Goal: Contribute content: Add original content to the website for others to see

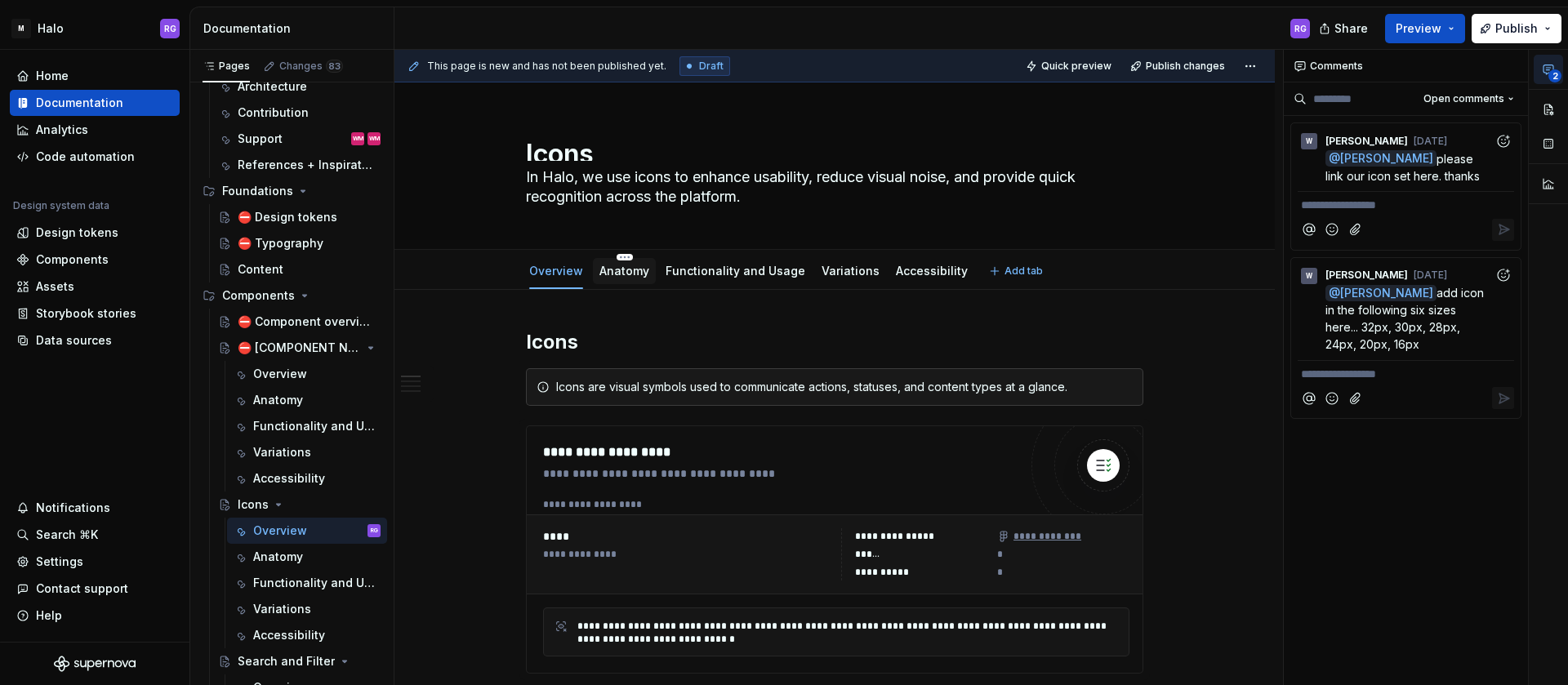
click at [623, 263] on div "Anatomy" at bounding box center [625, 271] width 50 height 17
click at [636, 272] on link "Anatomy" at bounding box center [625, 270] width 50 height 14
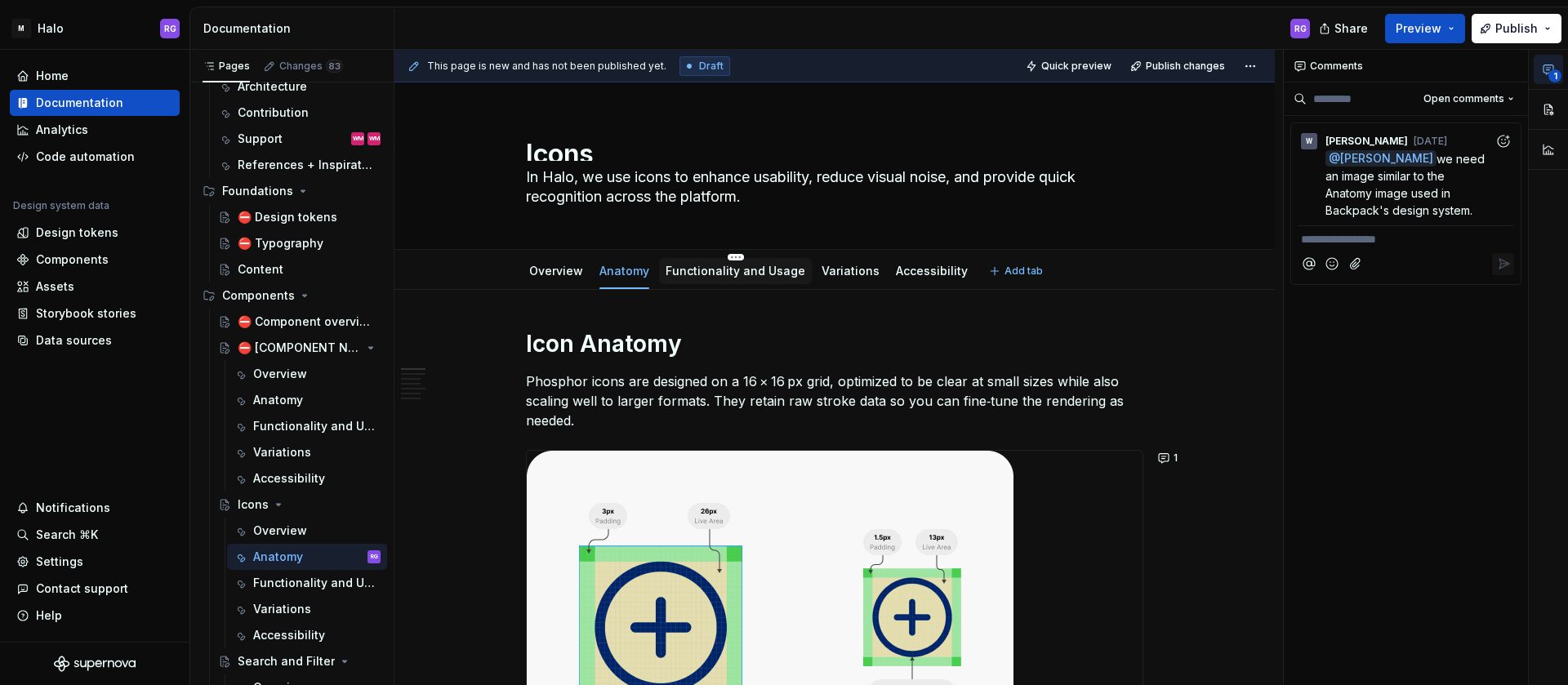
click at [703, 273] on link "Functionality and Usage" at bounding box center [735, 270] width 140 height 14
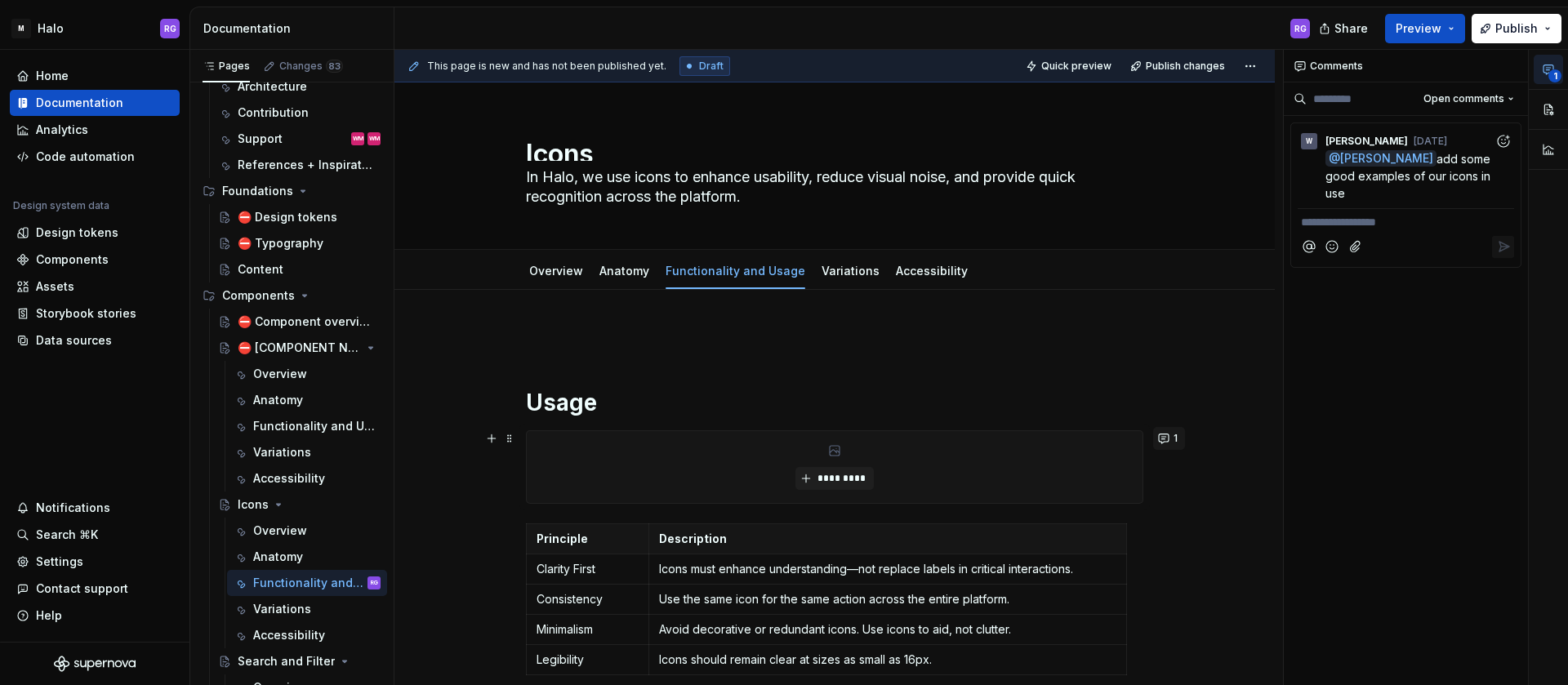
click at [1165, 437] on button "1" at bounding box center [1170, 438] width 32 height 23
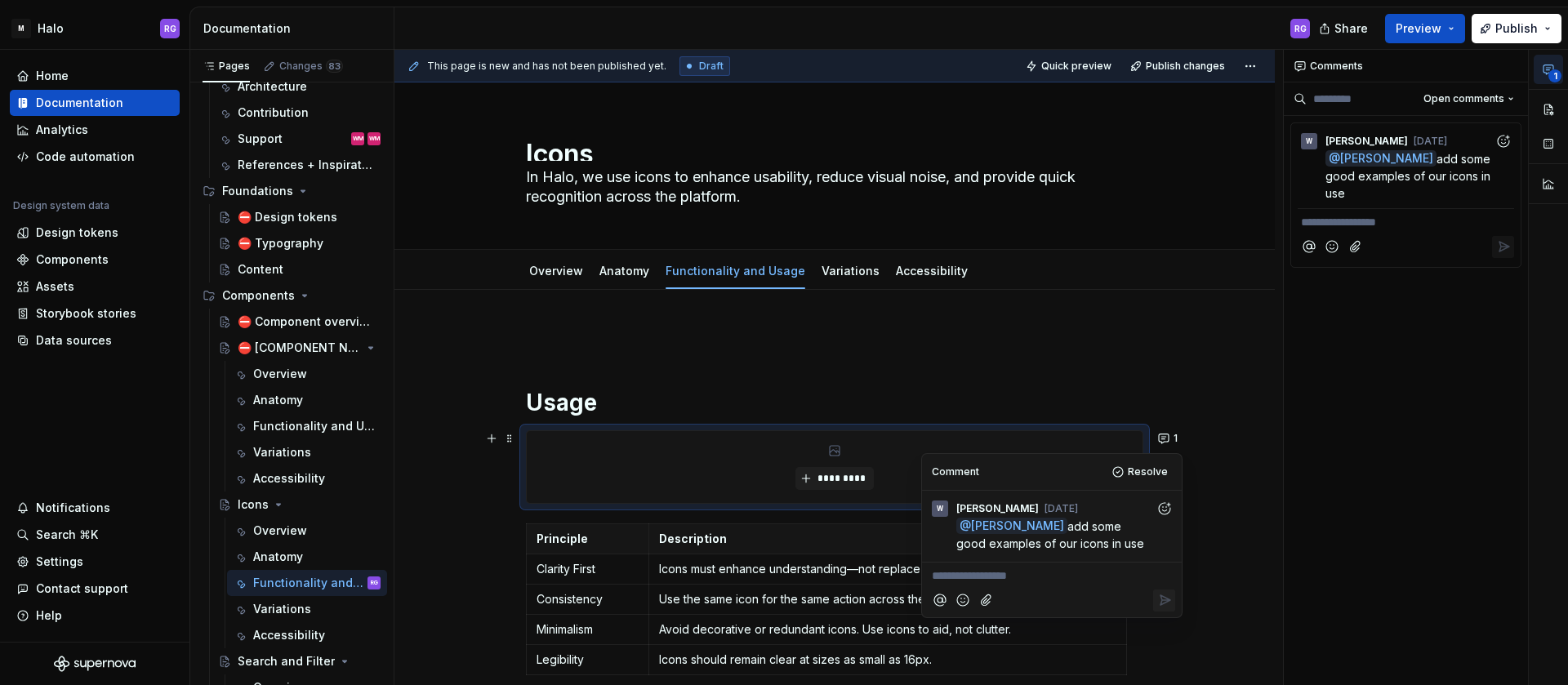
click at [1166, 396] on div "Usage ********* Principle Description Clarity First Icons must enhance understa…" at bounding box center [835, 633] width 880 height 686
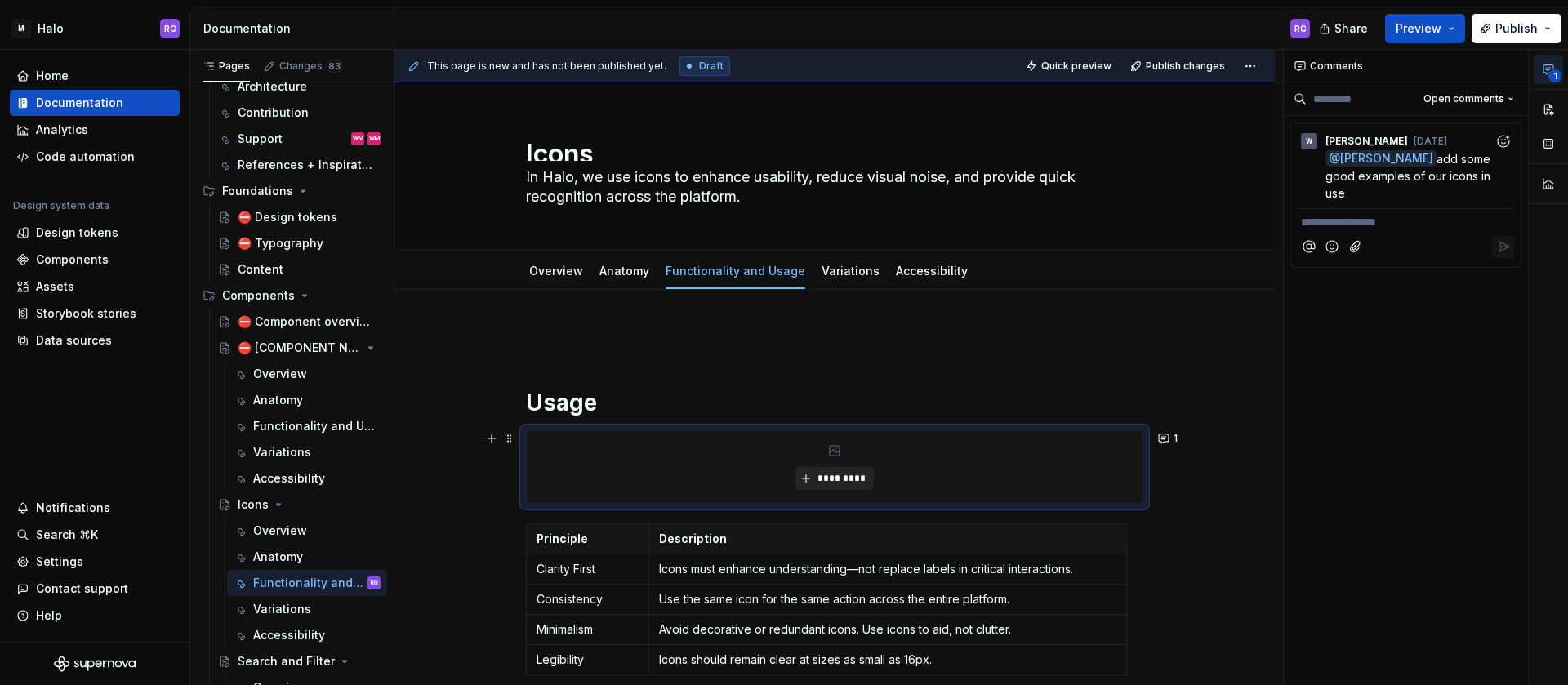
click at [842, 475] on span "*********" at bounding box center [841, 478] width 50 height 13
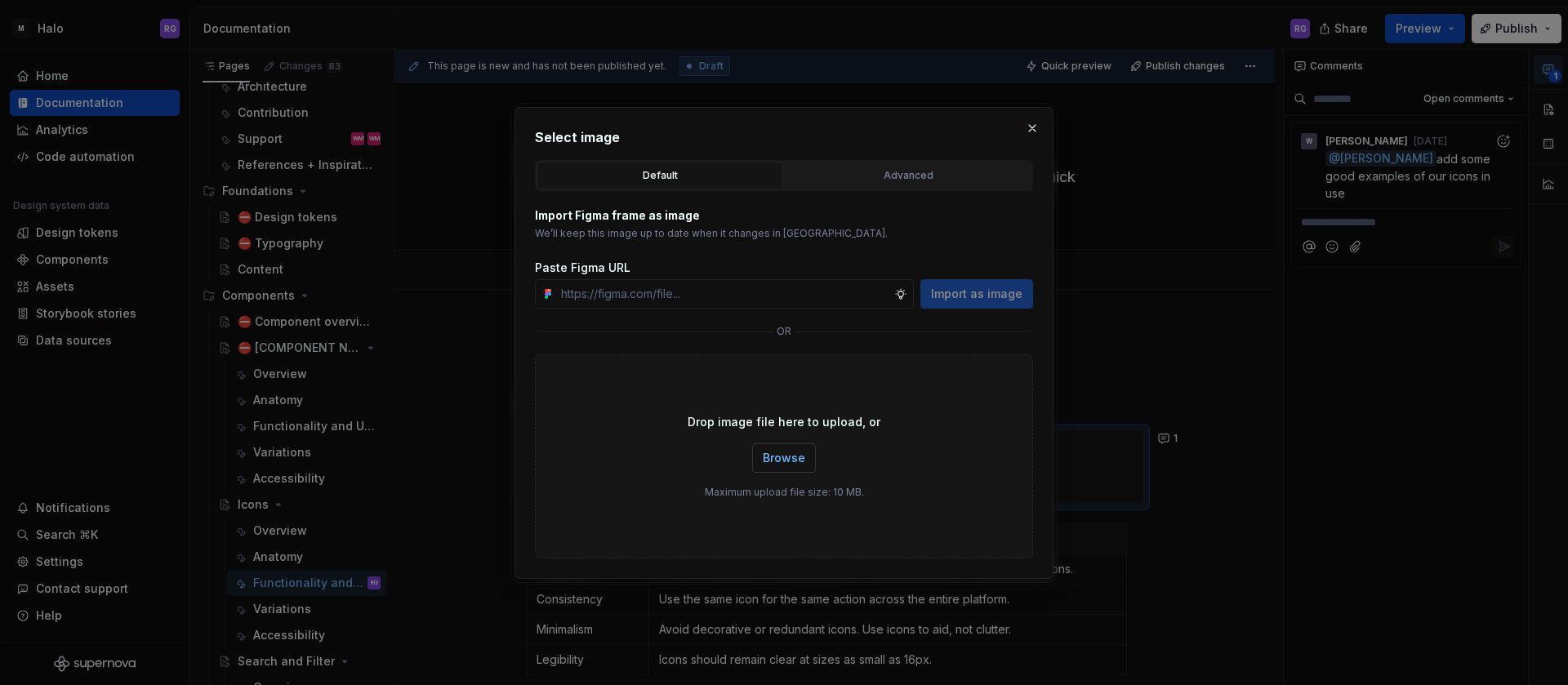
click at [784, 456] on span "Browse" at bounding box center [784, 458] width 43 height 17
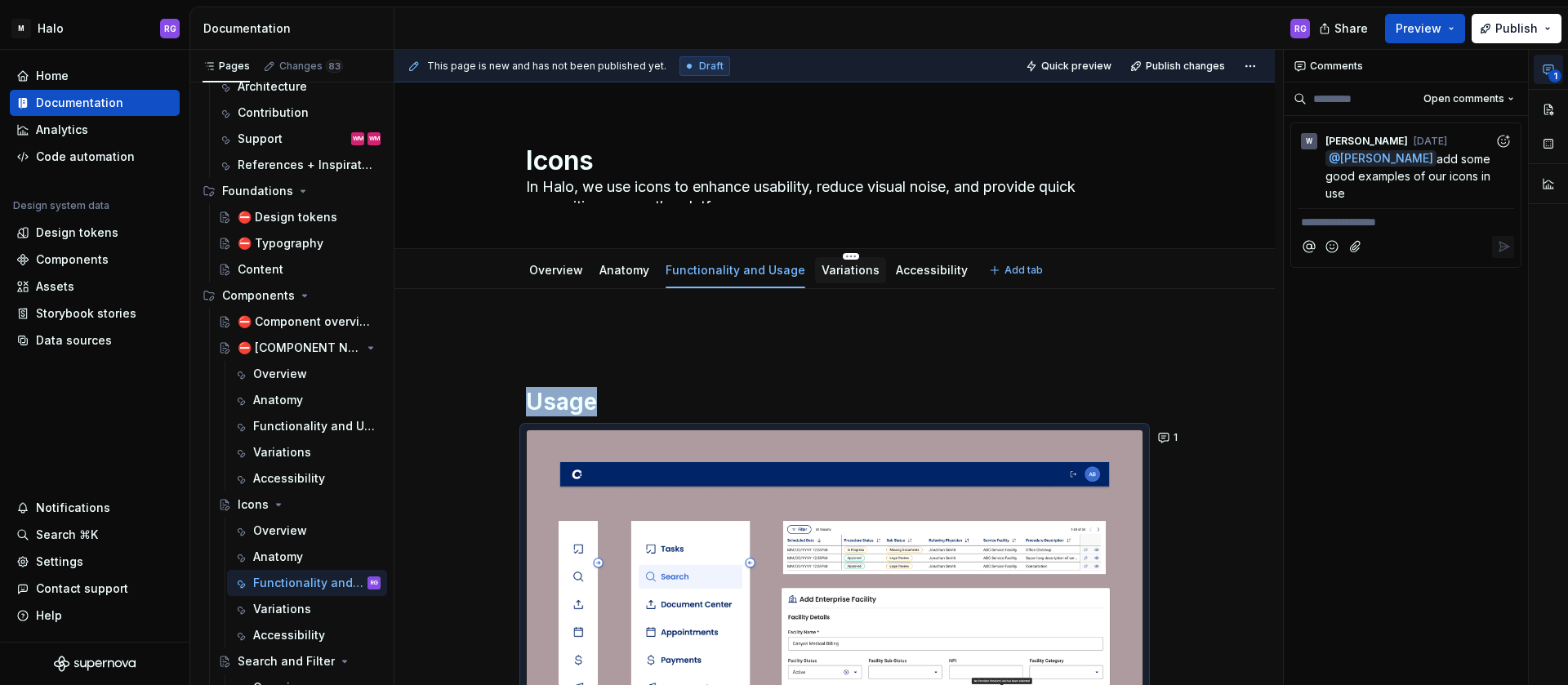
click at [848, 273] on link "Variations" at bounding box center [850, 269] width 58 height 14
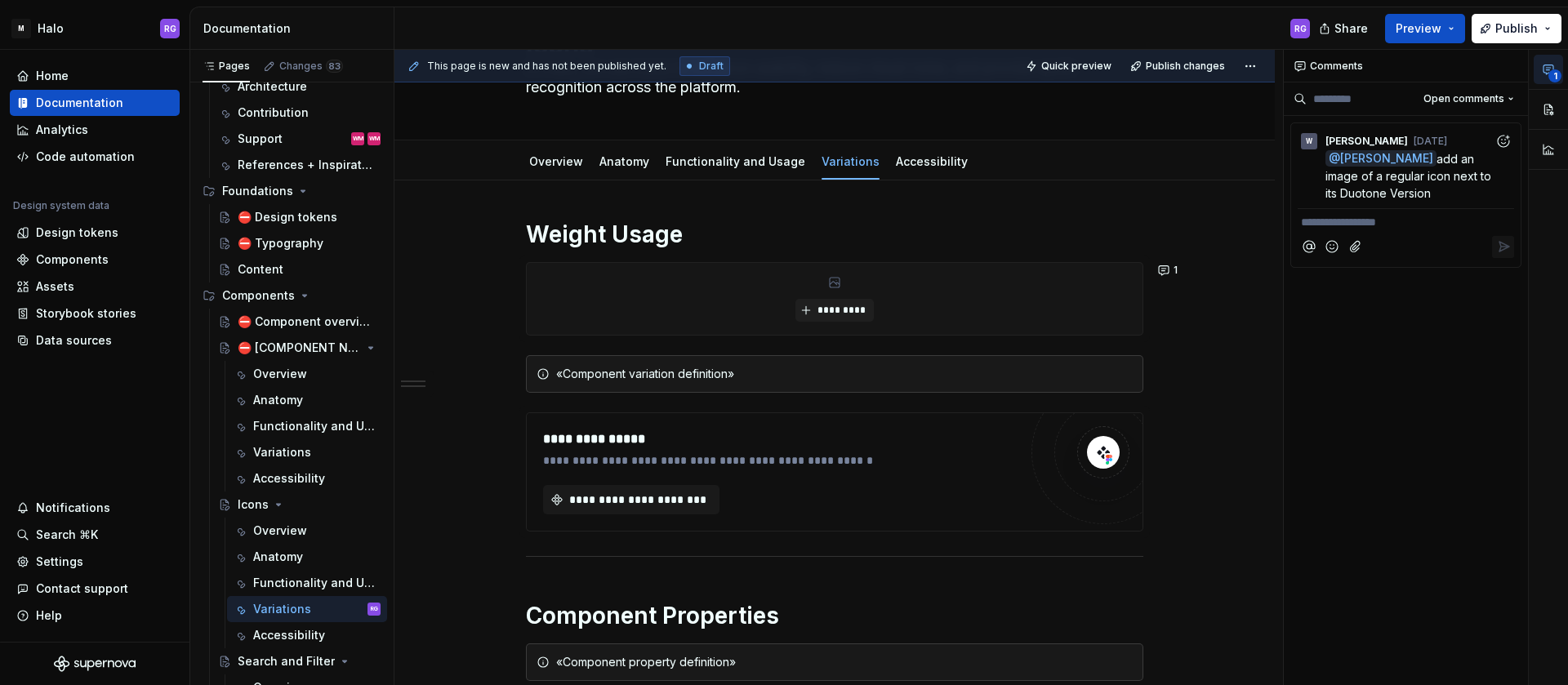
scroll to position [113, 0]
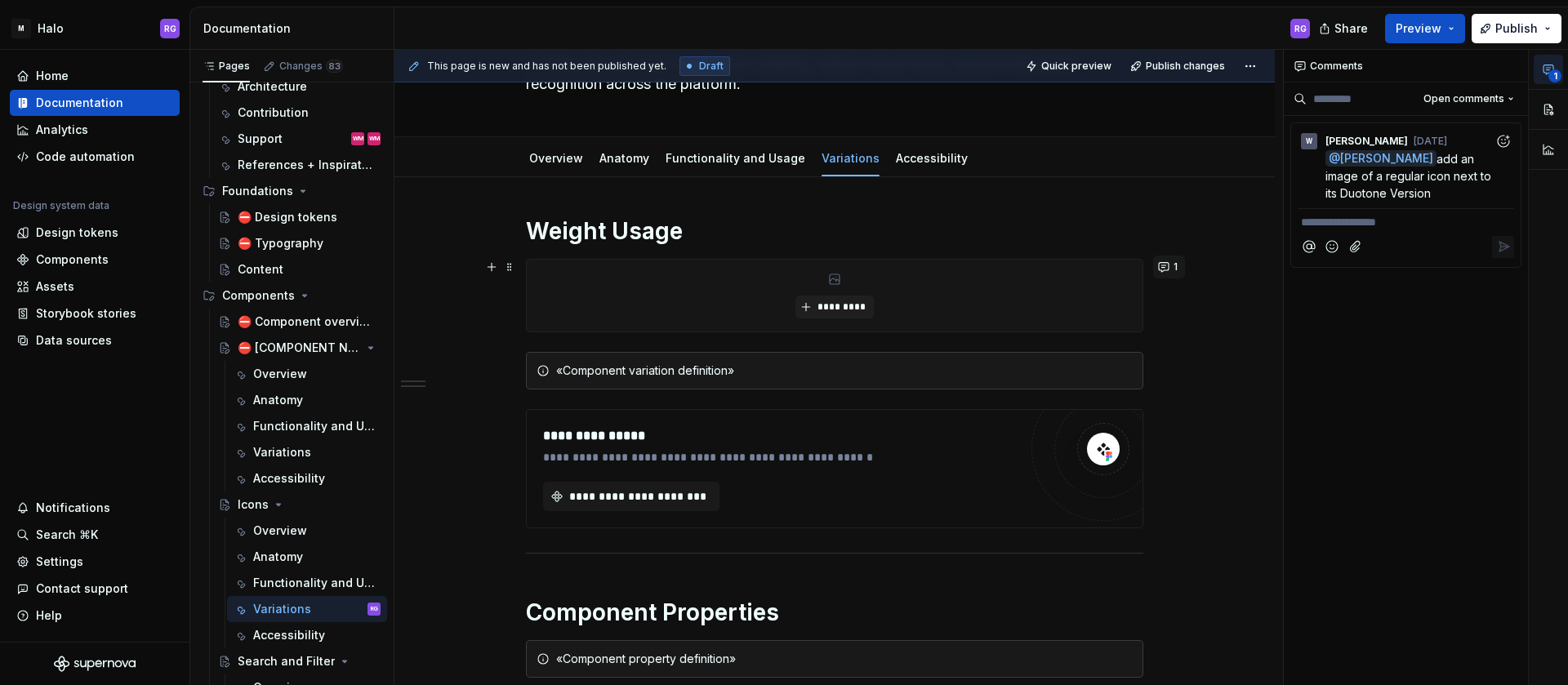
click at [1171, 273] on button "1" at bounding box center [1170, 267] width 32 height 23
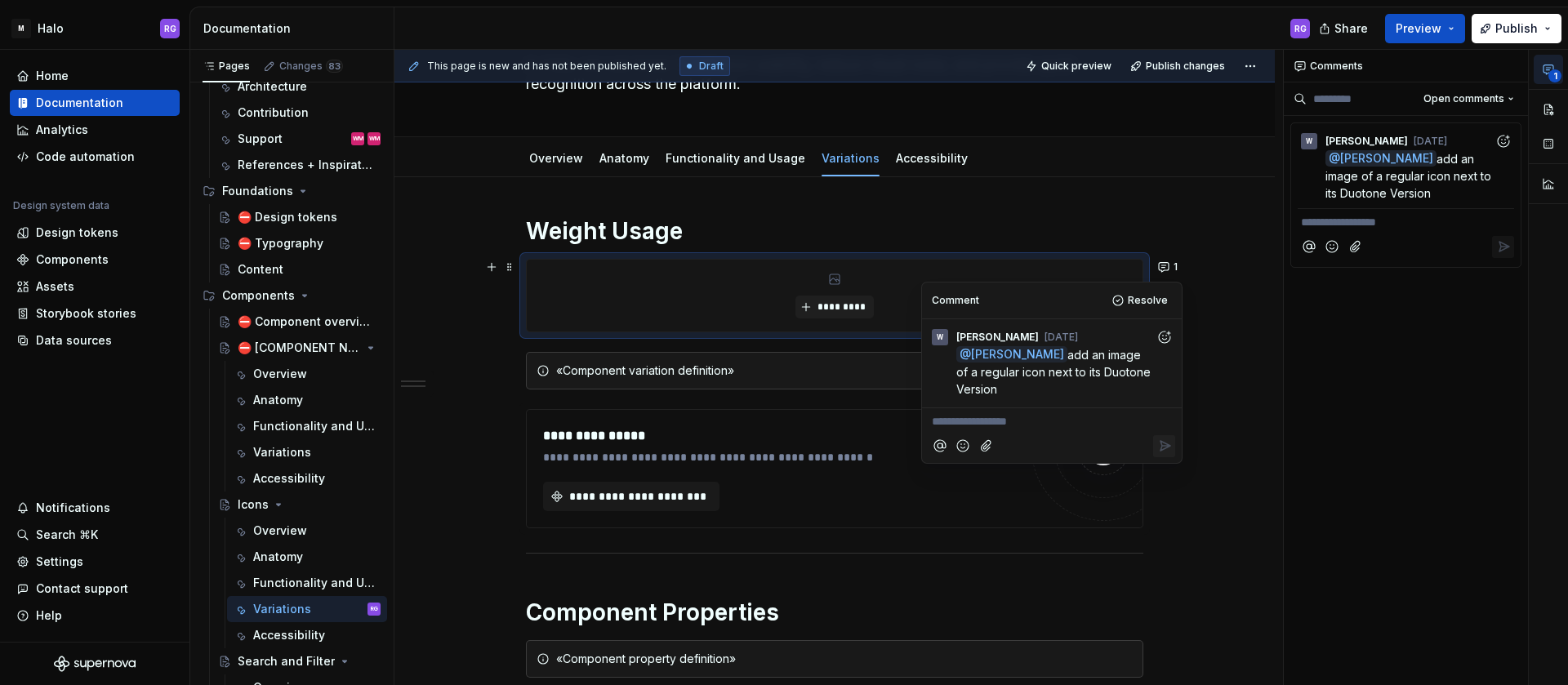
click at [1206, 266] on div "**********" at bounding box center [835, 629] width 880 height 904
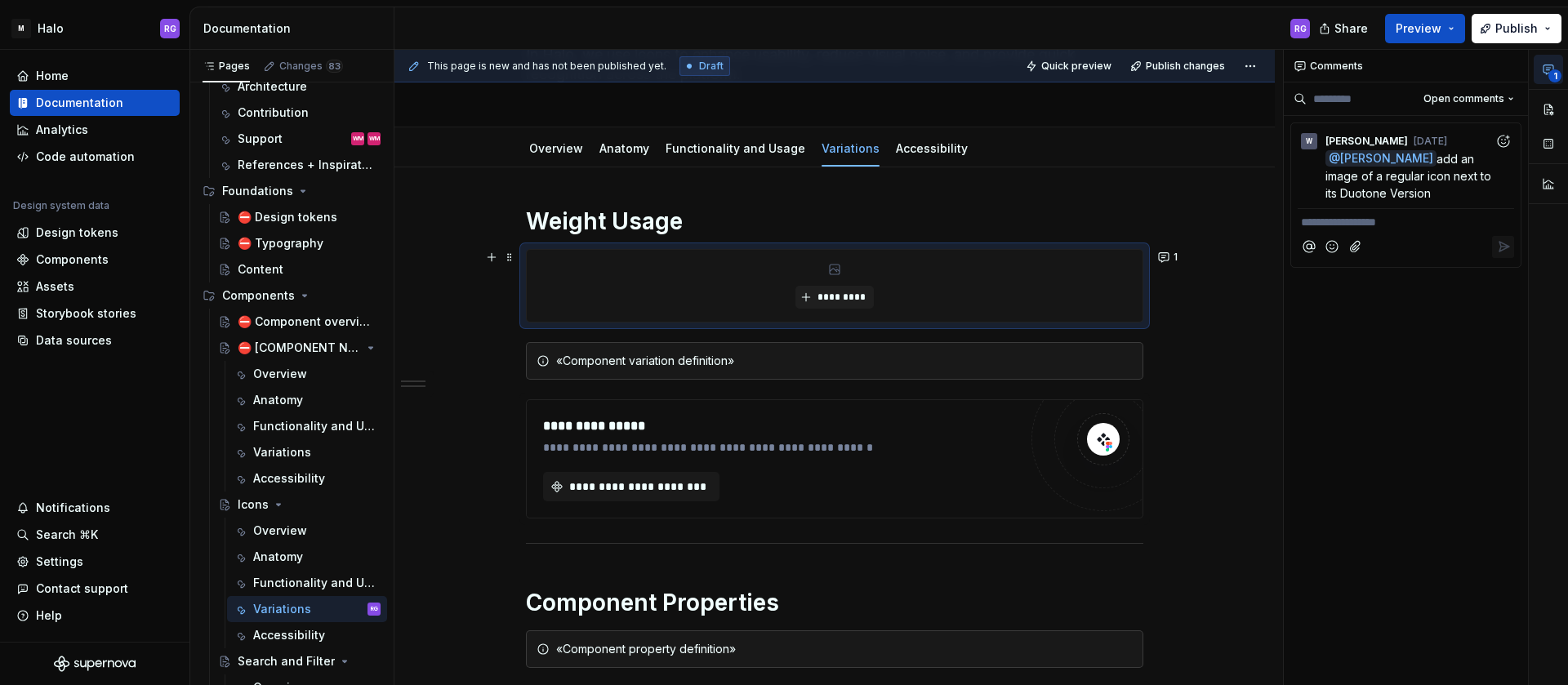
scroll to position [110, 0]
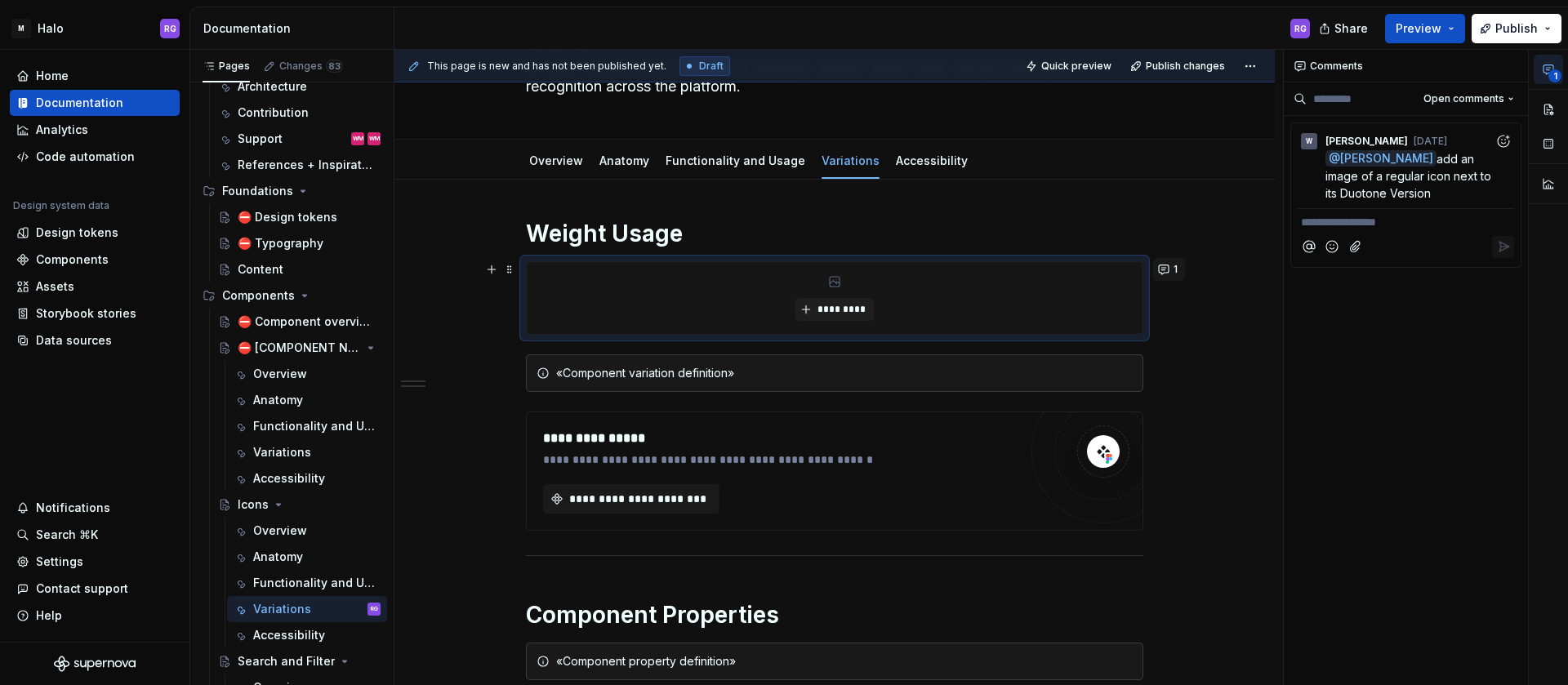
click at [1171, 268] on button "1" at bounding box center [1170, 269] width 32 height 23
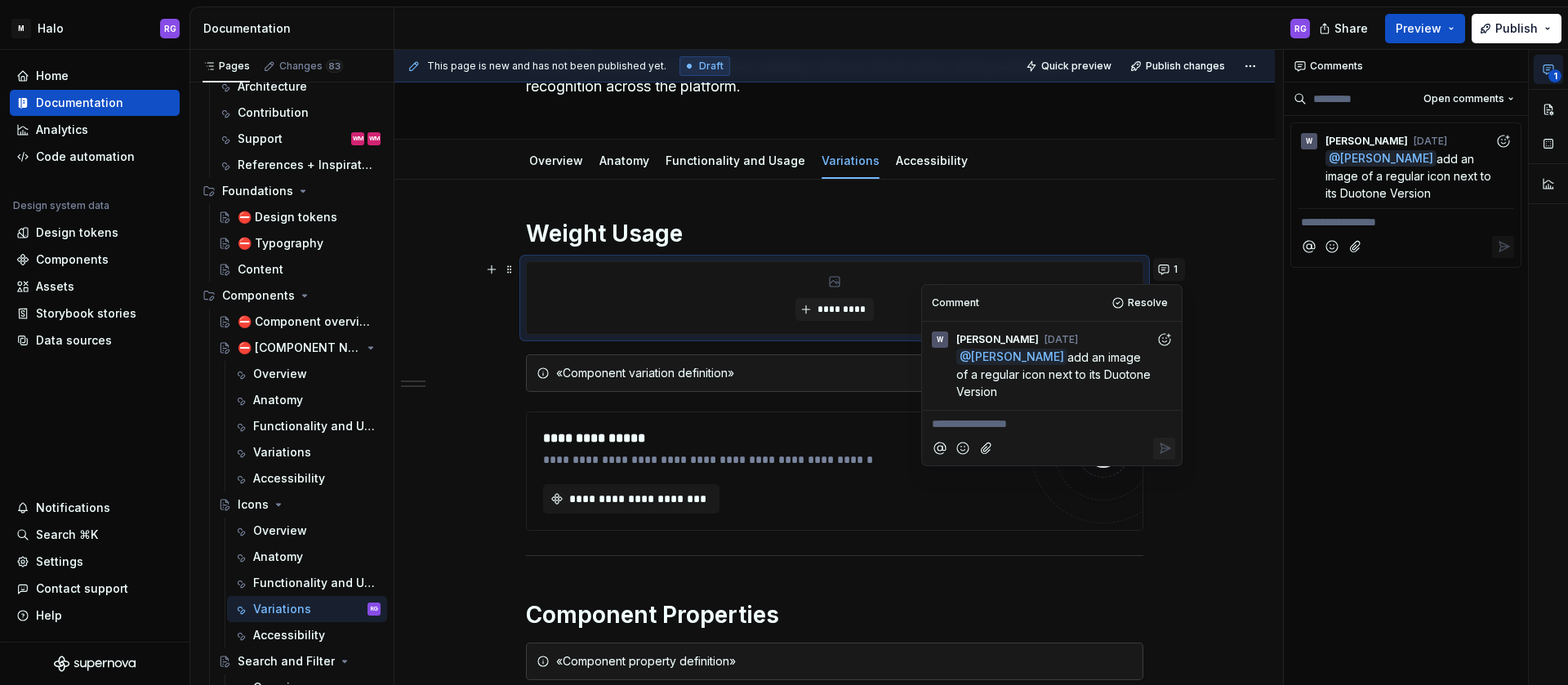
click at [1171, 268] on button "1" at bounding box center [1170, 269] width 32 height 23
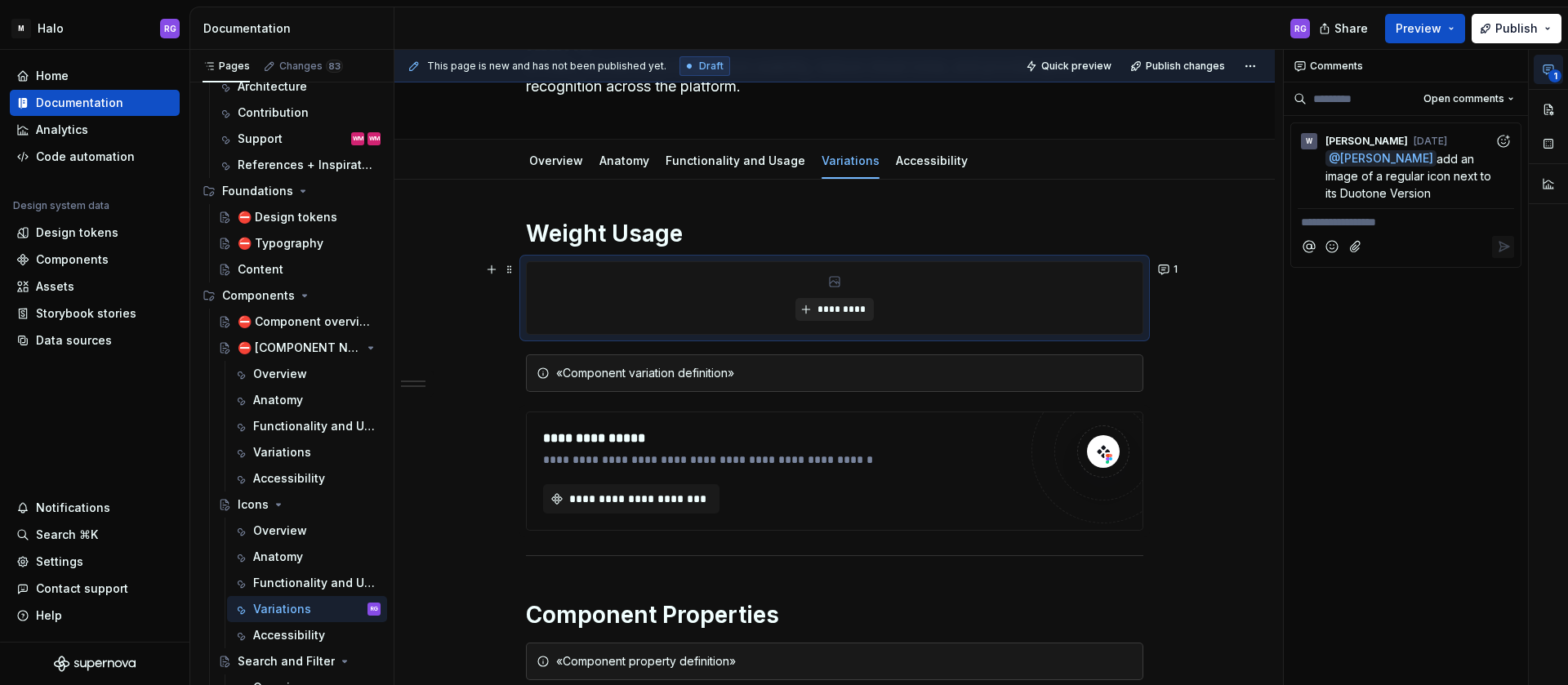
click at [838, 309] on span "*********" at bounding box center [841, 309] width 50 height 13
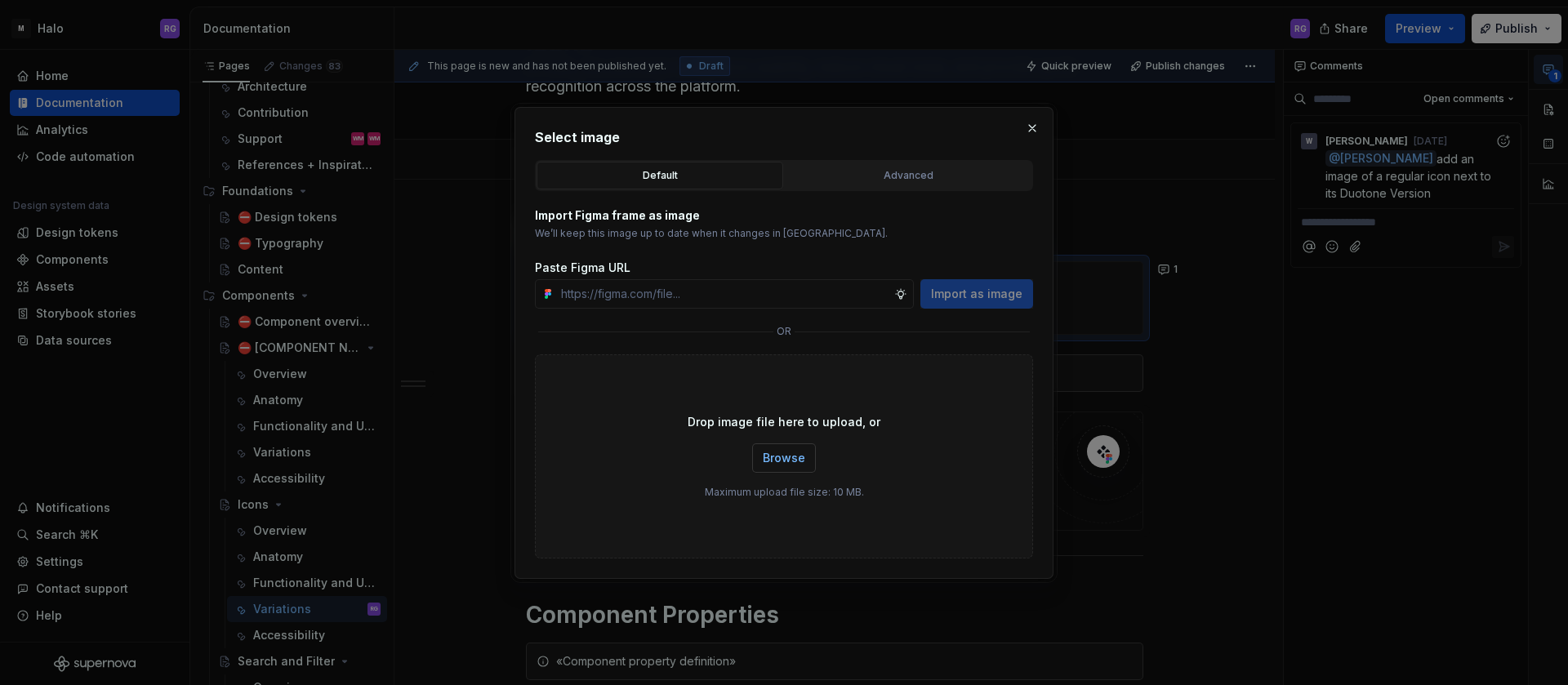
click at [785, 458] on span "Browse" at bounding box center [784, 458] width 43 height 17
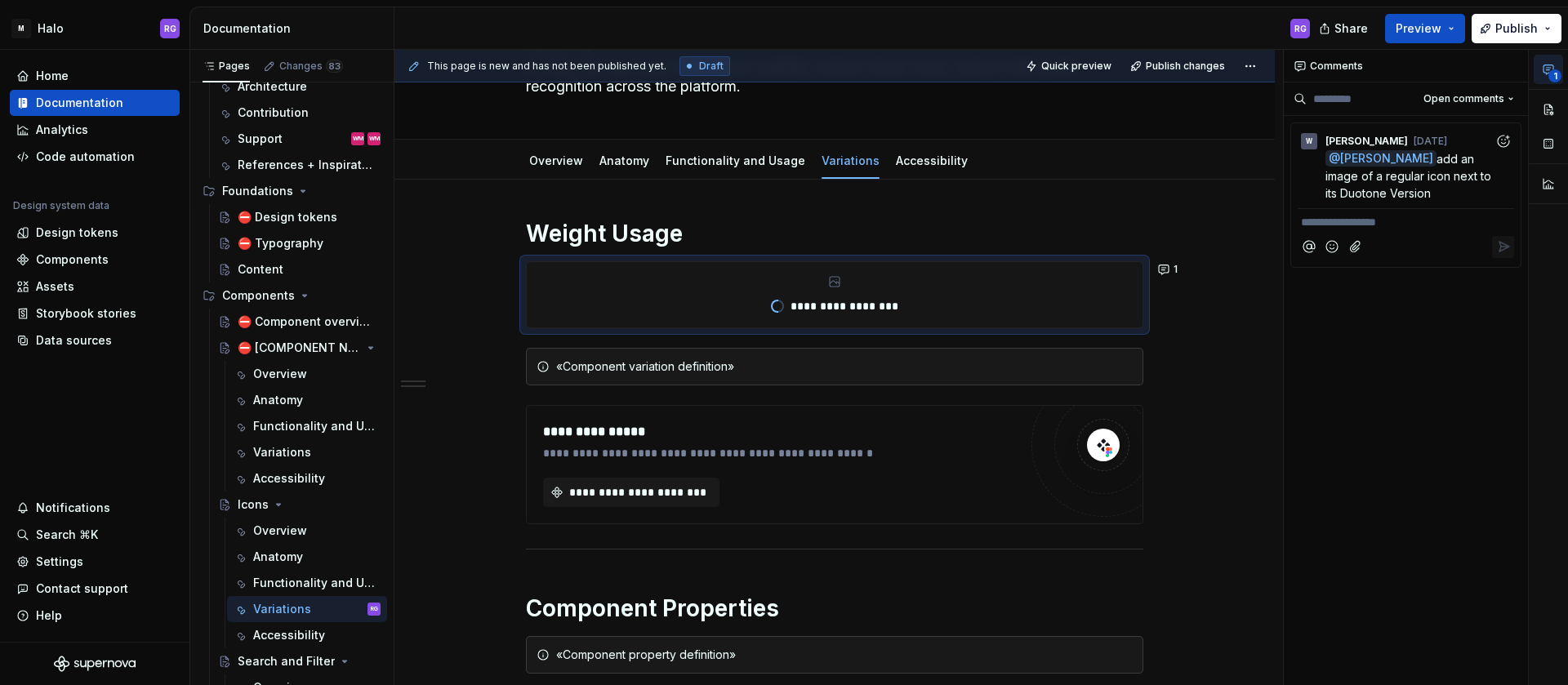
type textarea "*"
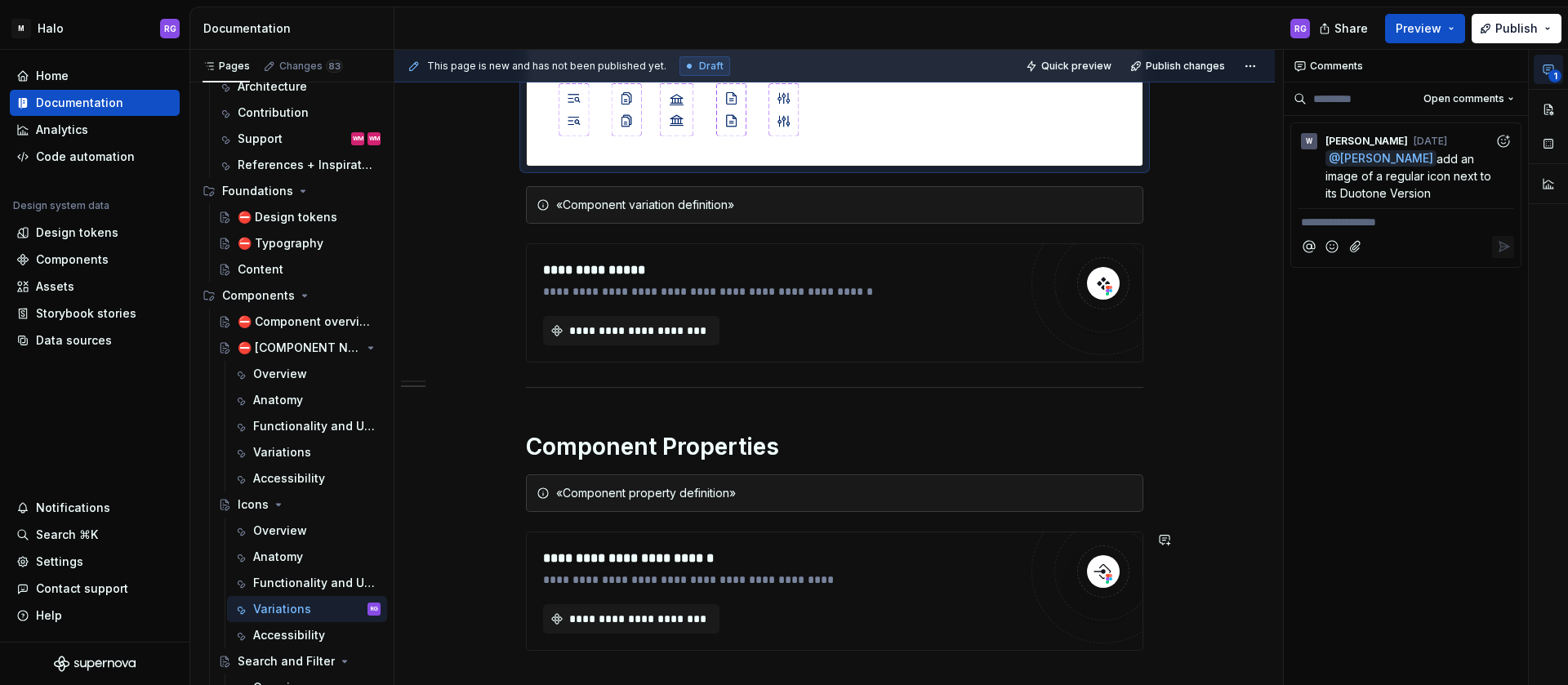
scroll to position [398, 0]
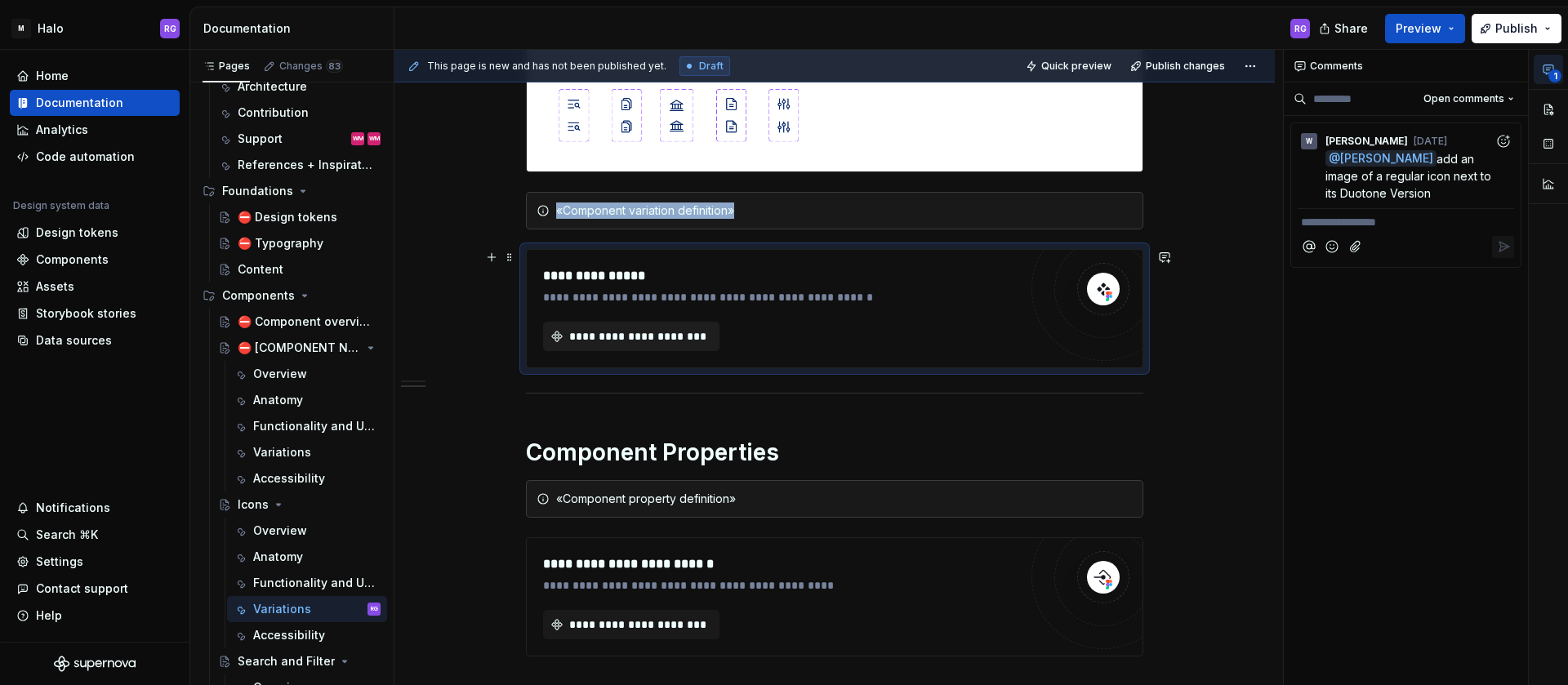
click at [681, 339] on span "**********" at bounding box center [638, 336] width 142 height 17
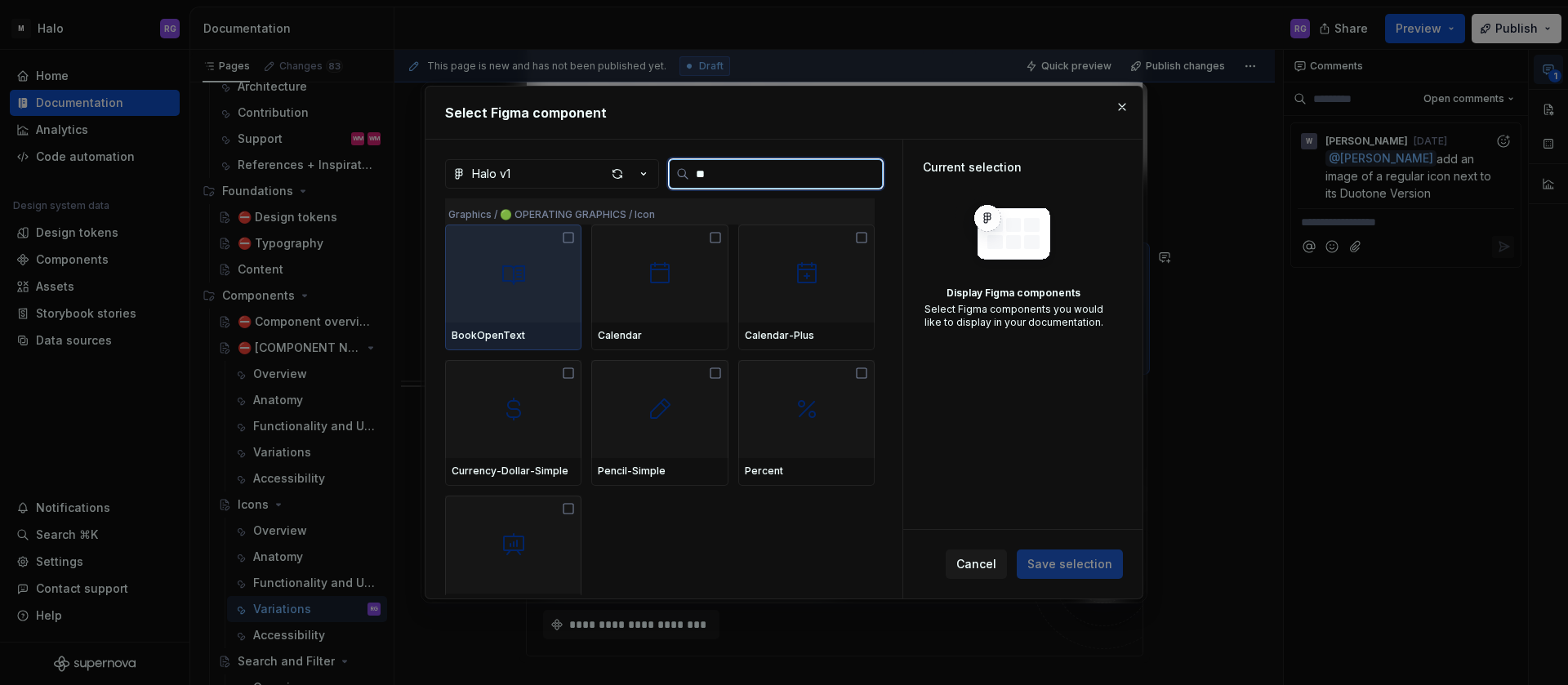
type input "*"
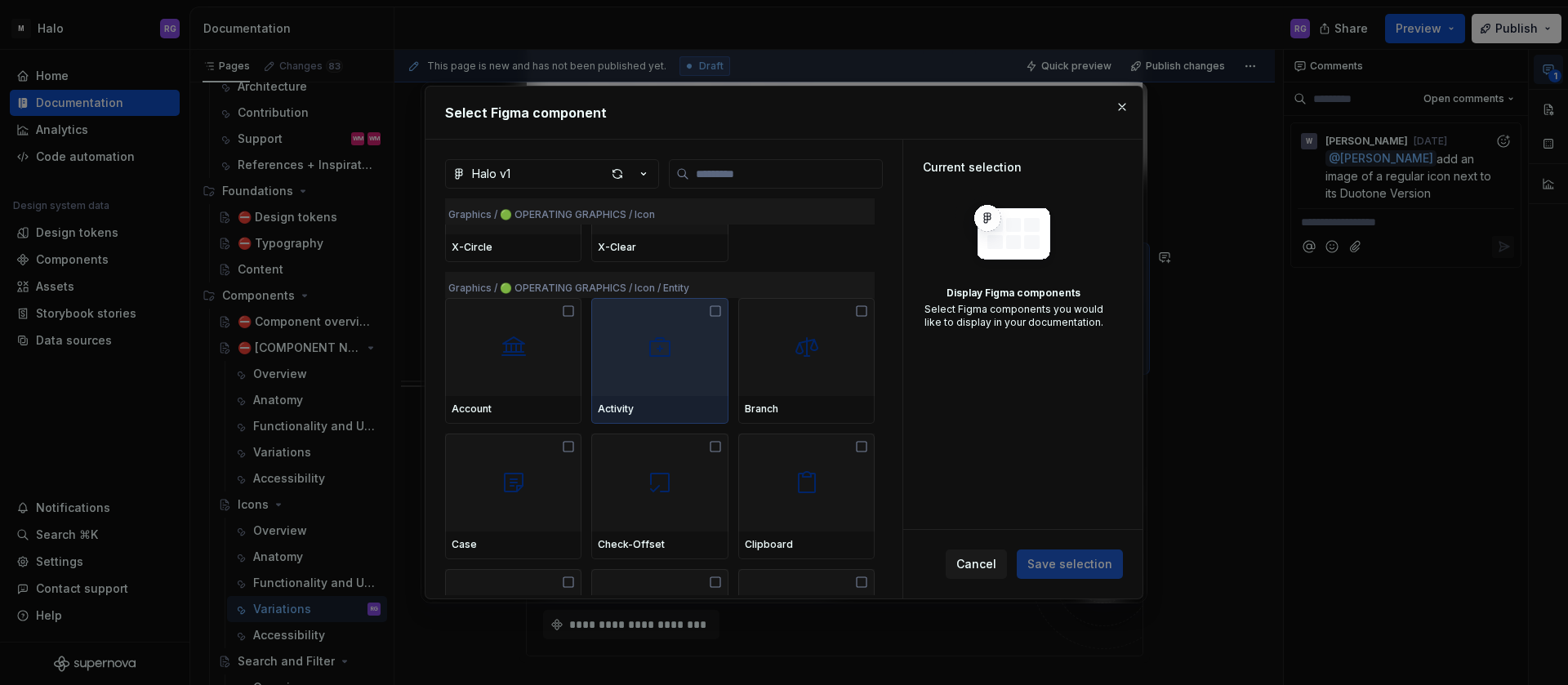
scroll to position [3678, 0]
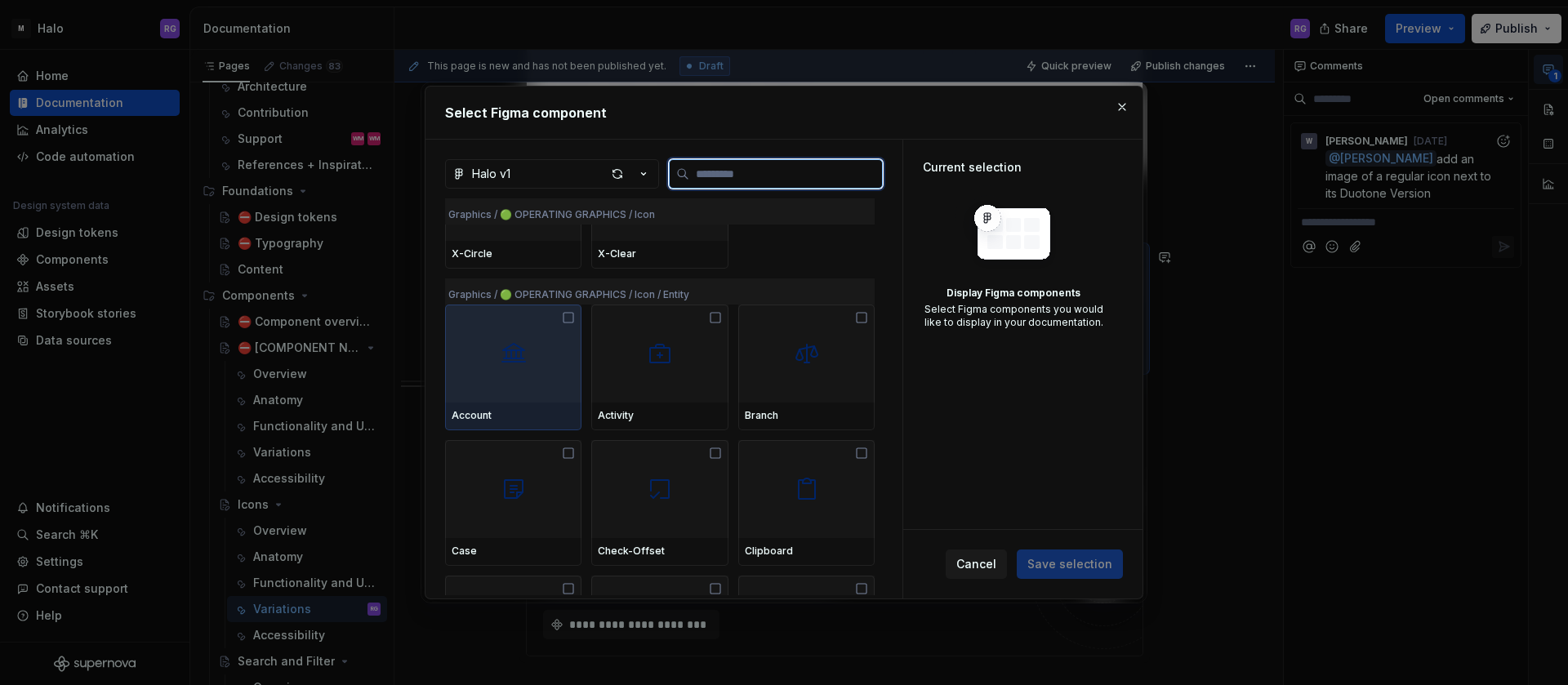
click at [565, 320] on icon at bounding box center [569, 318] width 13 height 13
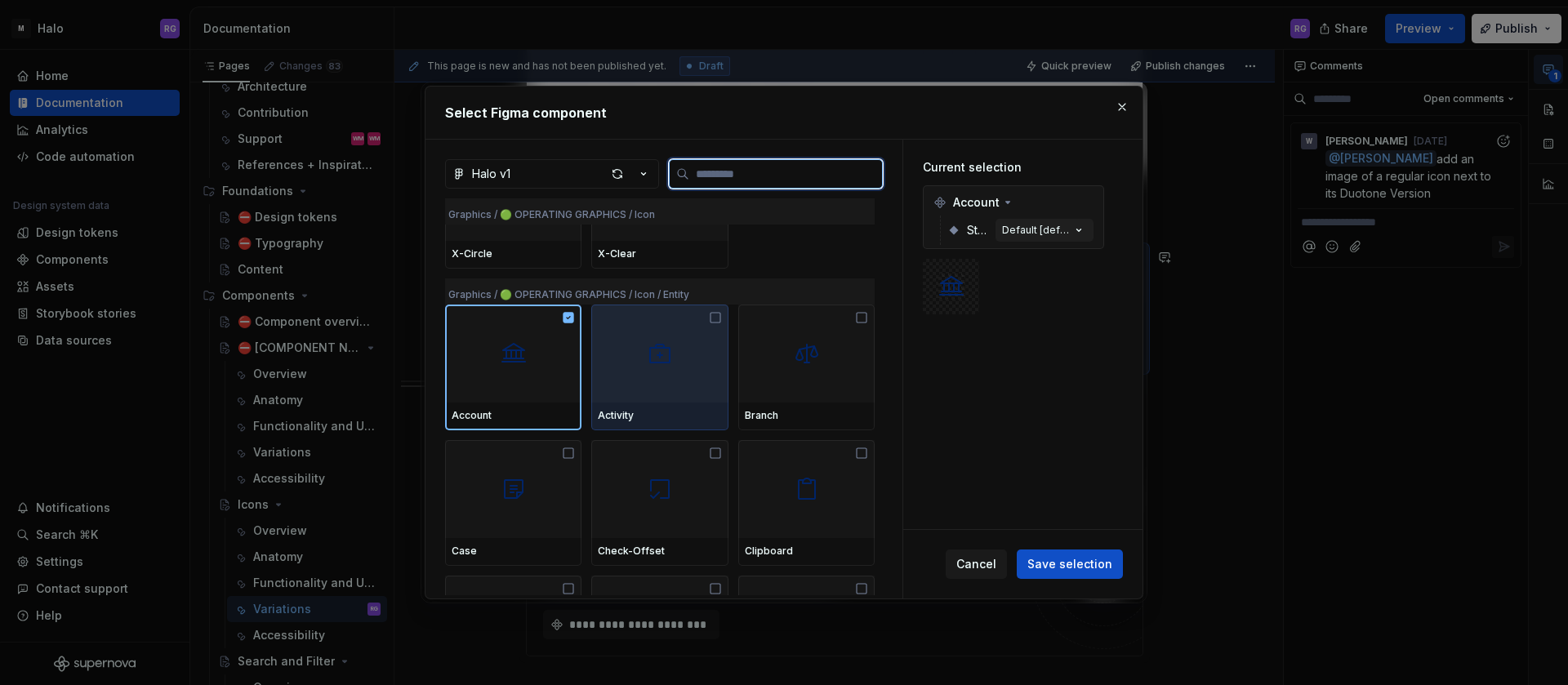
click at [687, 338] on div at bounding box center [659, 353] width 136 height 98
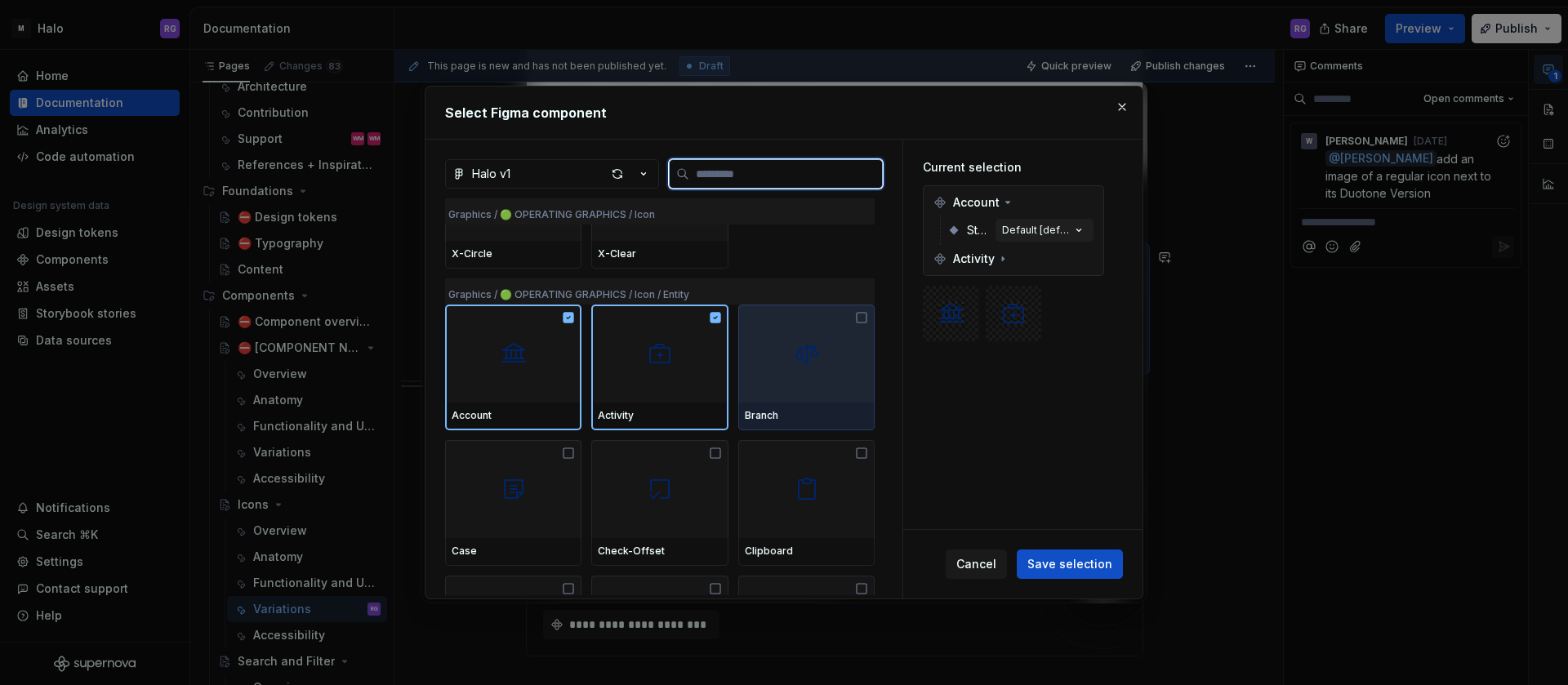
click at [821, 357] on div at bounding box center [807, 353] width 136 height 98
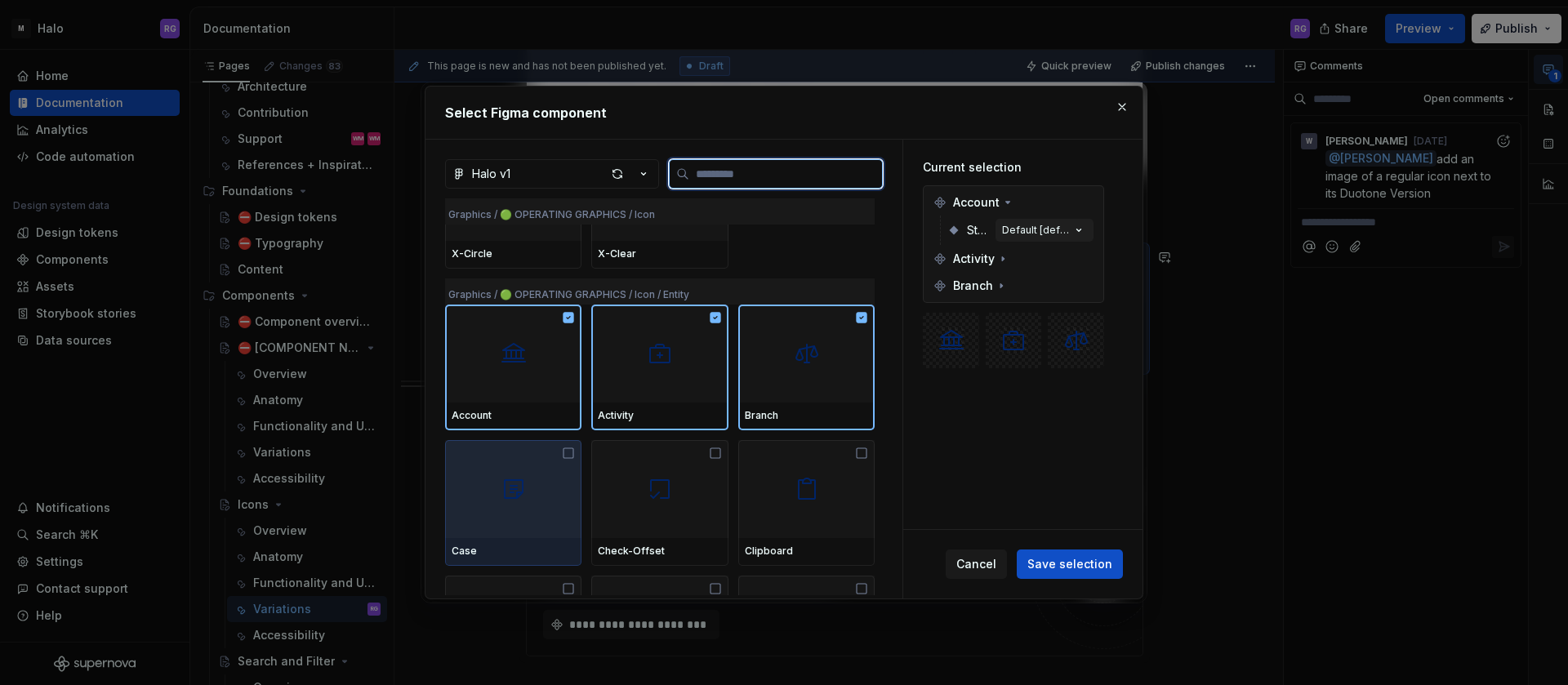
click at [536, 477] on div at bounding box center [513, 488] width 136 height 98
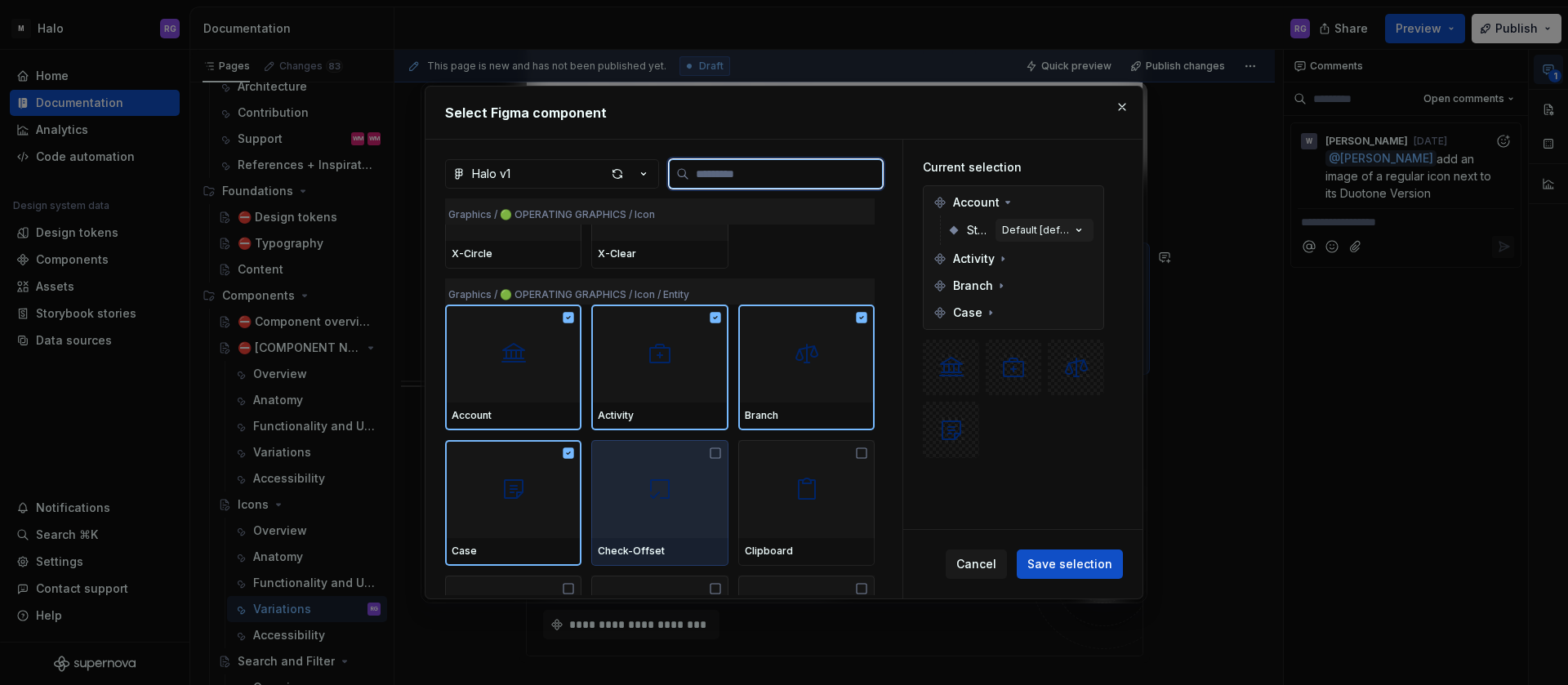
click at [659, 492] on img at bounding box center [659, 488] width 26 height 26
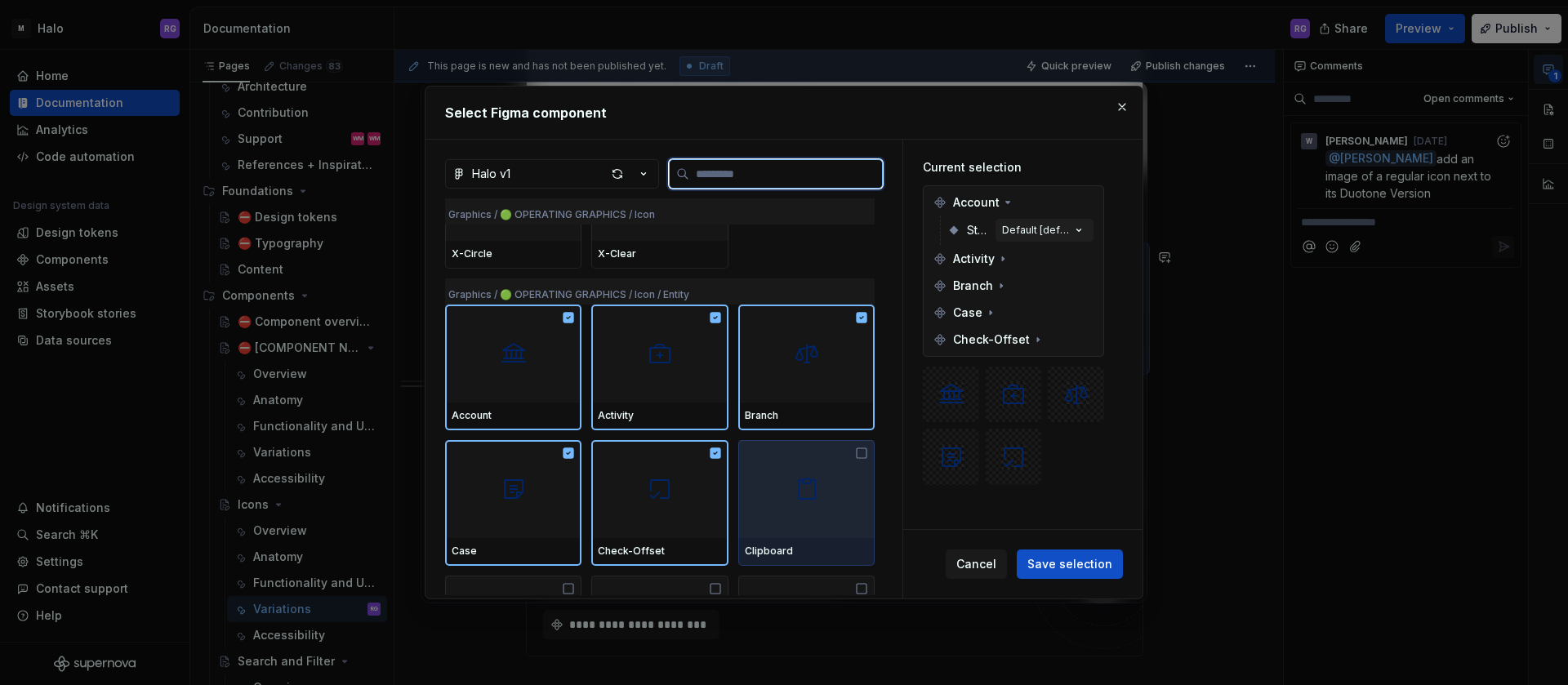
click at [787, 509] on div at bounding box center [807, 488] width 136 height 98
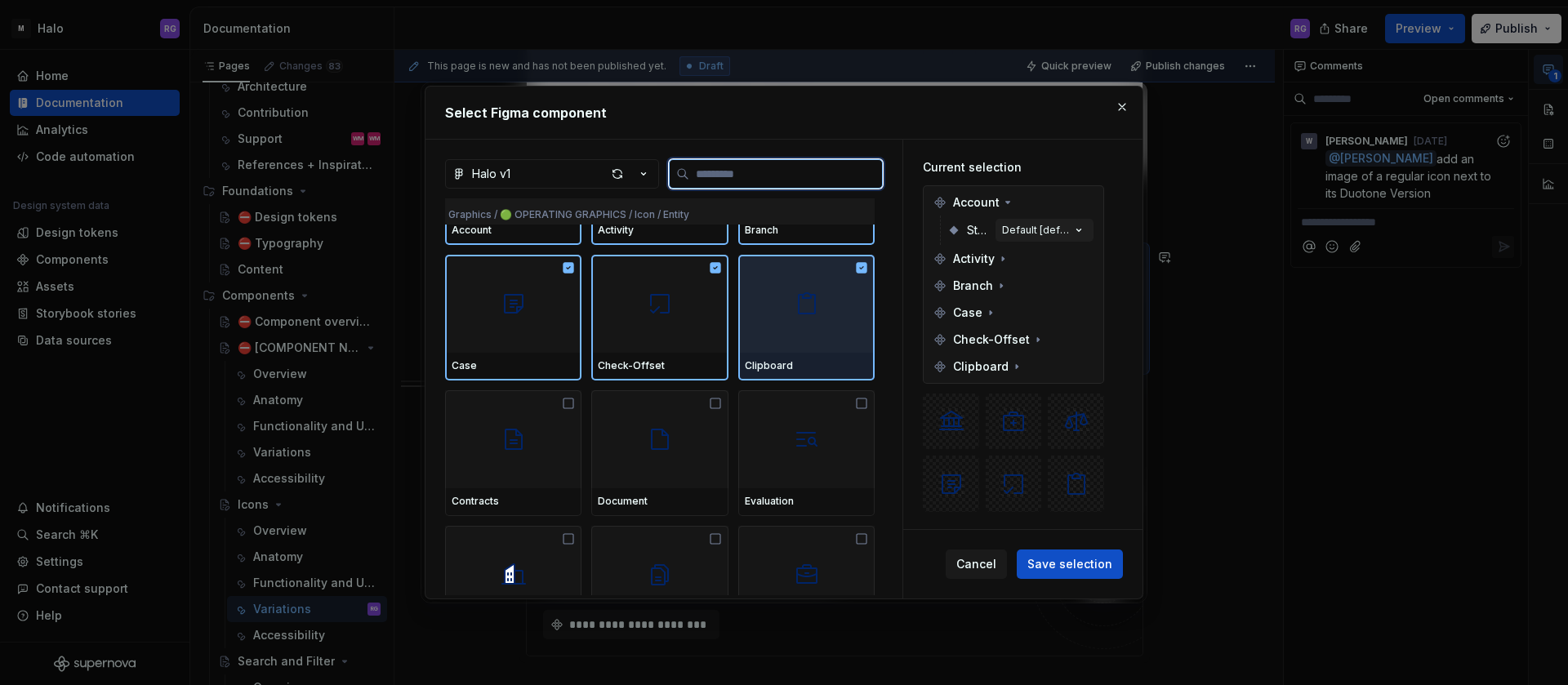
scroll to position [3847, 0]
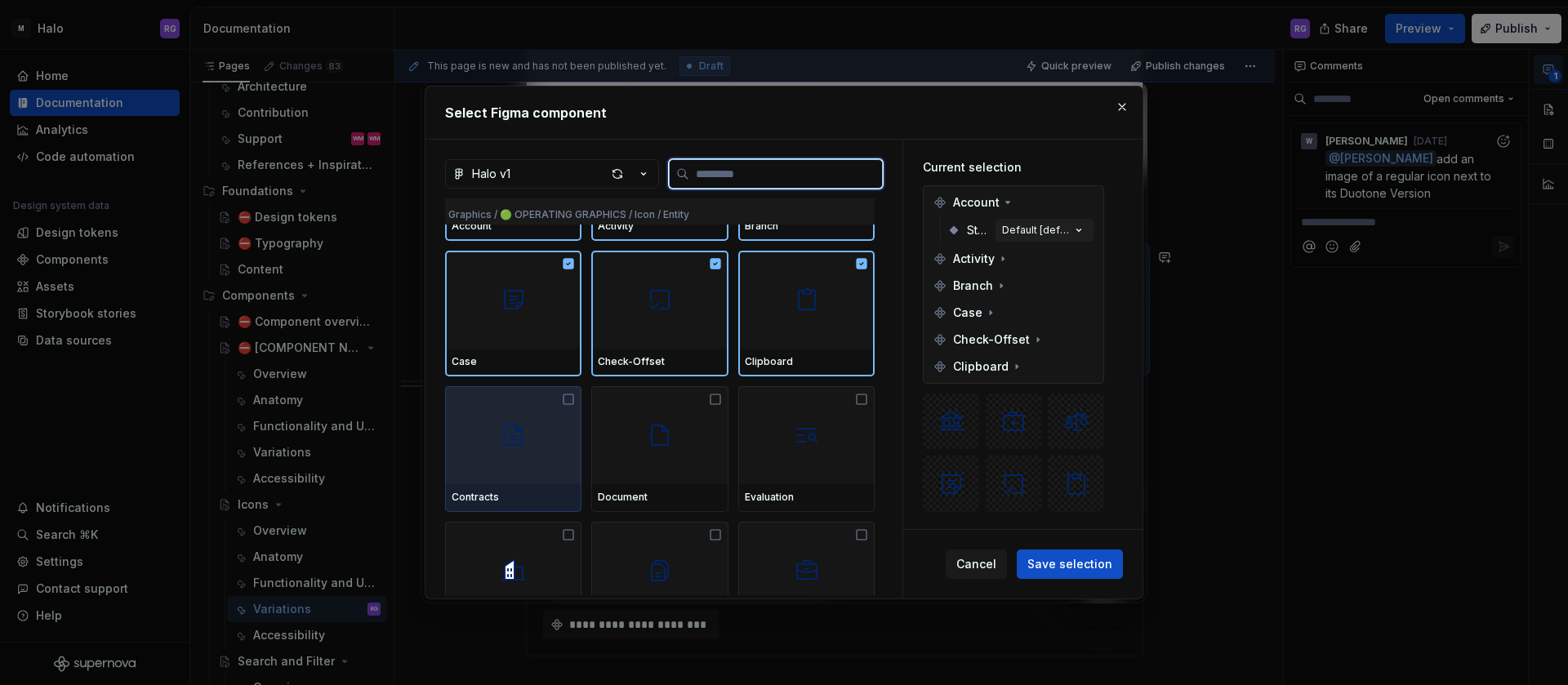
click at [507, 446] on img at bounding box center [513, 435] width 26 height 26
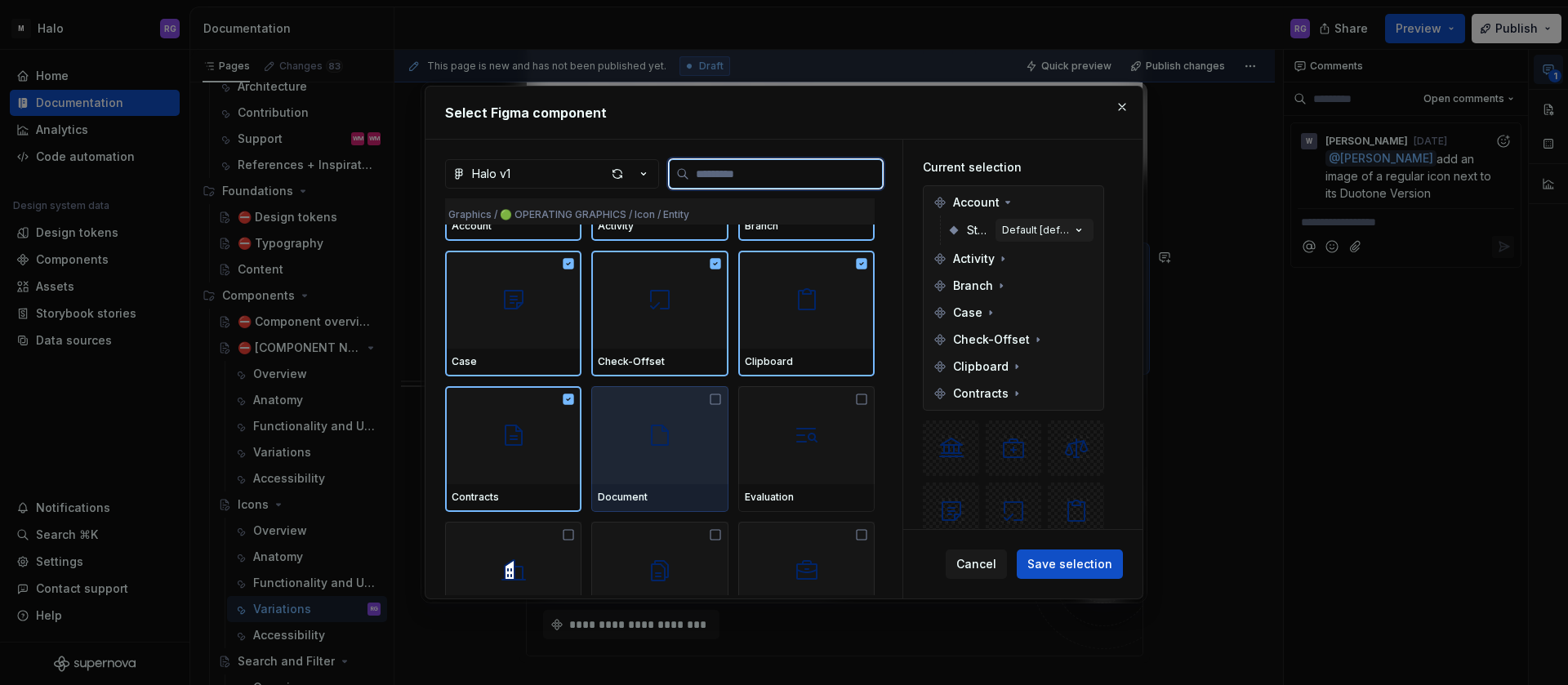
click at [639, 445] on div at bounding box center [659, 435] width 136 height 98
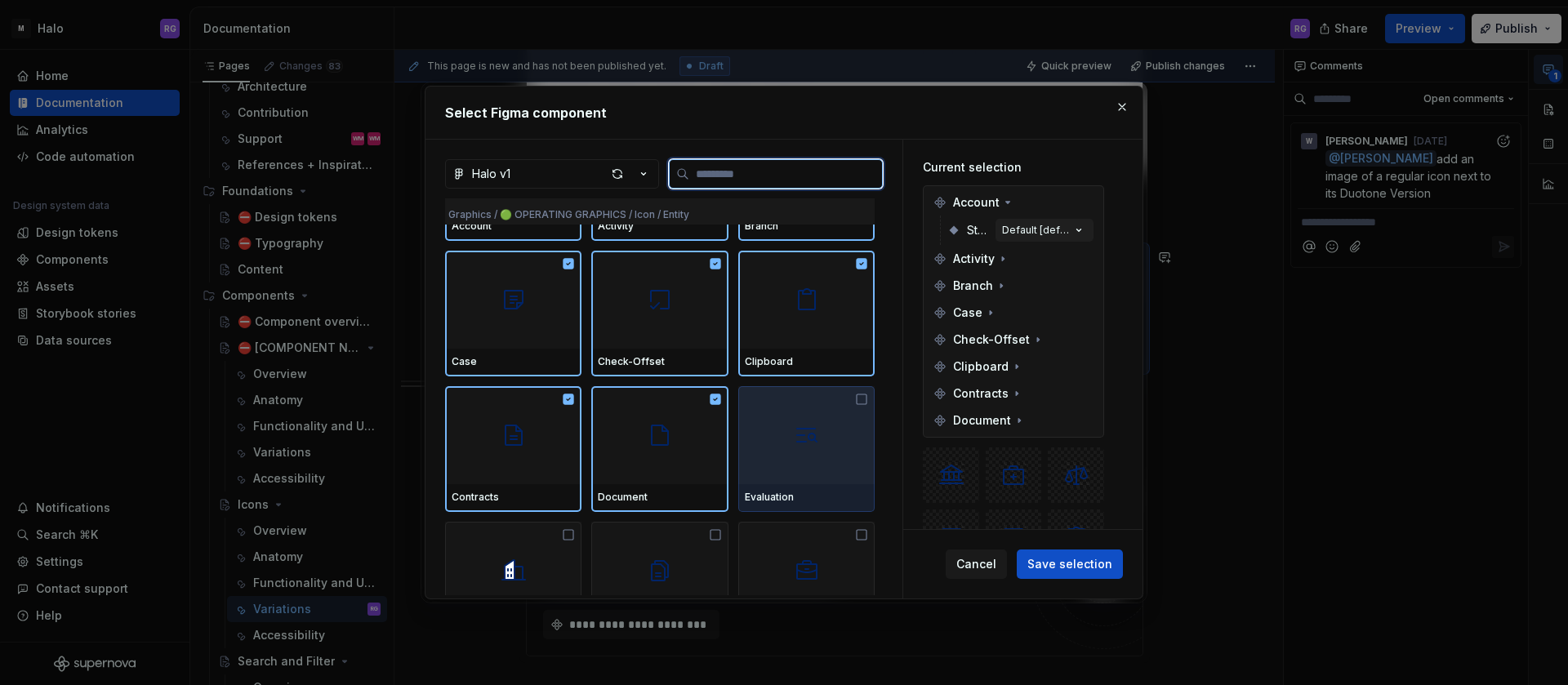
click at [809, 463] on div at bounding box center [807, 435] width 136 height 98
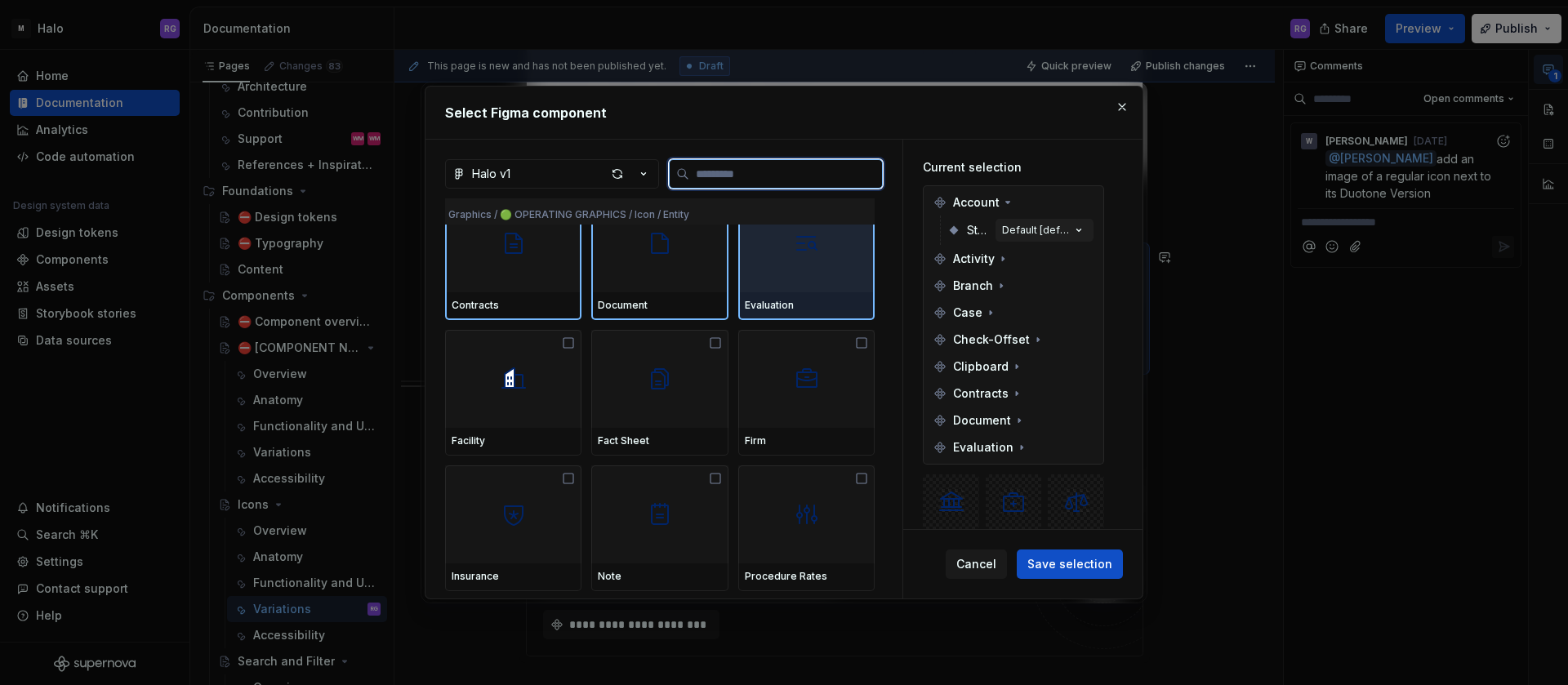
scroll to position [4047, 0]
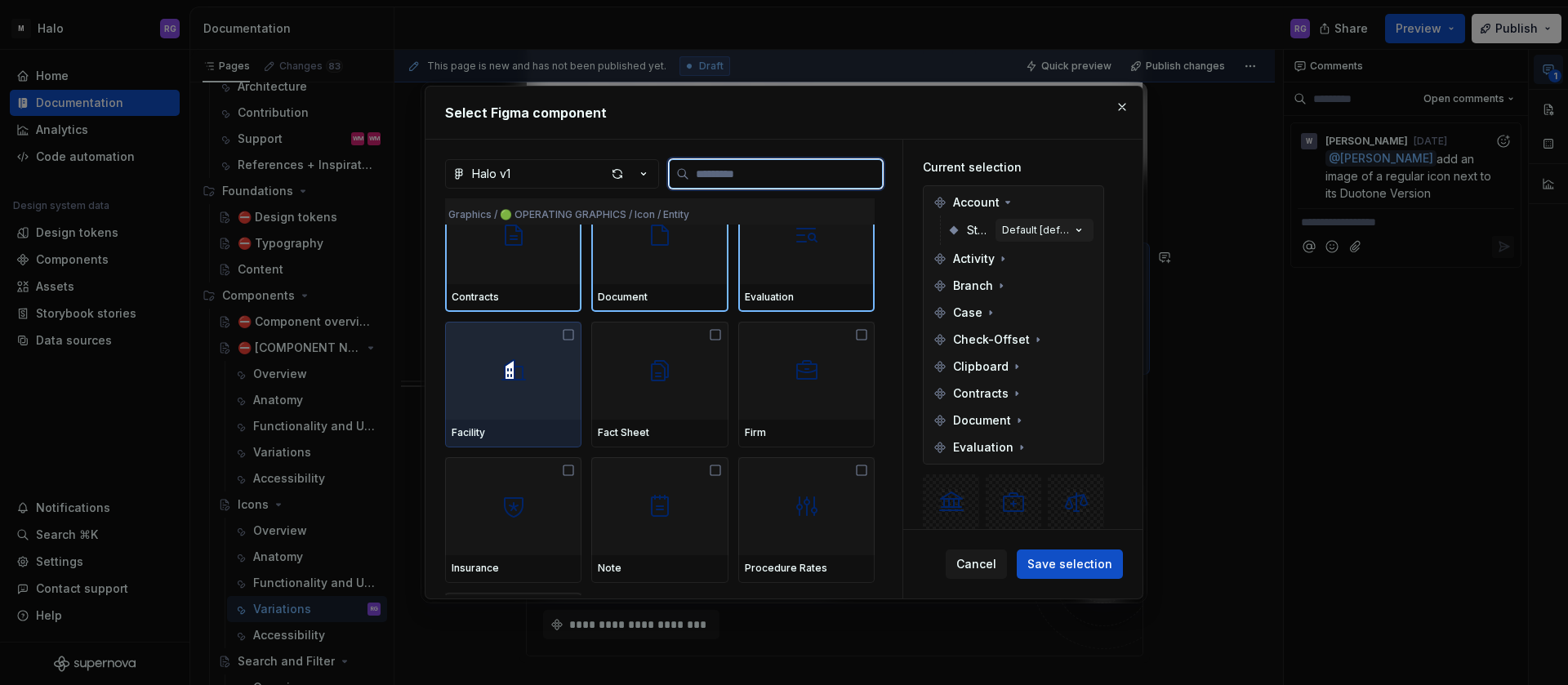
click at [489, 377] on div at bounding box center [513, 371] width 136 height 98
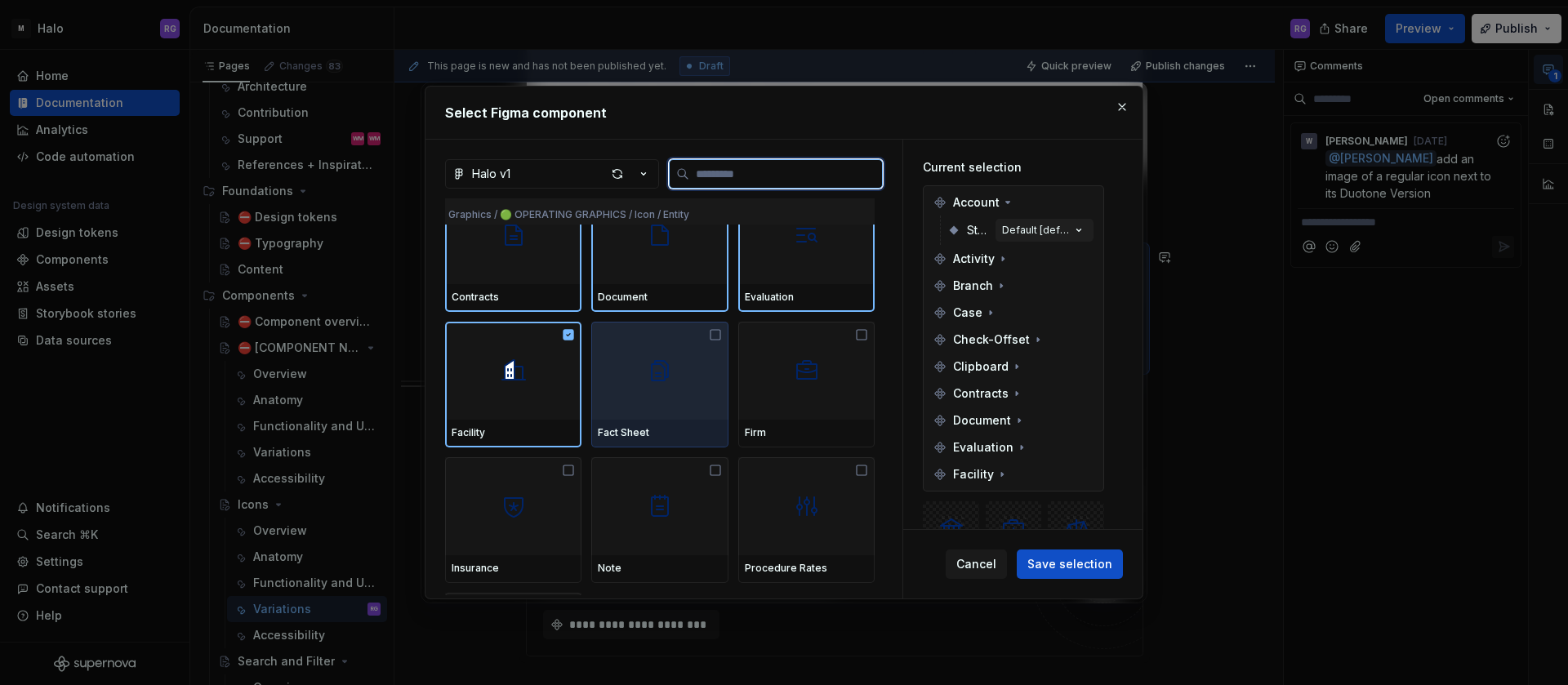
click at [647, 370] on img at bounding box center [659, 371] width 26 height 26
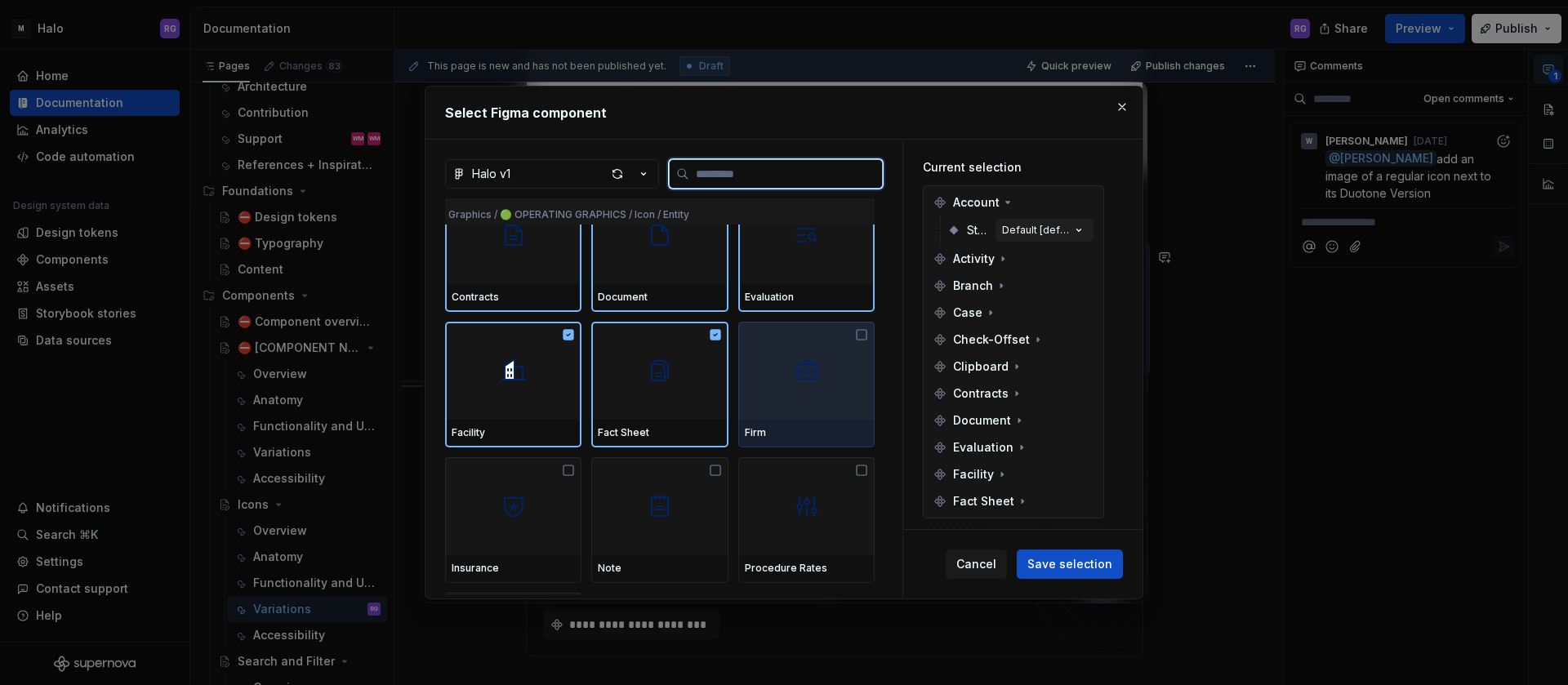
click at [786, 374] on div at bounding box center [807, 371] width 136 height 98
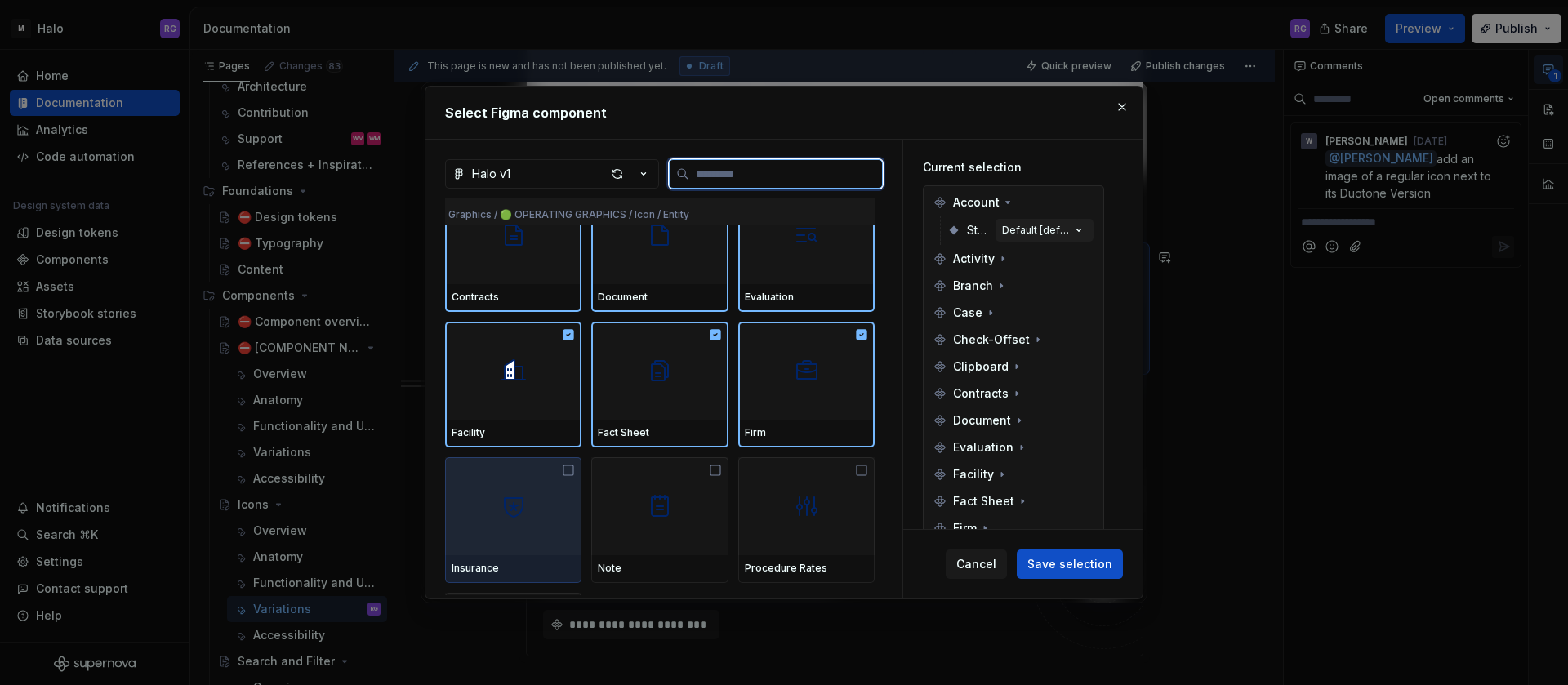
click at [524, 500] on img at bounding box center [513, 506] width 26 height 26
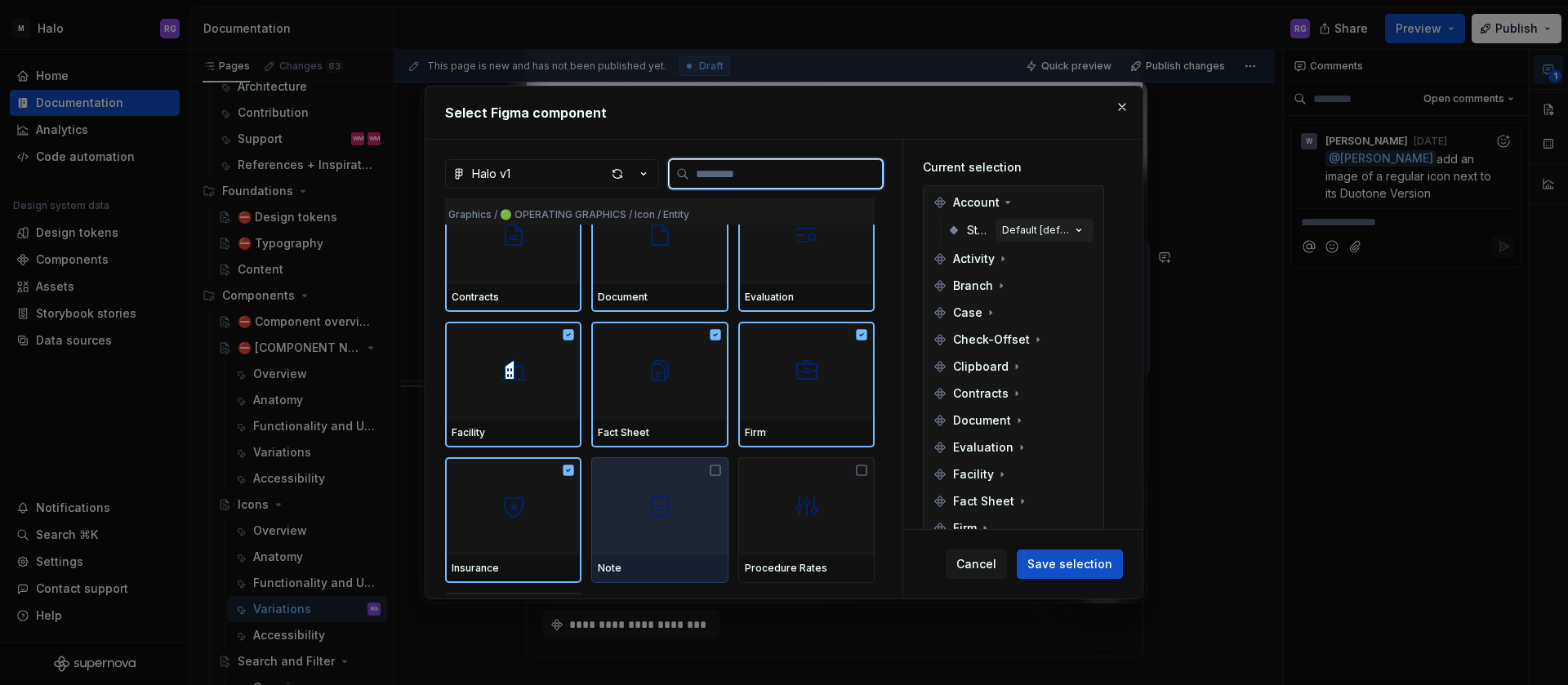
click at [663, 511] on img at bounding box center [659, 506] width 26 height 26
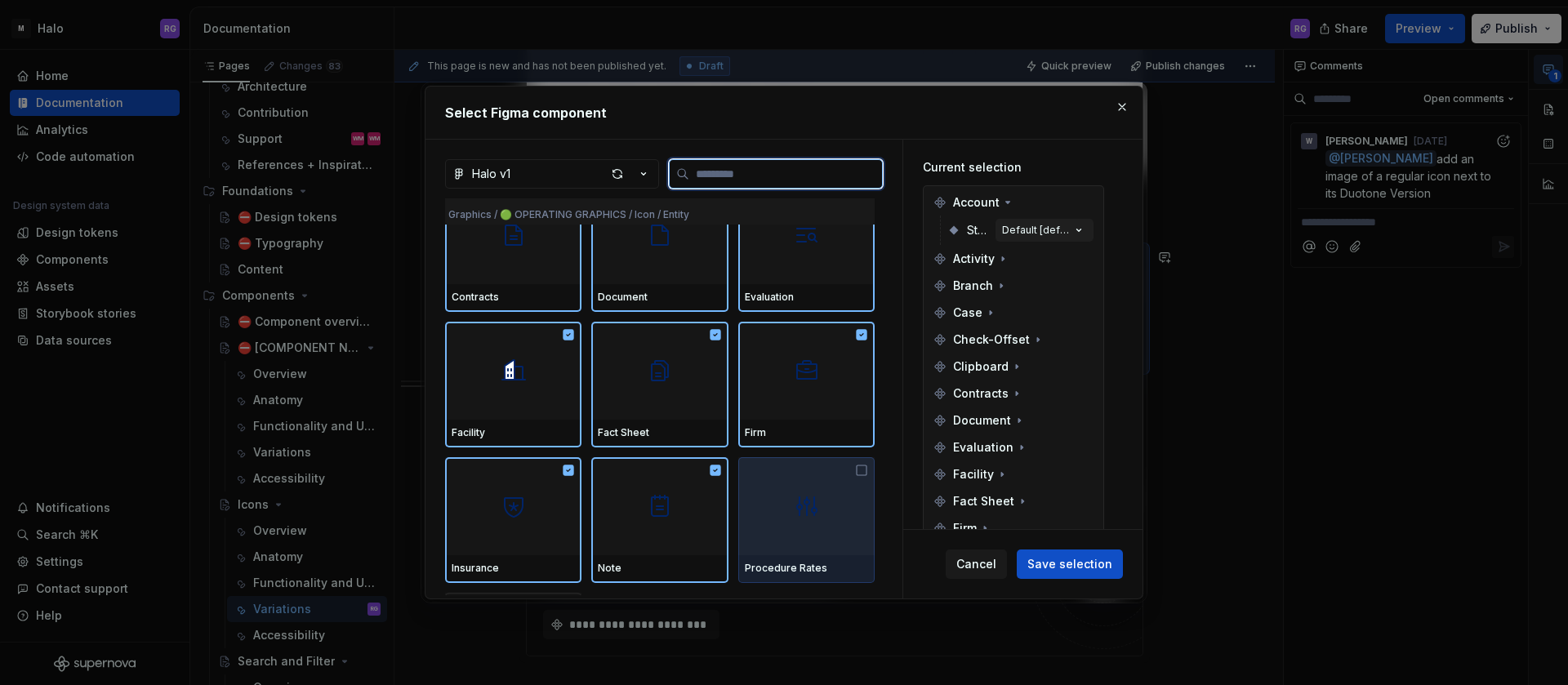
click at [798, 514] on img at bounding box center [807, 506] width 26 height 26
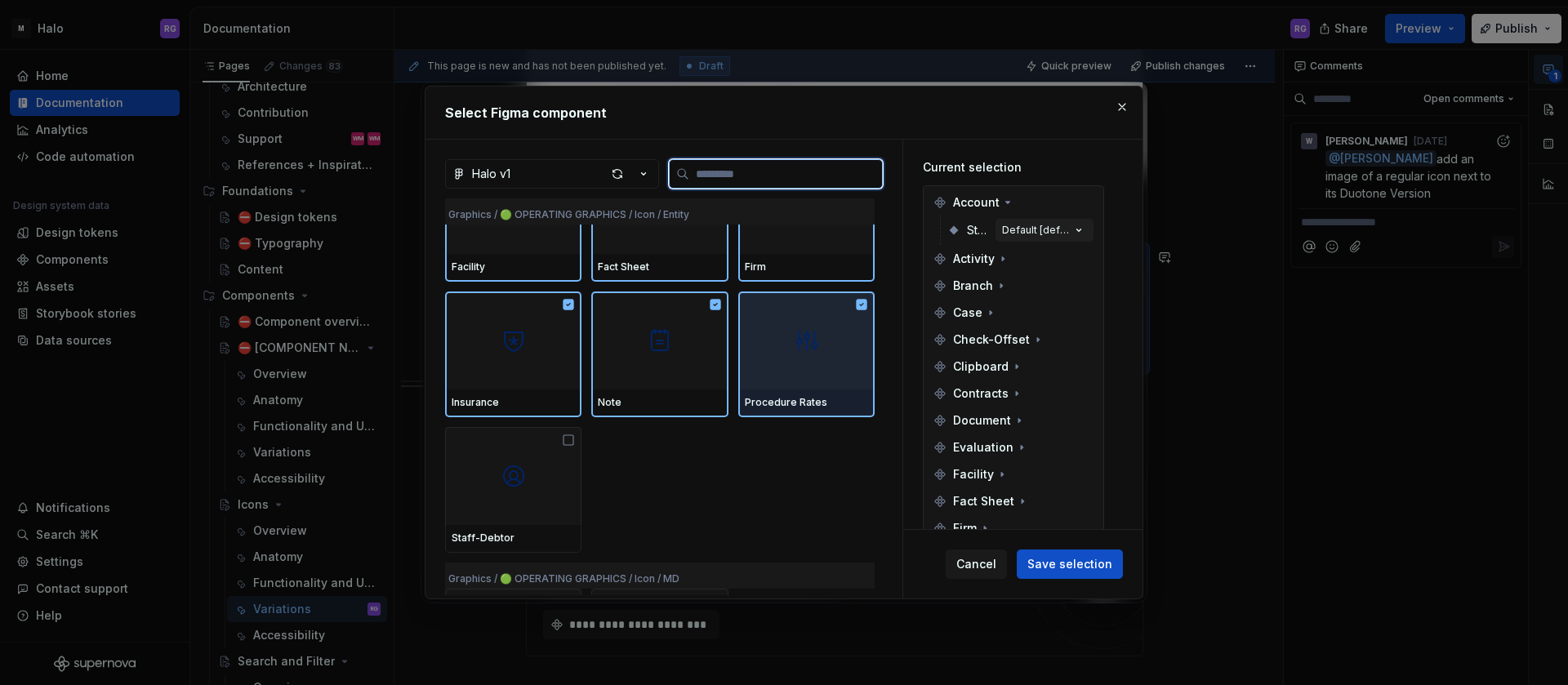
scroll to position [4215, 0]
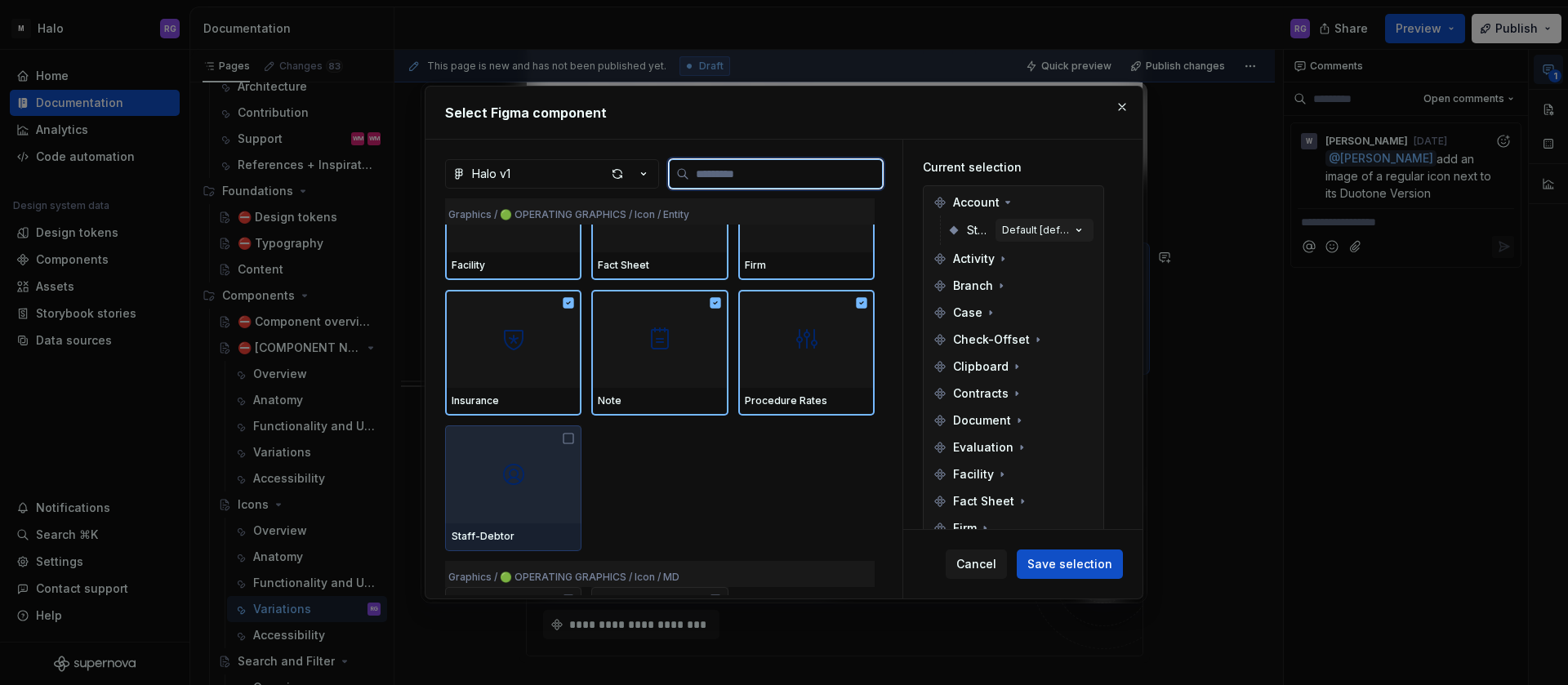
click at [560, 483] on div at bounding box center [513, 474] width 136 height 98
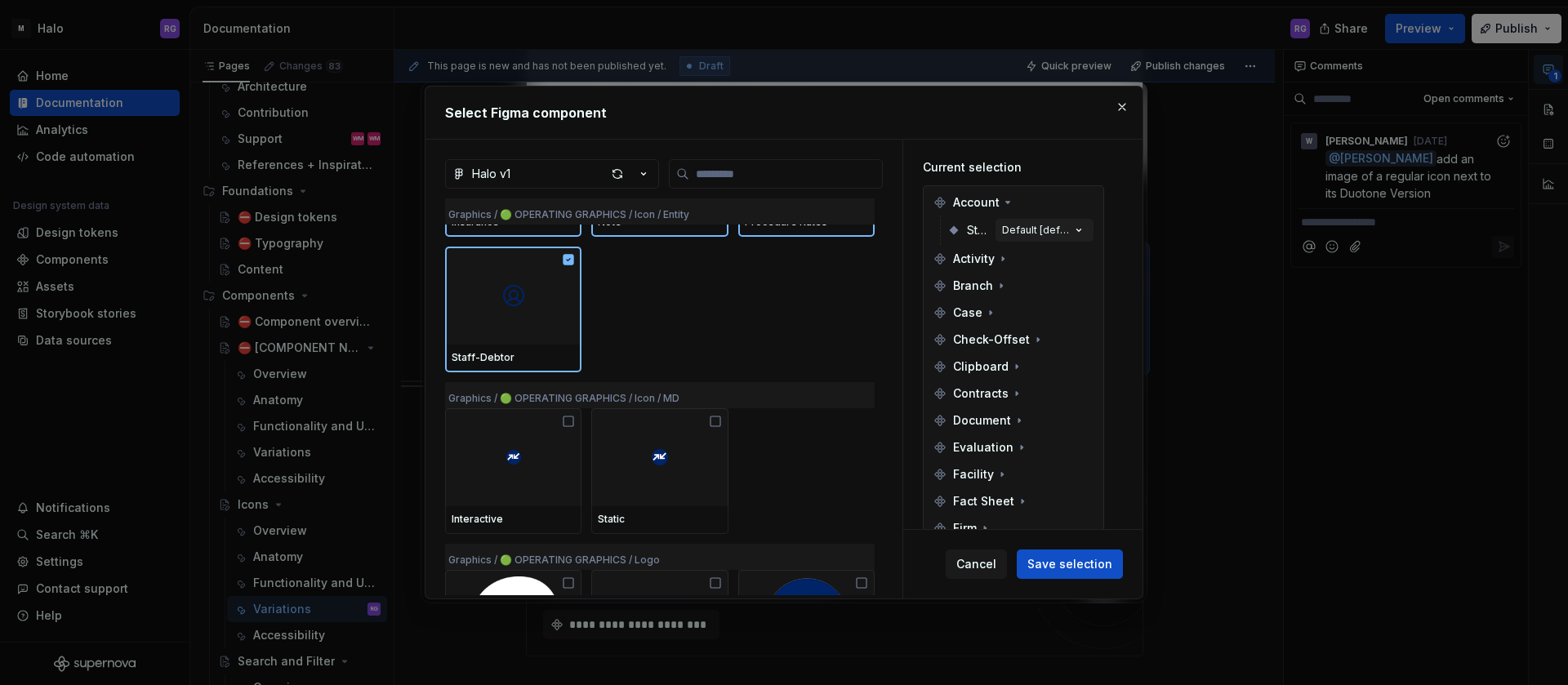
scroll to position [4389, 0]
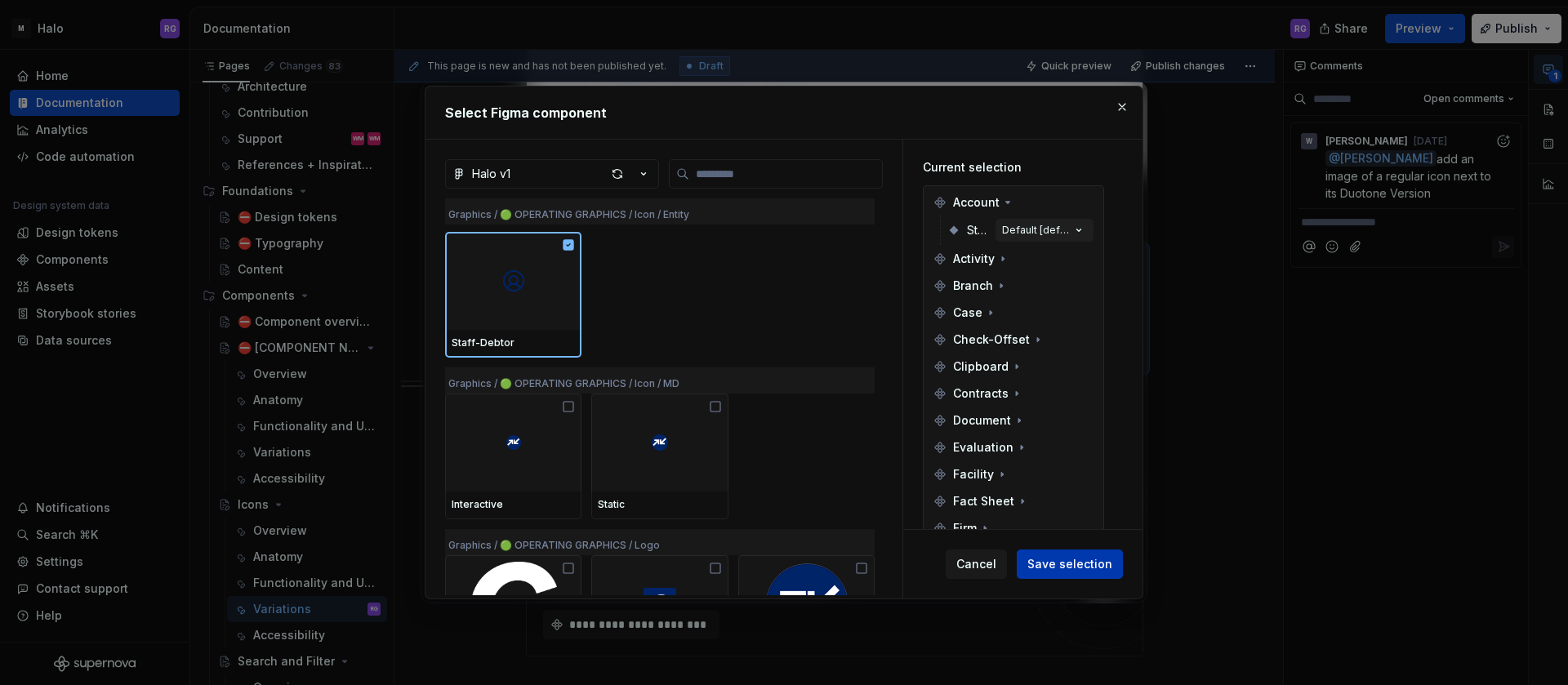
click at [1074, 556] on span "Save selection" at bounding box center [1070, 565] width 85 height 17
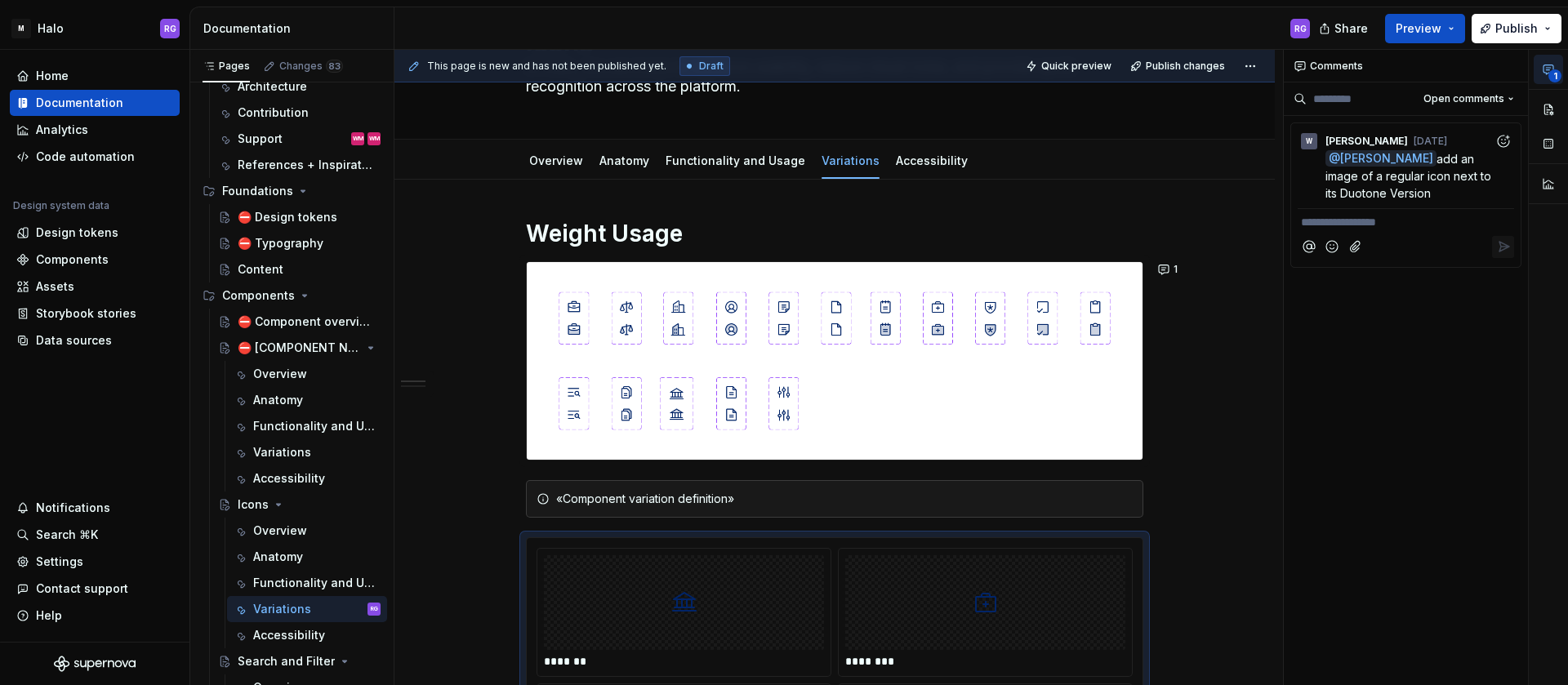
scroll to position [0, 0]
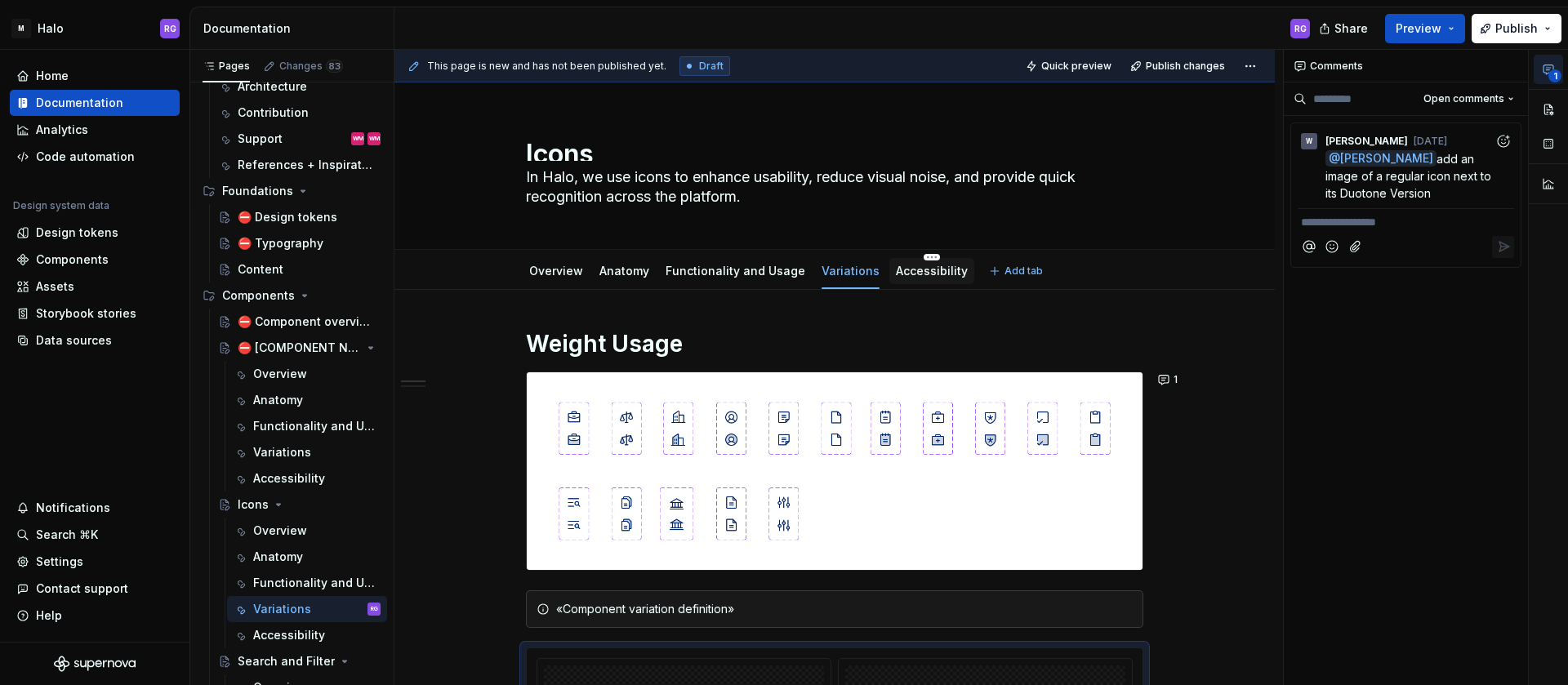
click at [940, 269] on link "Accessibility" at bounding box center [932, 270] width 72 height 14
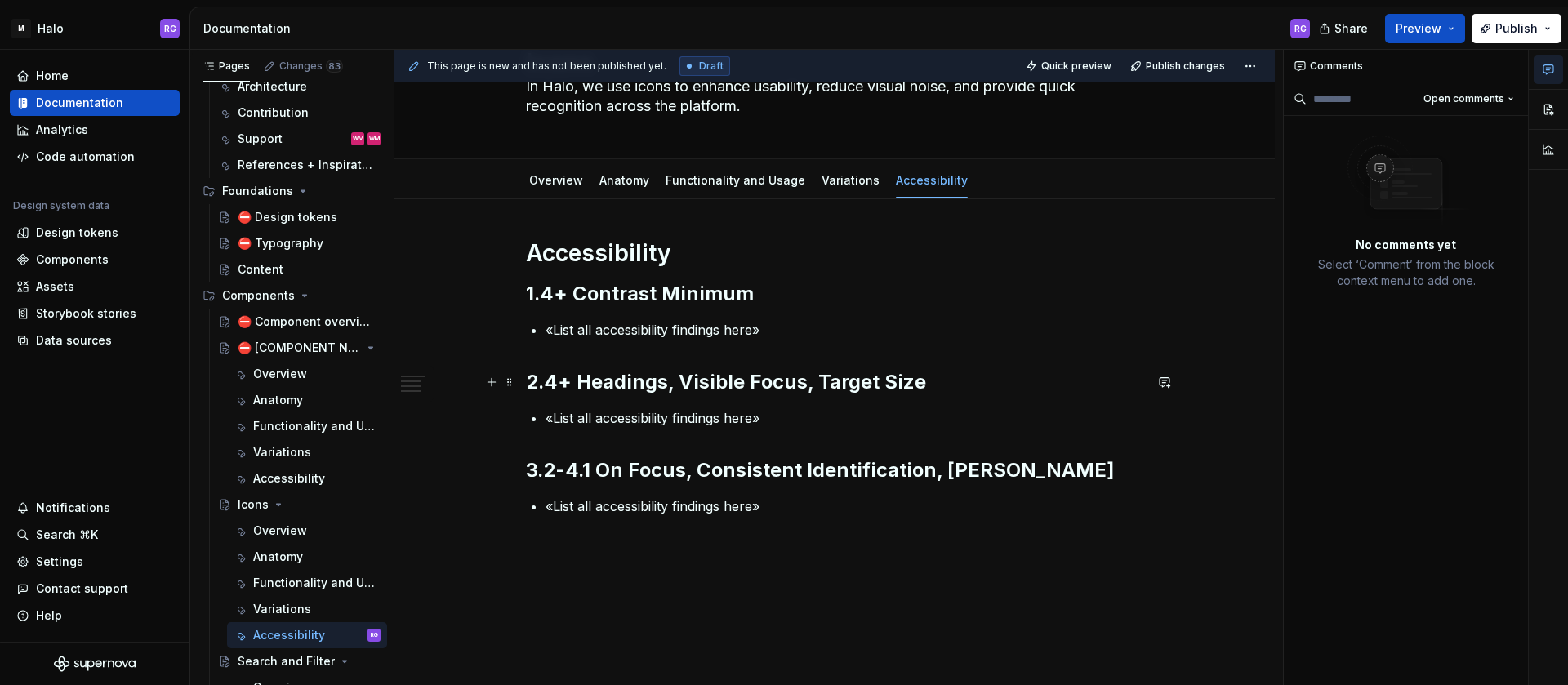
scroll to position [94, 0]
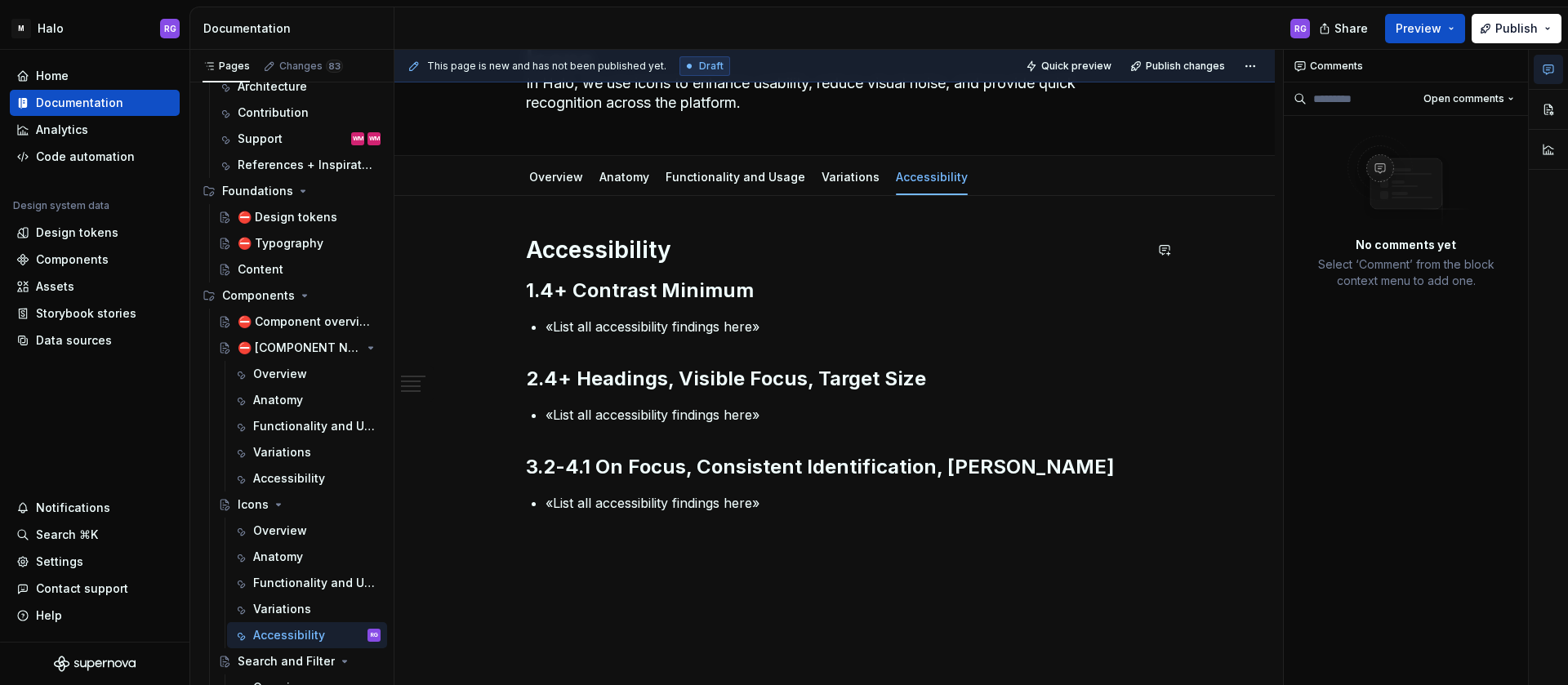
type textarea "*"
click at [1005, 176] on span "Add tab" at bounding box center [1024, 177] width 38 height 13
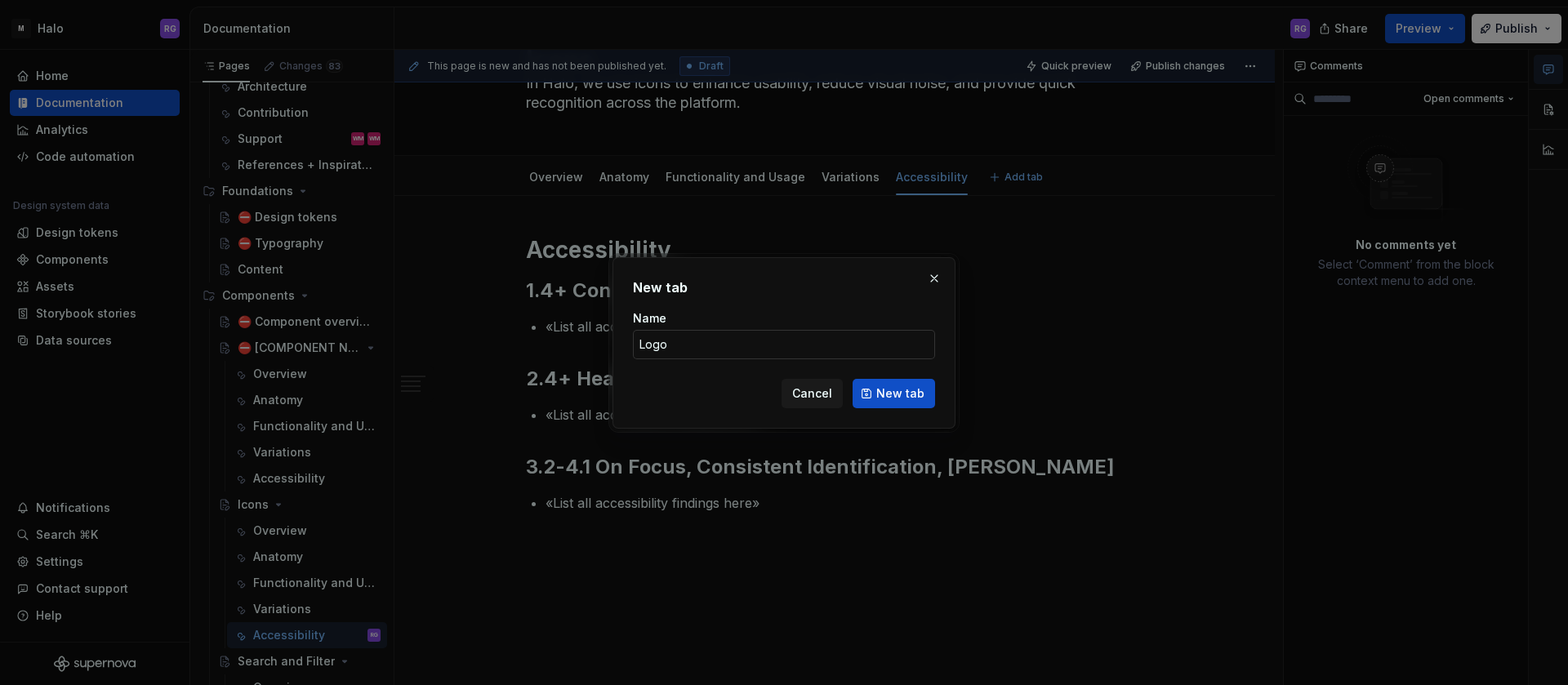
click at [782, 352] on input "Logo" at bounding box center [784, 344] width 302 height 29
type input "Logos"
click at [878, 394] on button "New tab" at bounding box center [894, 393] width 83 height 29
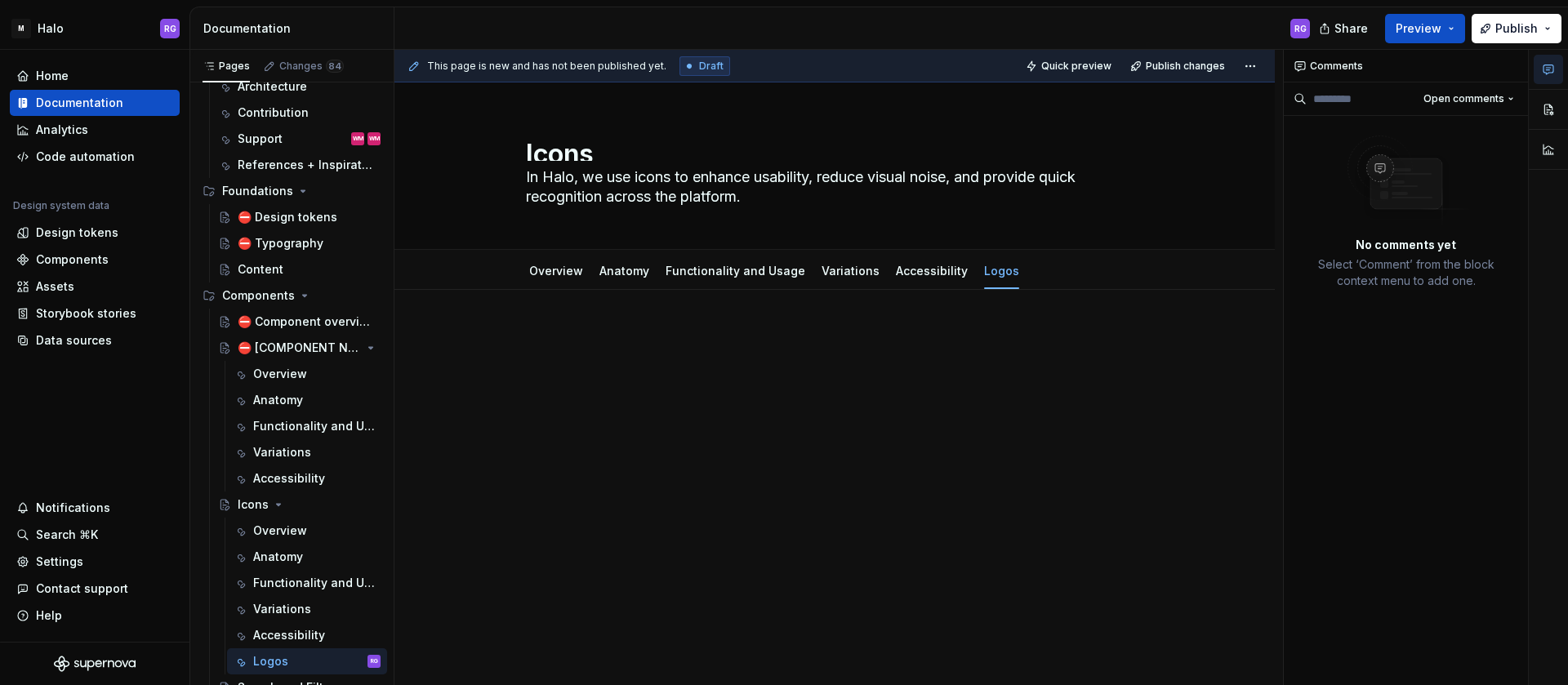
click at [698, 411] on div at bounding box center [835, 453] width 880 height 327
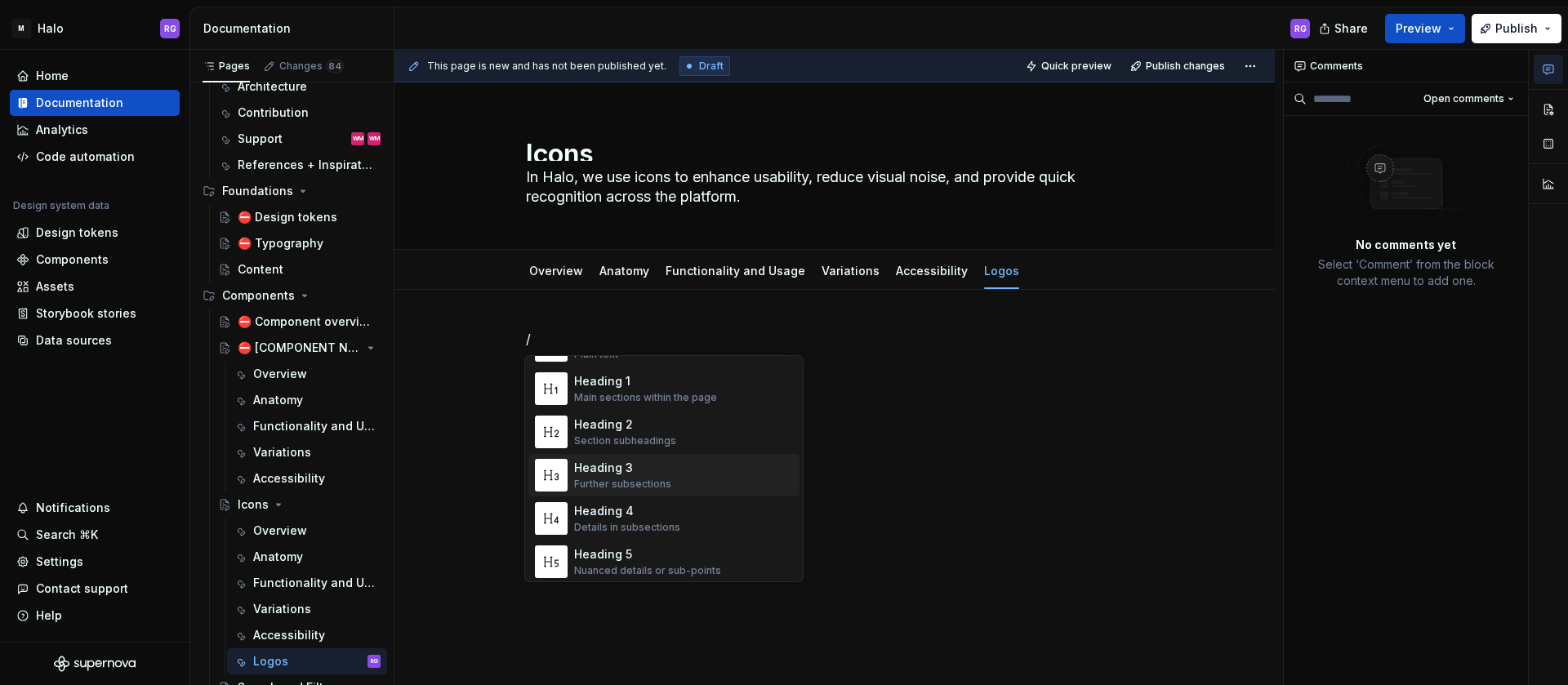
scroll to position [59, 0]
click at [935, 472] on div "/" at bounding box center [835, 453] width 880 height 327
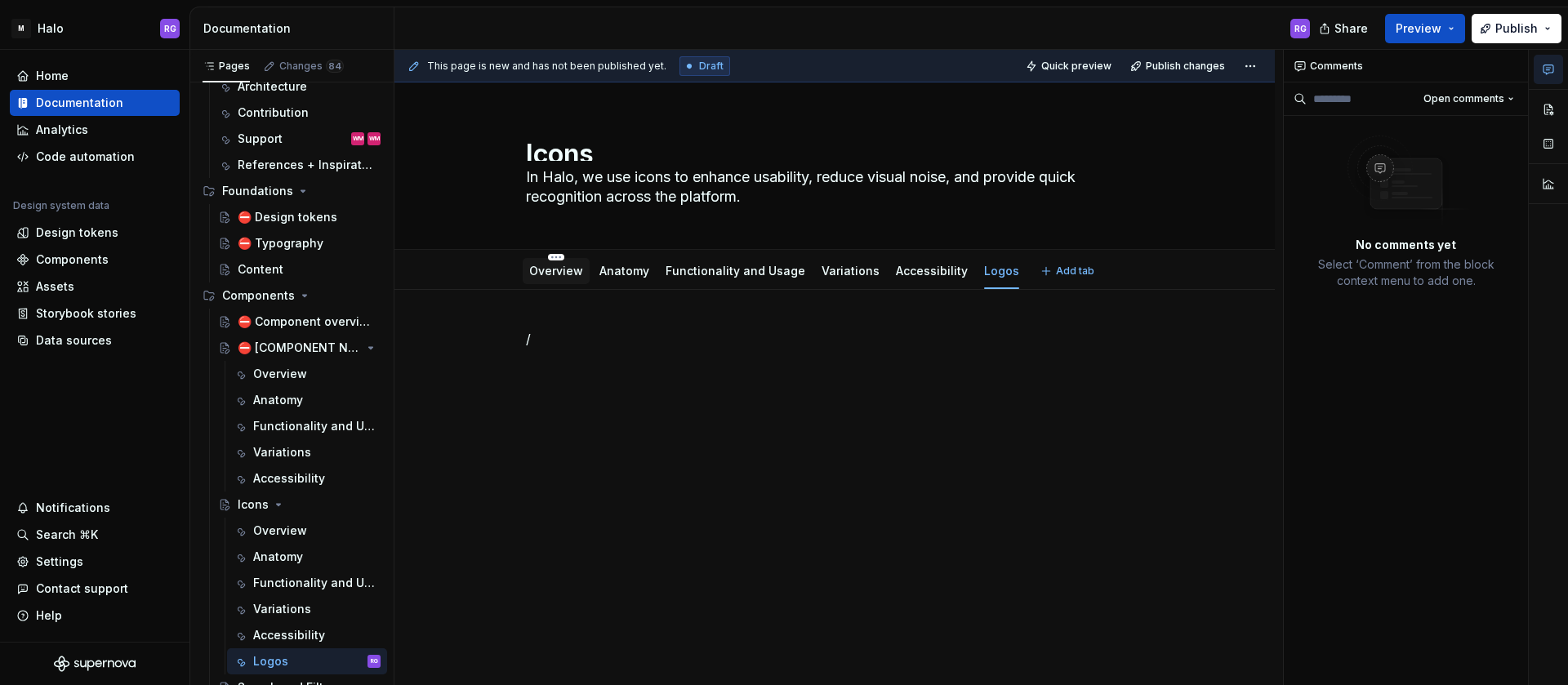
click at [556, 273] on link "Overview" at bounding box center [556, 270] width 54 height 14
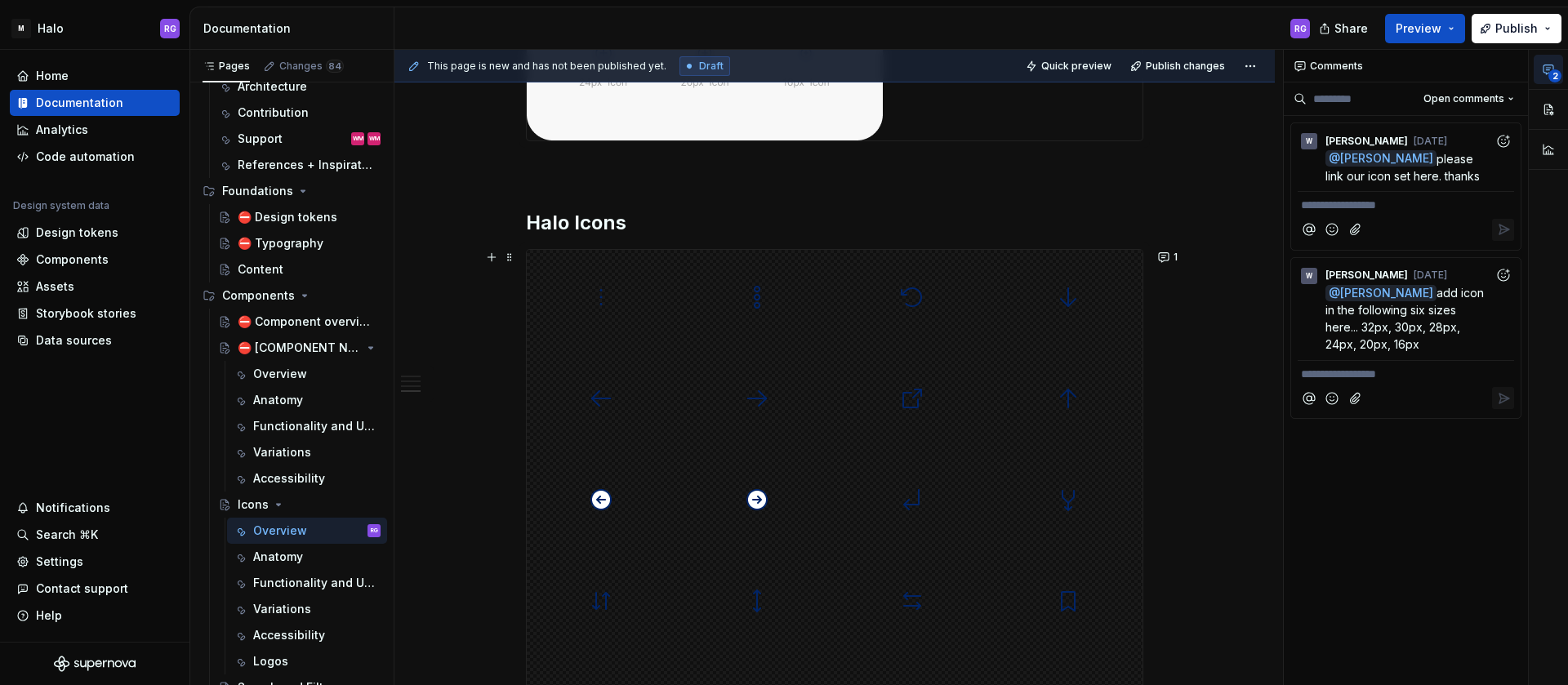
scroll to position [1544, 0]
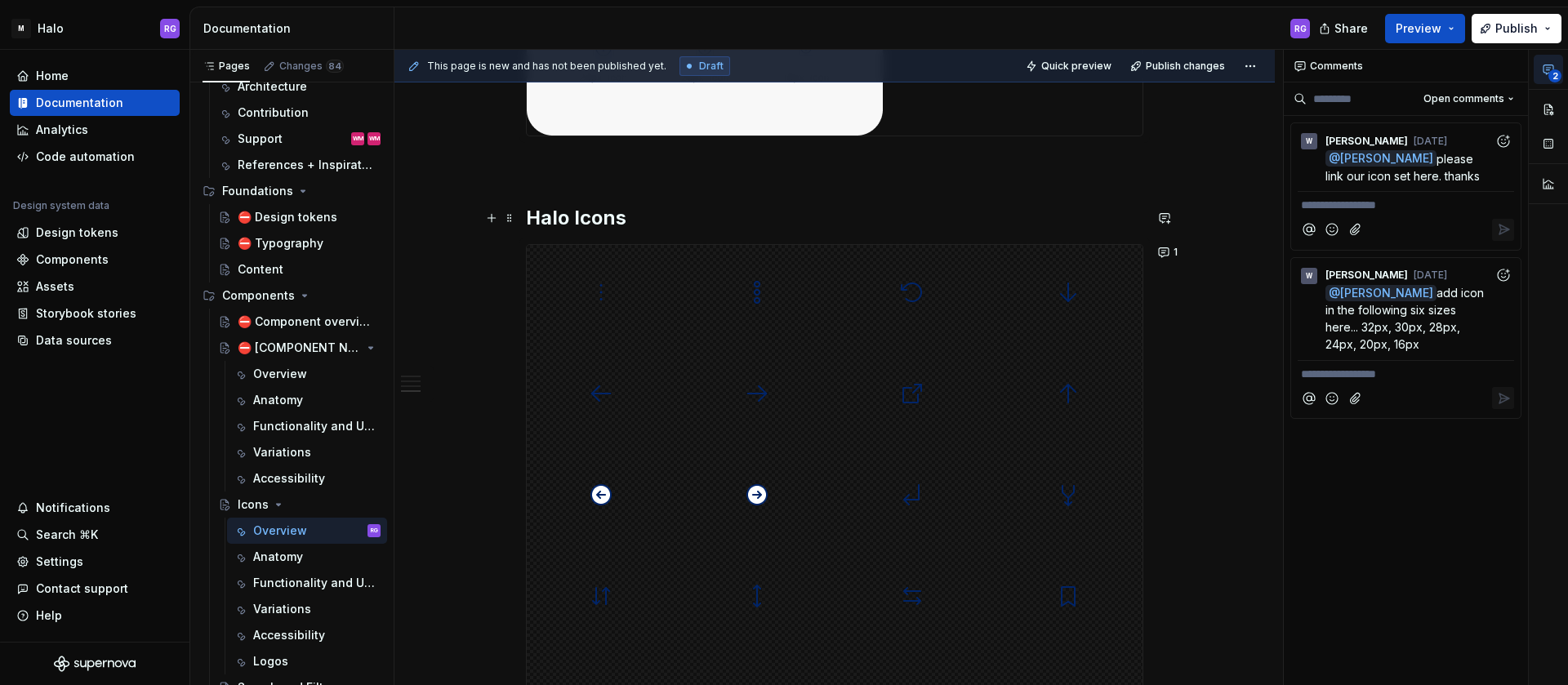
drag, startPoint x: 551, startPoint y: 224, endPoint x: 714, endPoint y: 288, distance: 175.1
click at [514, 279] on div "**********" at bounding box center [839, 368] width 889 height 636
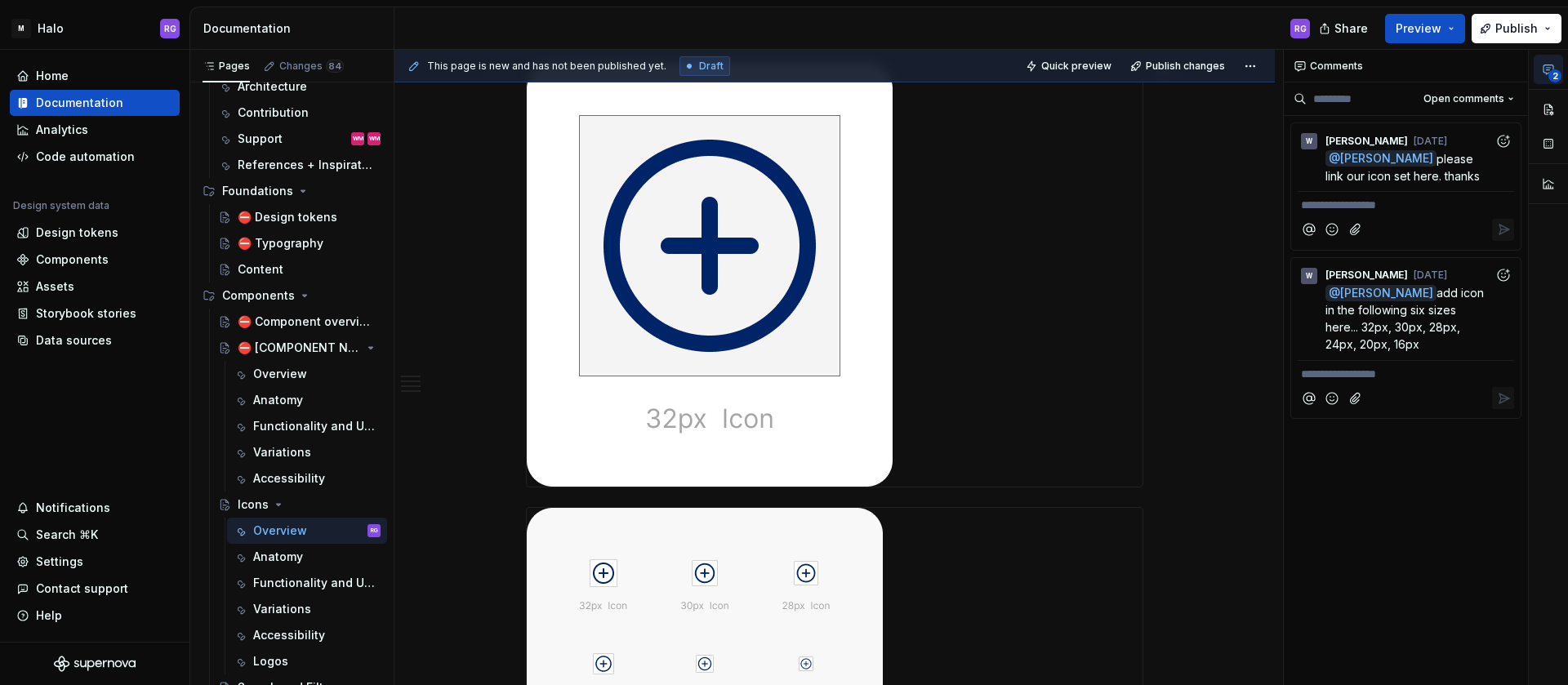
scroll to position [0, 0]
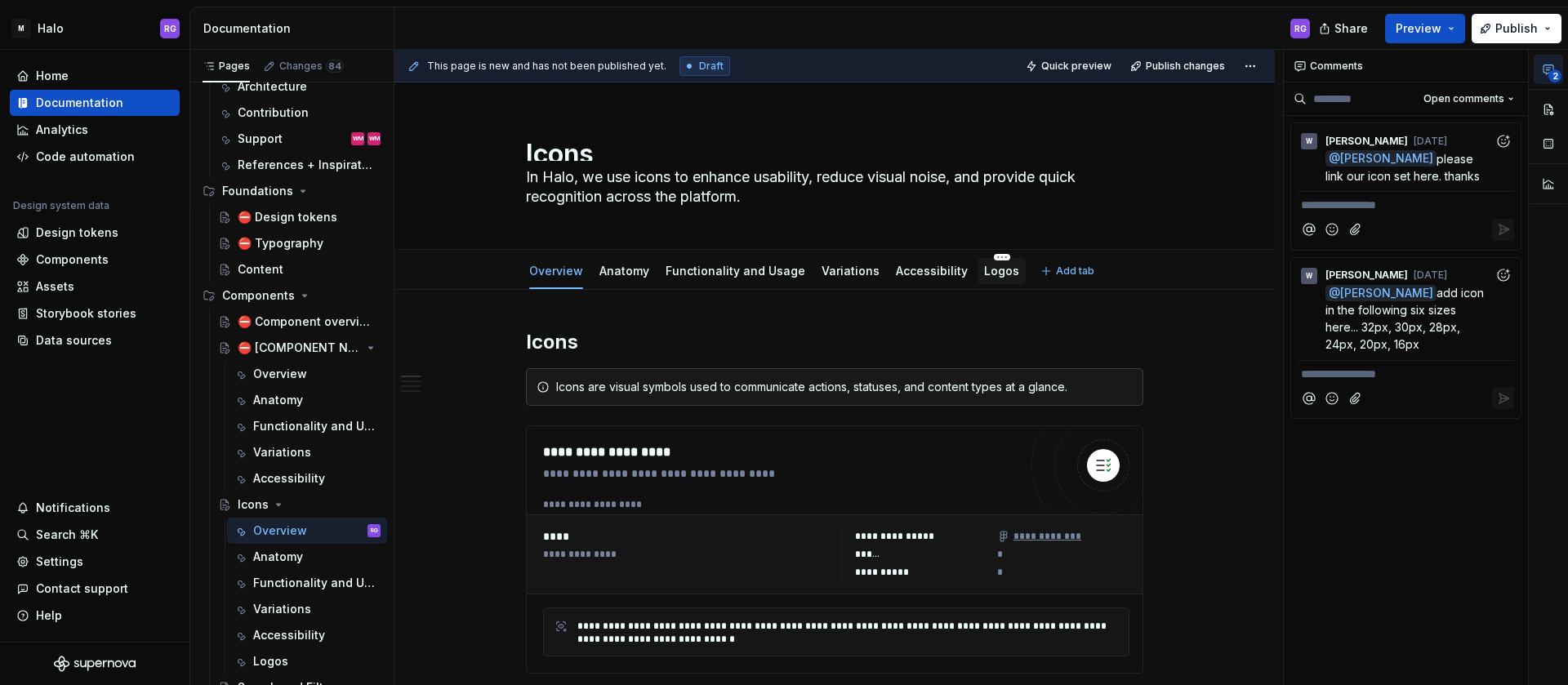
click at [984, 279] on div "Logos" at bounding box center [1002, 270] width 35 height 19
click at [984, 273] on link "Logos" at bounding box center [1002, 270] width 35 height 14
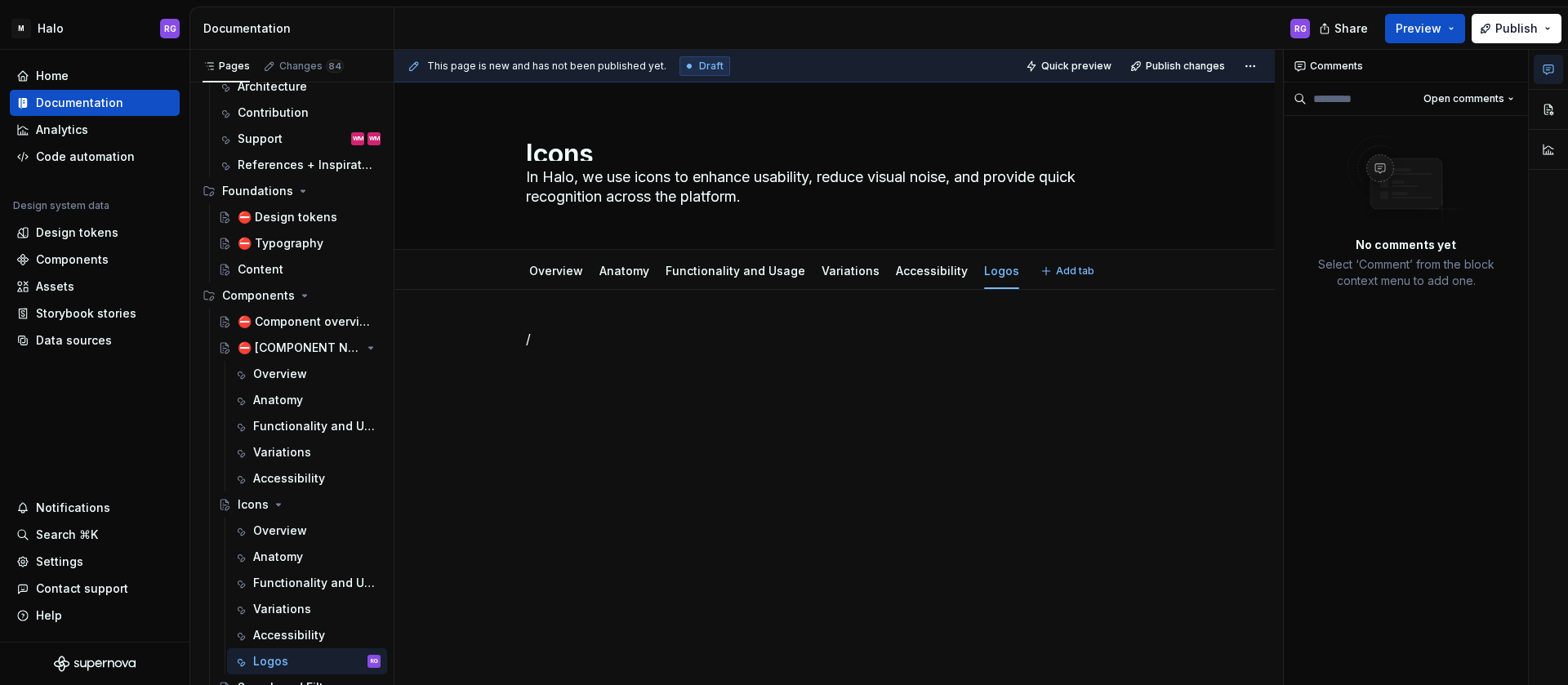
type textarea "*"
click at [535, 347] on p "/" at bounding box center [835, 338] width 617 height 19
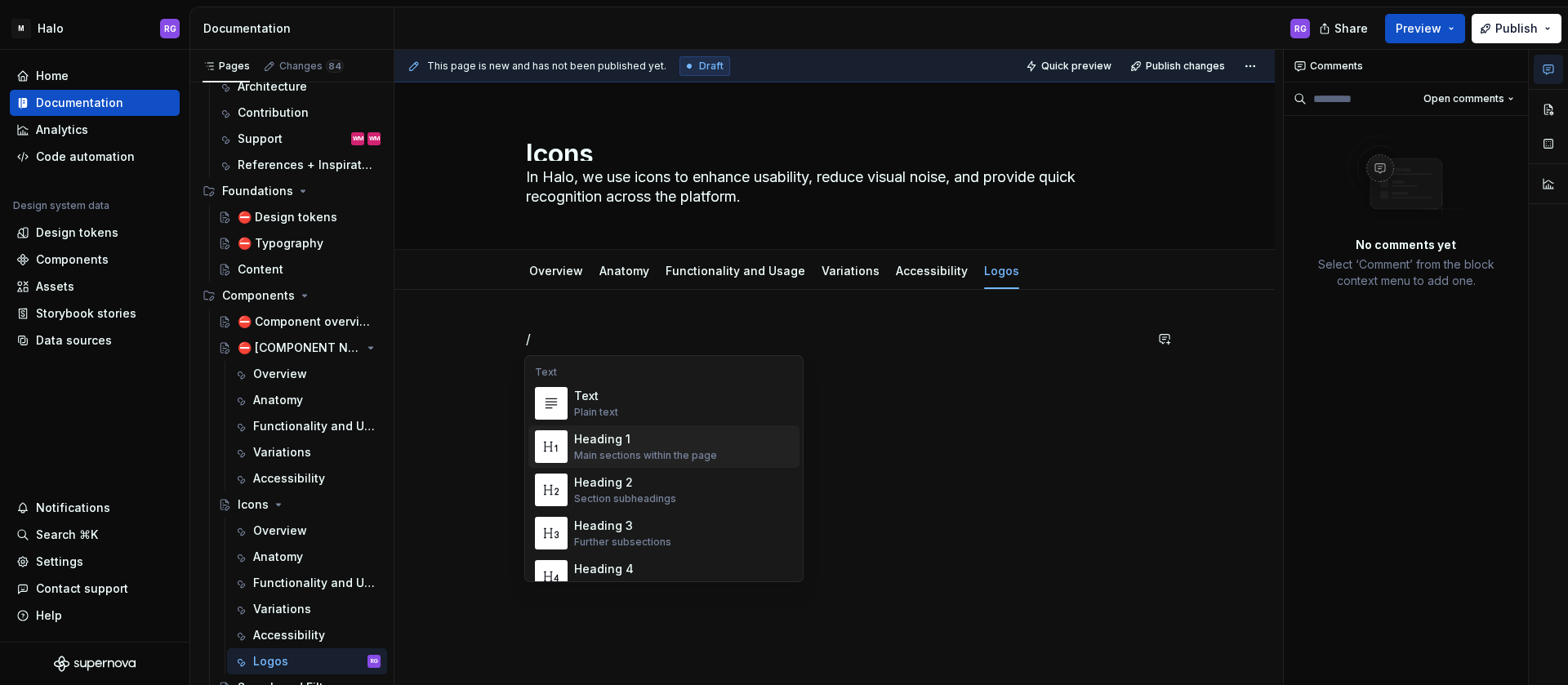
click at [901, 396] on div "/" at bounding box center [835, 370] width 617 height 82
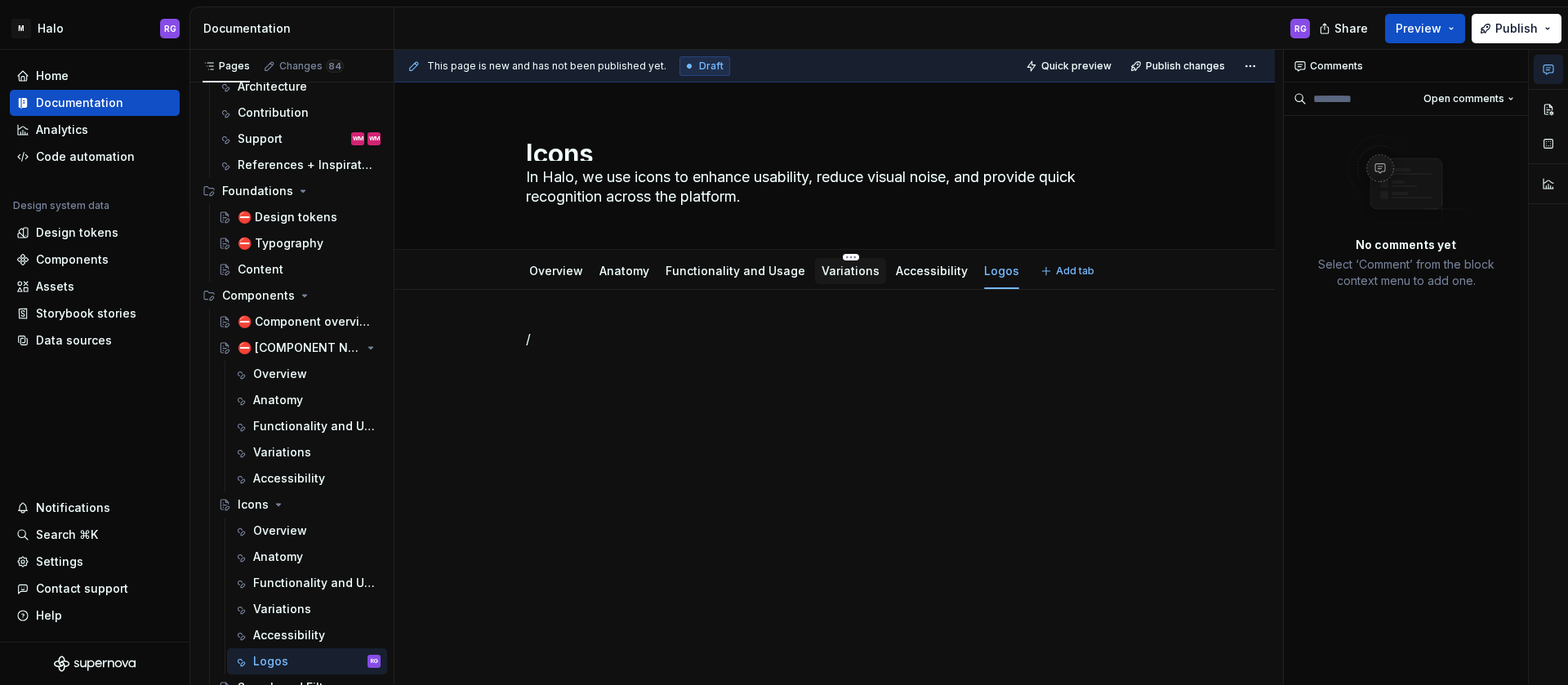
click at [847, 279] on div "Variations" at bounding box center [850, 271] width 58 height 17
click at [844, 274] on link "Variations" at bounding box center [850, 270] width 58 height 14
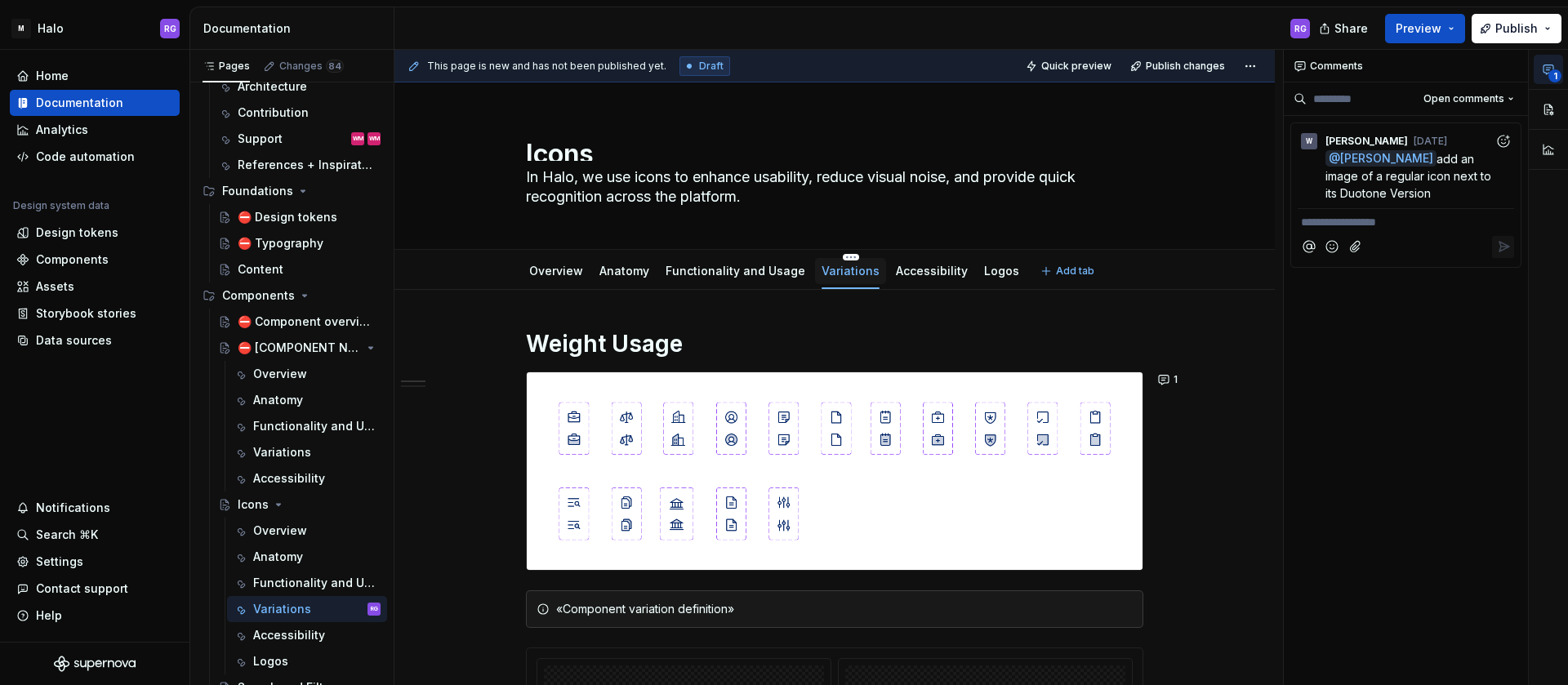
click at [833, 255] on html "M Halo RG Home Documentation Analytics Code automation Design system data Desig…" at bounding box center [784, 342] width 1568 height 685
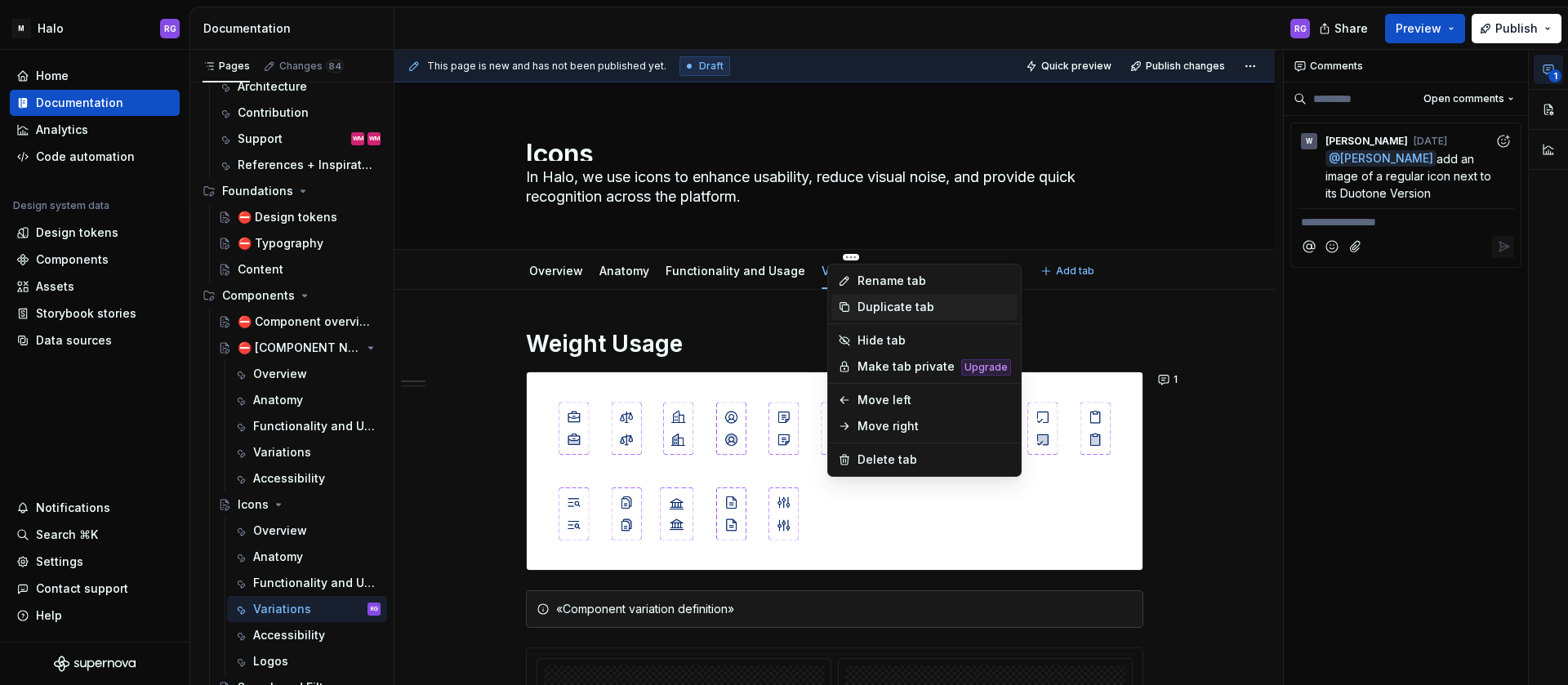
click at [906, 310] on div "Duplicate tab" at bounding box center [935, 307] width 154 height 17
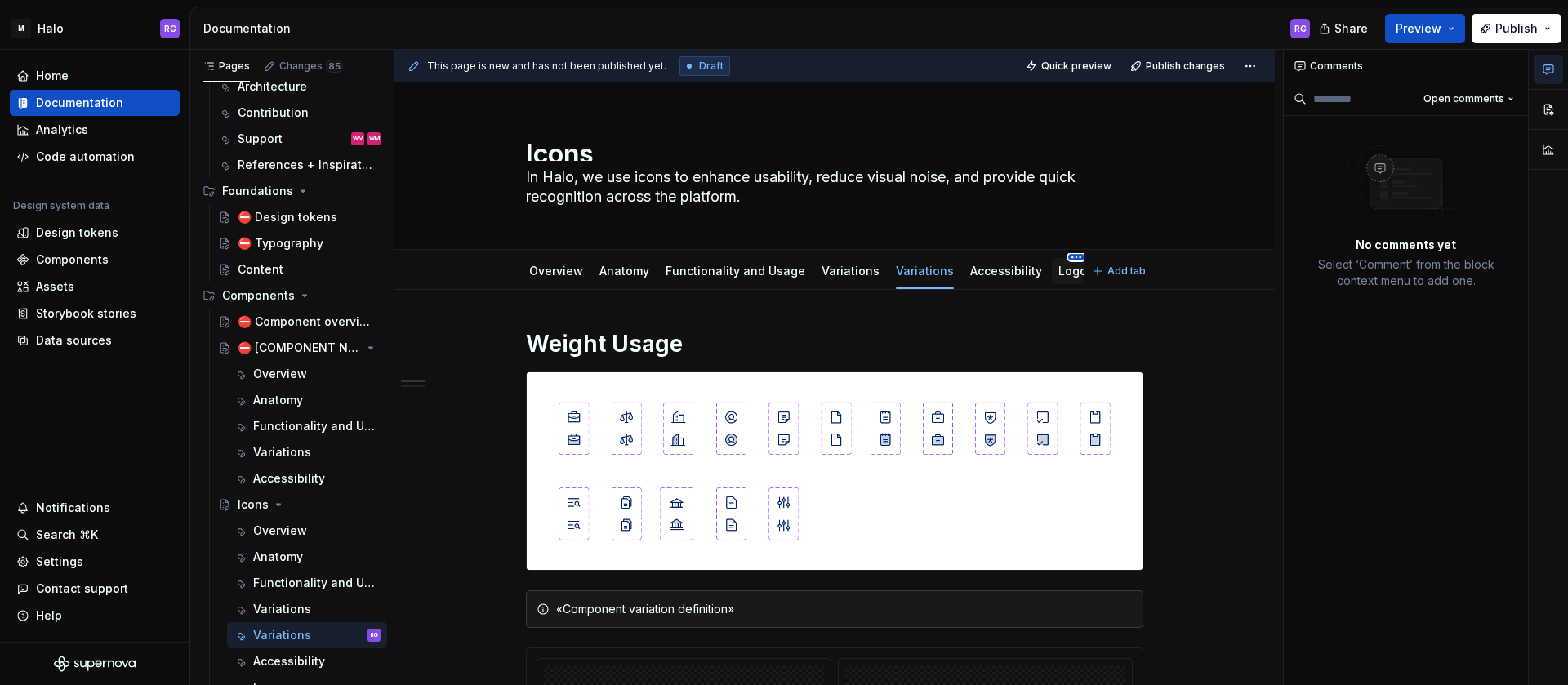
click at [1058, 253] on html "M Halo RG Home Documentation Analytics Code automation Design system data Desig…" at bounding box center [784, 342] width 1568 height 685
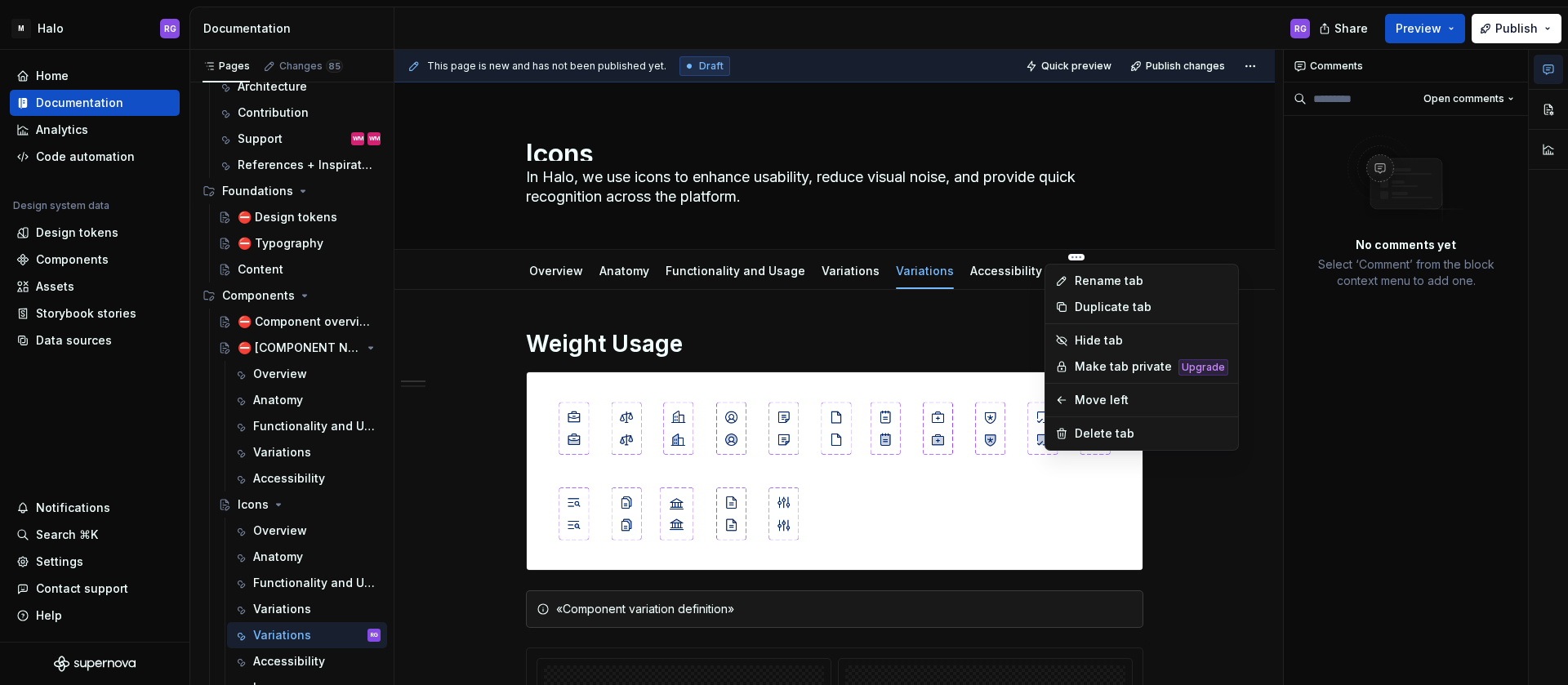
click at [1004, 283] on html "M Halo RG Home Documentation Analytics Code automation Design system data Desig…" at bounding box center [784, 342] width 1568 height 685
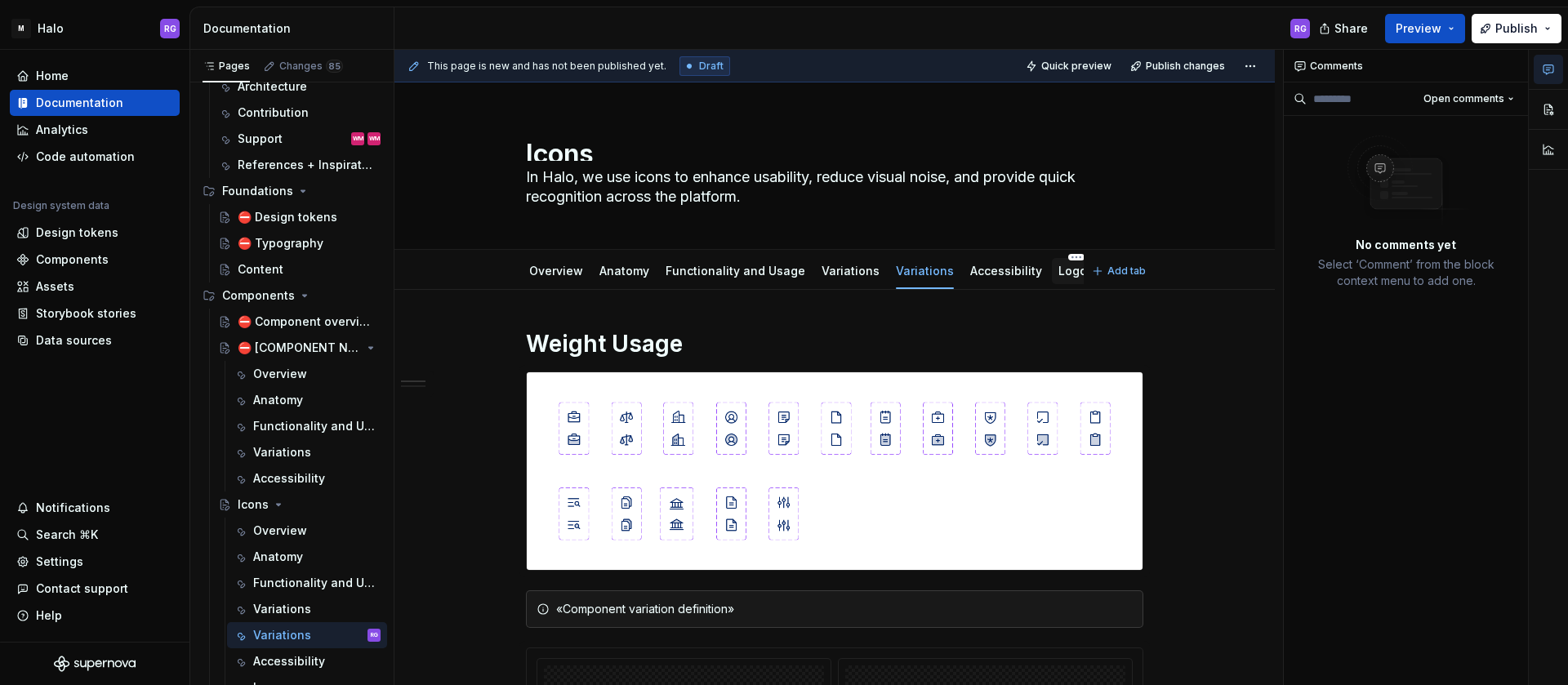
click at [1058, 273] on link "Logos" at bounding box center [1076, 270] width 35 height 14
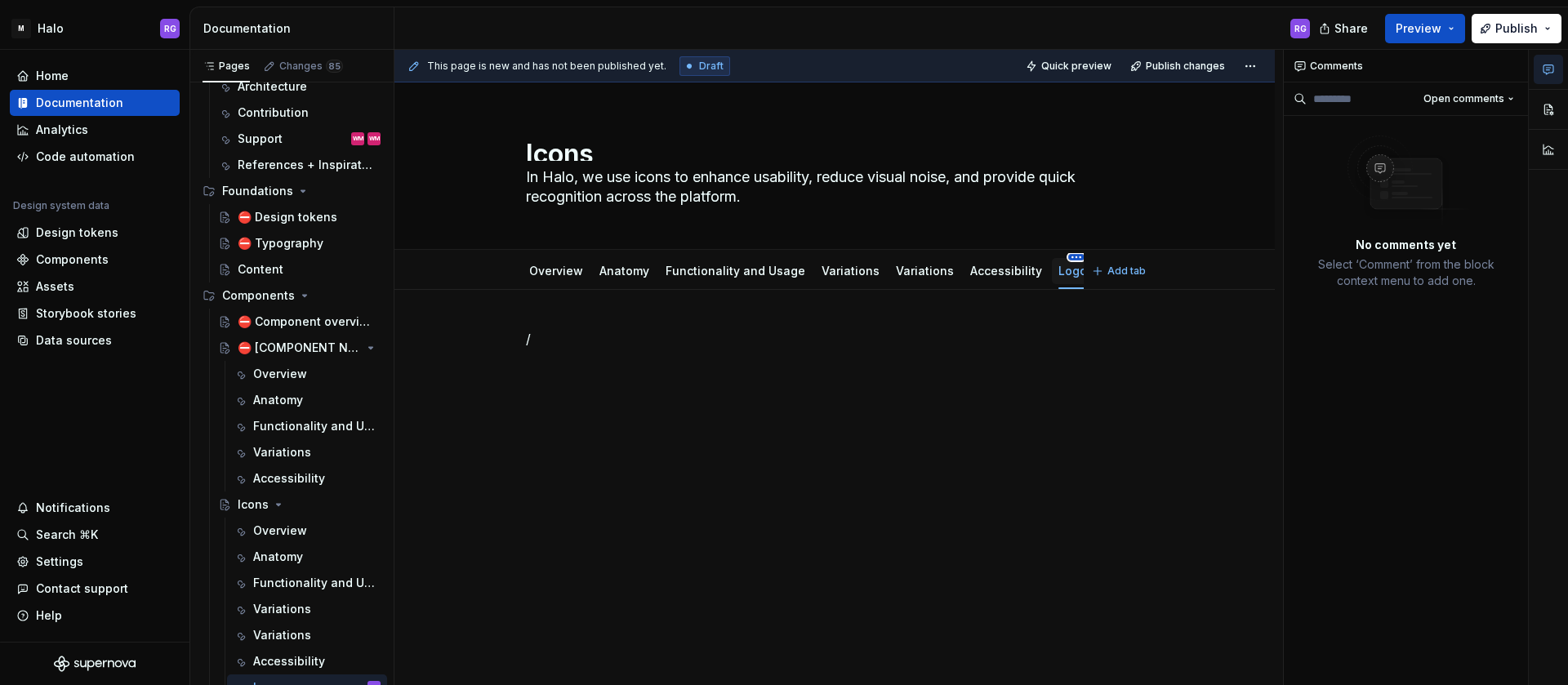
click at [1058, 259] on html "M Halo RG Home Documentation Analytics Code automation Design system data Desig…" at bounding box center [784, 342] width 1568 height 685
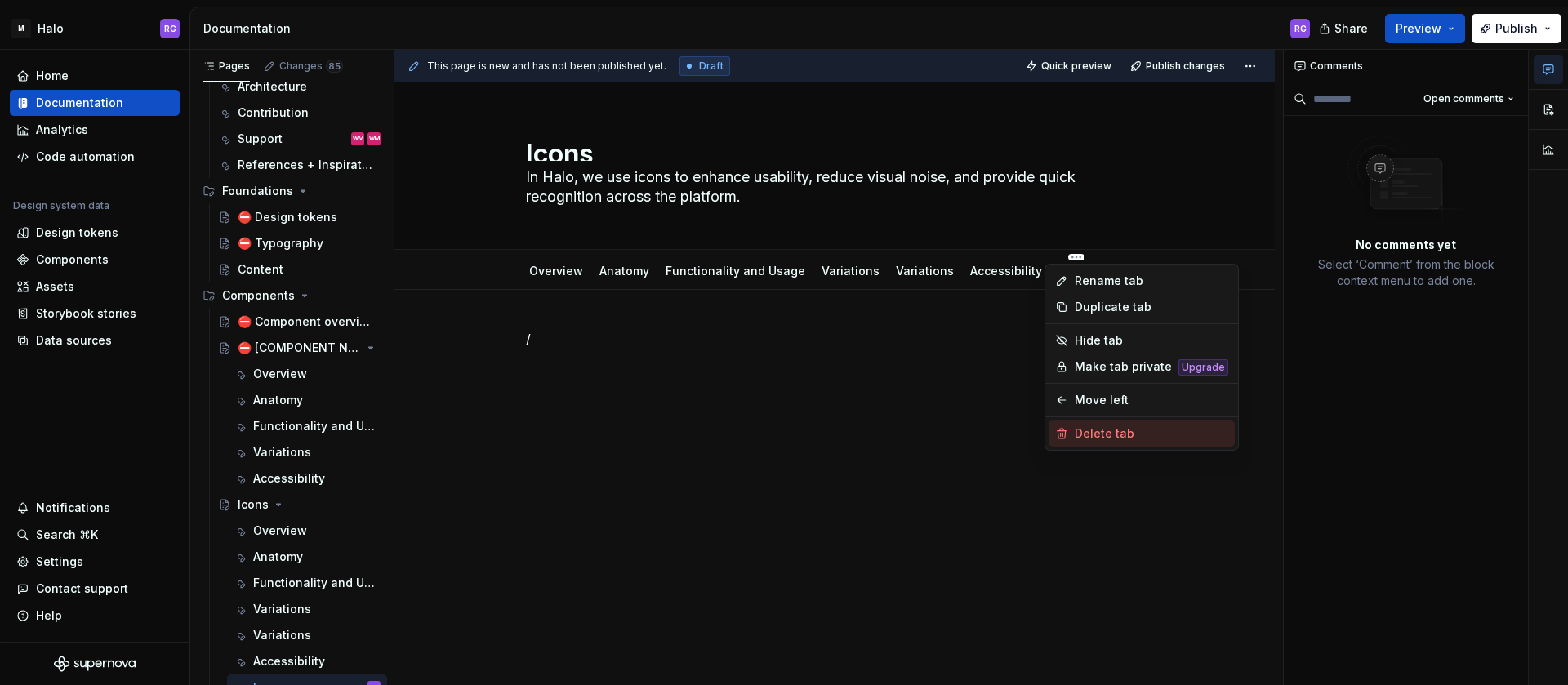
click at [1088, 430] on div "Delete tab" at bounding box center [1152, 434] width 154 height 17
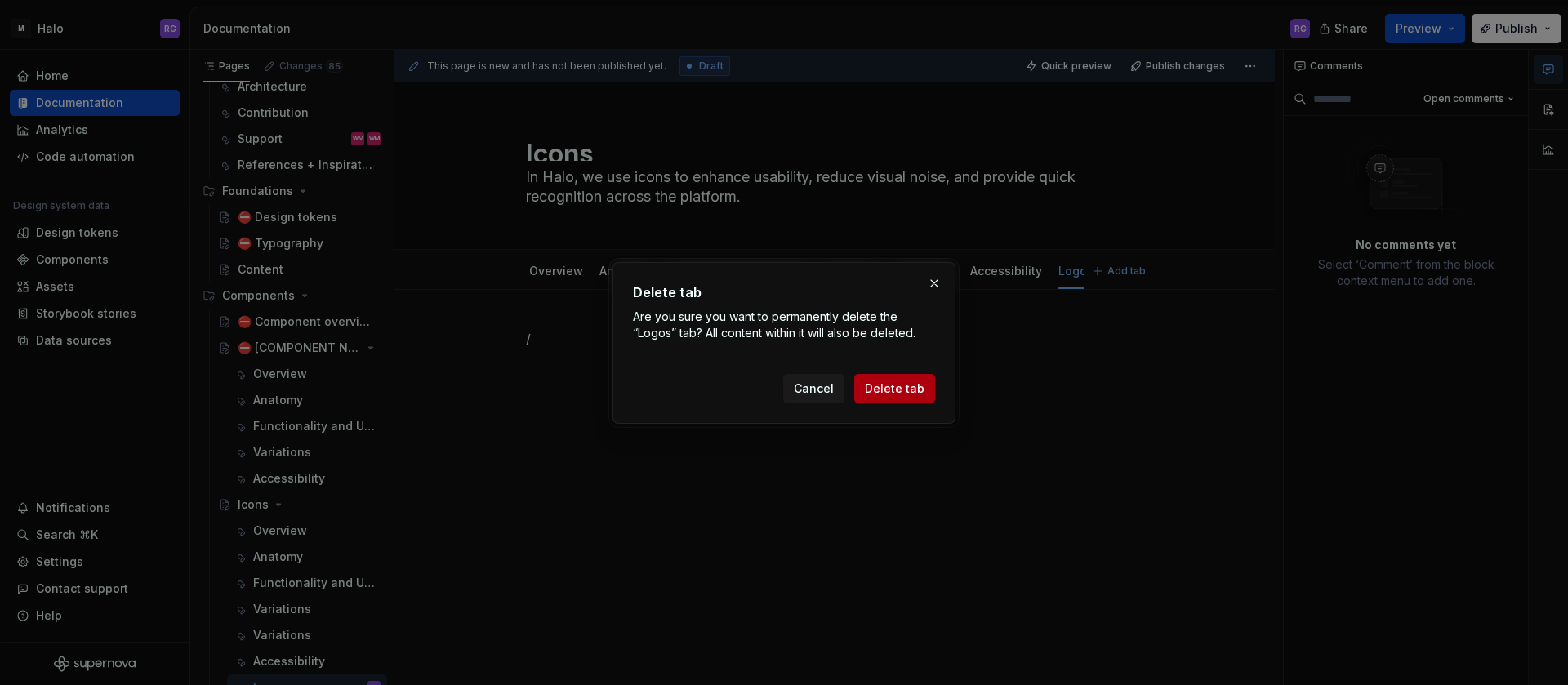
click at [910, 381] on span "Delete tab" at bounding box center [894, 389] width 59 height 17
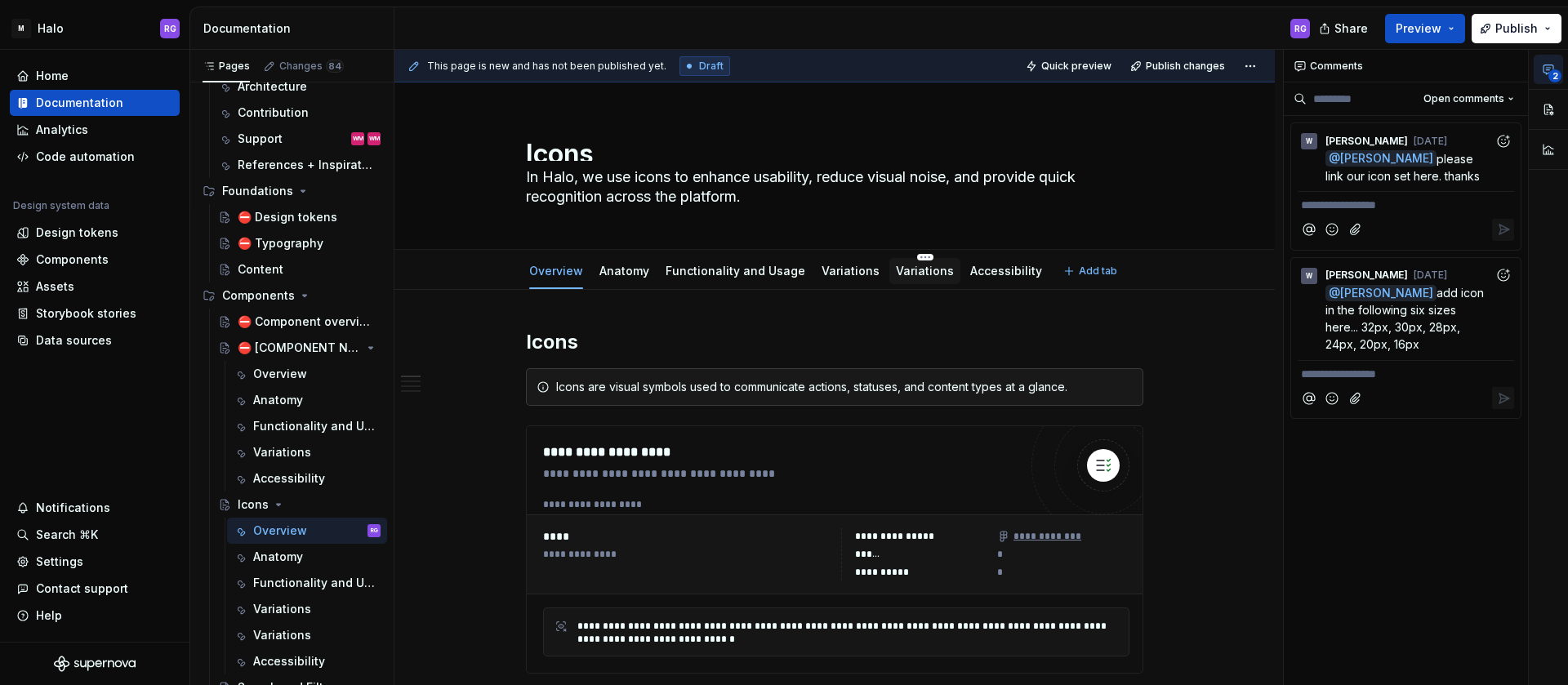
click at [897, 265] on link "Variations" at bounding box center [925, 270] width 58 height 14
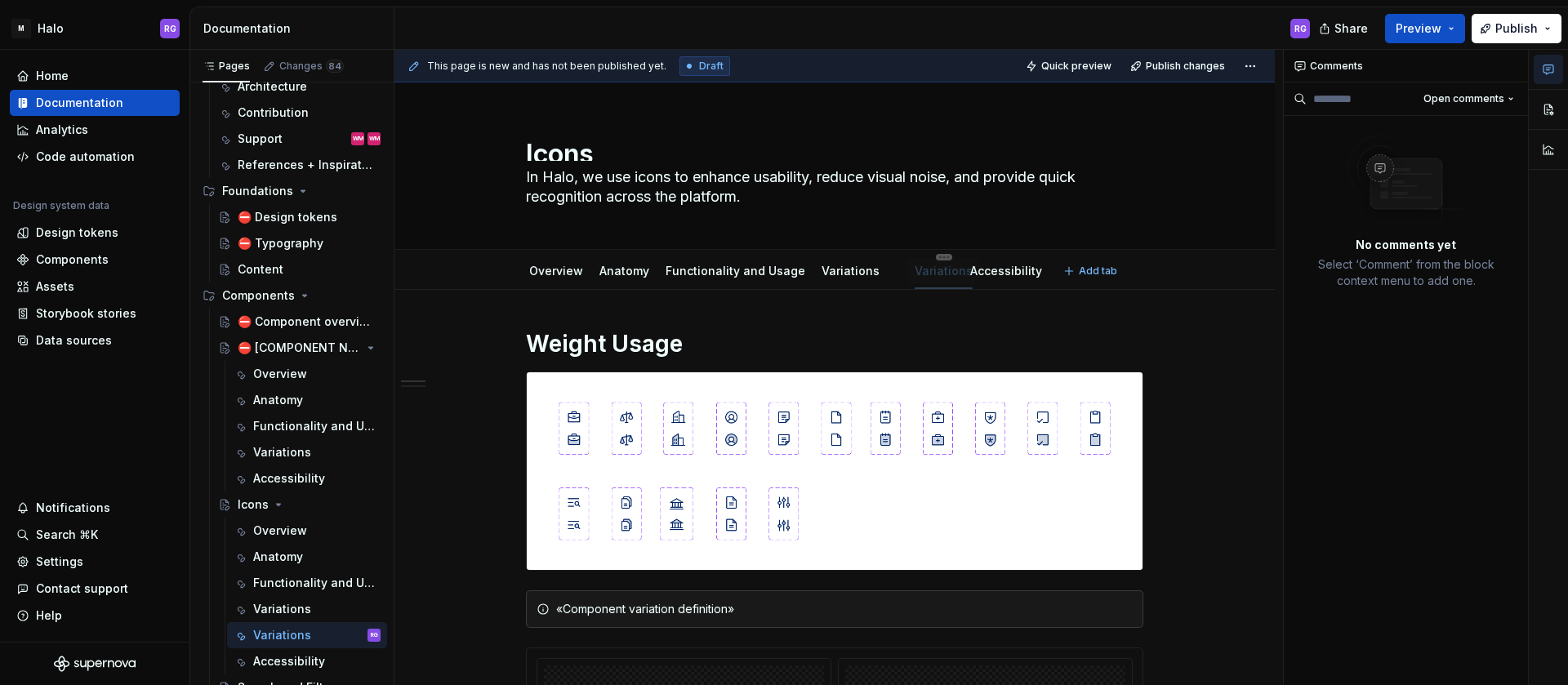
drag, startPoint x: 901, startPoint y: 282, endPoint x: 920, endPoint y: 270, distance: 22.5
click at [920, 270] on div "Variations" at bounding box center [944, 271] width 71 height 26
click at [920, 270] on link "Variations" at bounding box center [925, 270] width 58 height 14
drag, startPoint x: 920, startPoint y: 270, endPoint x: 899, endPoint y: 281, distance: 23.7
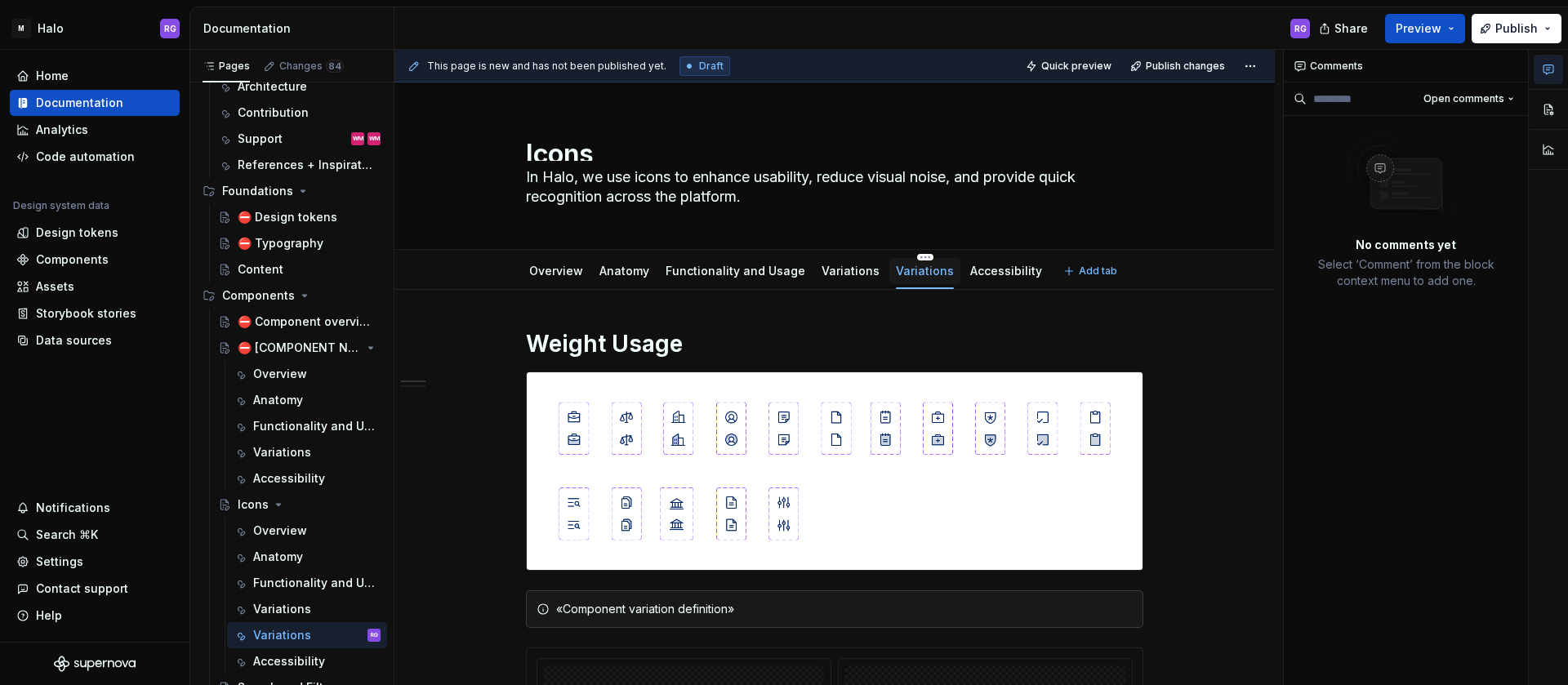
click at [899, 281] on div "Variations" at bounding box center [925, 271] width 71 height 26
click at [908, 256] on html "M Halo RG Home Documentation Analytics Code automation Design system data Desig…" at bounding box center [784, 342] width 1568 height 685
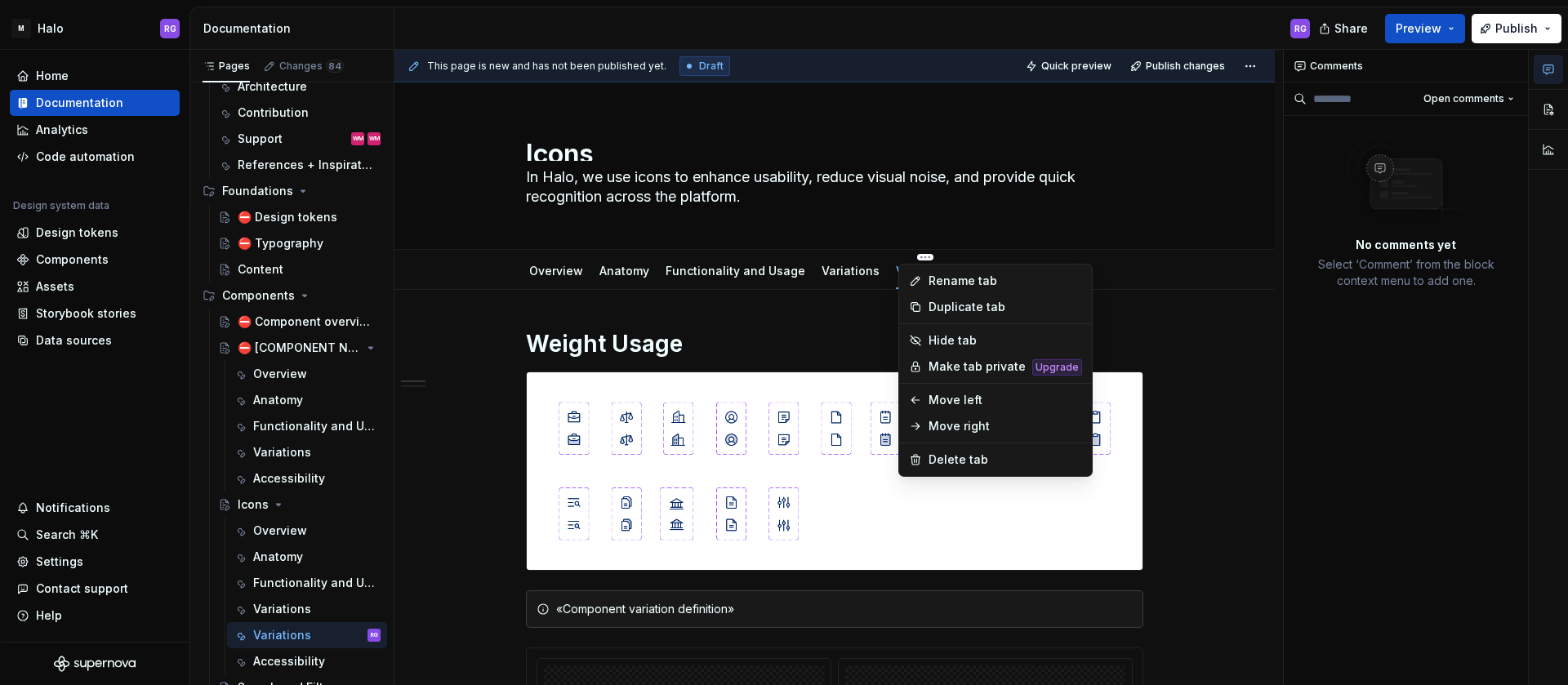
type textarea "*"
click at [981, 278] on div "Rename tab" at bounding box center [1006, 281] width 154 height 17
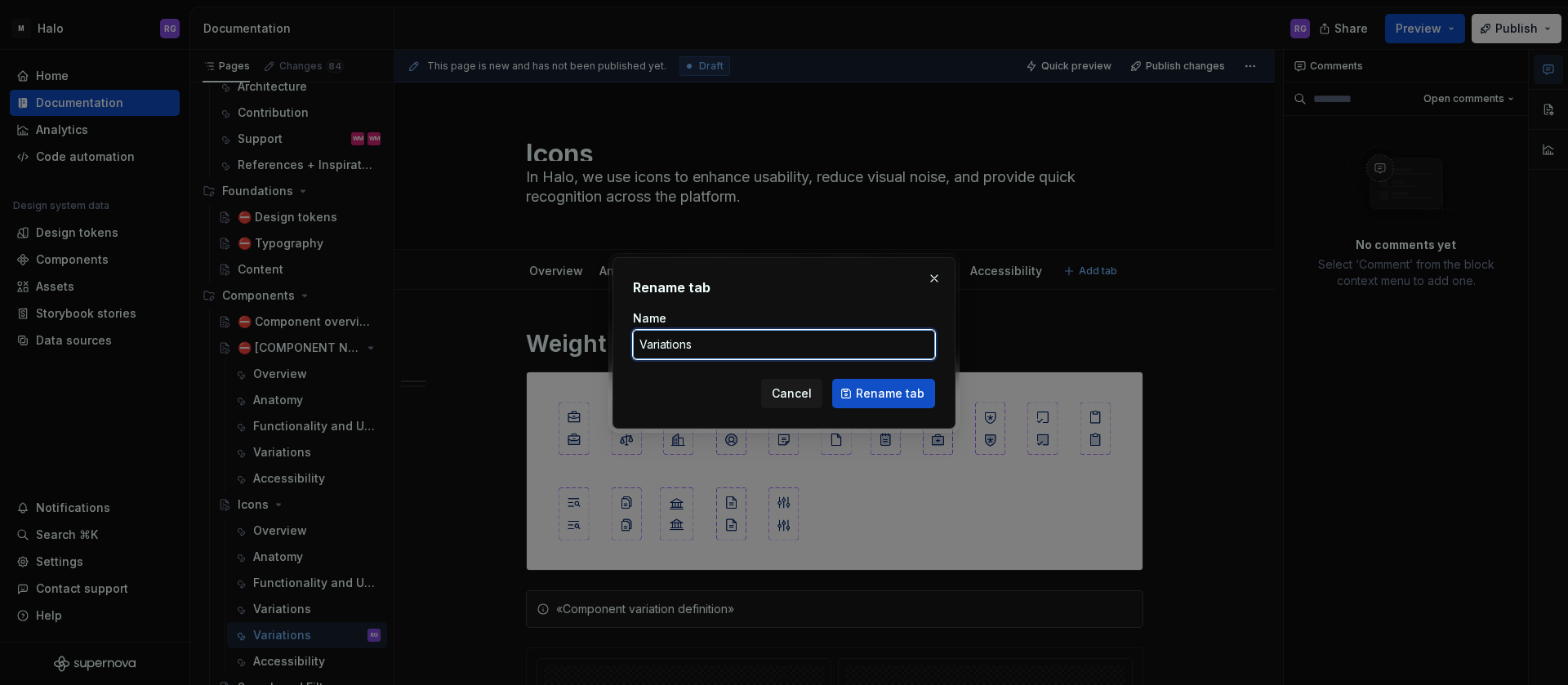
click at [742, 341] on input "Variations" at bounding box center [784, 344] width 302 height 29
type input "V"
type input "Logos"
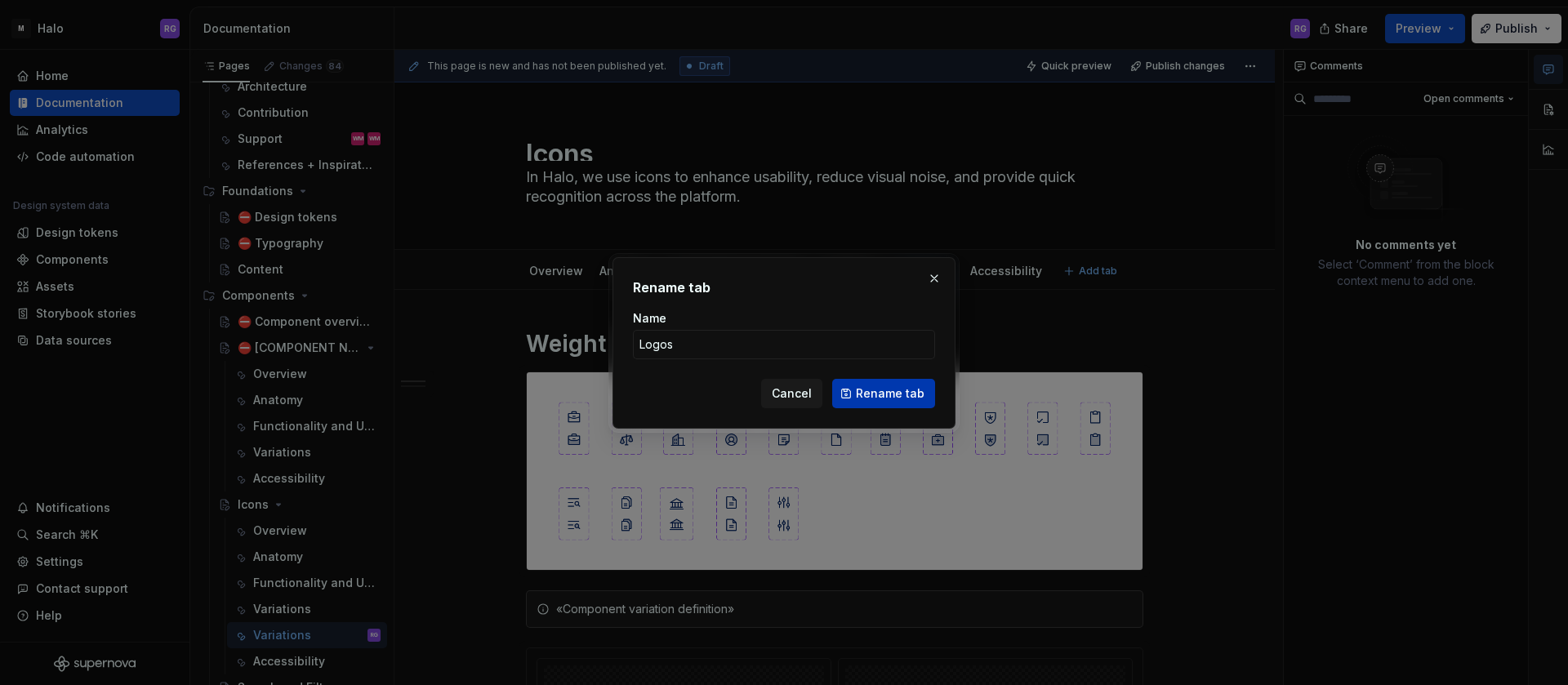
click at [869, 395] on span "Rename tab" at bounding box center [890, 394] width 69 height 17
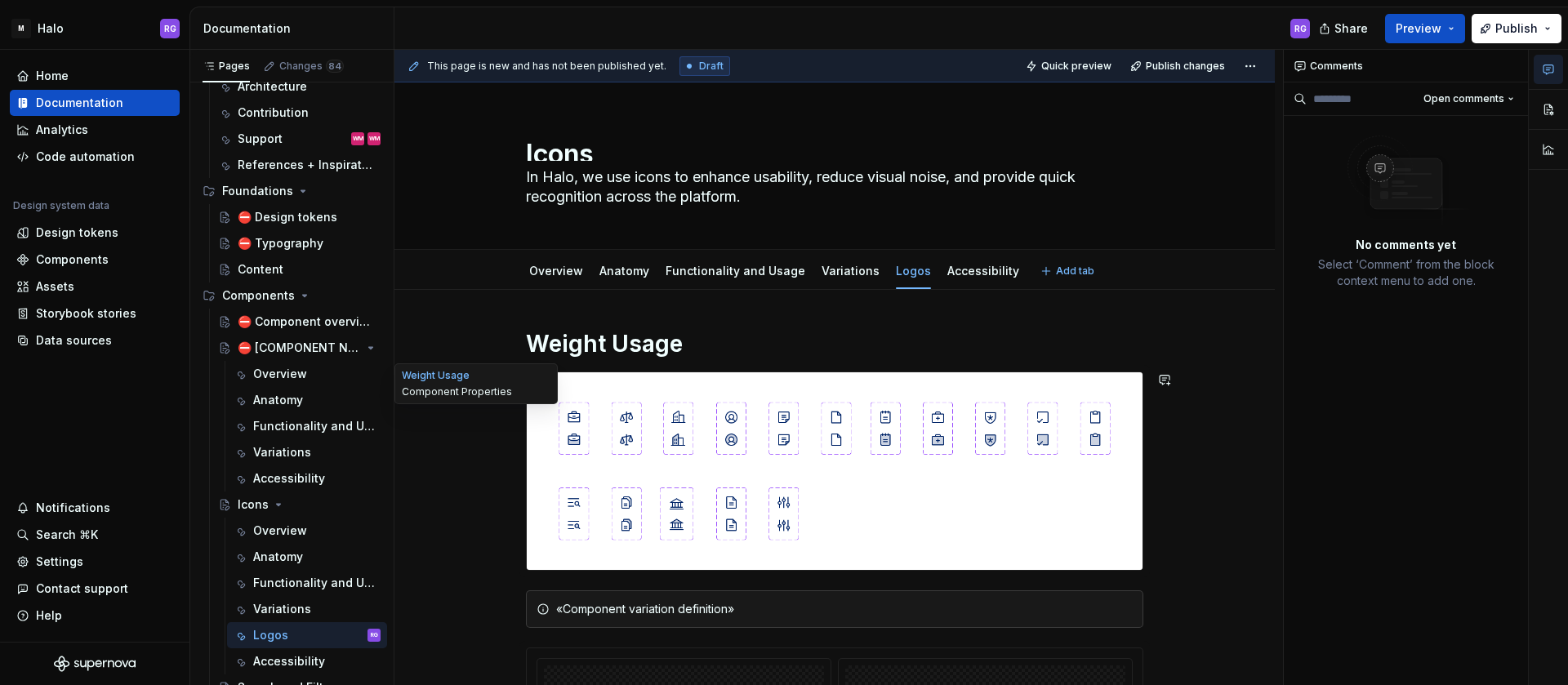
click at [464, 397] on button "Component Properties" at bounding box center [475, 392] width 155 height 17
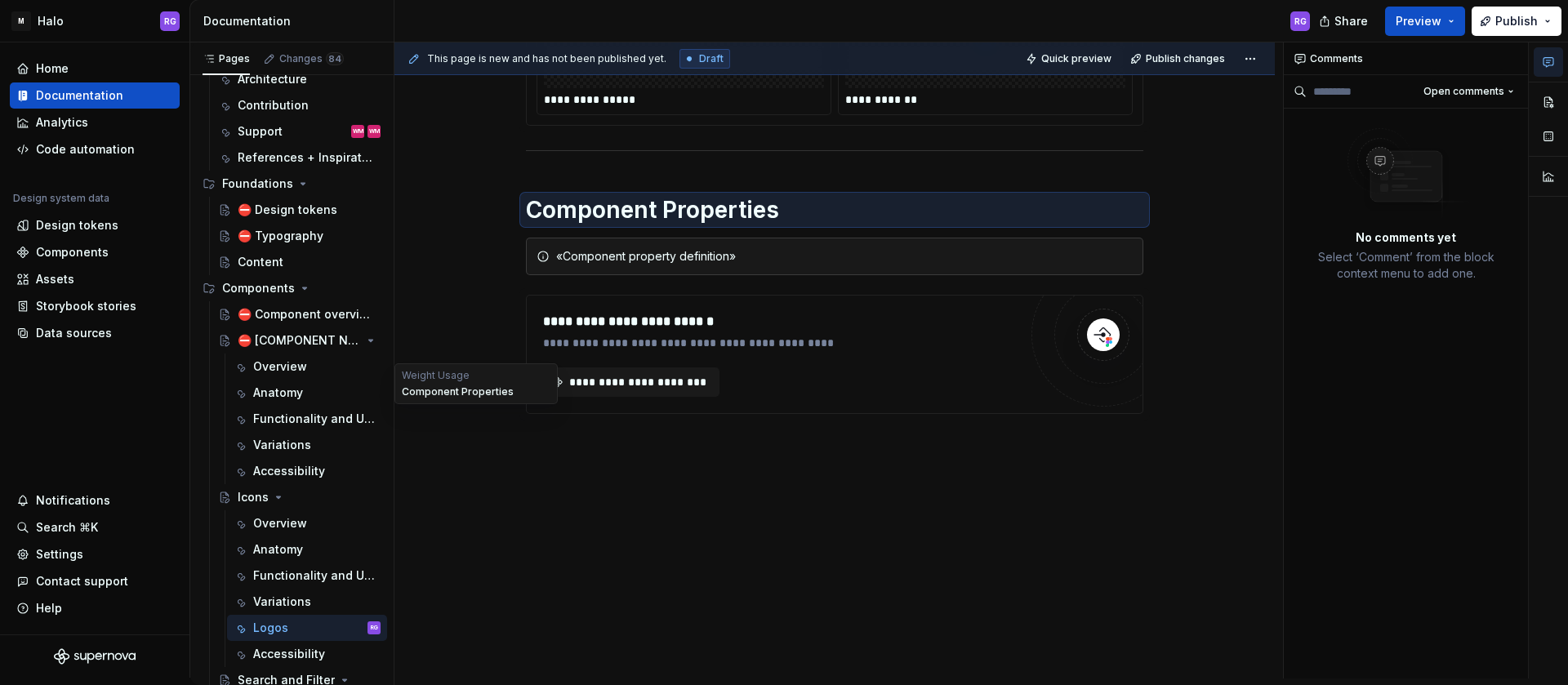
click at [464, 397] on button "Component Properties" at bounding box center [475, 392] width 155 height 17
click at [557, 254] on div "«Component property definition»" at bounding box center [844, 257] width 576 height 17
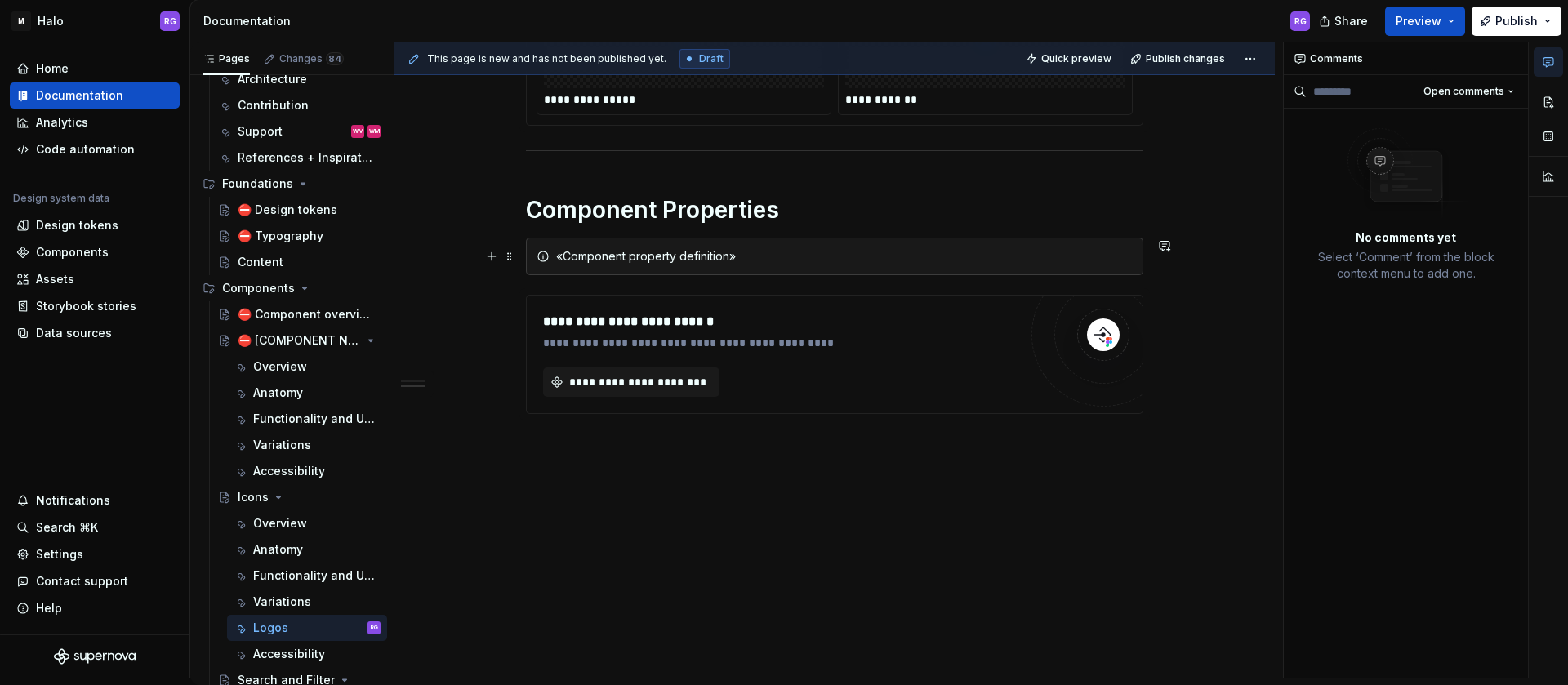
click at [828, 254] on div "«Component property definition»" at bounding box center [844, 257] width 576 height 17
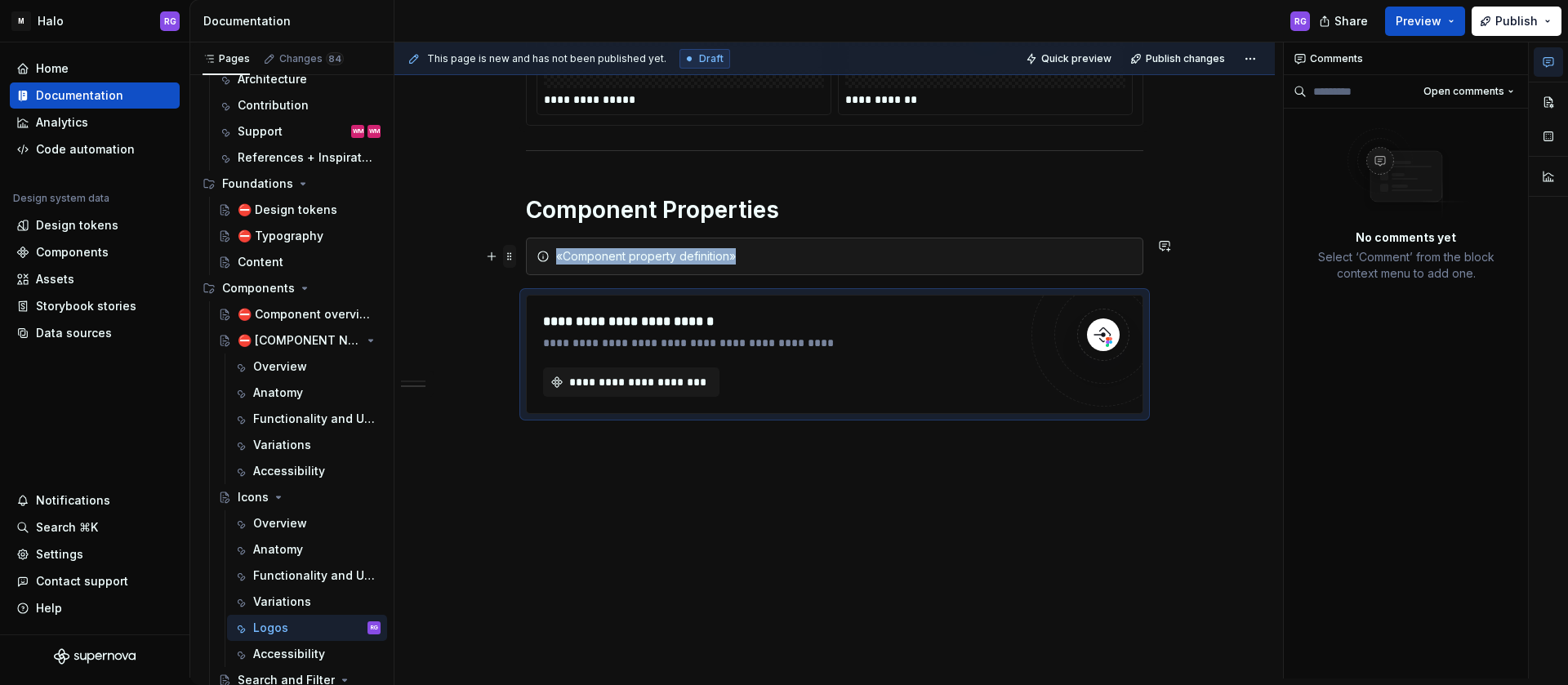
click at [505, 260] on span at bounding box center [510, 256] width 13 height 23
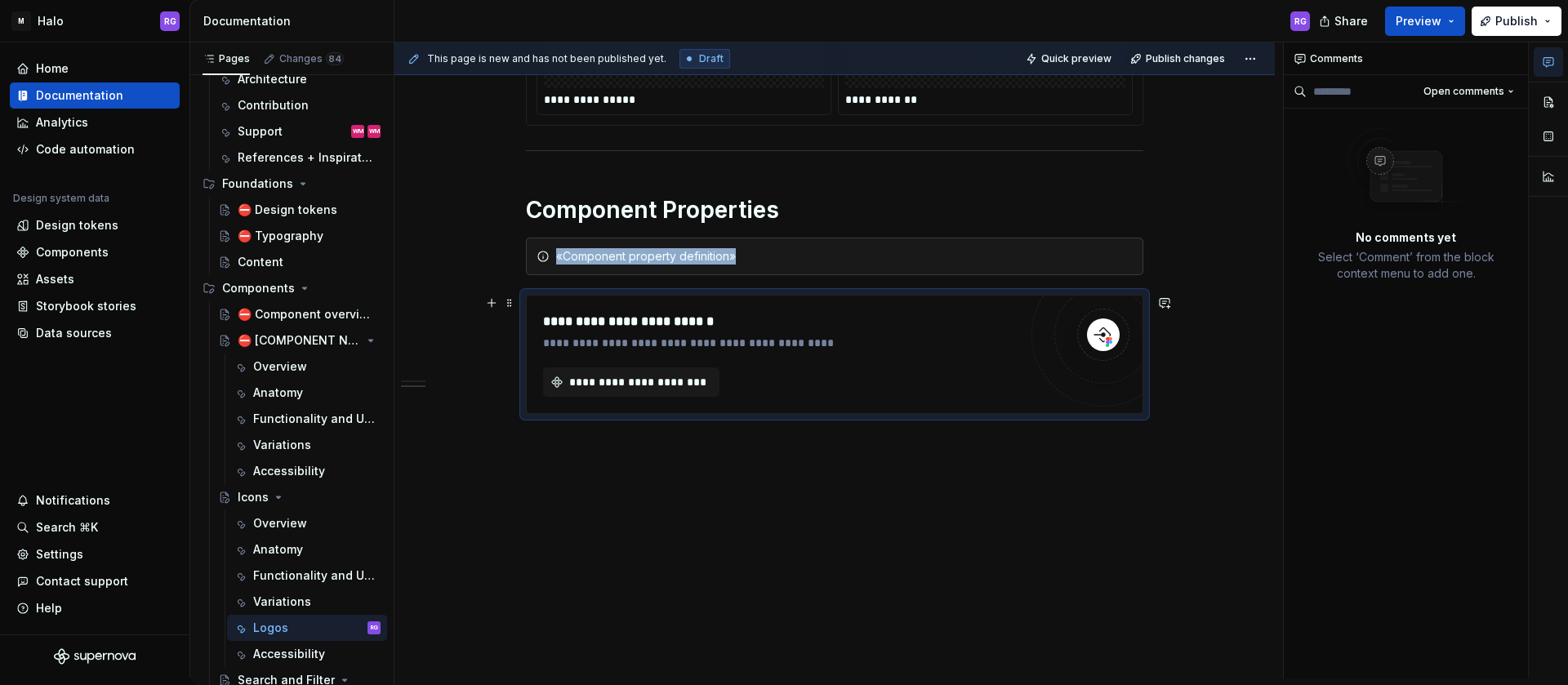
type textarea "*"
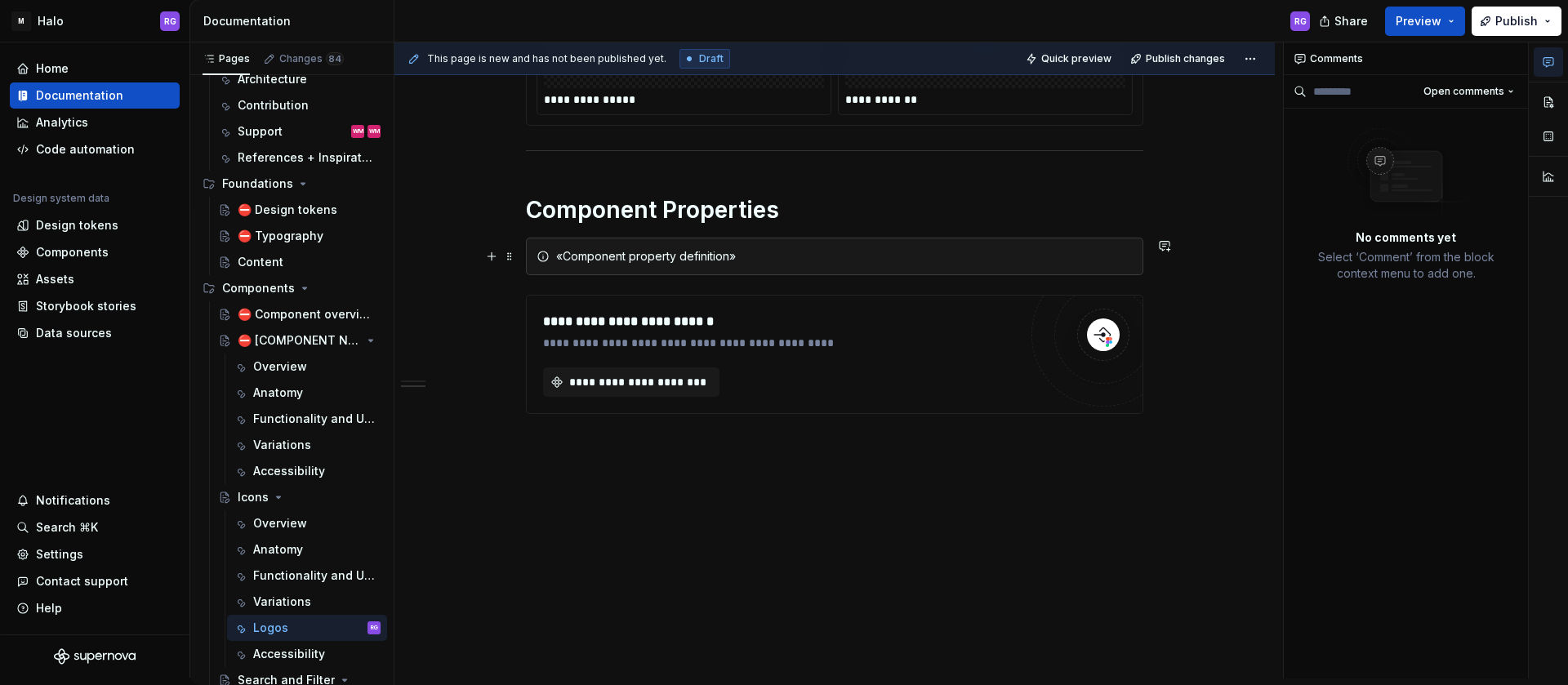
click at [537, 250] on icon at bounding box center [543, 257] width 13 height 13
click at [510, 258] on span at bounding box center [510, 256] width 13 height 23
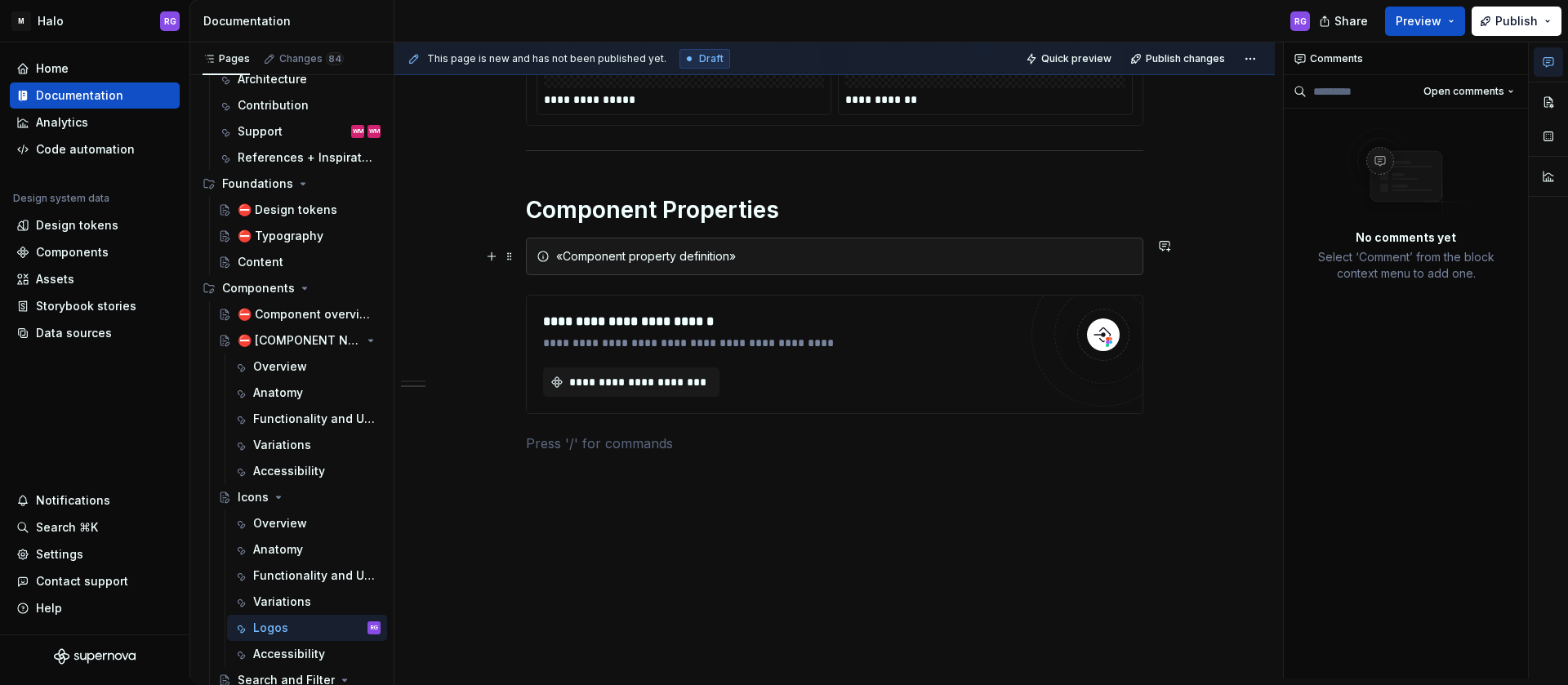
click at [754, 253] on div "«Component property definition»" at bounding box center [844, 257] width 576 height 17
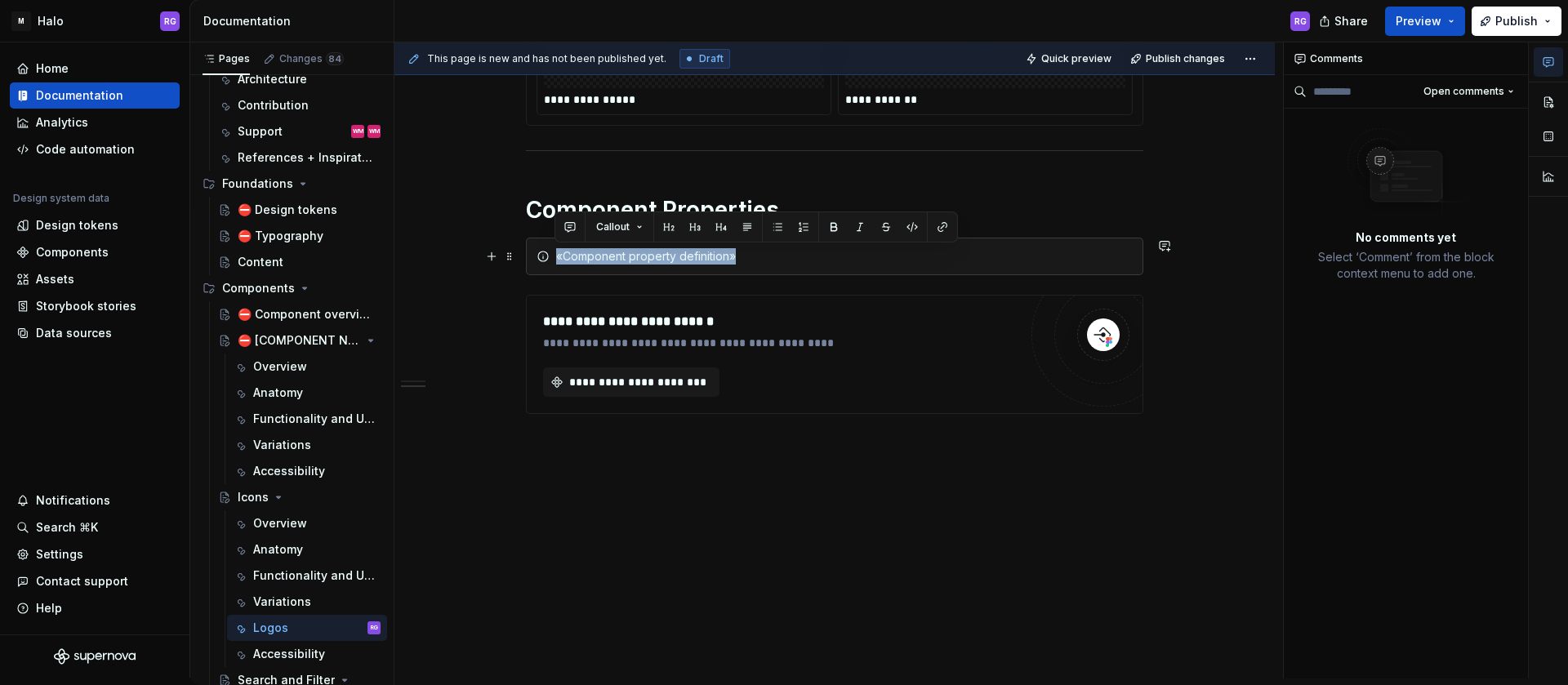
click at [754, 253] on div "«Component property definition»" at bounding box center [844, 257] width 576 height 17
click at [733, 255] on div "«Component property definition»" at bounding box center [844, 257] width 576 height 17
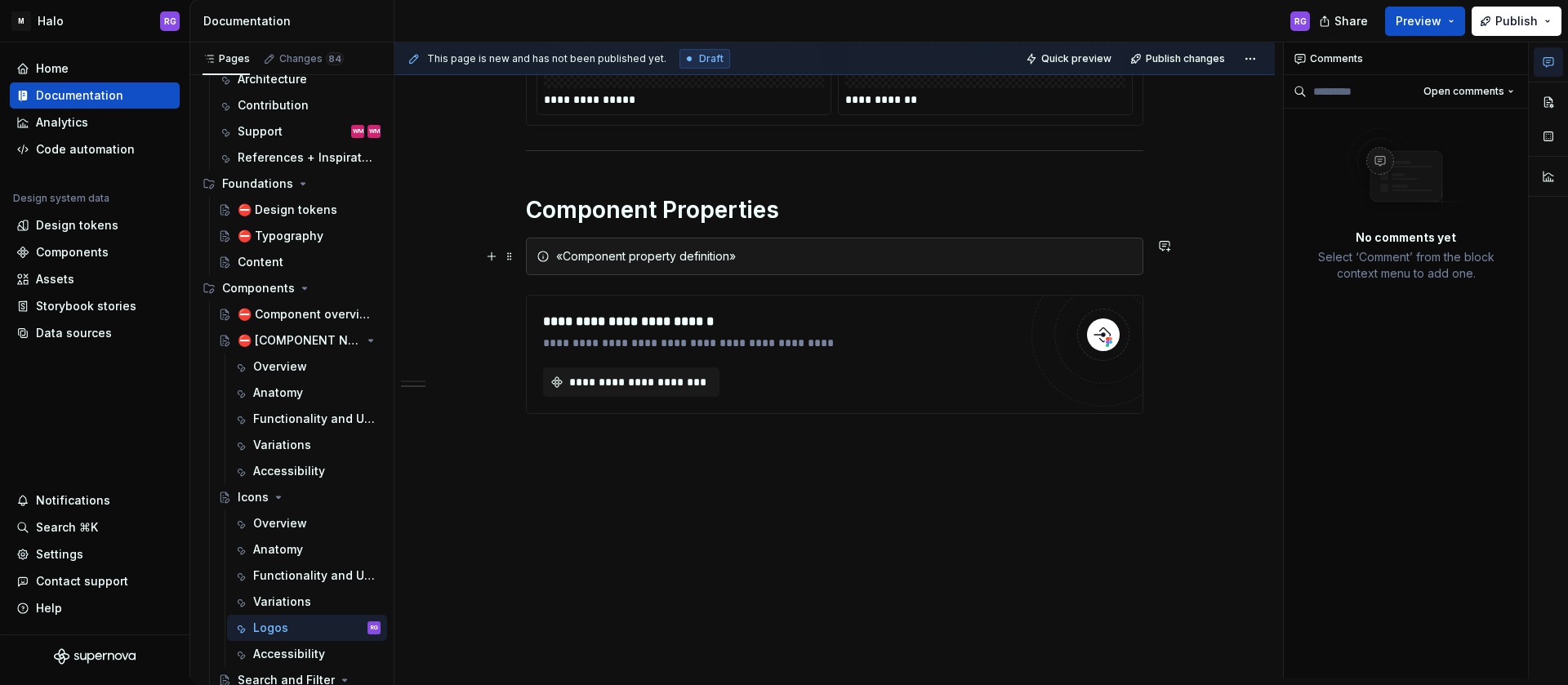
click at [732, 255] on div "«Component property definition»" at bounding box center [844, 257] width 576 height 17
click at [766, 252] on div "«Component property definition»" at bounding box center [844, 257] width 576 height 17
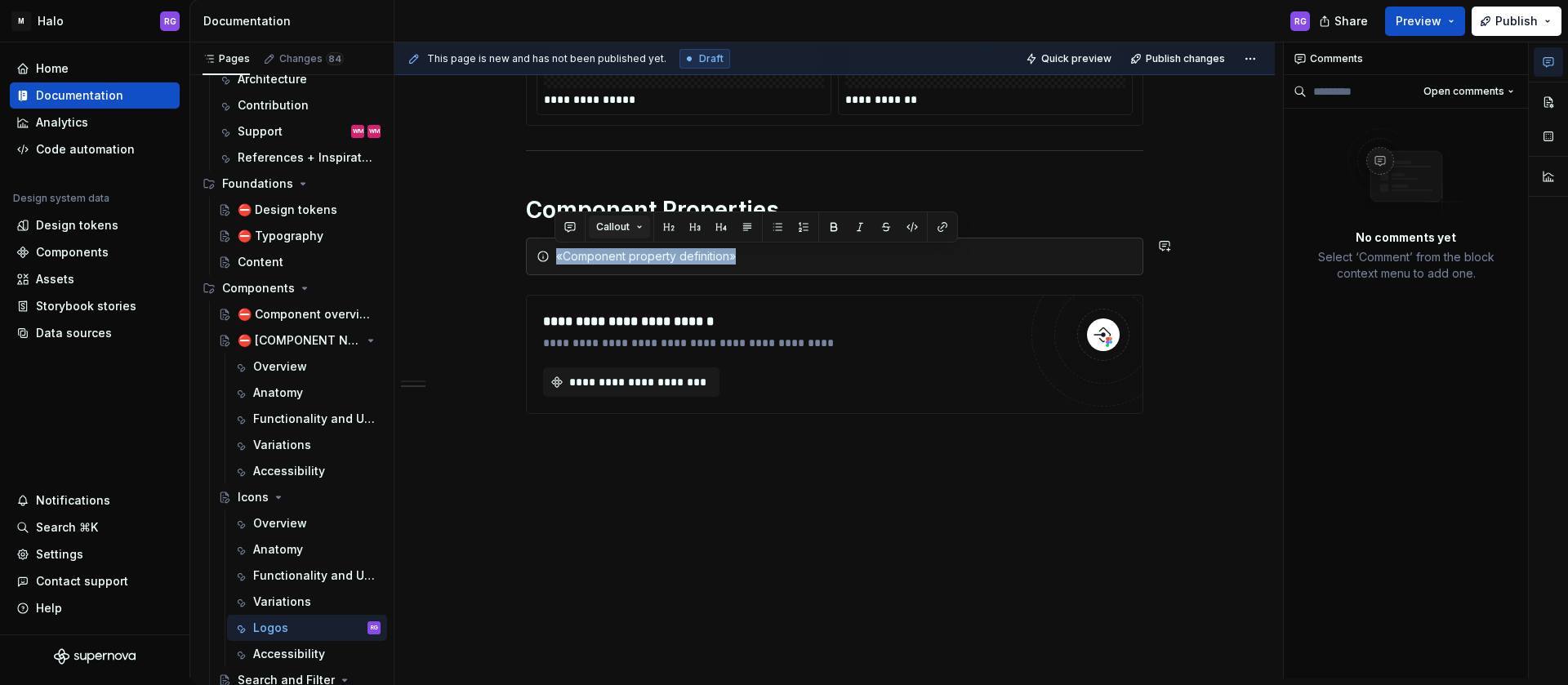
click at [639, 223] on button "Callout" at bounding box center [619, 227] width 61 height 23
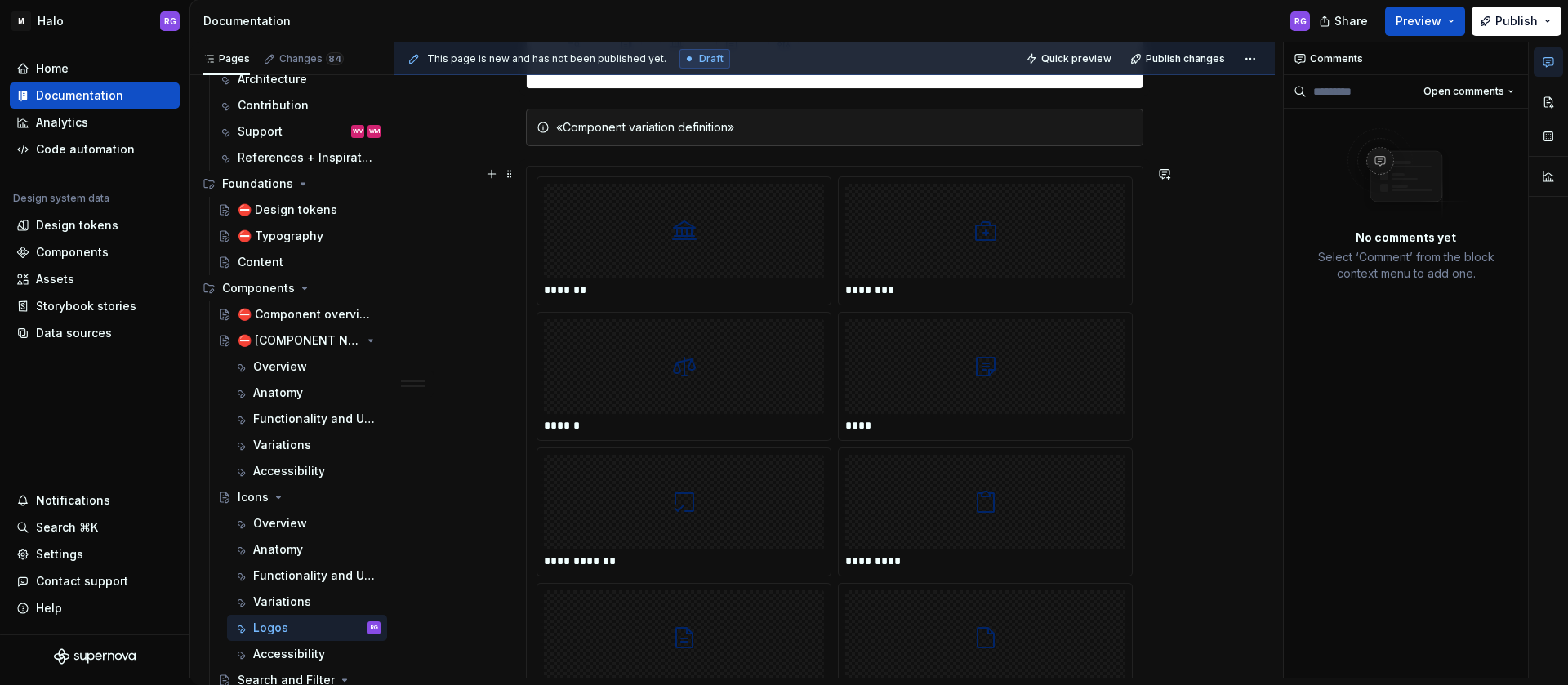
scroll to position [0, 0]
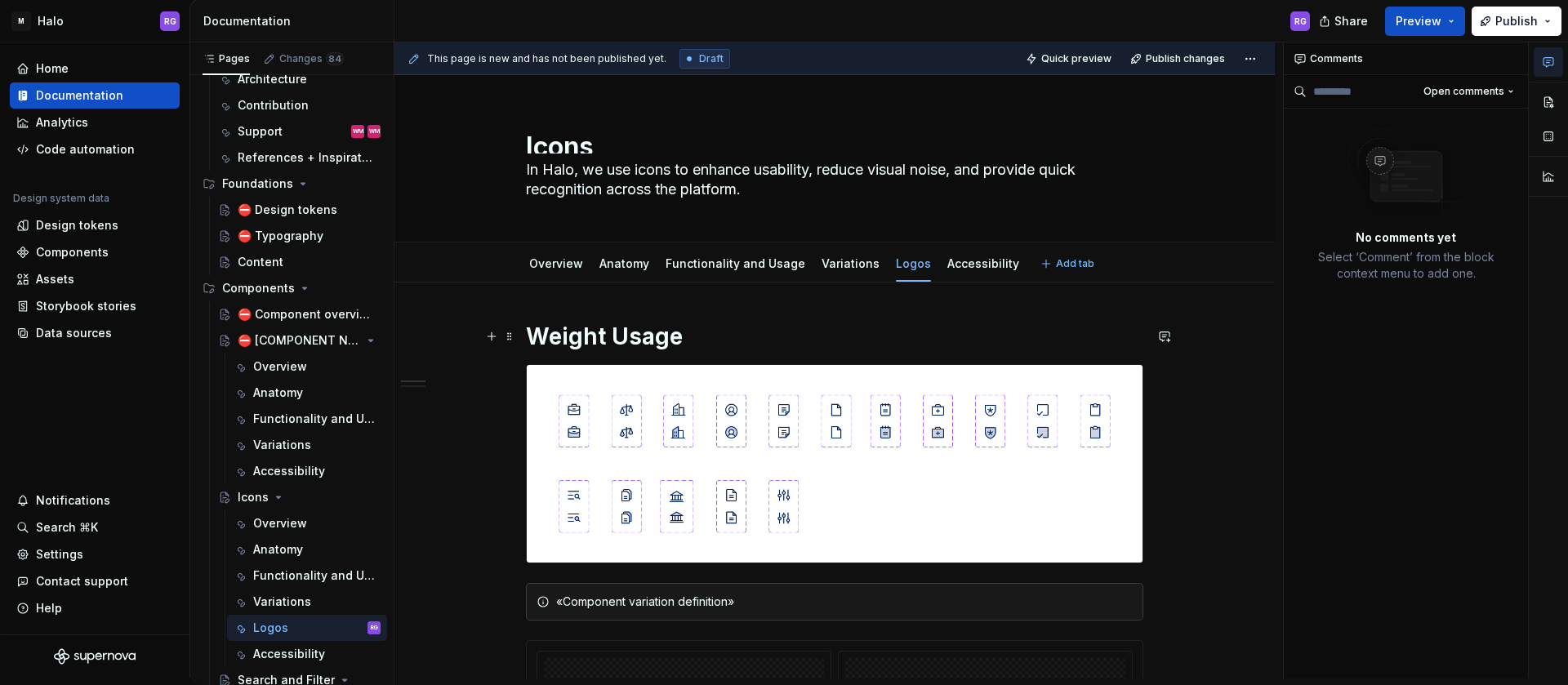
click at [638, 334] on h1 "Weight Usage" at bounding box center [835, 336] width 617 height 29
click at [574, 341] on h1 "Weight Usage" at bounding box center [835, 336] width 617 height 29
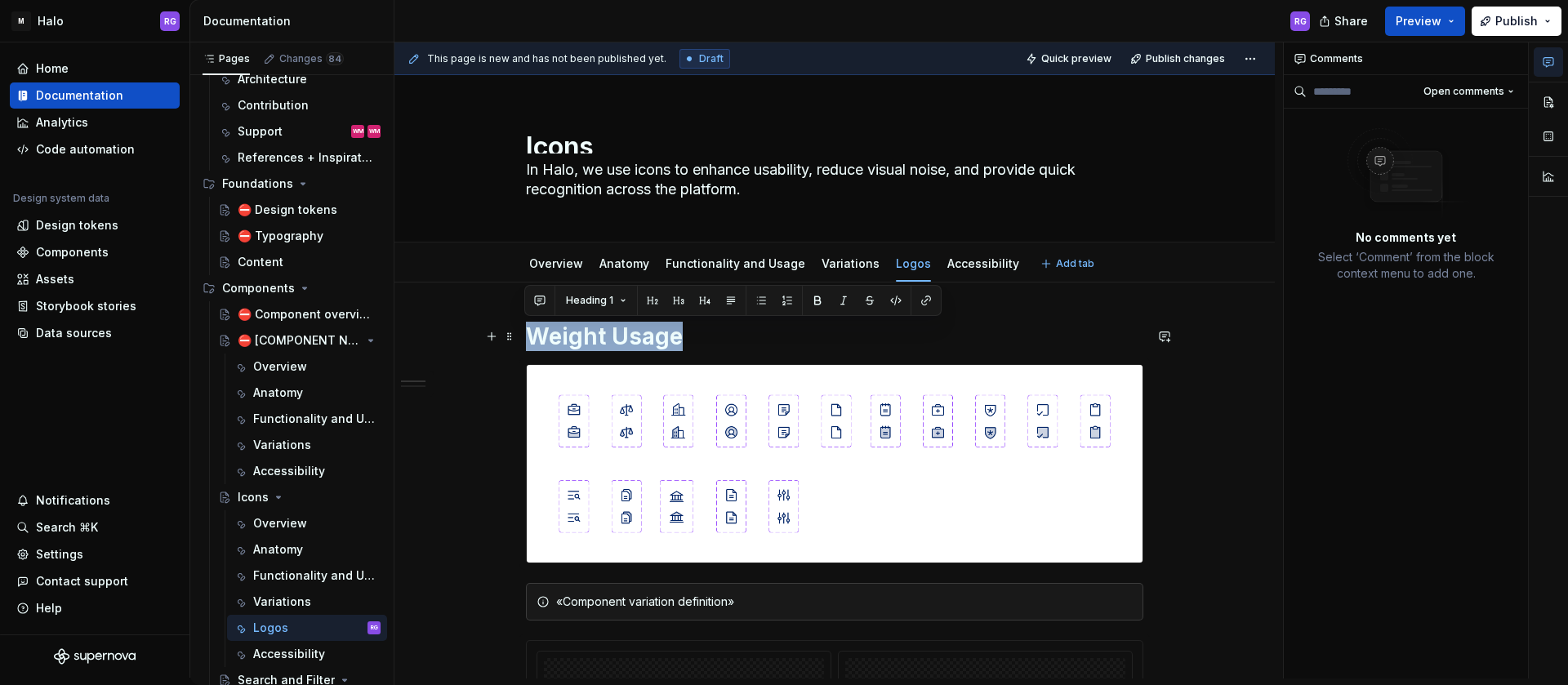
click at [574, 341] on h1 "Weight Usage" at bounding box center [835, 336] width 617 height 29
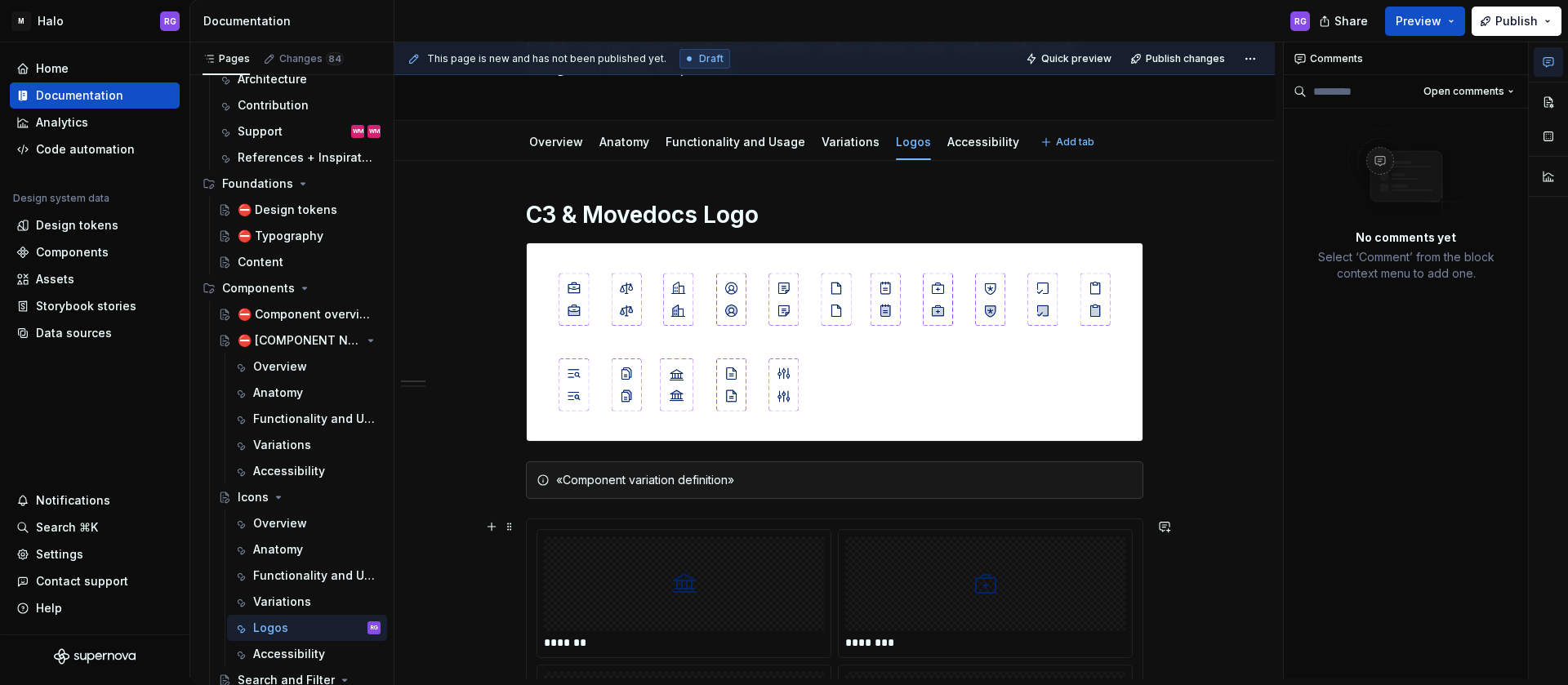
scroll to position [122, 0]
click at [508, 253] on span at bounding box center [510, 249] width 13 height 23
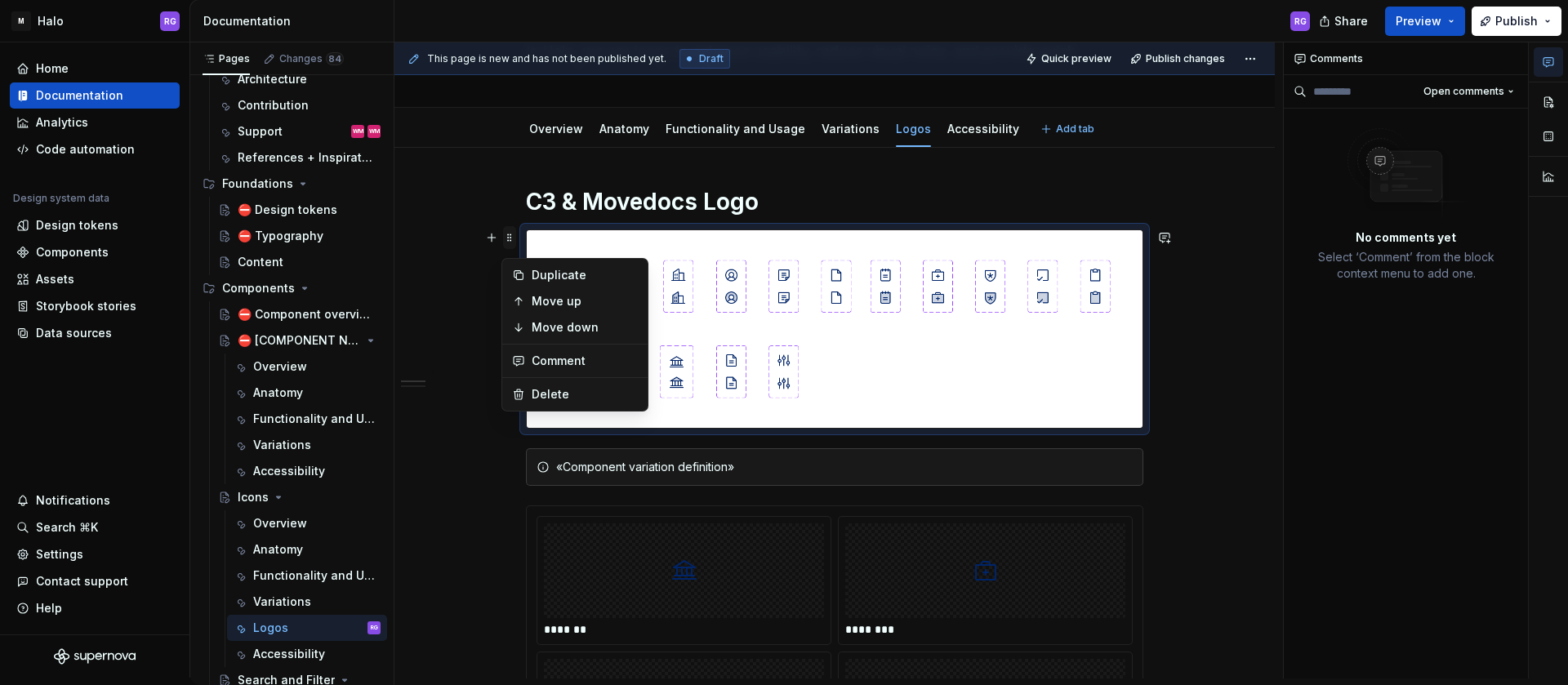
scroll to position [110, 0]
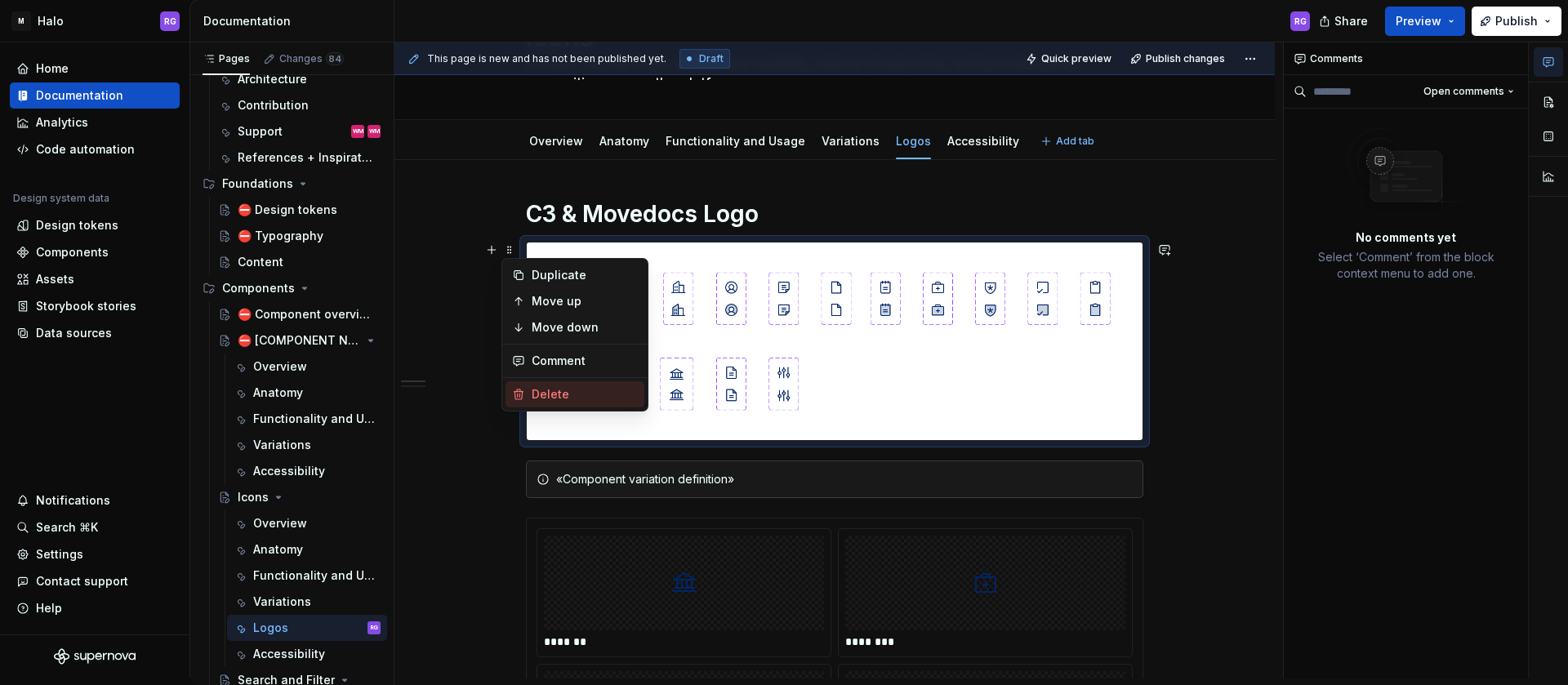
click at [569, 400] on div "Delete" at bounding box center [585, 395] width 106 height 17
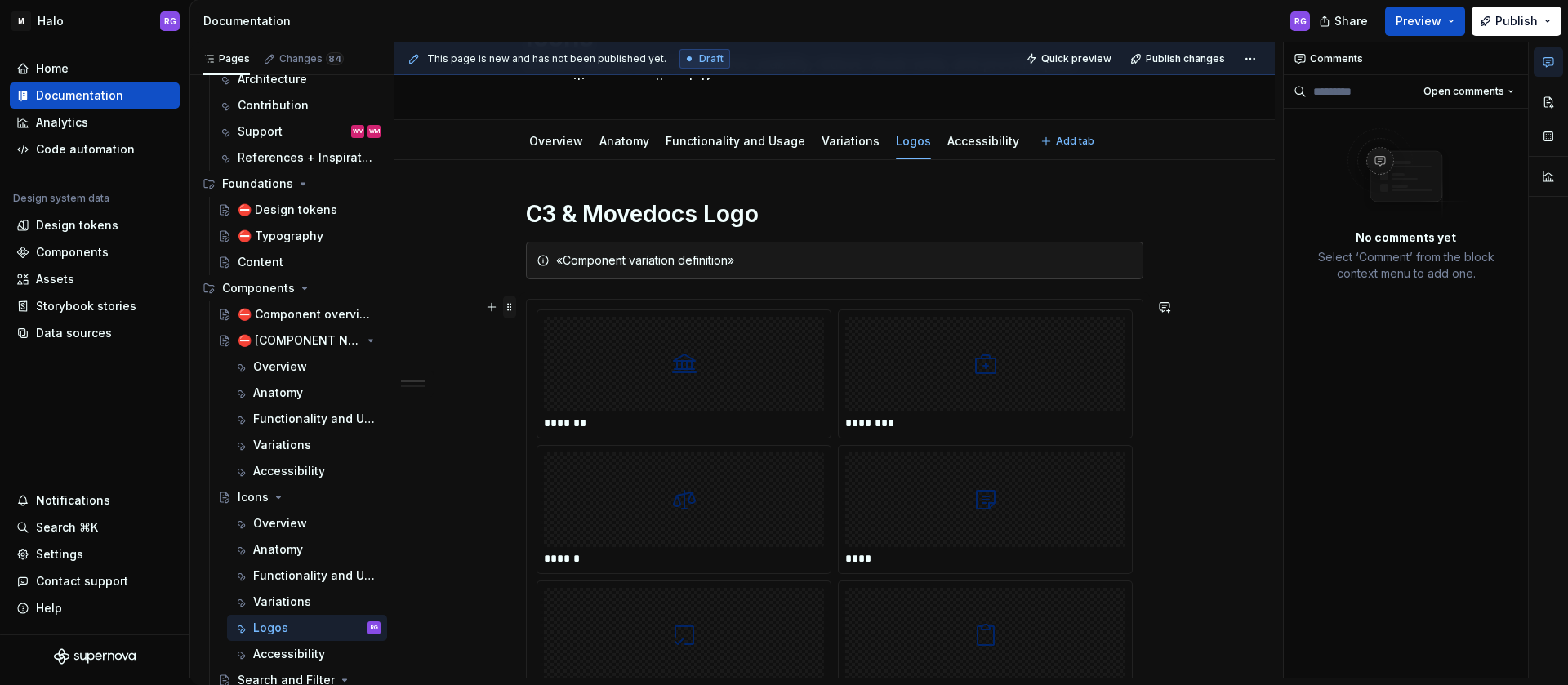
click at [504, 308] on span at bounding box center [510, 306] width 13 height 23
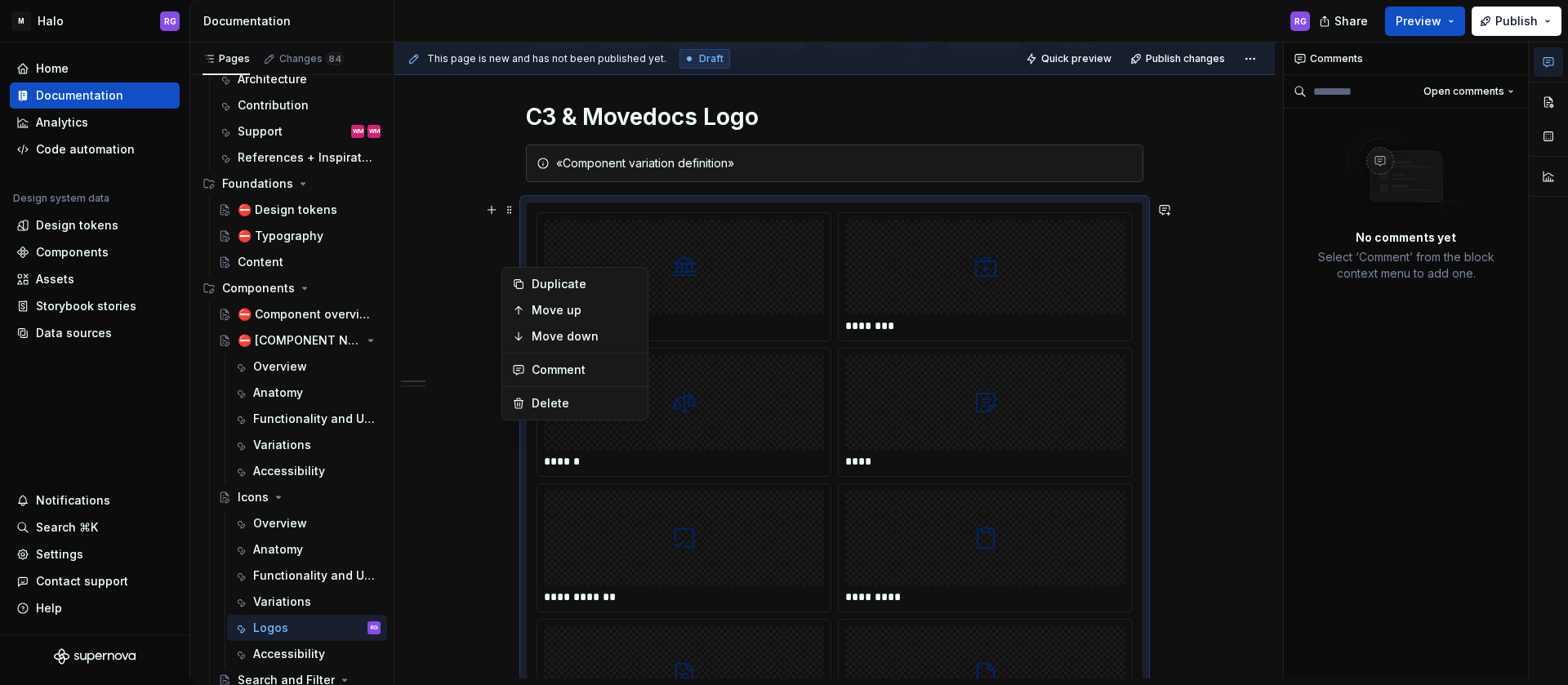
scroll to position [232, 0]
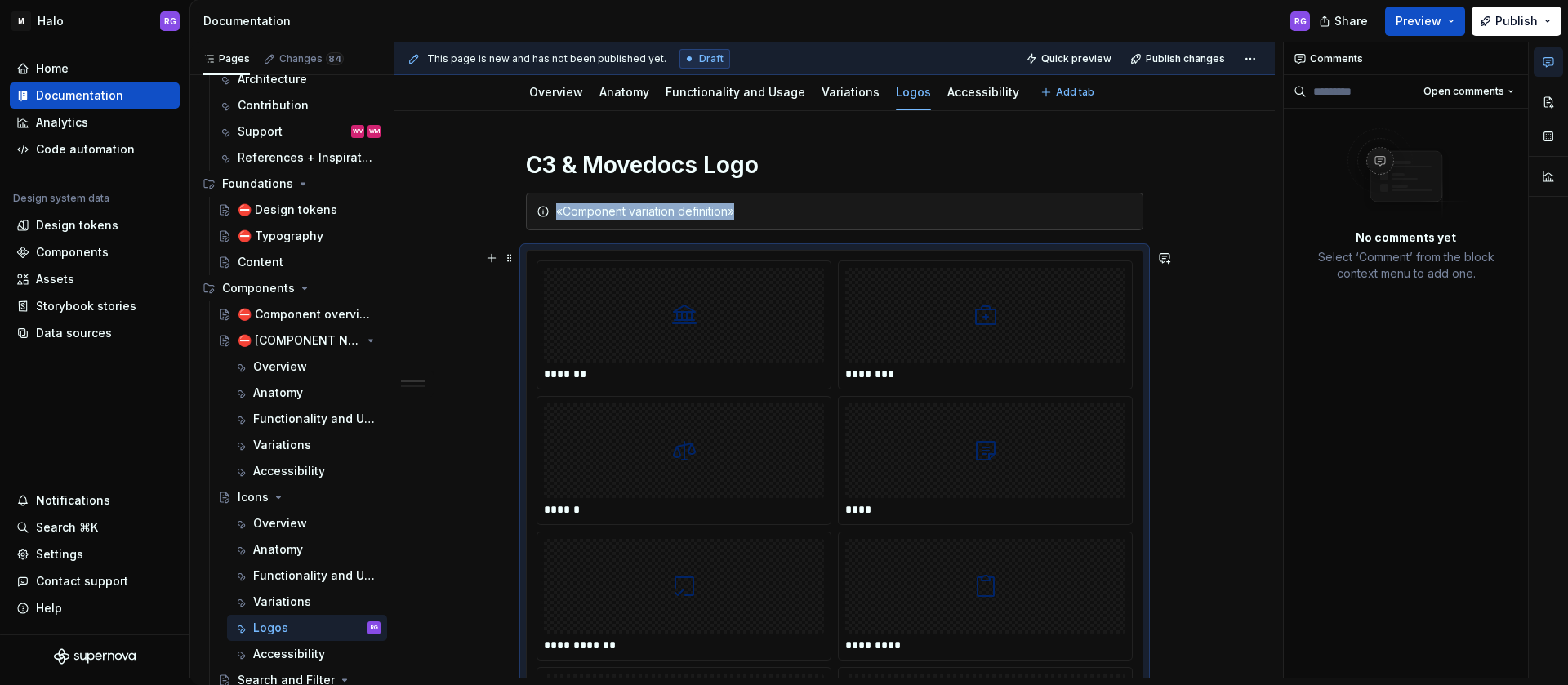
scroll to position [138, 0]
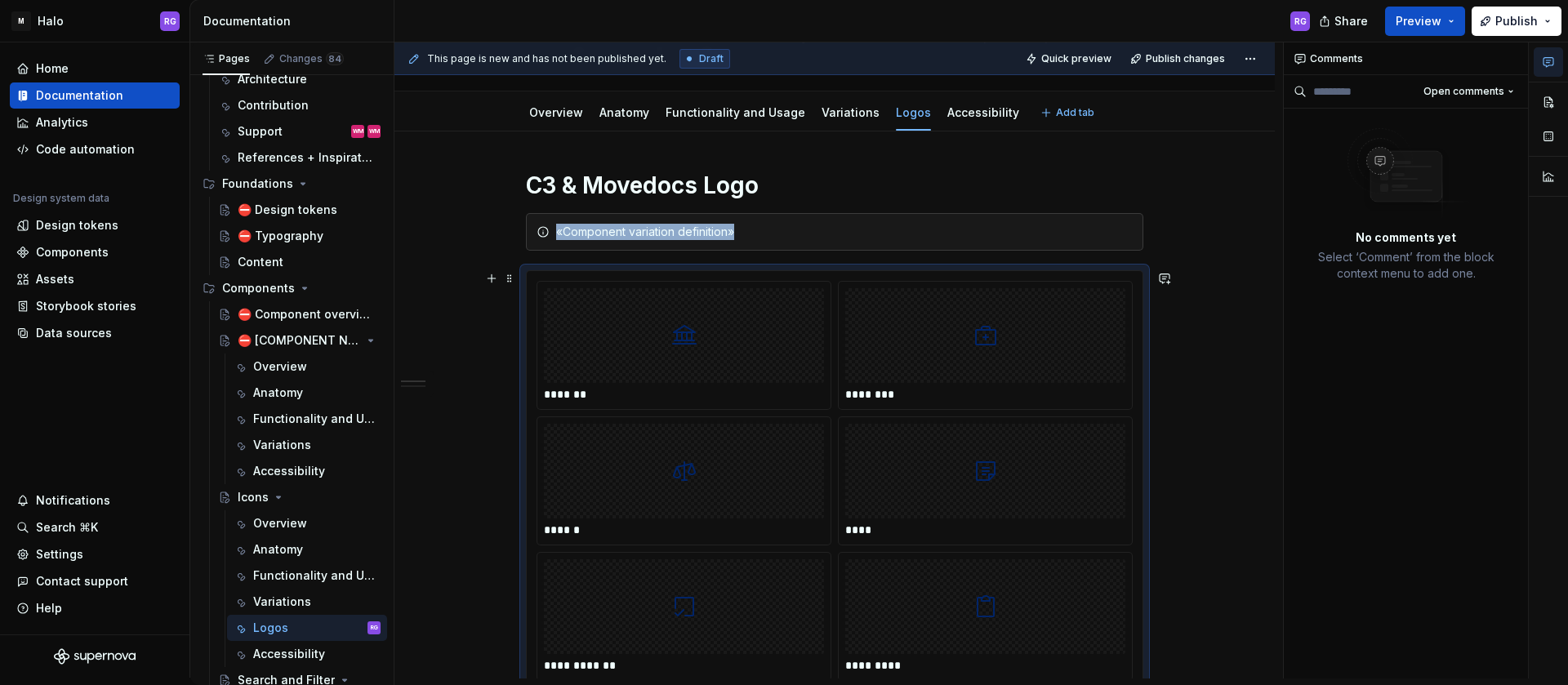
click at [693, 338] on img at bounding box center [684, 335] width 26 height 82
drag, startPoint x: 693, startPoint y: 338, endPoint x: 731, endPoint y: 369, distance: 49.0
click at [731, 369] on body "M Halo RG Home Documentation Analytics Code automation Design system data Desig…" at bounding box center [784, 342] width 1568 height 685
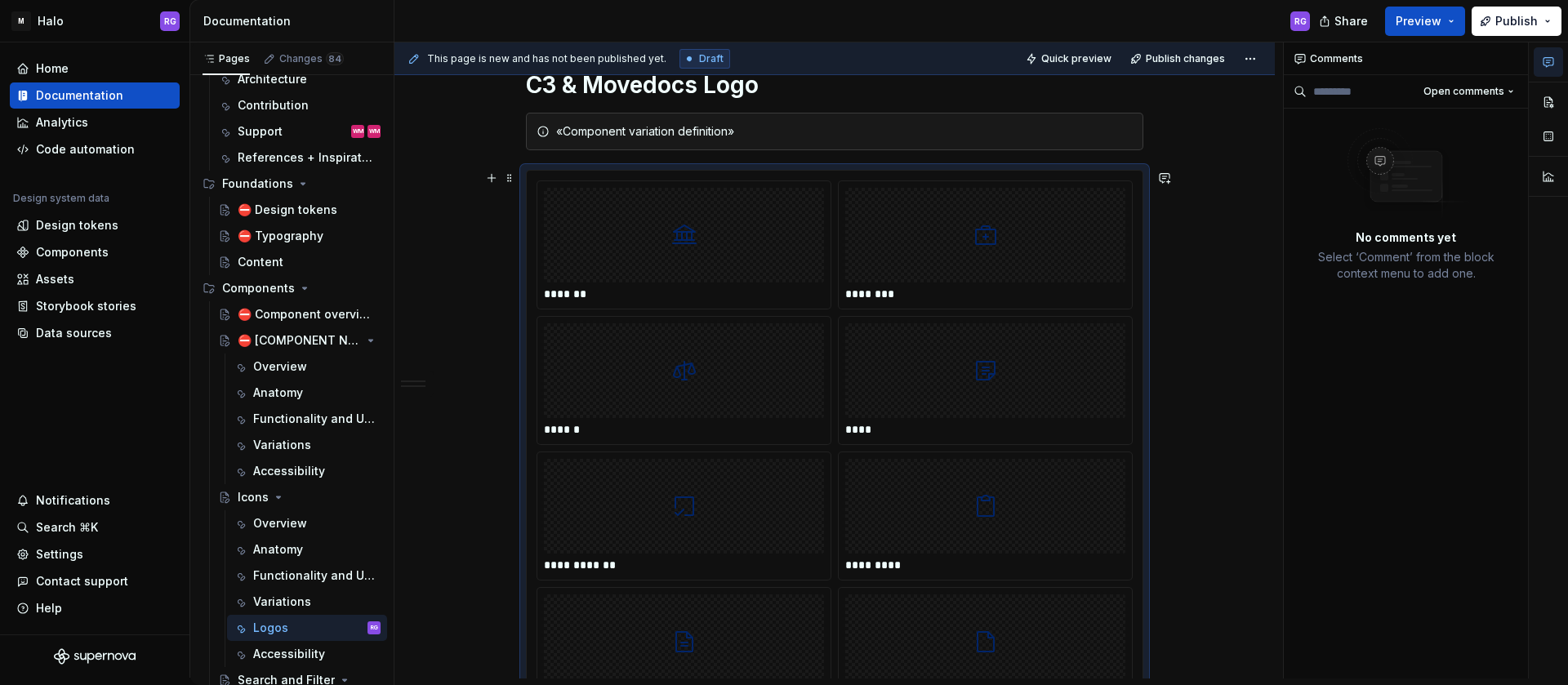
scroll to position [0, 0]
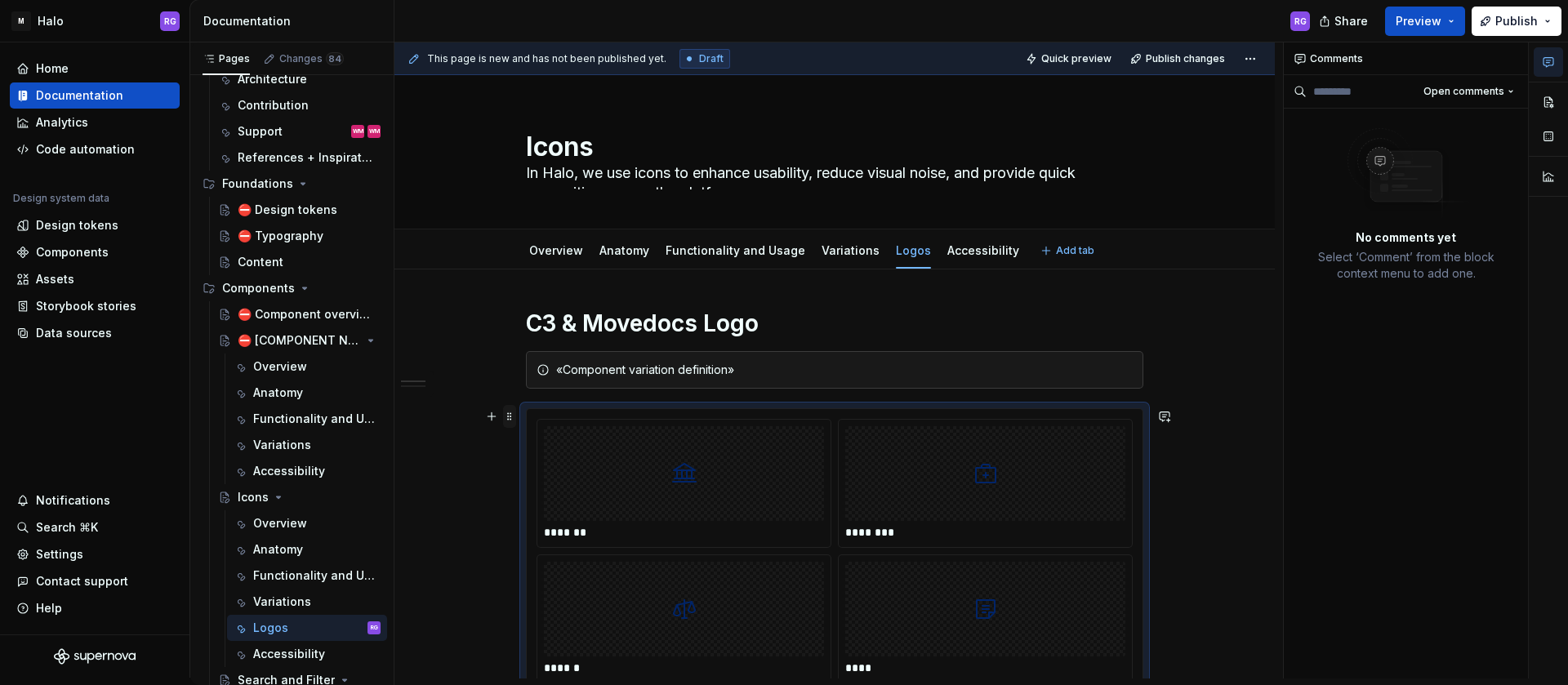
click at [509, 423] on span at bounding box center [510, 416] width 13 height 23
click at [487, 420] on button "button" at bounding box center [491, 416] width 23 height 23
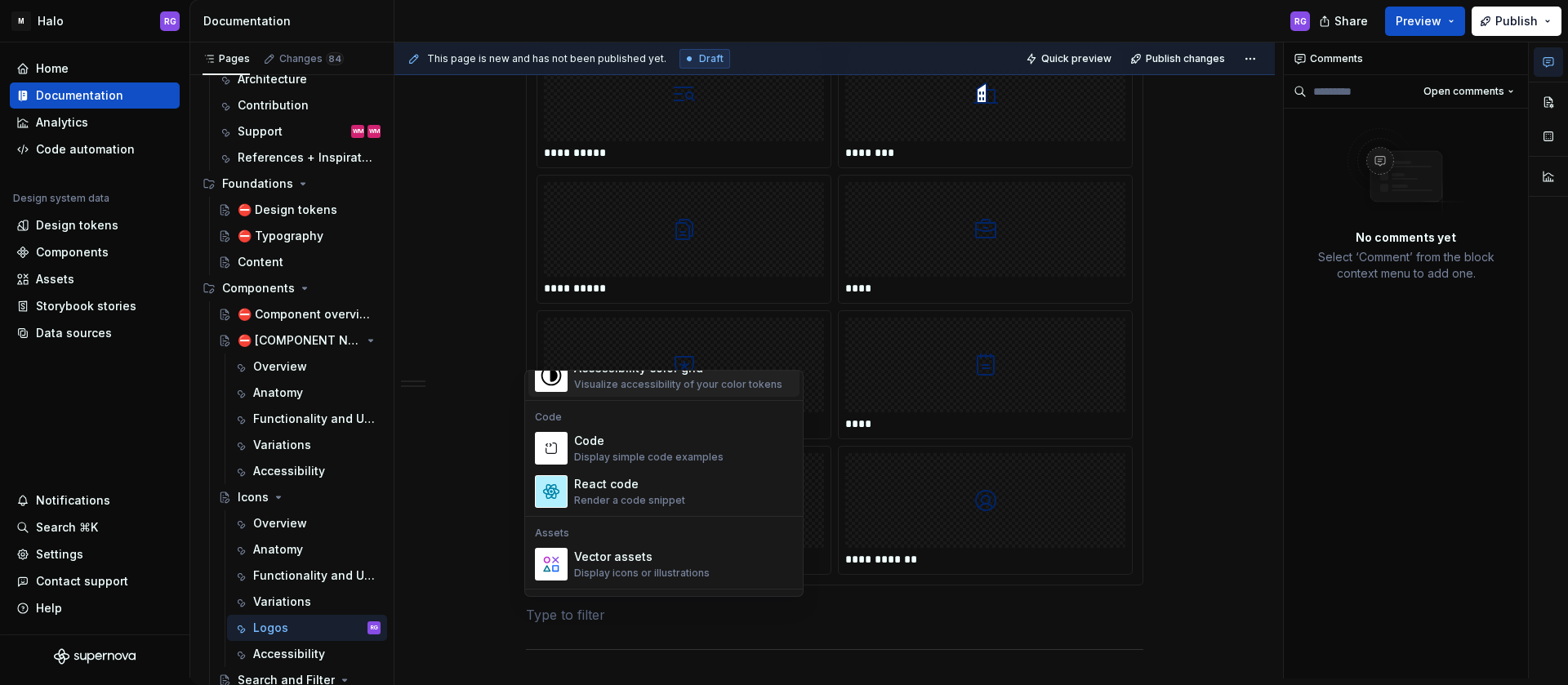
scroll to position [1326, 0]
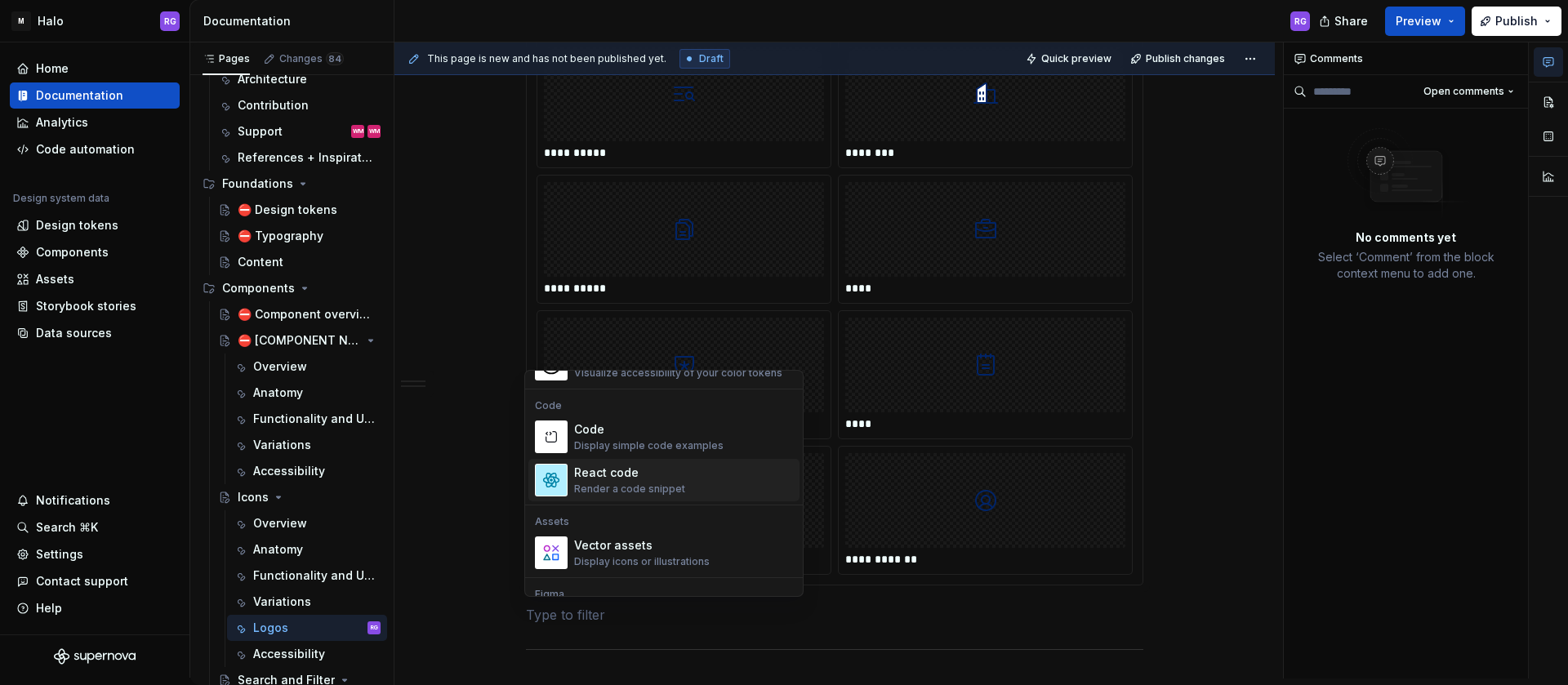
click at [1195, 526] on div "**********" at bounding box center [835, 263] width 880 height 1830
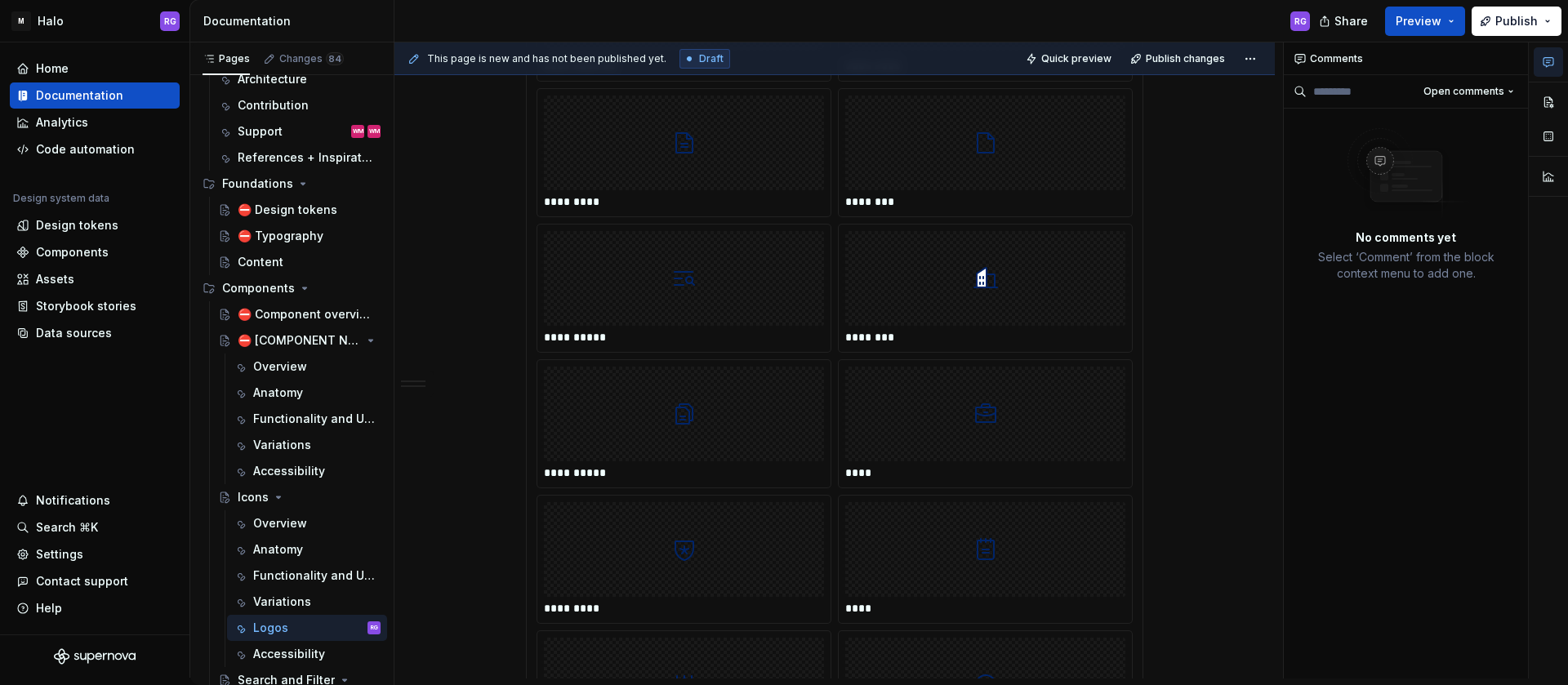
scroll to position [0, 0]
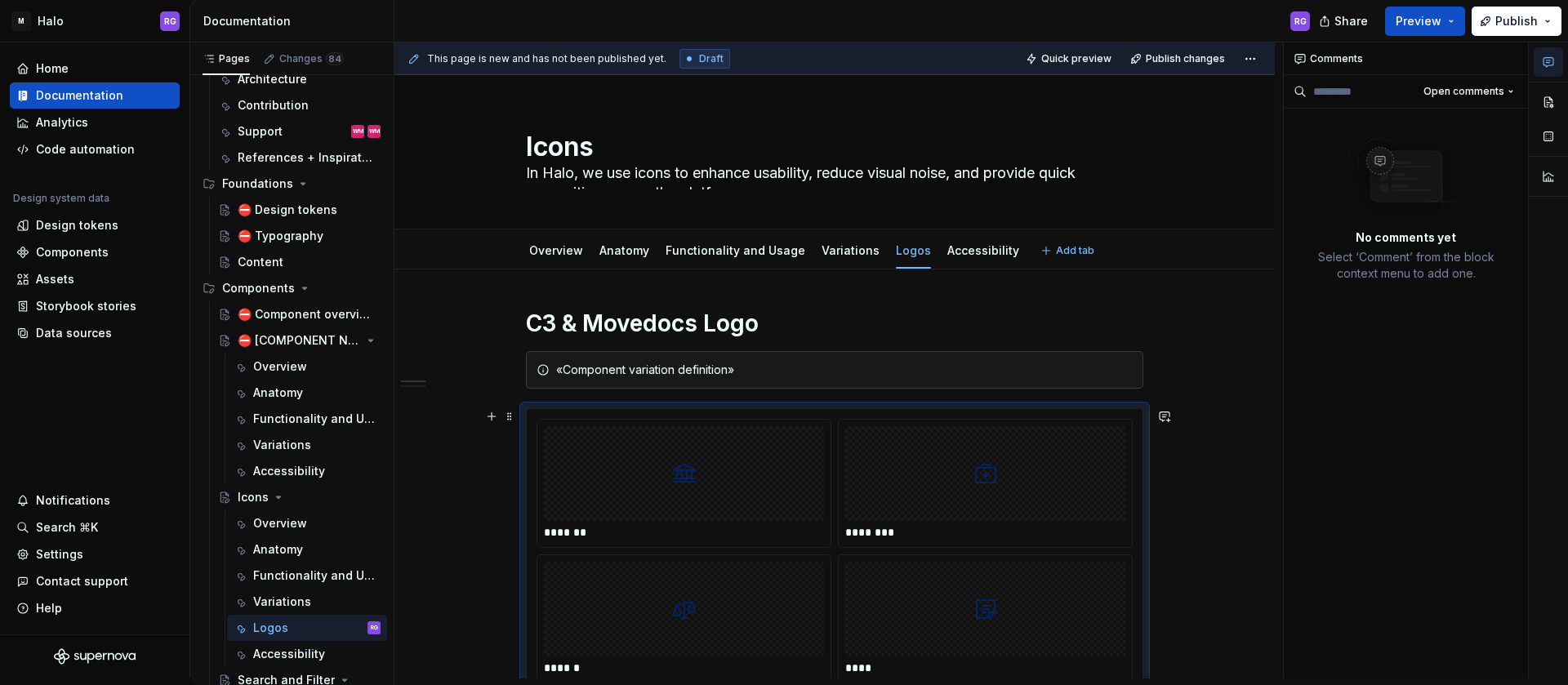
click at [694, 463] on img at bounding box center [684, 473] width 26 height 82
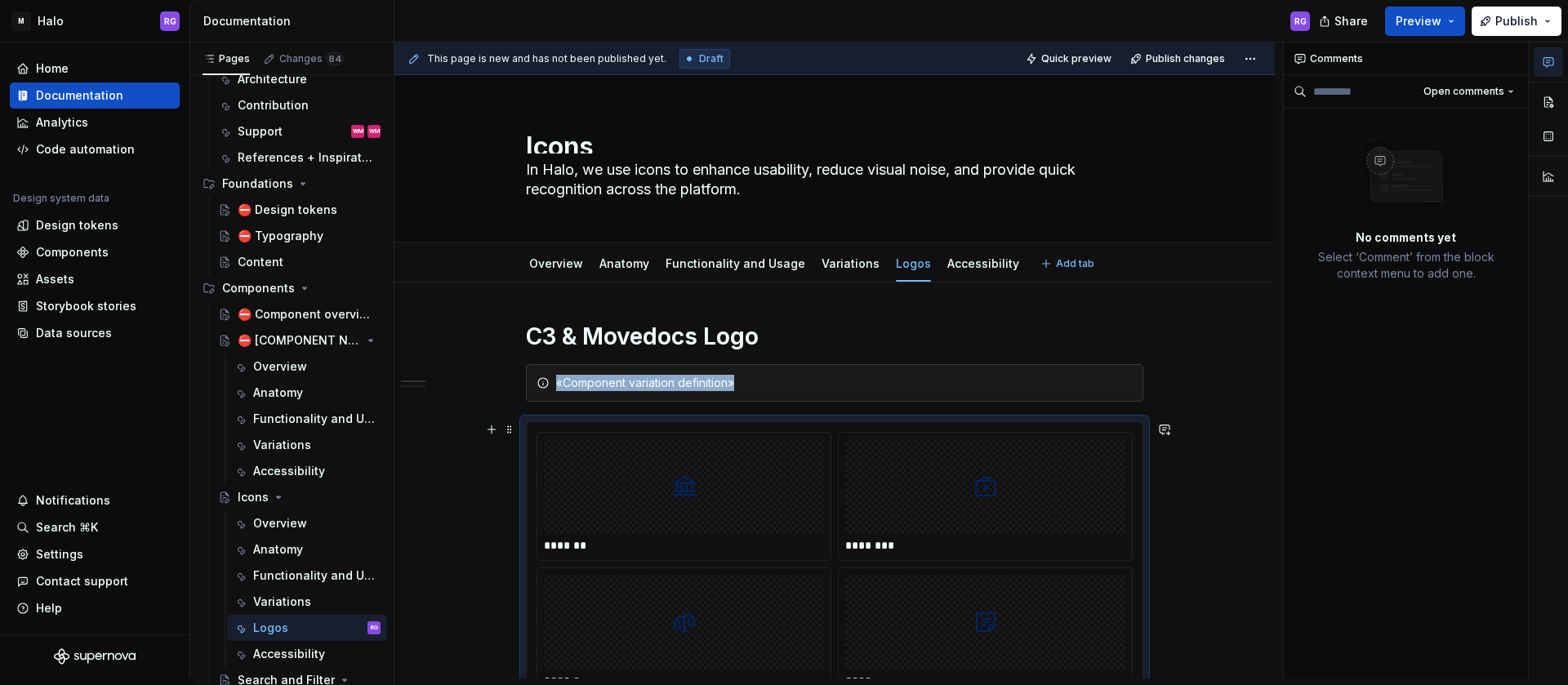
drag, startPoint x: 694, startPoint y: 463, endPoint x: 650, endPoint y: 486, distance: 49.6
click at [650, 486] on div at bounding box center [684, 486] width 280 height 95
click at [658, 457] on div at bounding box center [684, 486] width 280 height 95
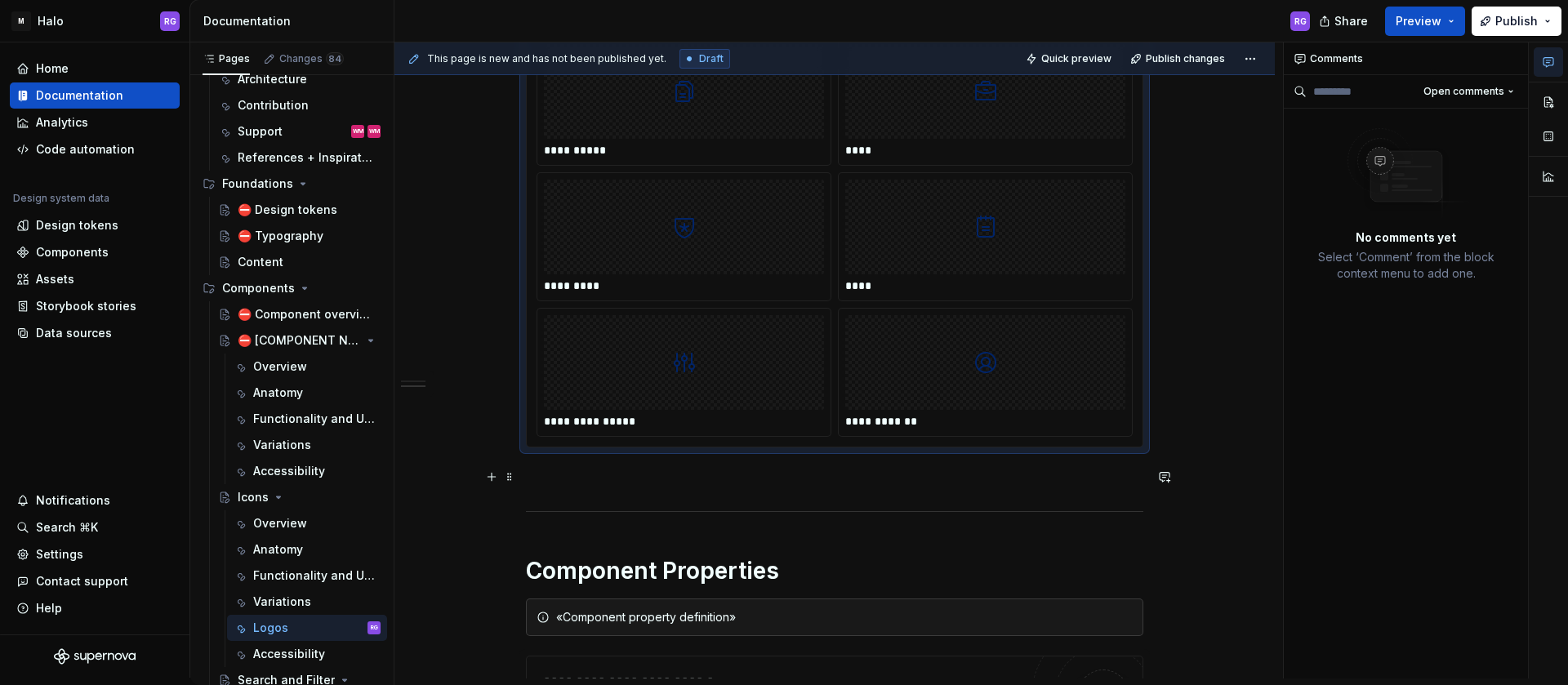
scroll to position [1079, 0]
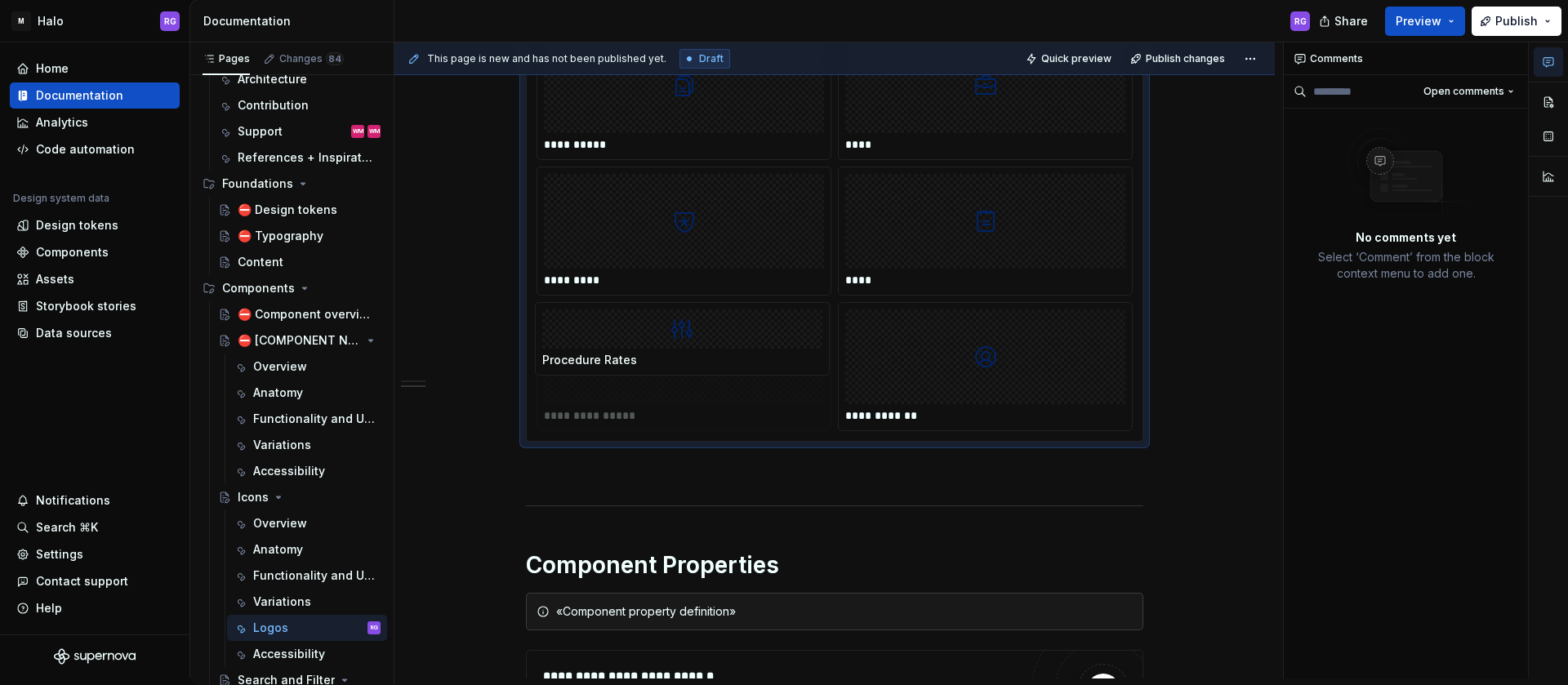
click at [692, 373] on body "M Halo RG Home Documentation Analytics Code automation Design system data Desig…" at bounding box center [784, 342] width 1568 height 685
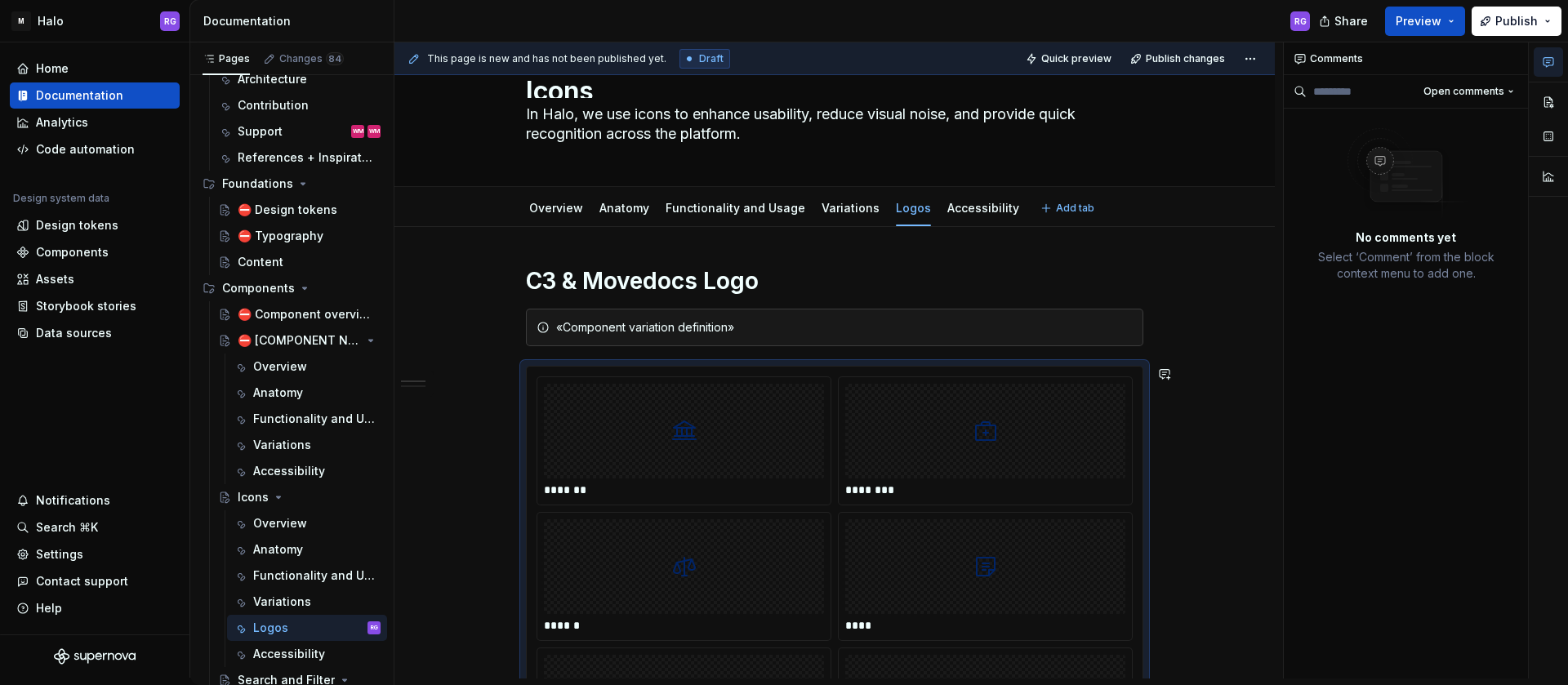
scroll to position [50, 0]
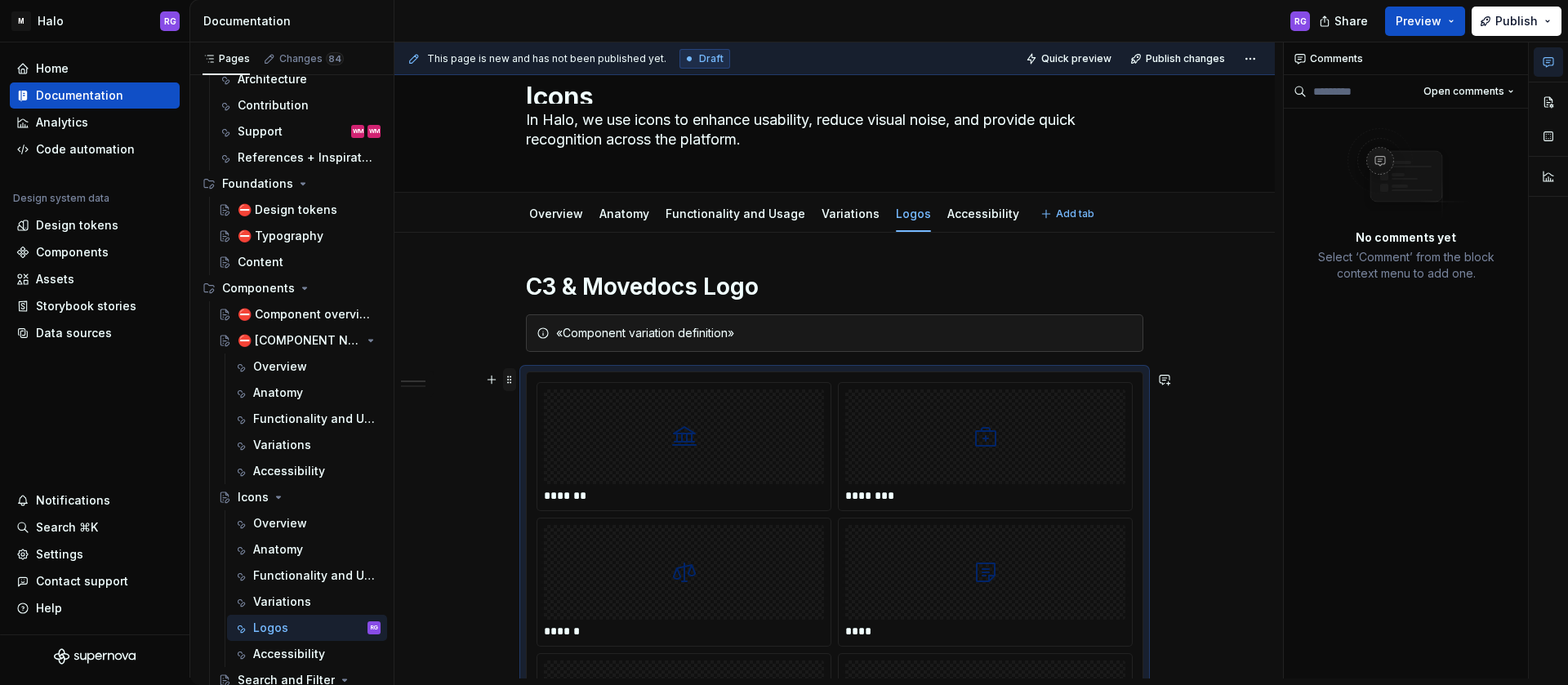
click at [506, 377] on span at bounding box center [510, 379] width 13 height 23
click at [549, 514] on div "Delete" at bounding box center [575, 524] width 139 height 26
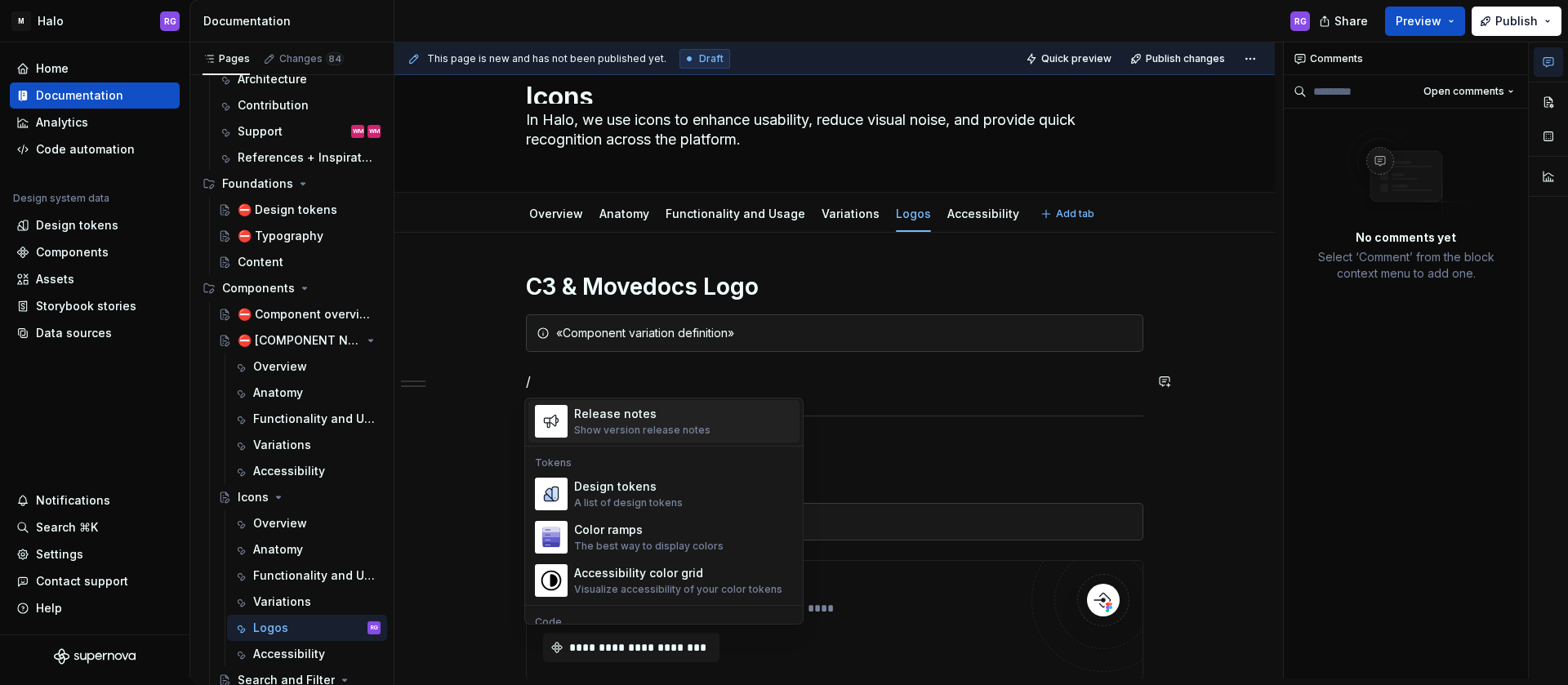
scroll to position [1140, 0]
click at [686, 491] on div "Design tokens A list of design tokens" at bounding box center [684, 491] width 219 height 33
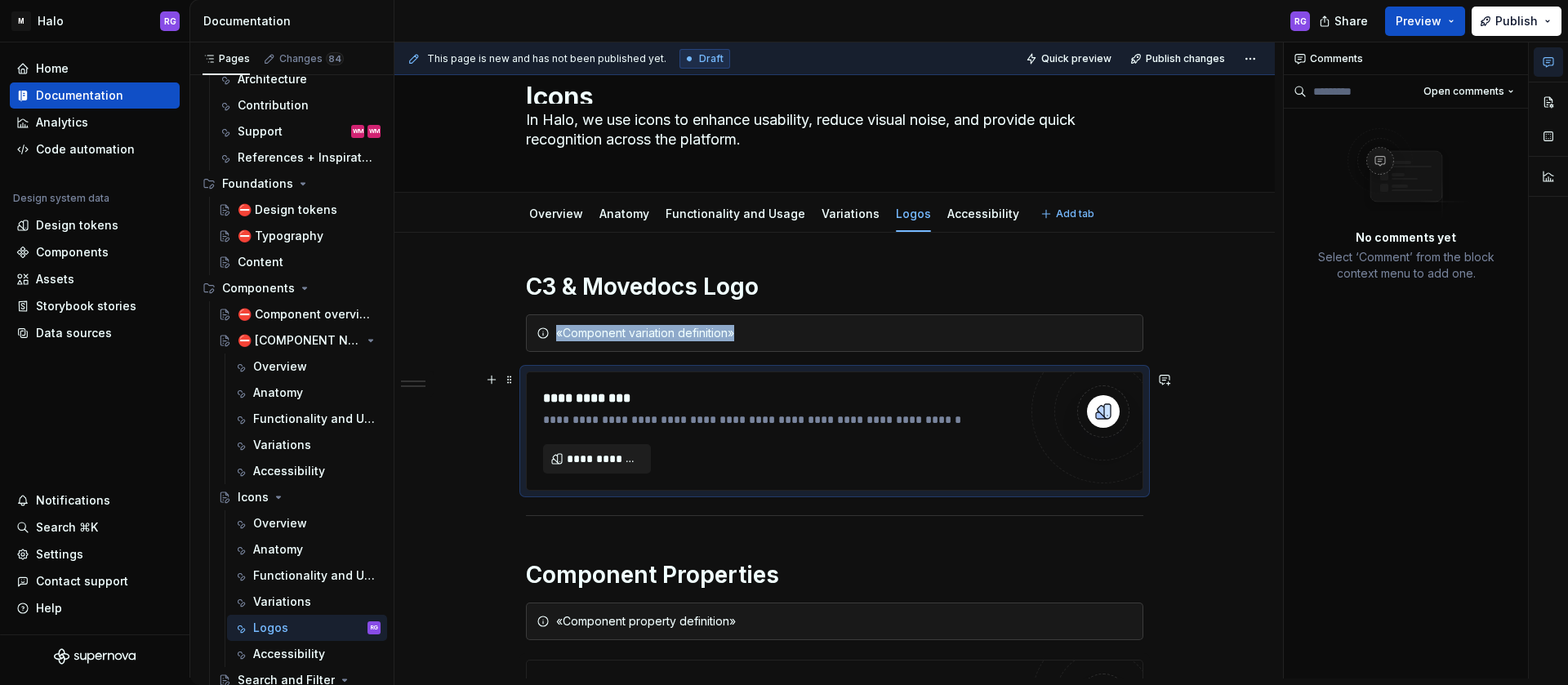
click at [589, 466] on span "**********" at bounding box center [604, 459] width 74 height 17
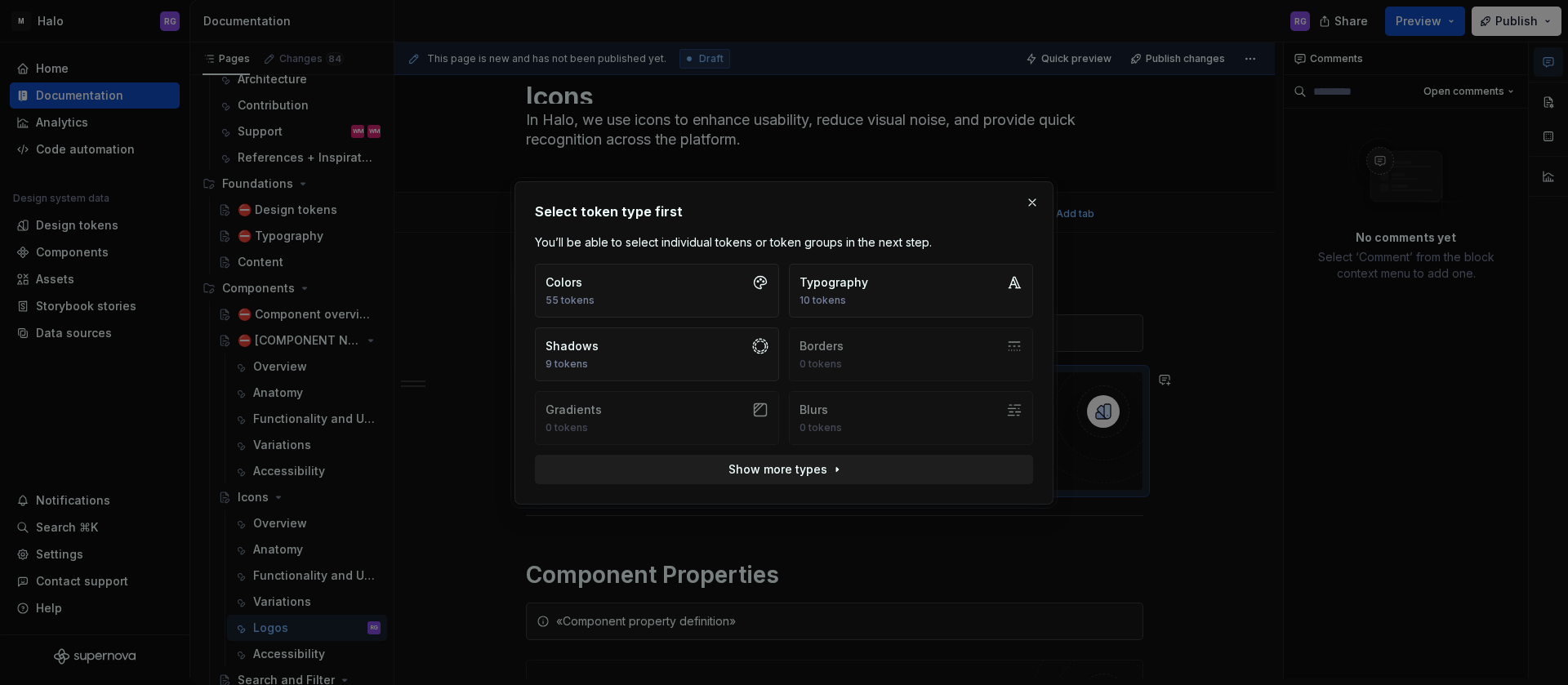
click at [826, 472] on button "Show more types" at bounding box center [784, 469] width 499 height 29
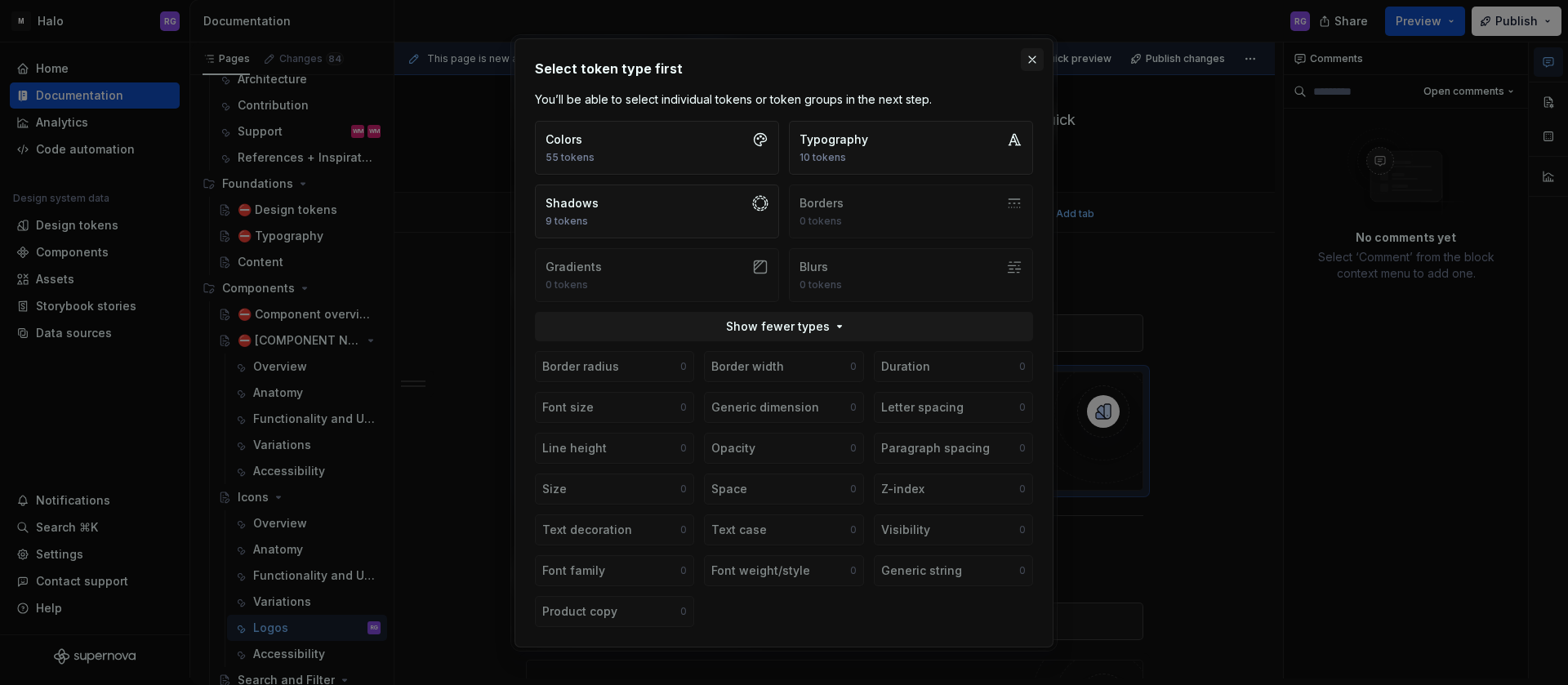
click at [1030, 57] on button "button" at bounding box center [1032, 59] width 23 height 23
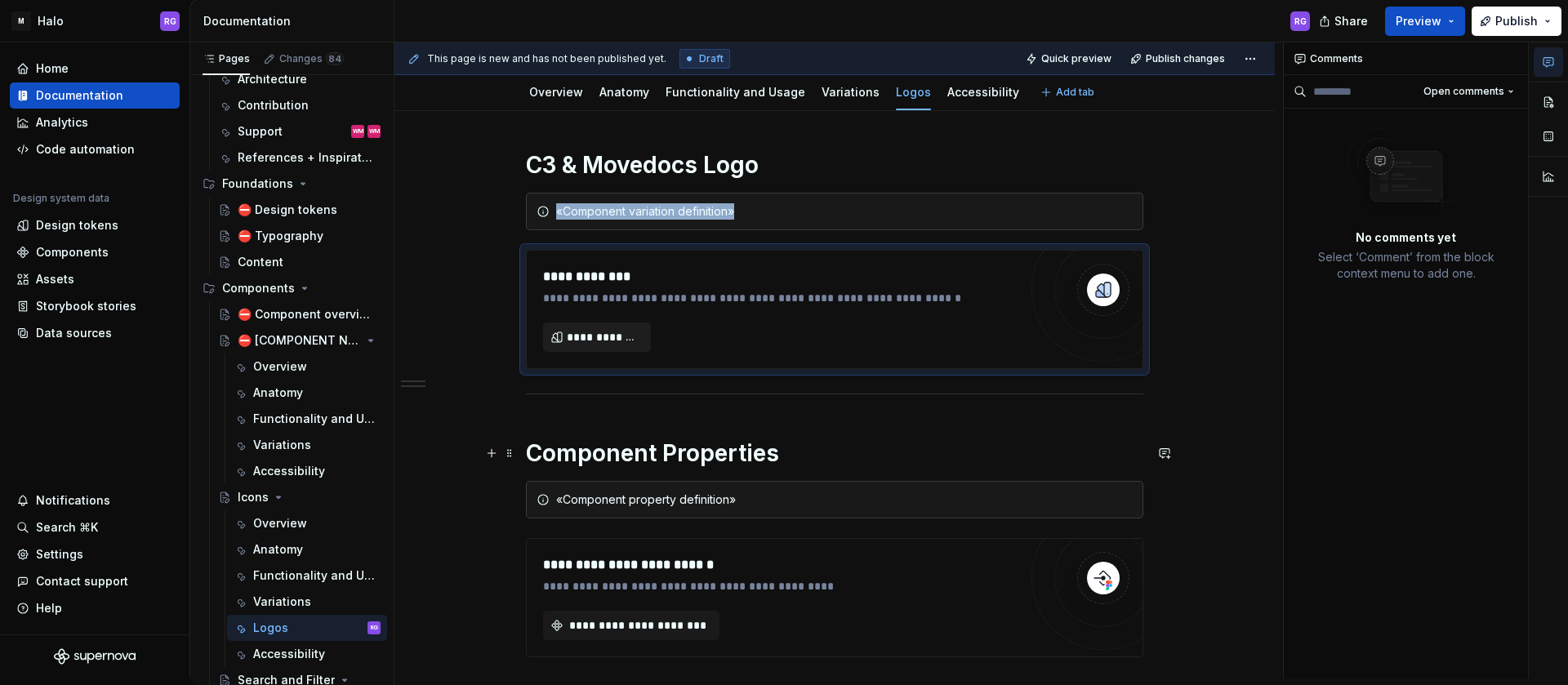
scroll to position [156, 0]
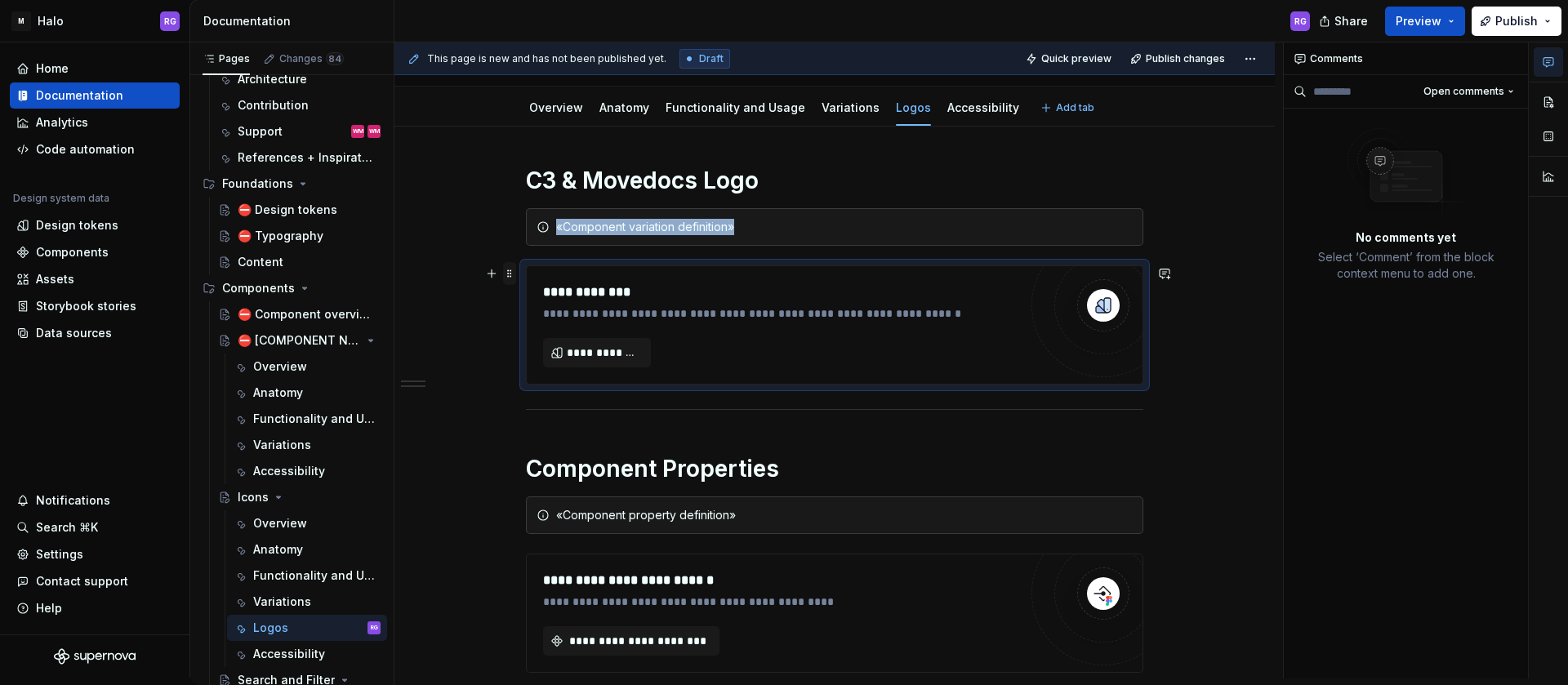
click at [505, 277] on span at bounding box center [510, 273] width 13 height 23
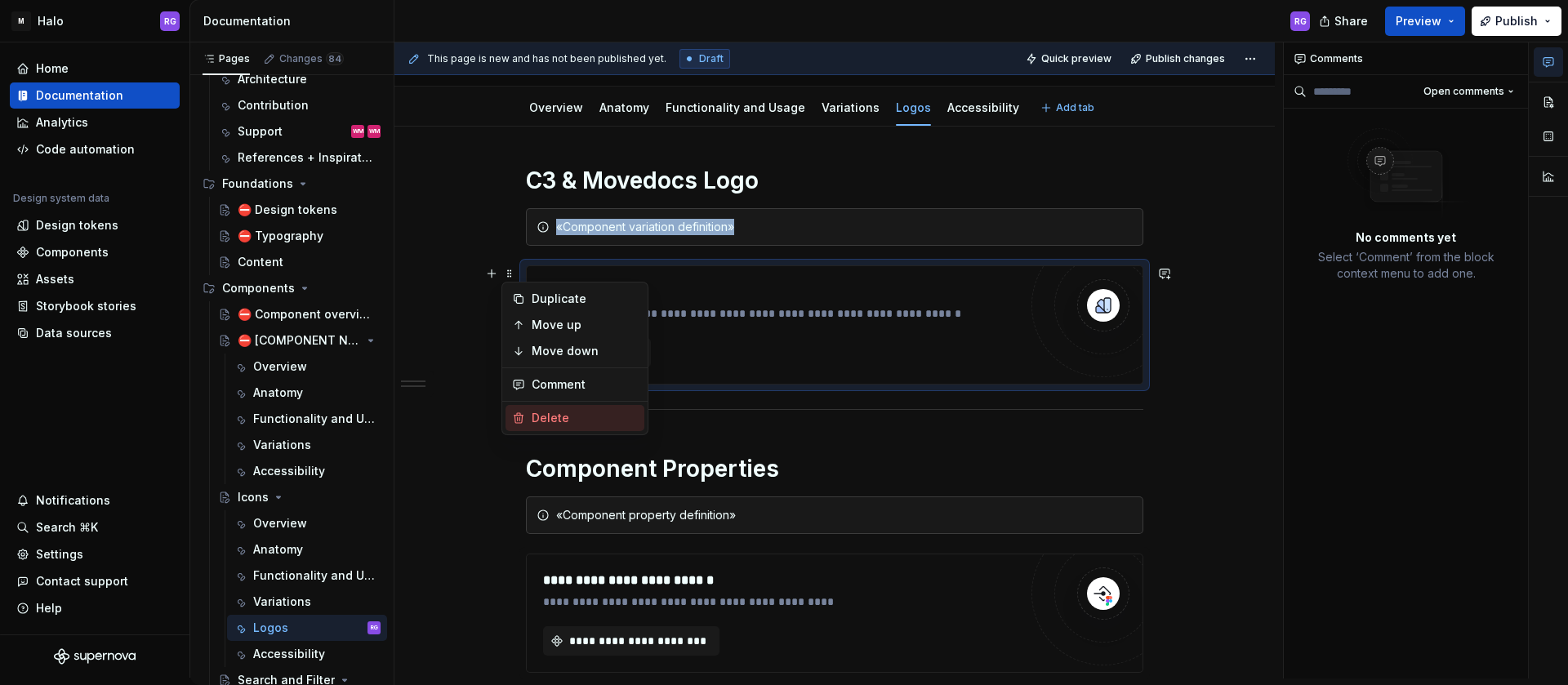
click at [561, 421] on div "Delete" at bounding box center [585, 418] width 106 height 17
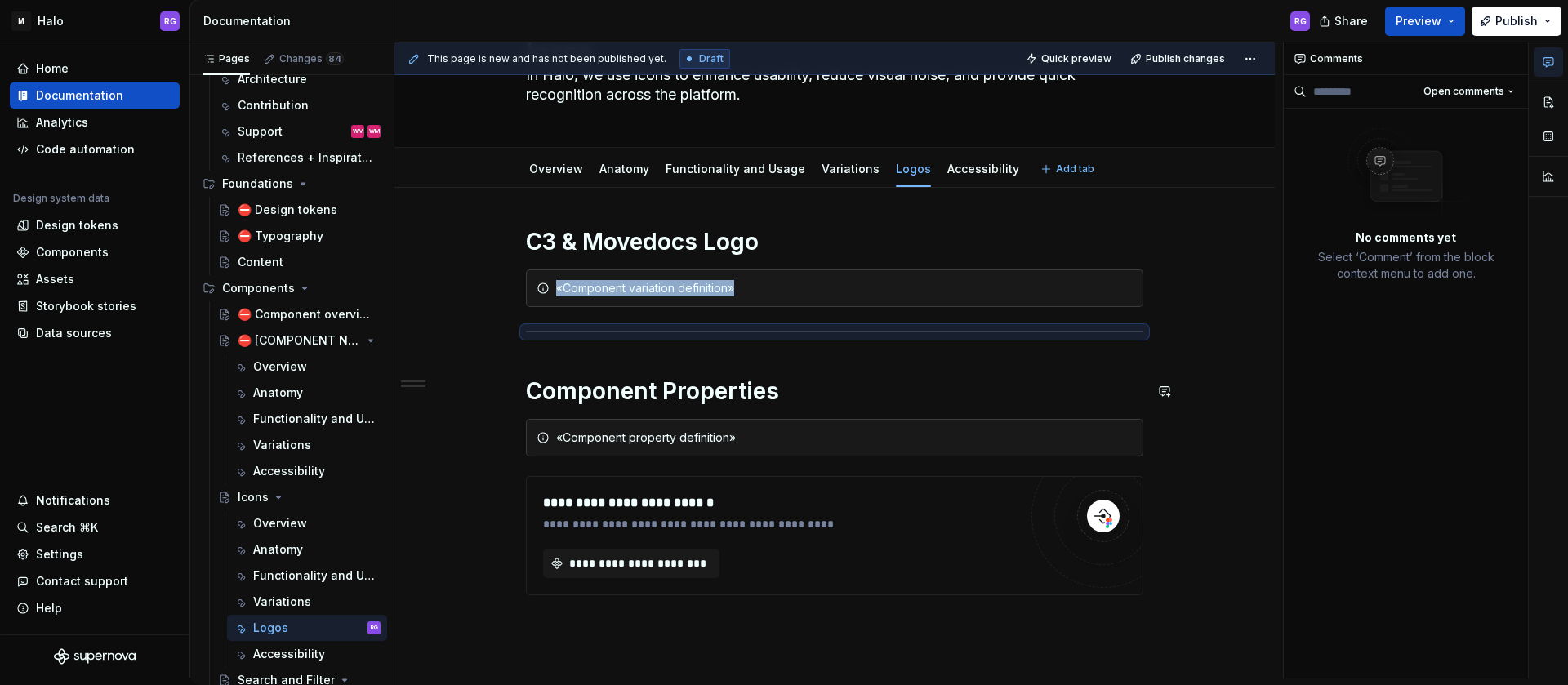
scroll to position [92, 0]
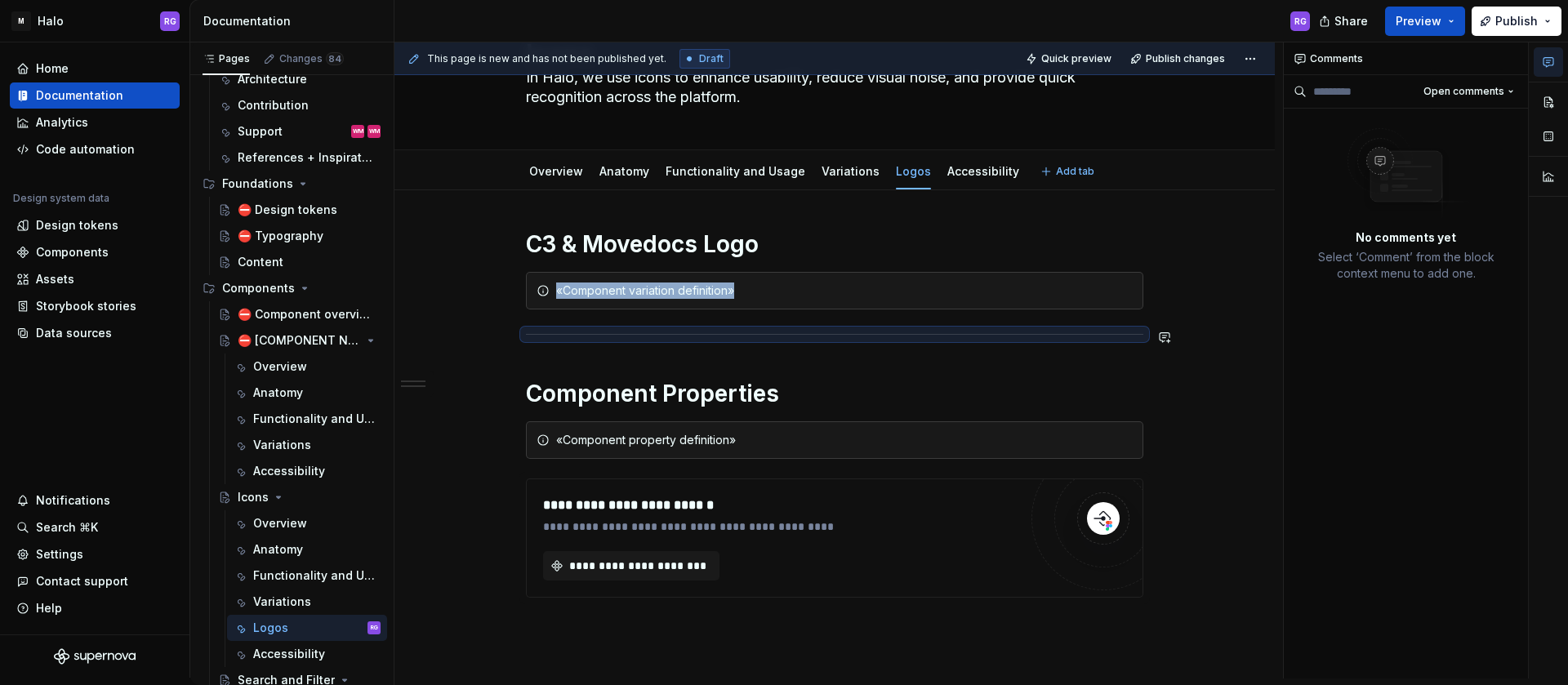
click at [510, 316] on div "**********" at bounding box center [835, 525] width 880 height 672
click at [1199, 316] on div "**********" at bounding box center [835, 525] width 880 height 672
click at [722, 334] on hr at bounding box center [835, 334] width 617 height 1
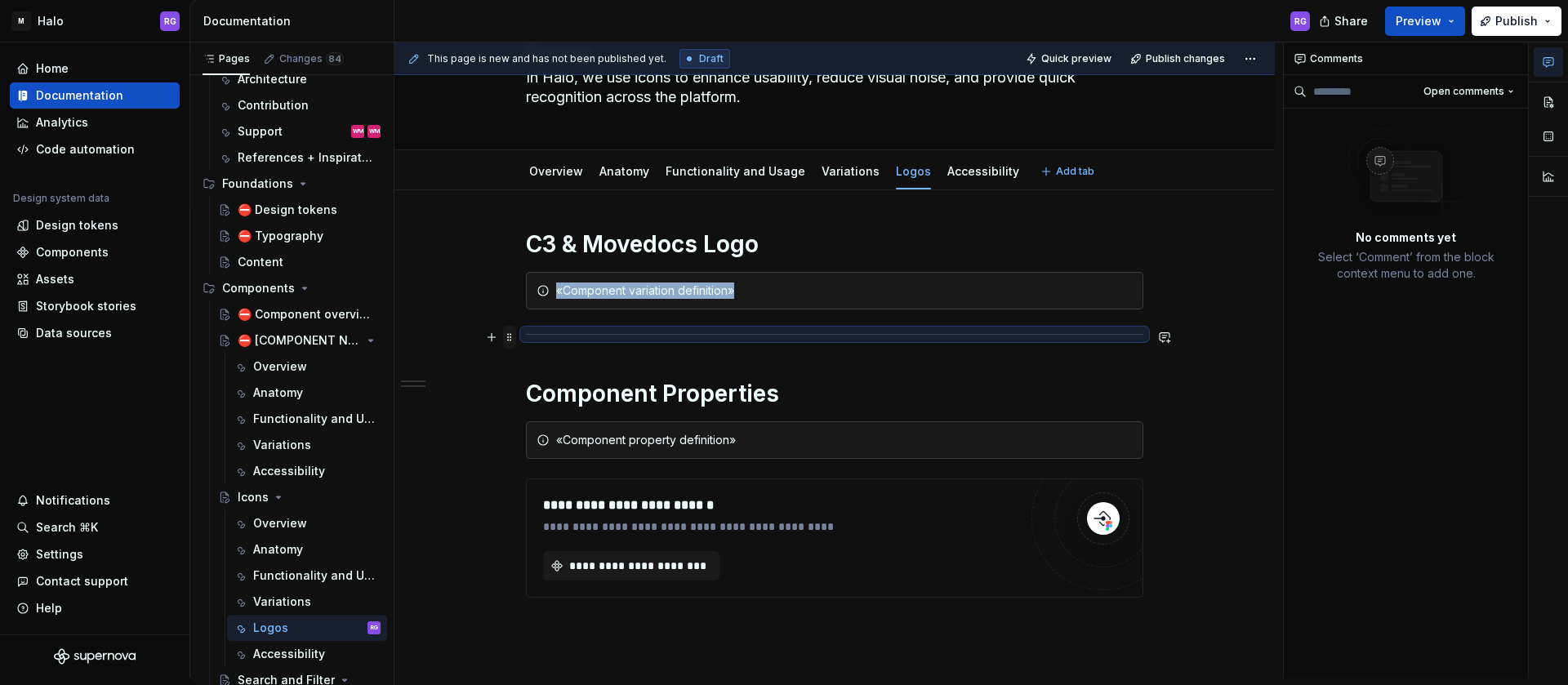
click at [507, 337] on span at bounding box center [510, 337] width 13 height 23
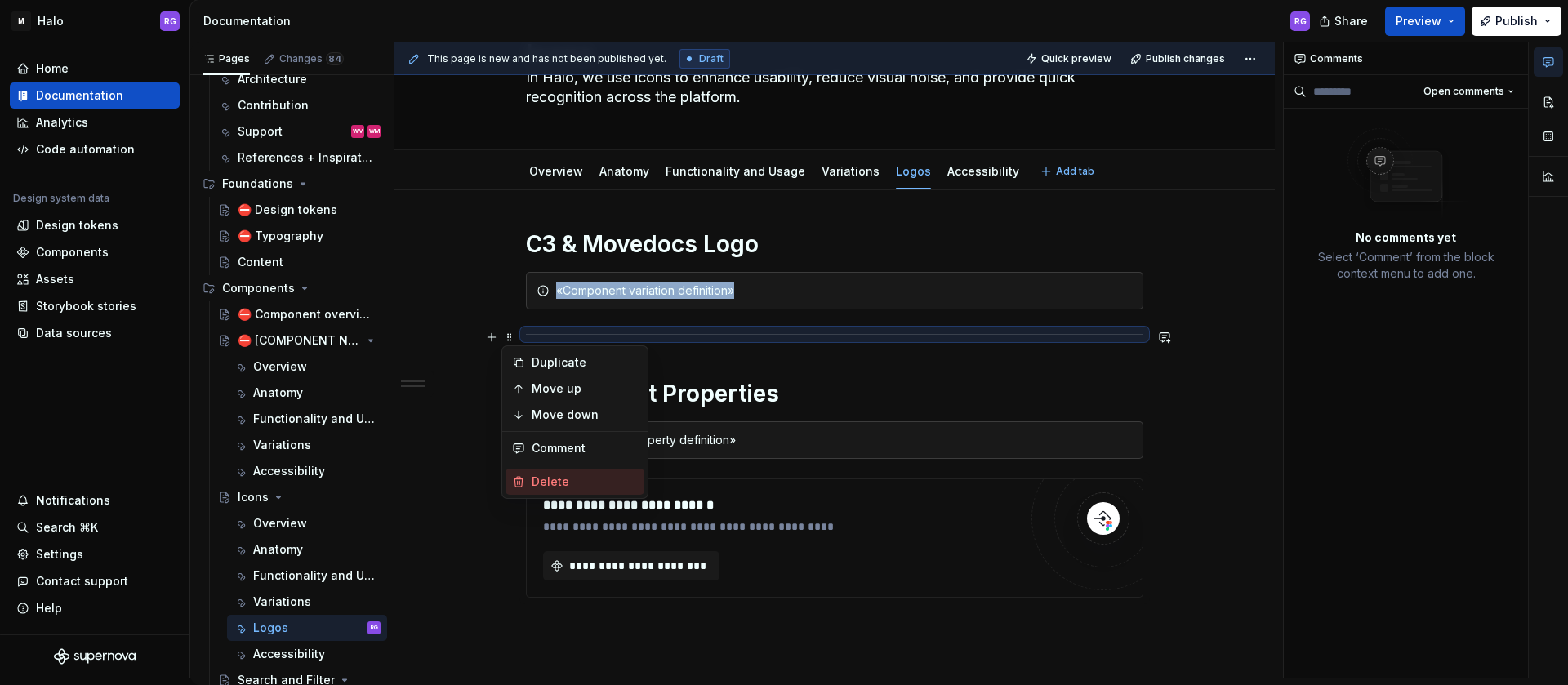
click at [554, 483] on div "Delete" at bounding box center [585, 482] width 106 height 17
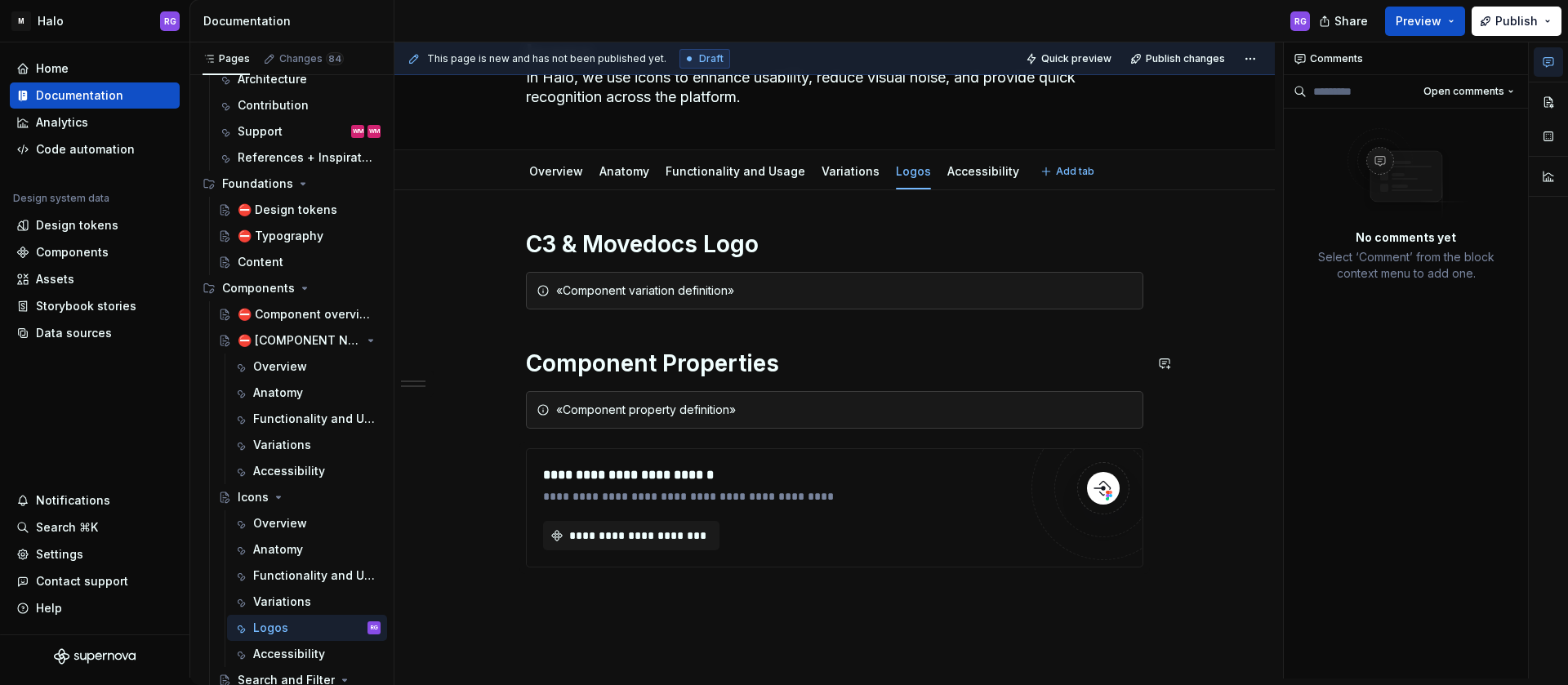
click at [535, 328] on div "**********" at bounding box center [835, 417] width 617 height 377
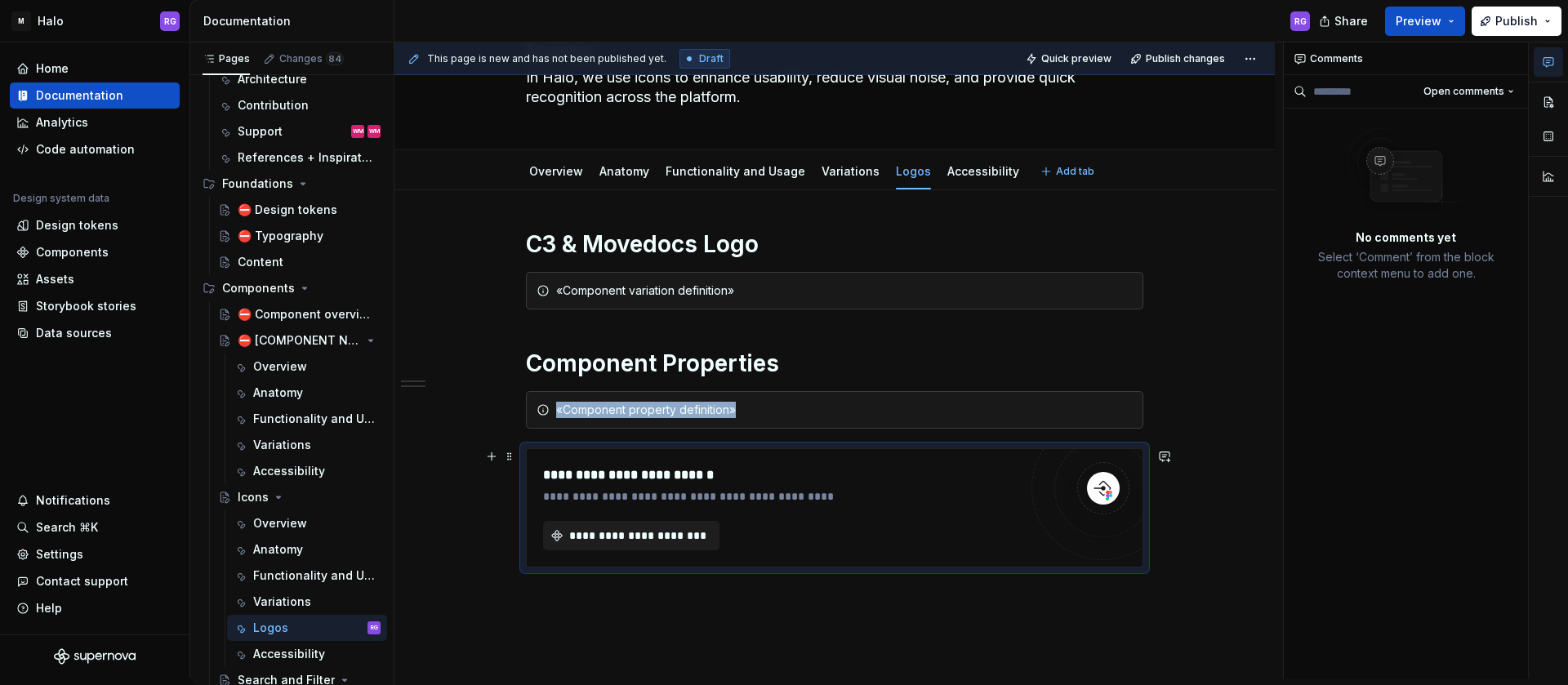
click at [589, 539] on span "**********" at bounding box center [638, 536] width 142 height 17
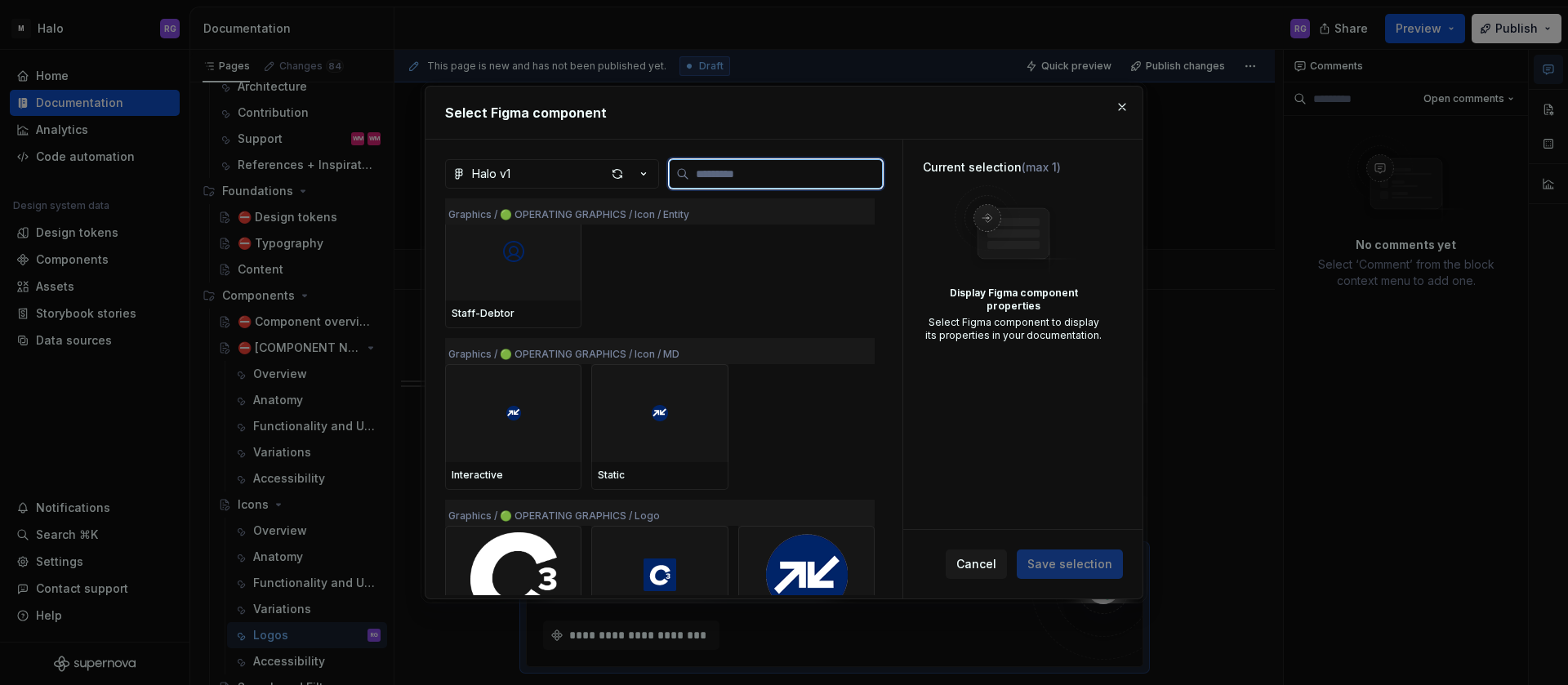
scroll to position [4549, 0]
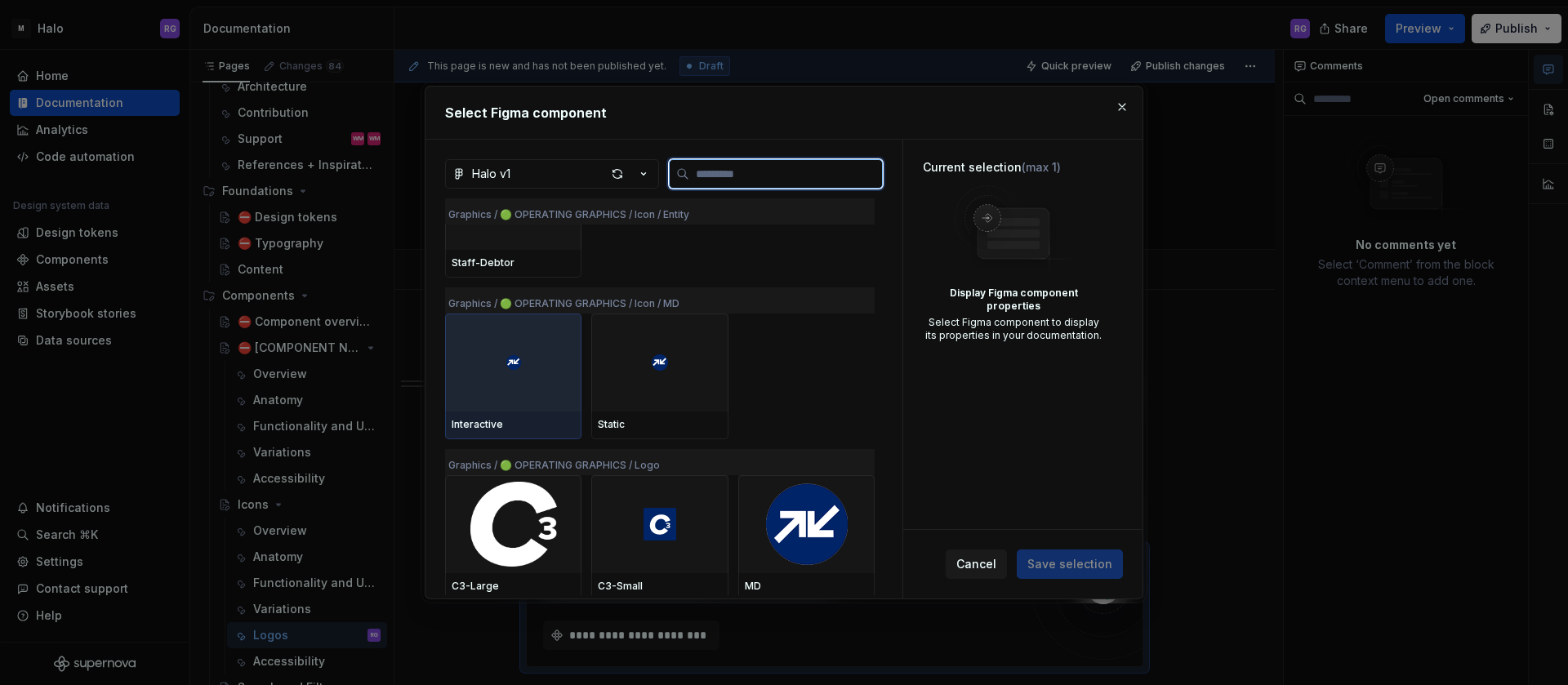
click at [524, 367] on div at bounding box center [513, 362] width 136 height 98
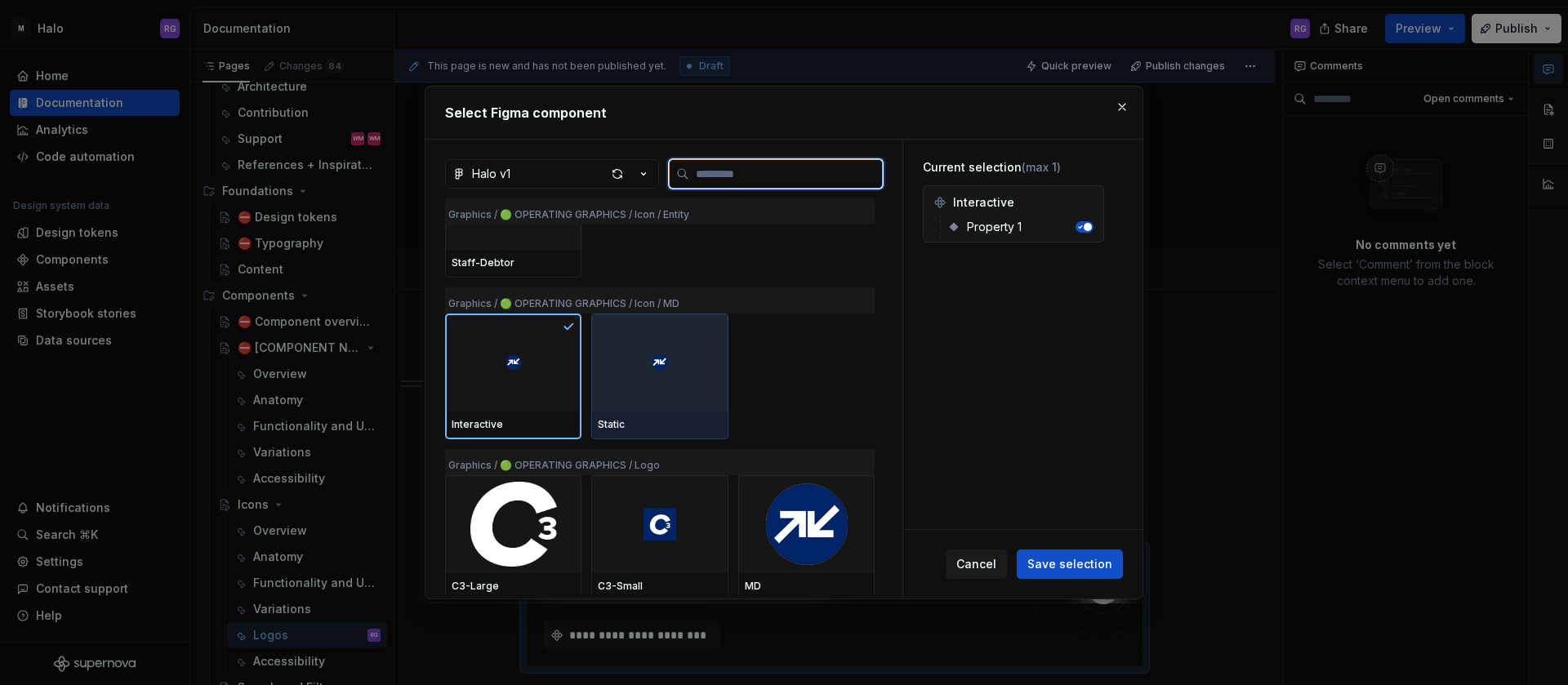
click at [648, 361] on div at bounding box center [659, 362] width 136 height 98
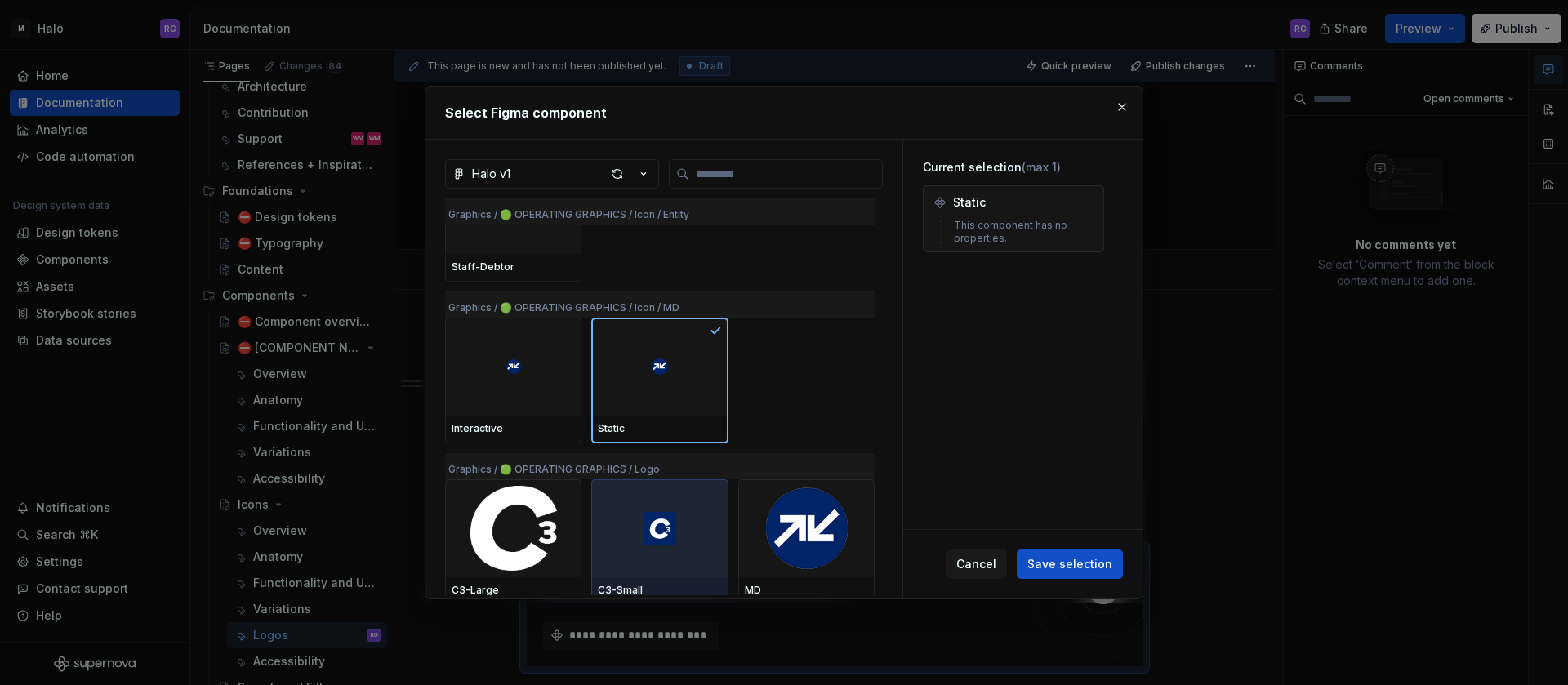
scroll to position [4565, 0]
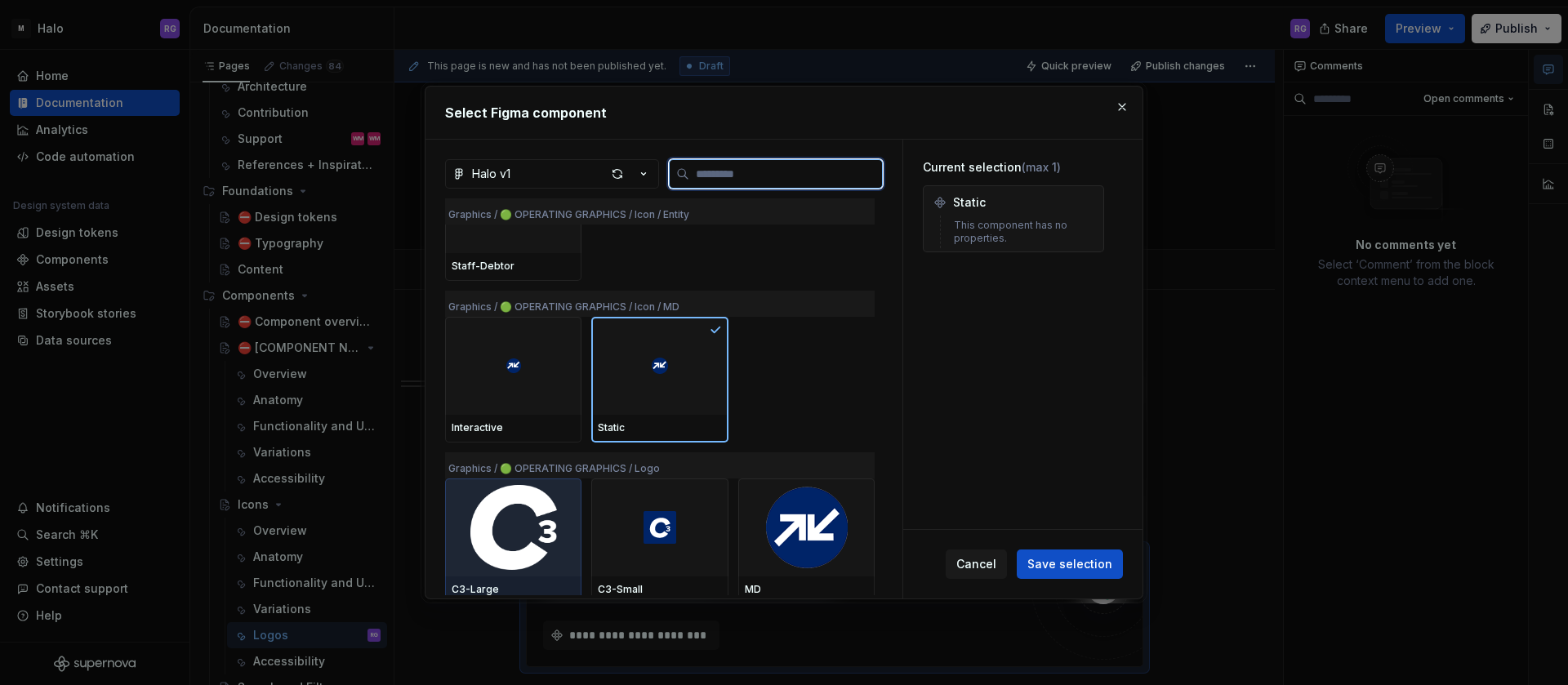
click at [520, 529] on img at bounding box center [513, 528] width 123 height 85
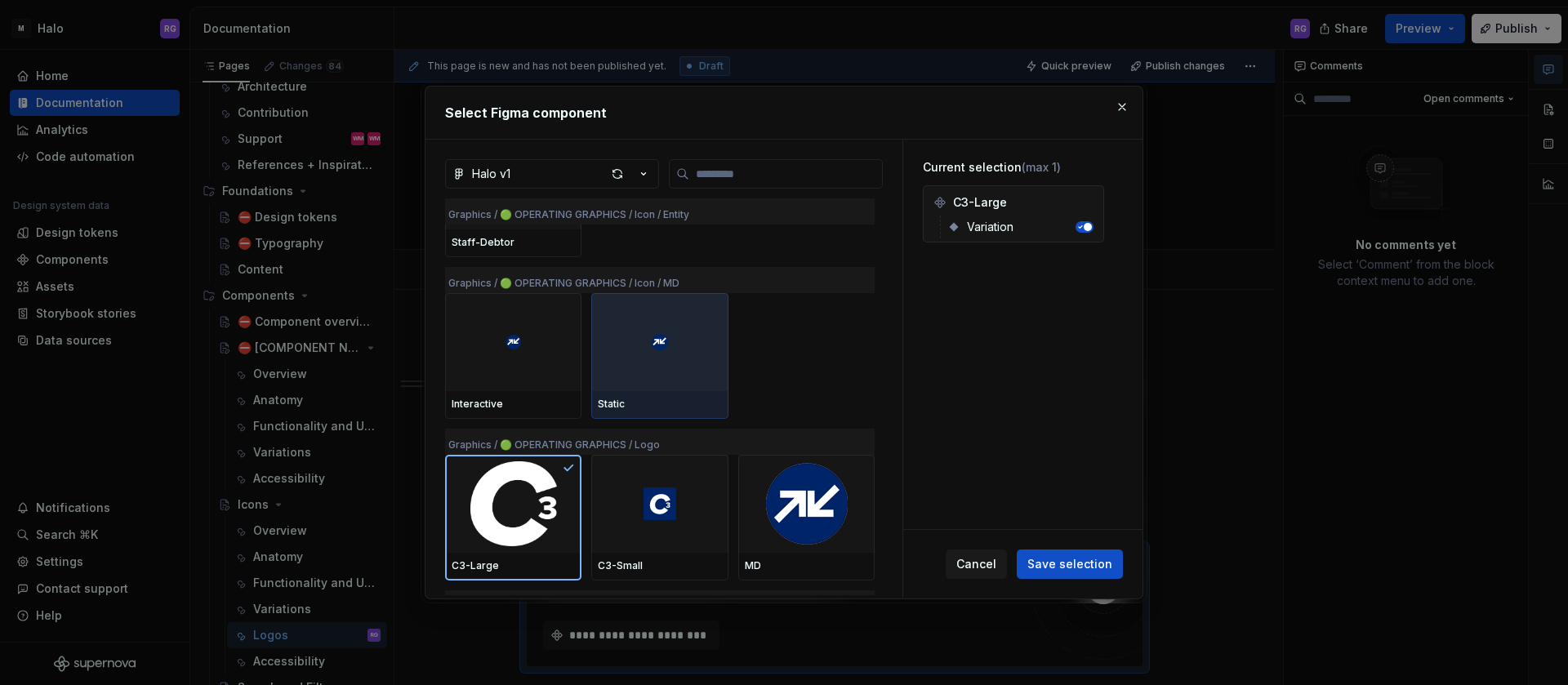
scroll to position [4593, 0]
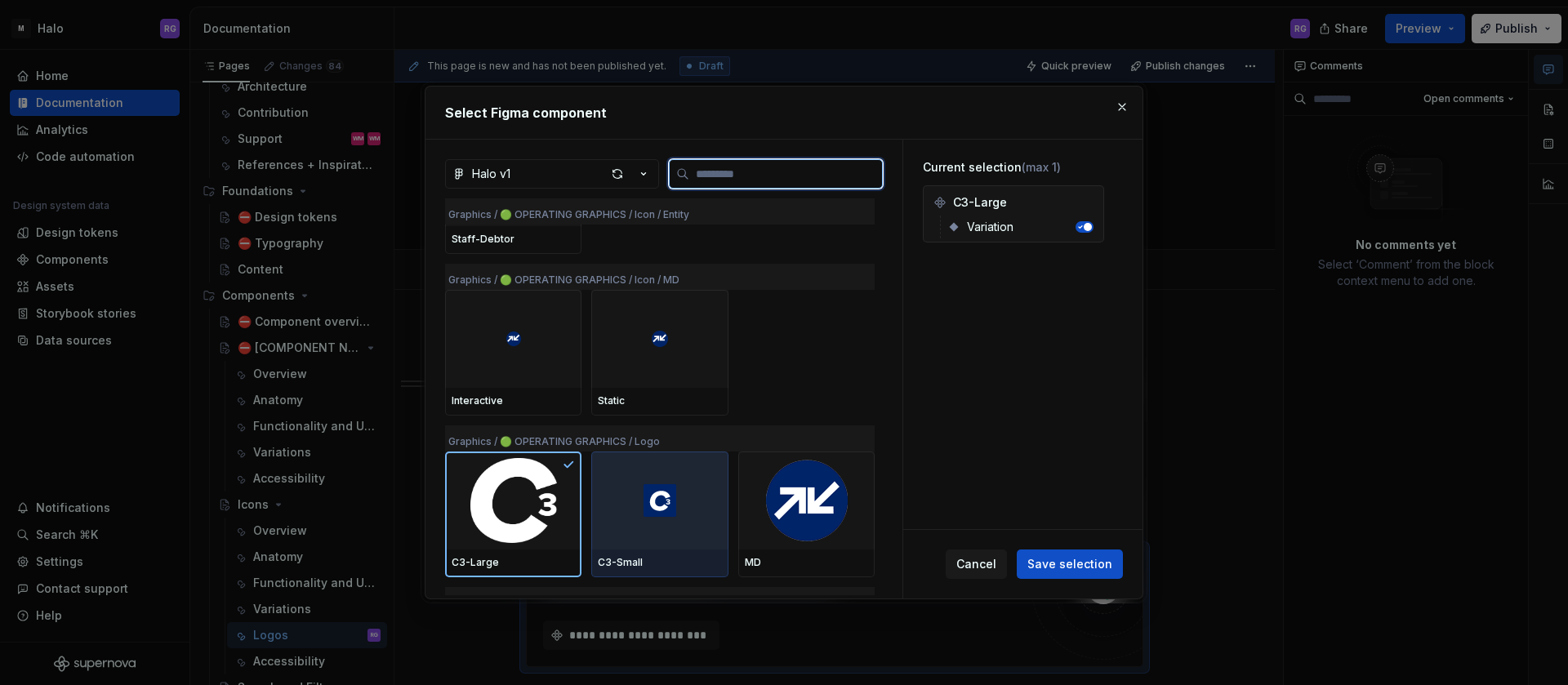
click at [654, 479] on div at bounding box center [659, 500] width 136 height 98
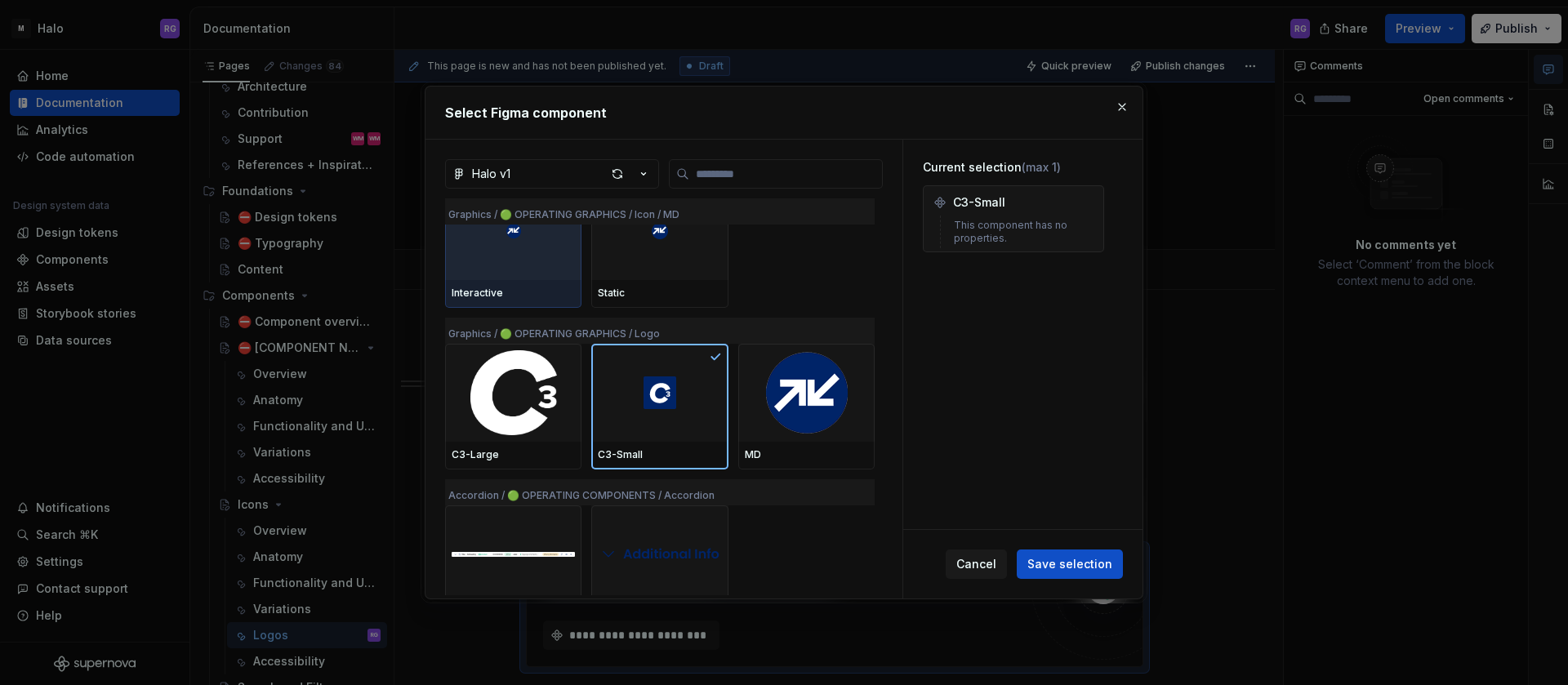
scroll to position [4673, 0]
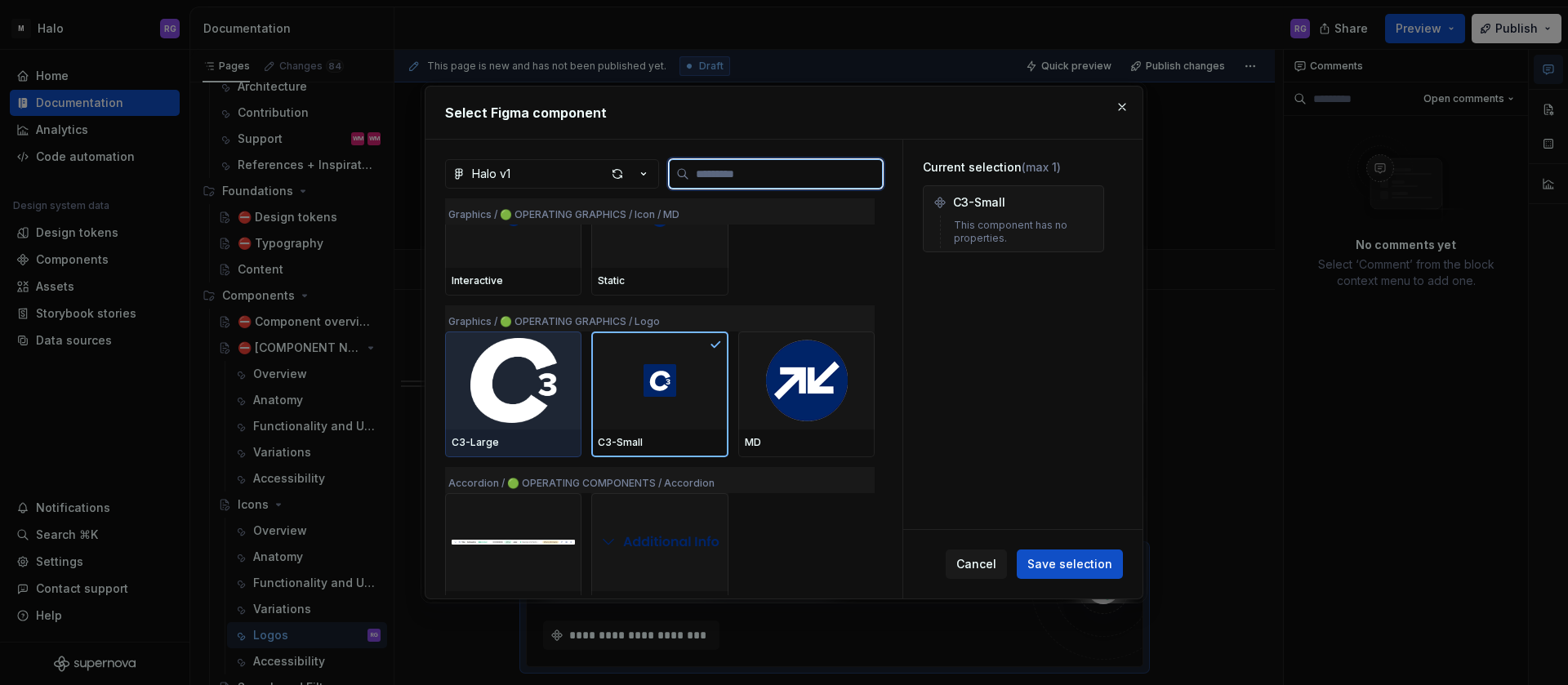
click at [531, 381] on img at bounding box center [513, 381] width 123 height 85
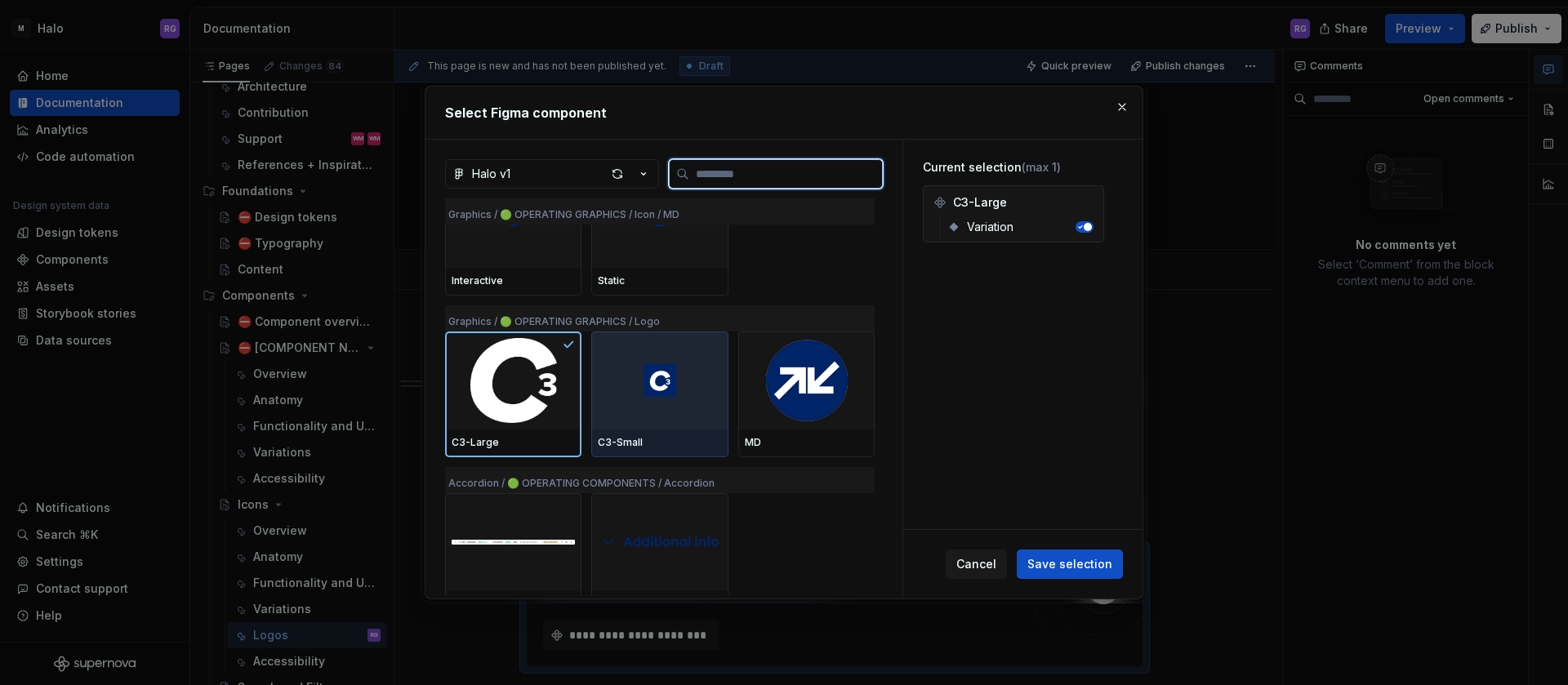
click at [663, 385] on img at bounding box center [659, 380] width 33 height 33
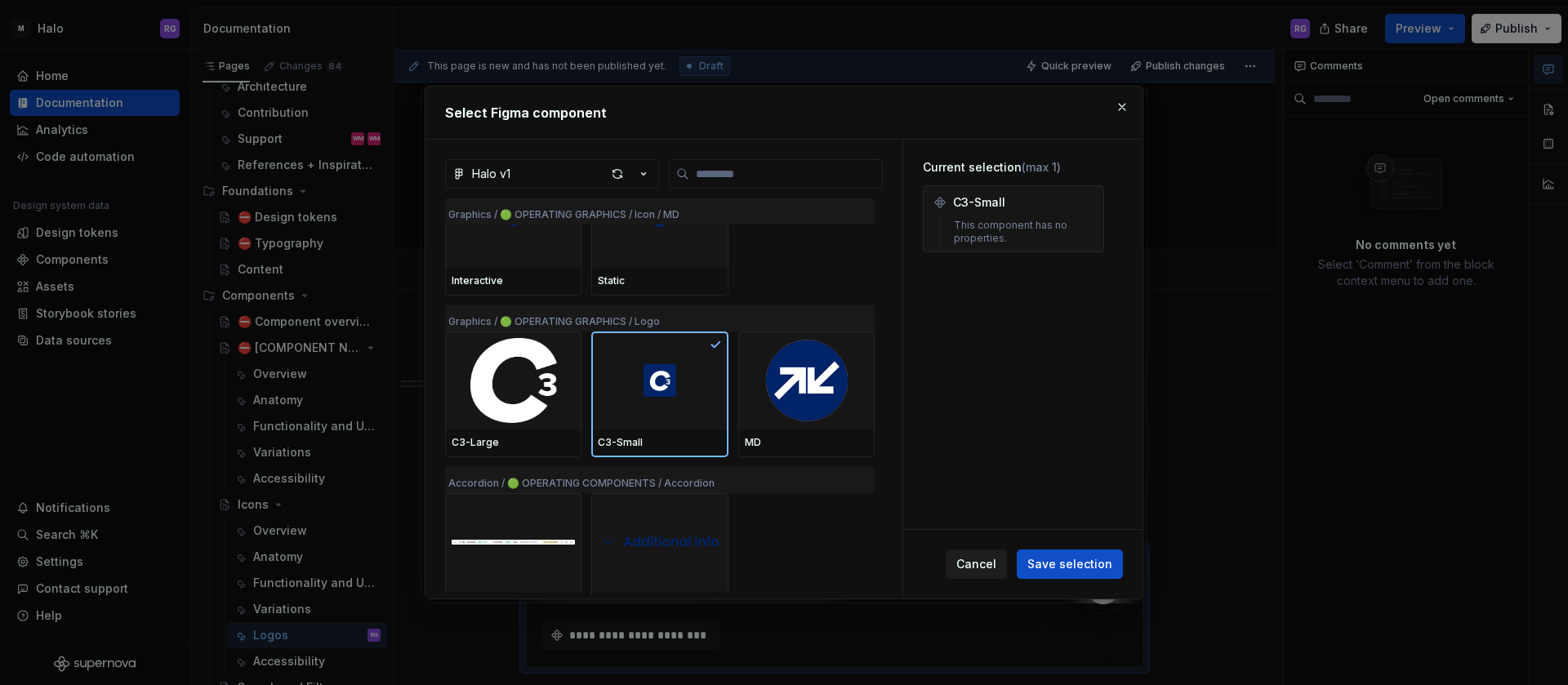
click at [975, 557] on span "Cancel" at bounding box center [976, 565] width 40 height 17
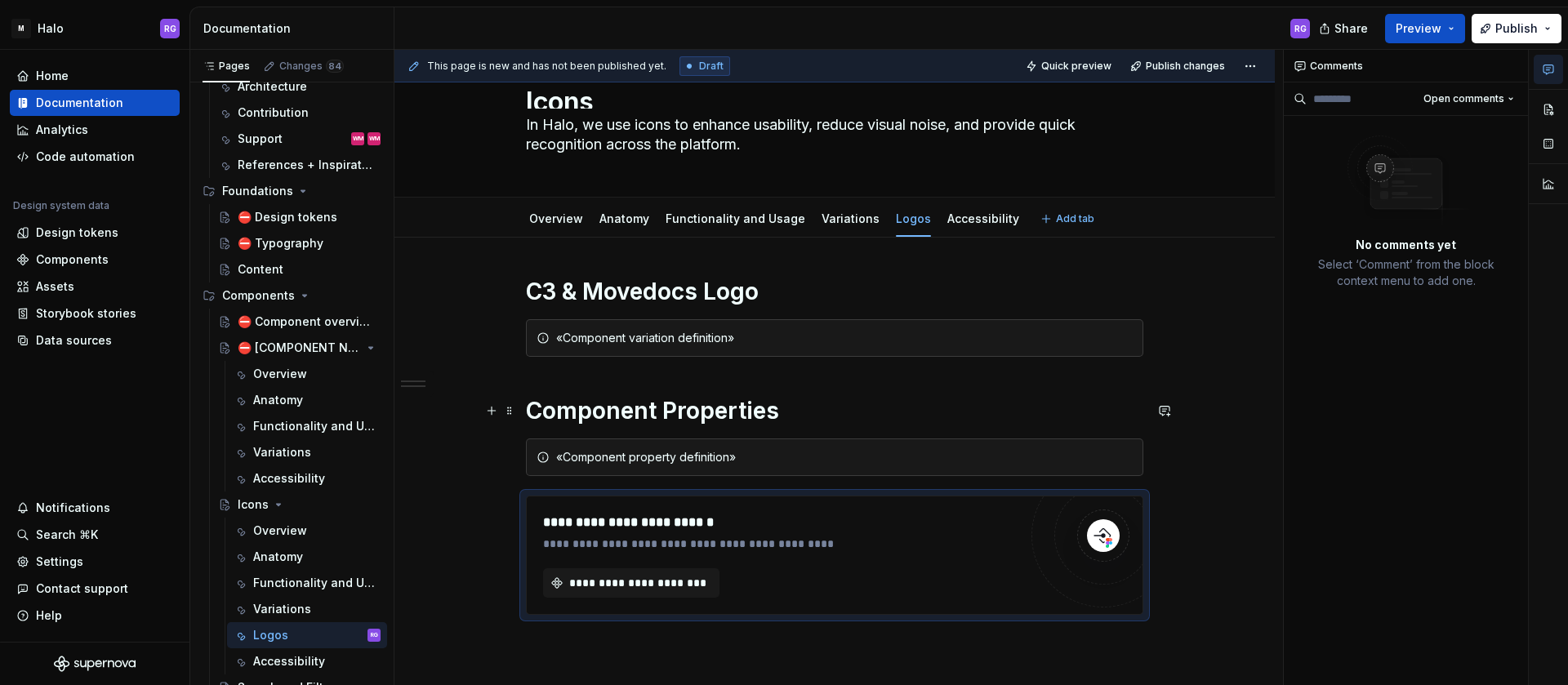
scroll to position [55, 0]
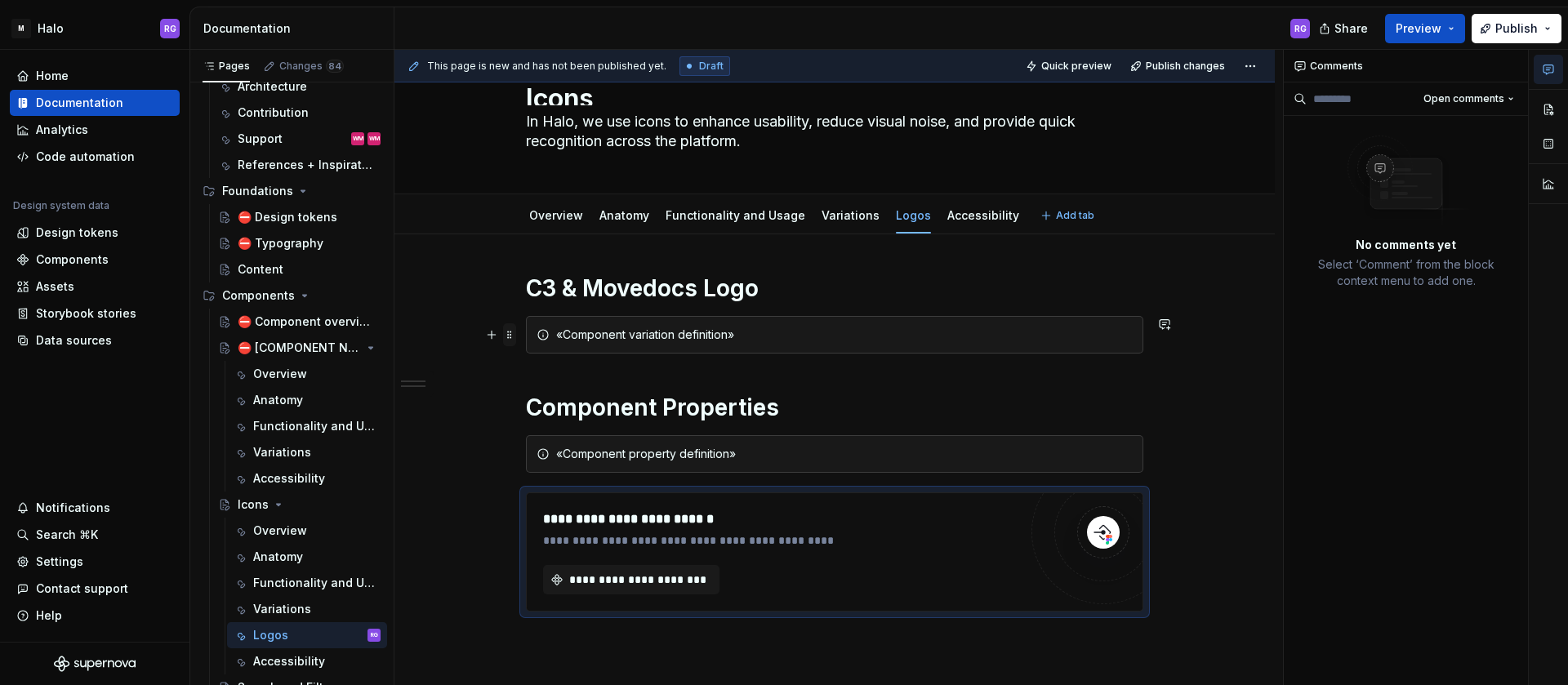
click at [510, 340] on span at bounding box center [510, 335] width 13 height 23
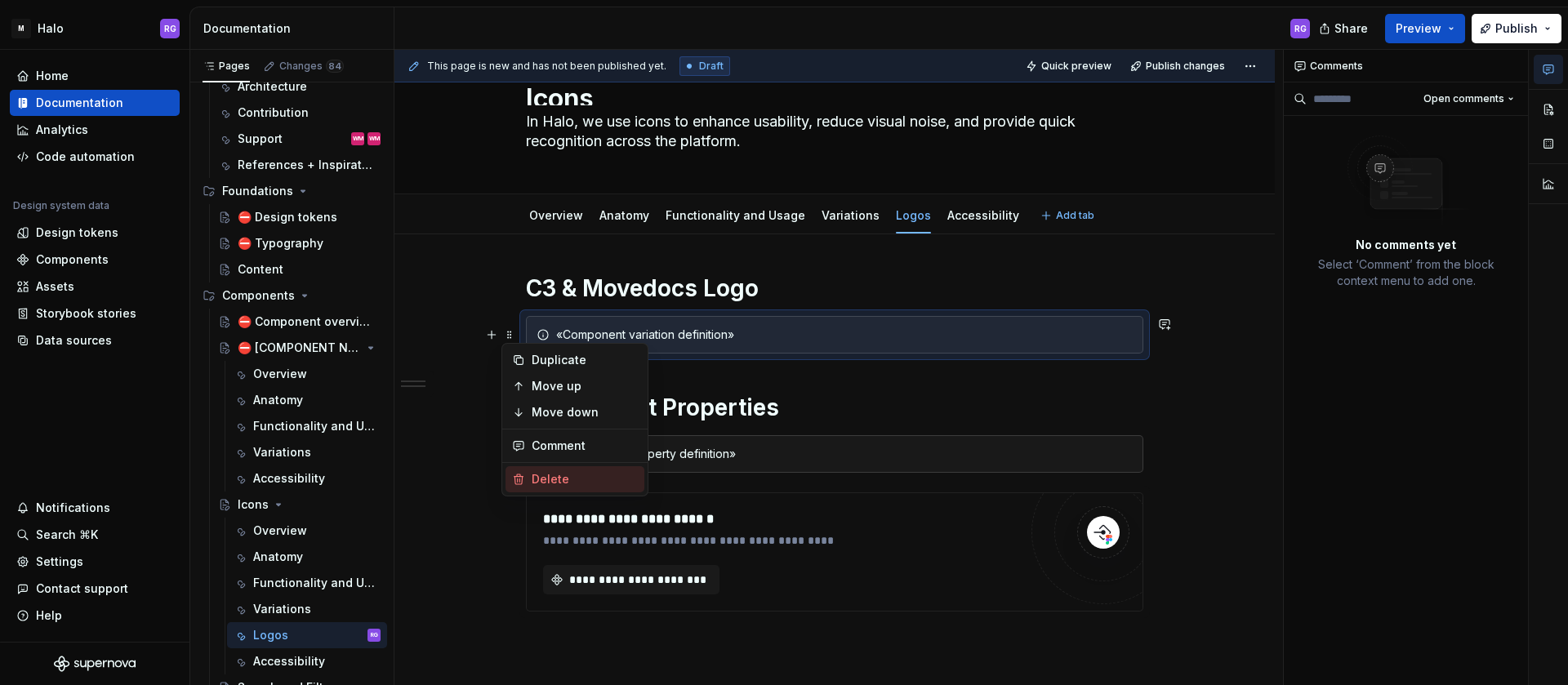
click at [544, 483] on div "Delete" at bounding box center [585, 479] width 106 height 17
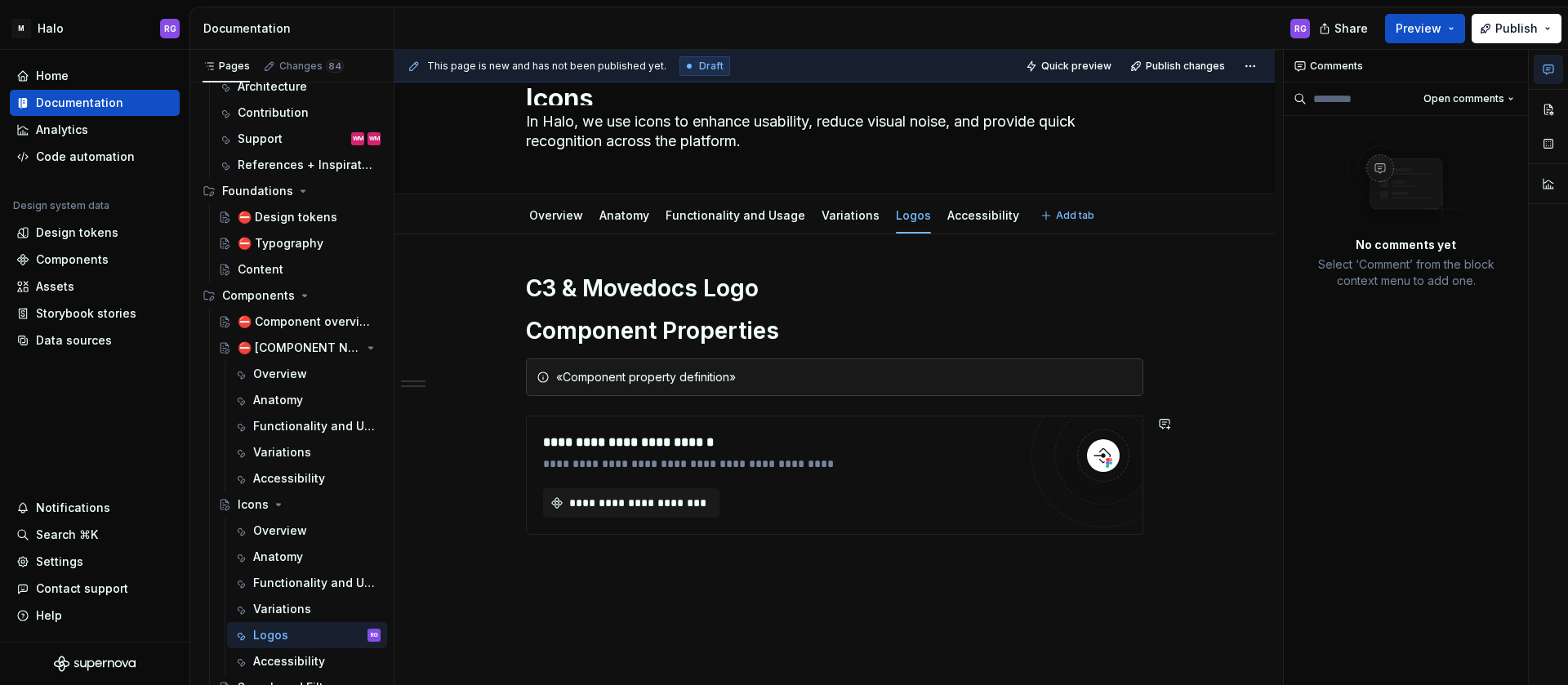
click at [717, 600] on div "**********" at bounding box center [835, 517] width 880 height 565
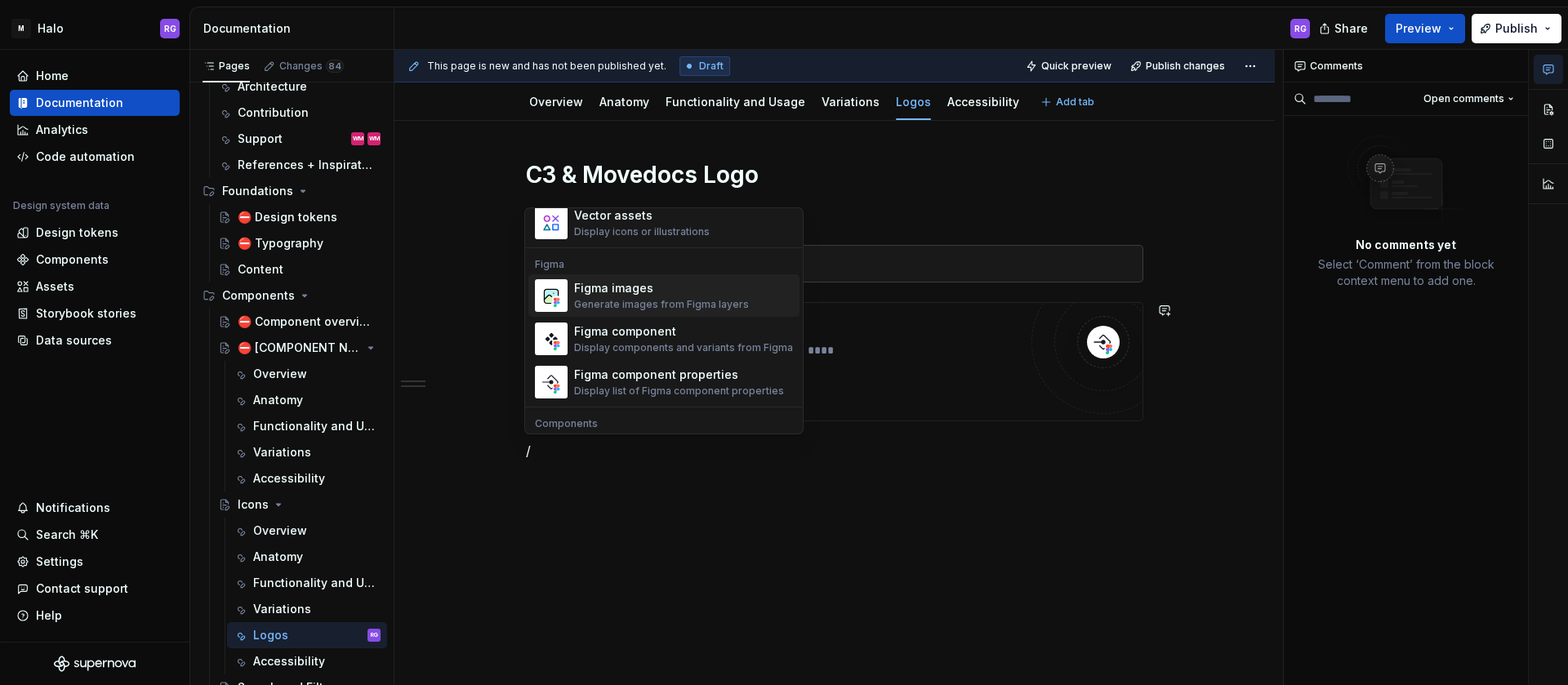
scroll to position [1506, 0]
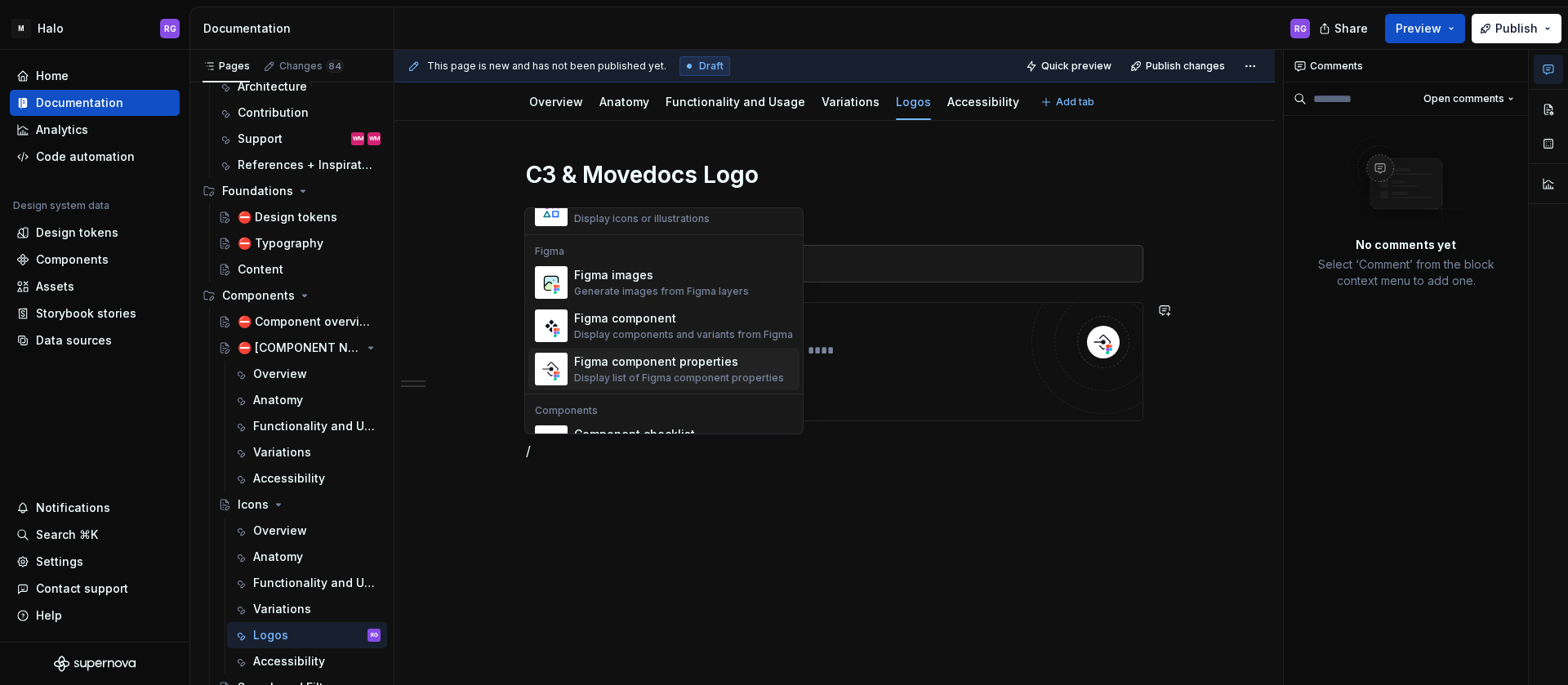
click at [702, 381] on div "Display list of Figma component properties" at bounding box center [679, 378] width 210 height 13
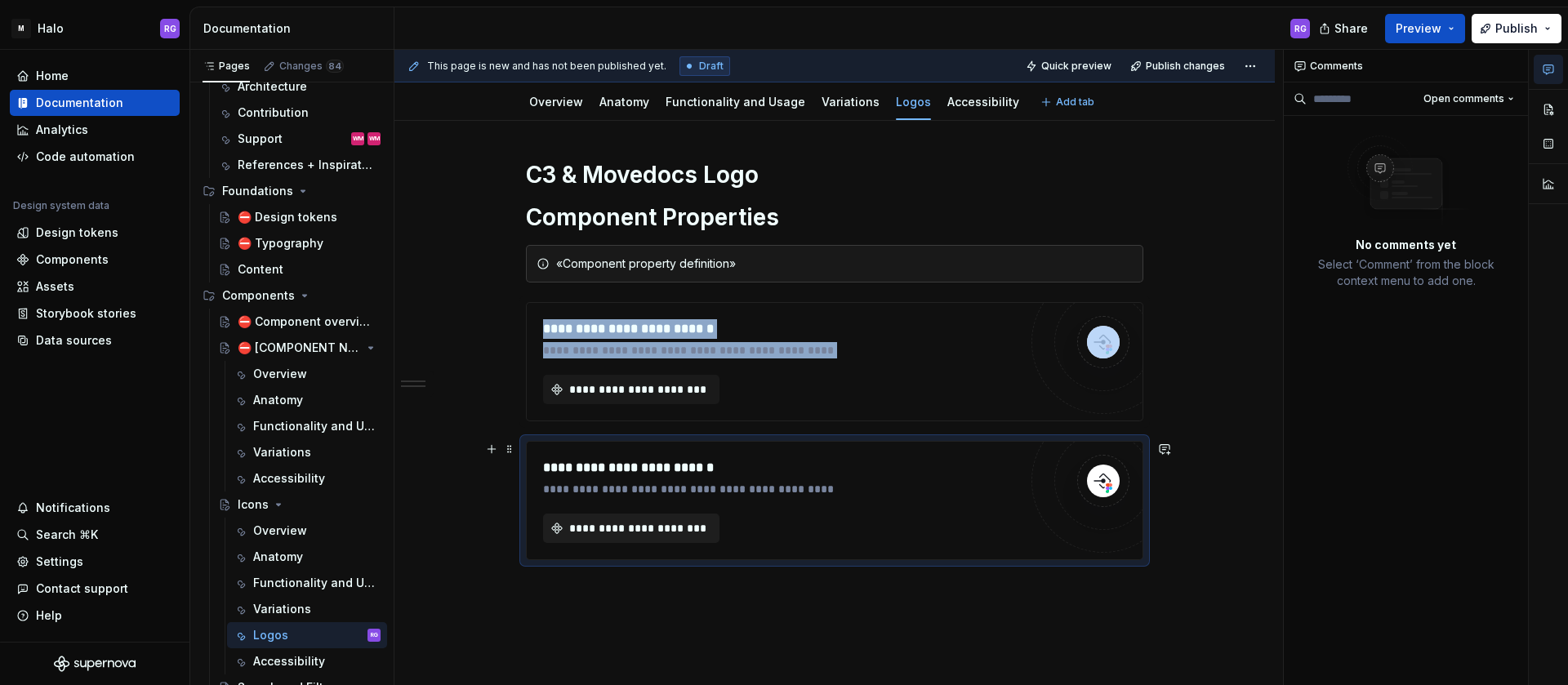
click at [628, 529] on span "**********" at bounding box center [638, 529] width 142 height 17
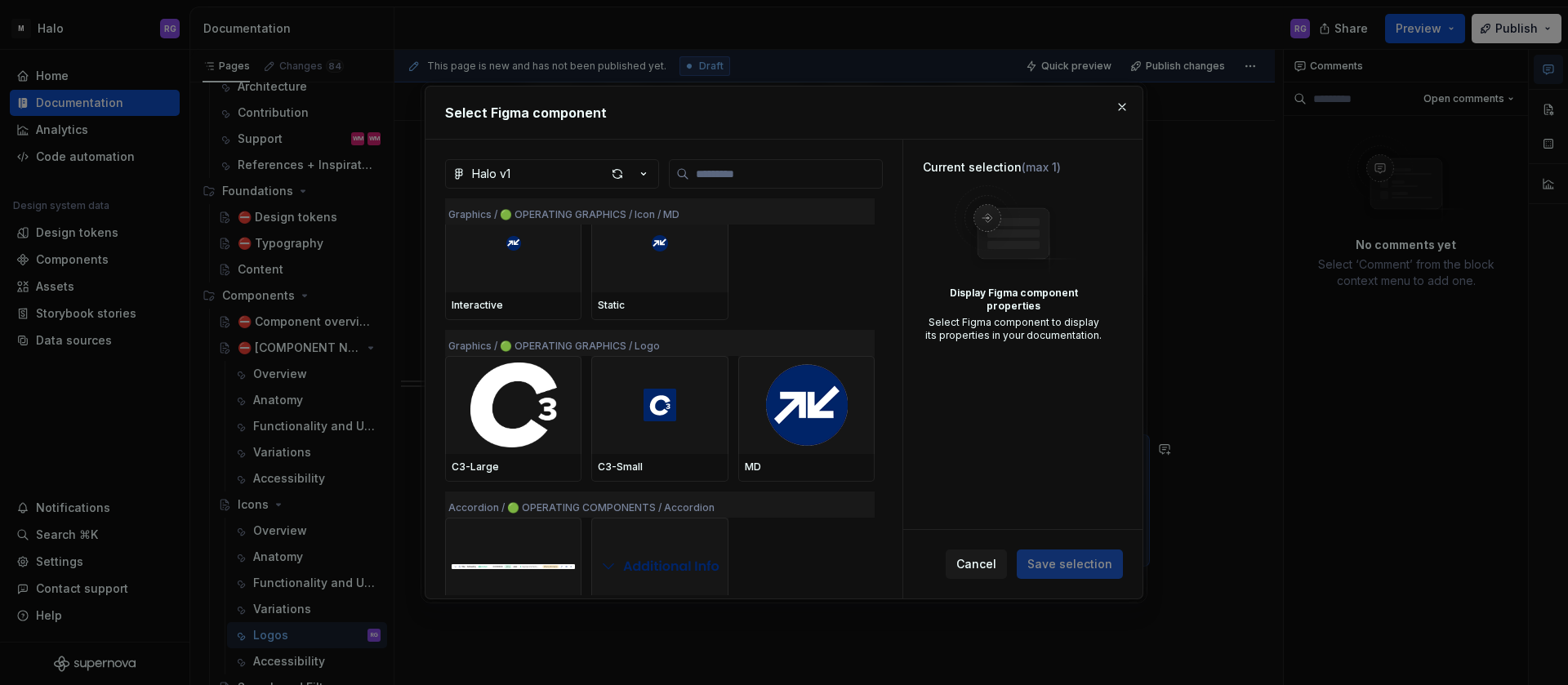
scroll to position [4645, 0]
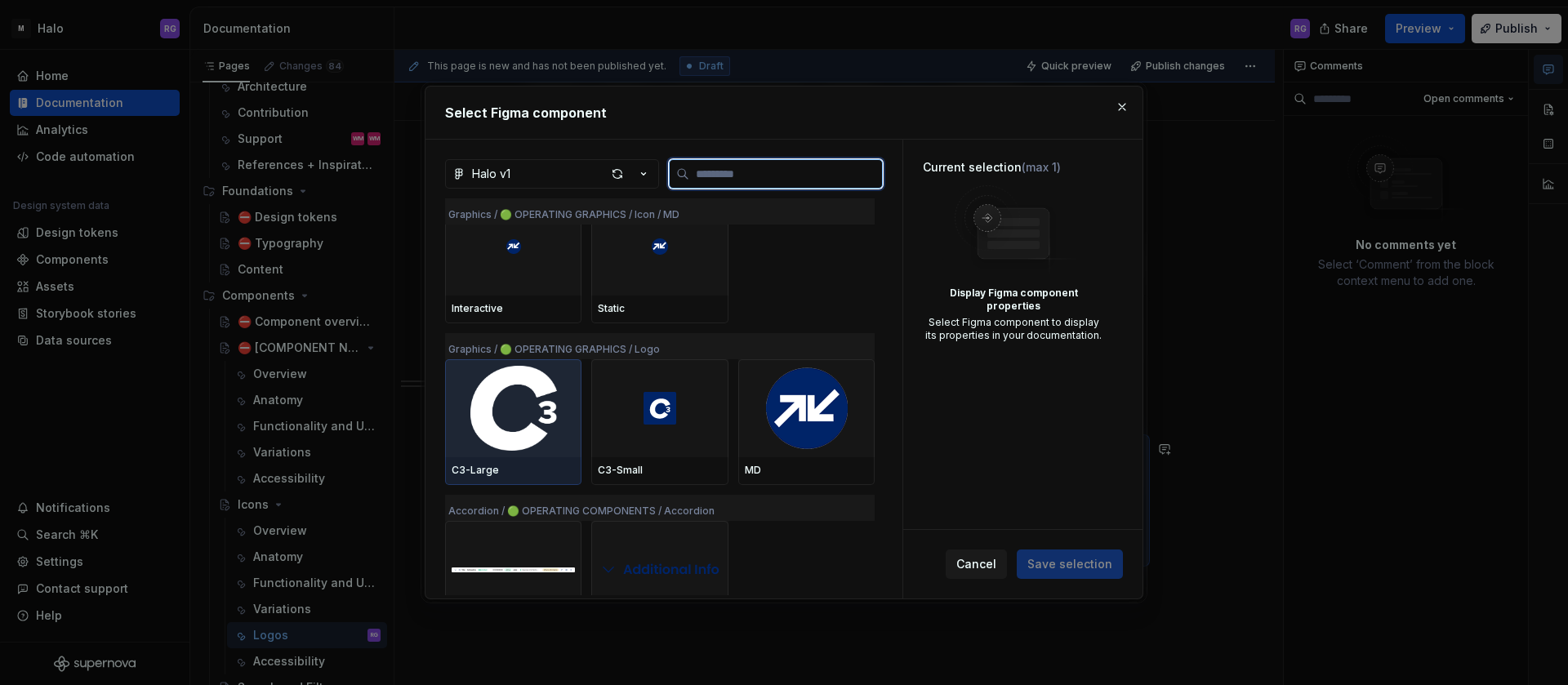
click at [520, 401] on img at bounding box center [513, 408] width 123 height 85
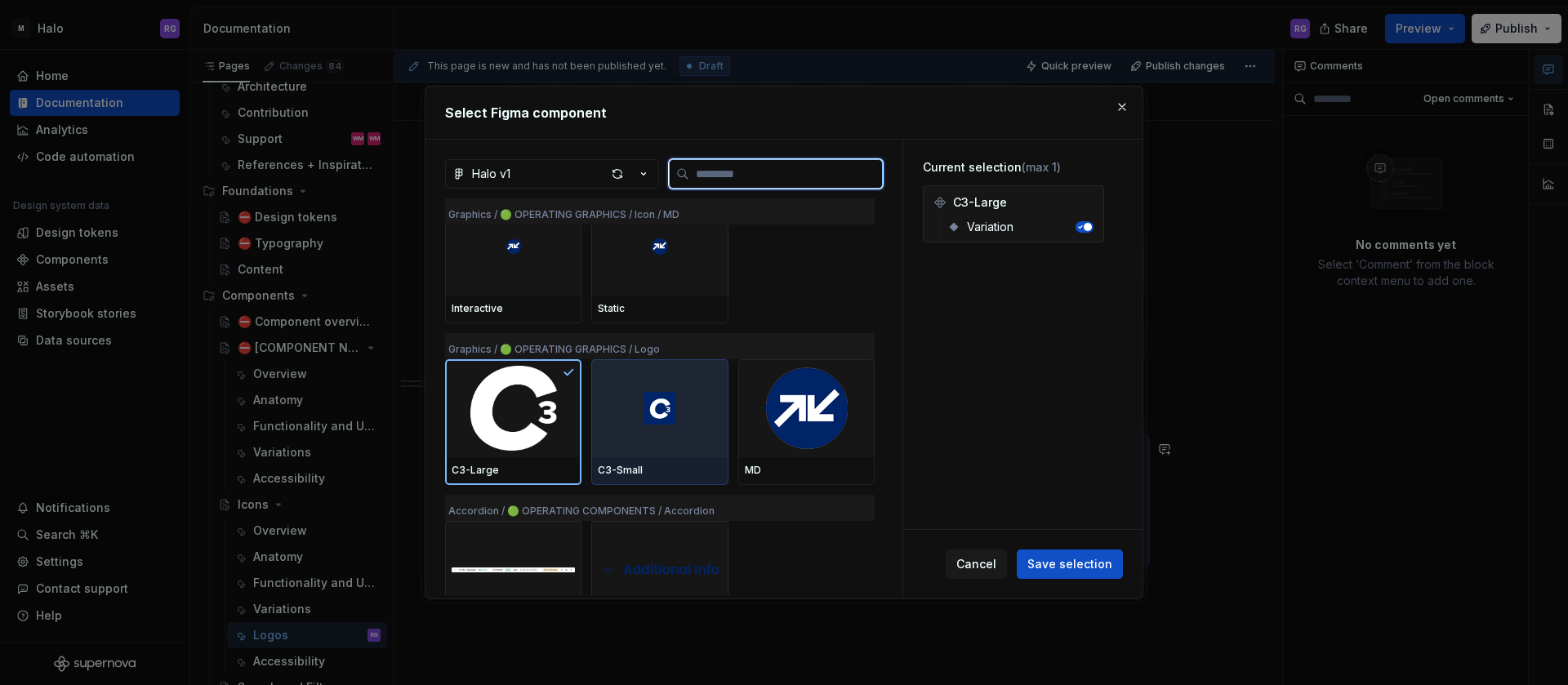
click at [606, 399] on div at bounding box center [659, 408] width 136 height 98
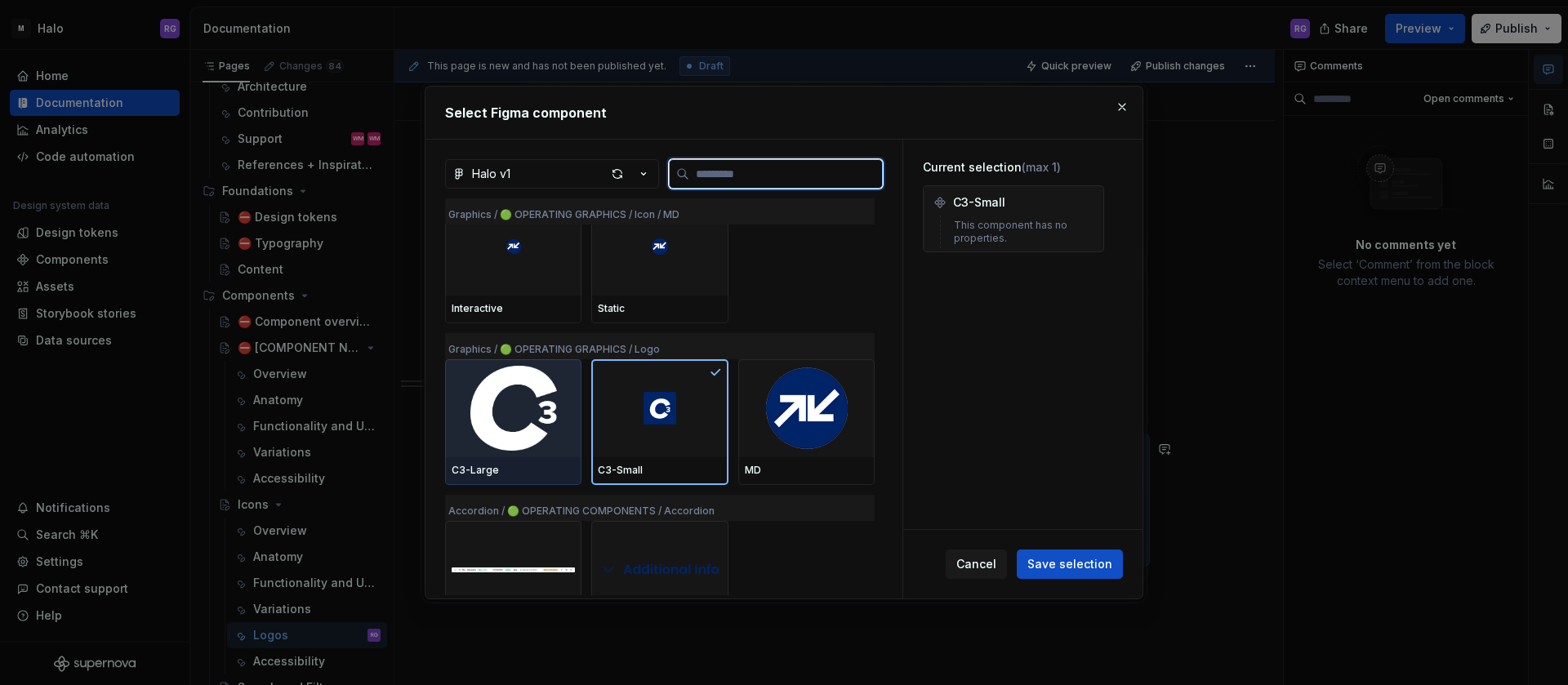
click at [537, 408] on img at bounding box center [513, 408] width 123 height 85
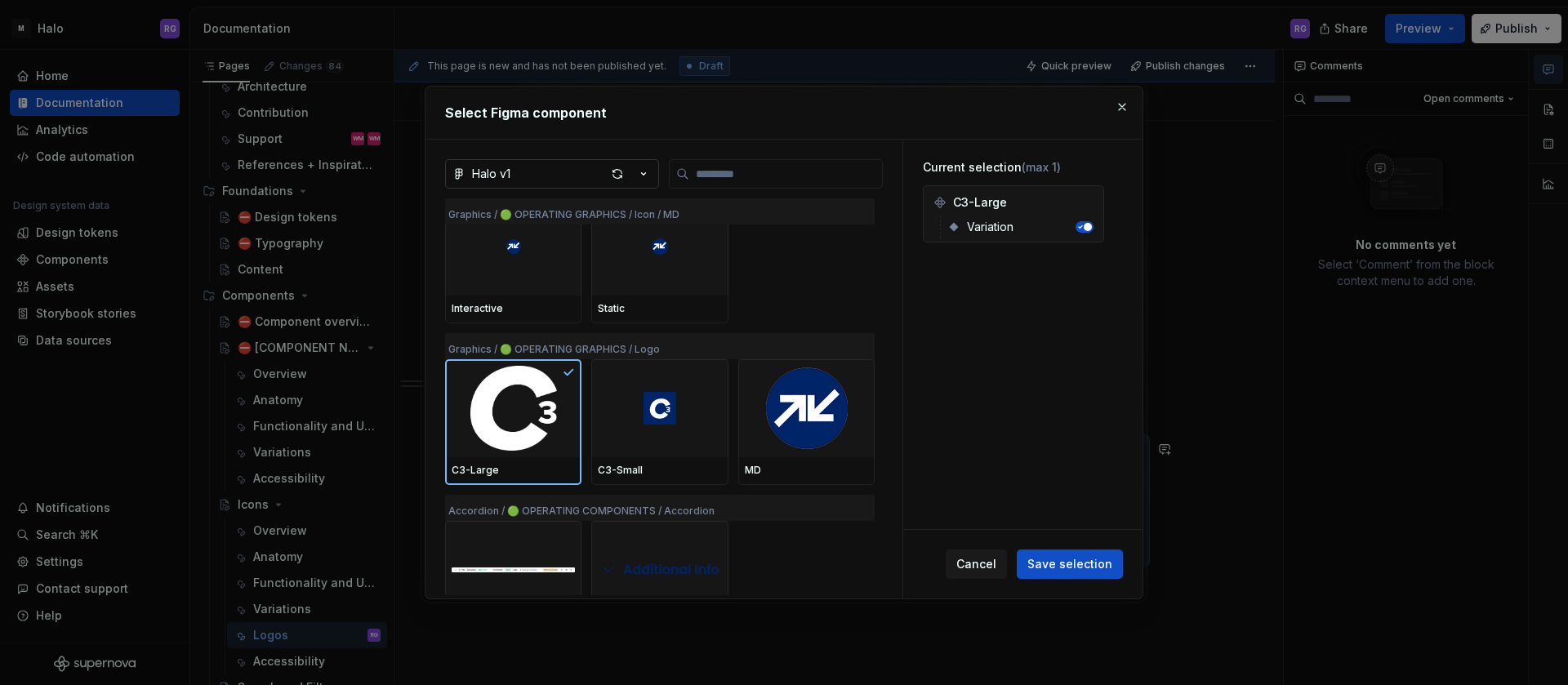
click at [638, 176] on icon "button" at bounding box center [644, 174] width 17 height 17
click at [644, 176] on div "Select Figma component Halo v1 Graphics / 🟢 OPERATING GRAPHICS / Icon / MD Inte…" at bounding box center [784, 342] width 1568 height 685
click at [1129, 106] on button "button" at bounding box center [1122, 106] width 23 height 23
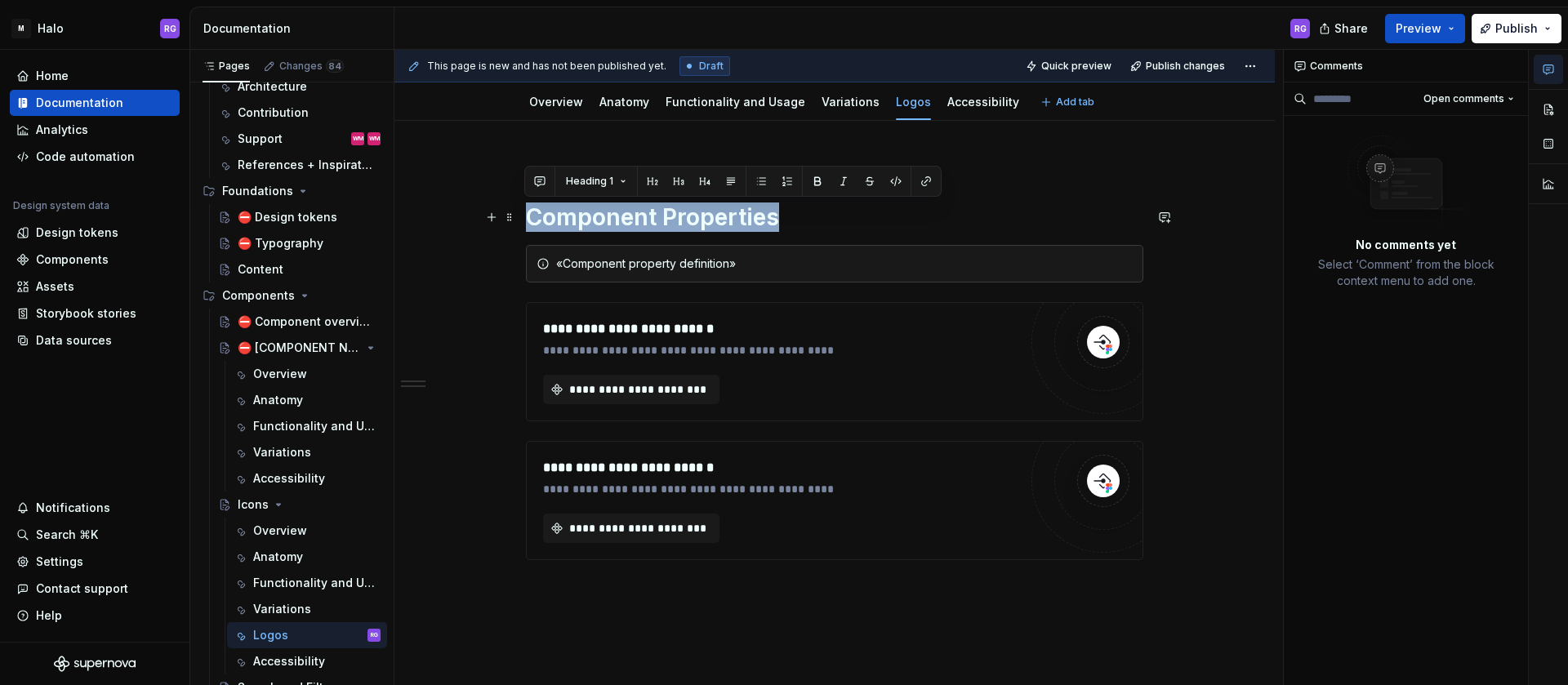
drag, startPoint x: 783, startPoint y: 224, endPoint x: 522, endPoint y: 218, distance: 261.1
click at [522, 218] on div "**********" at bounding box center [835, 452] width 880 height 665
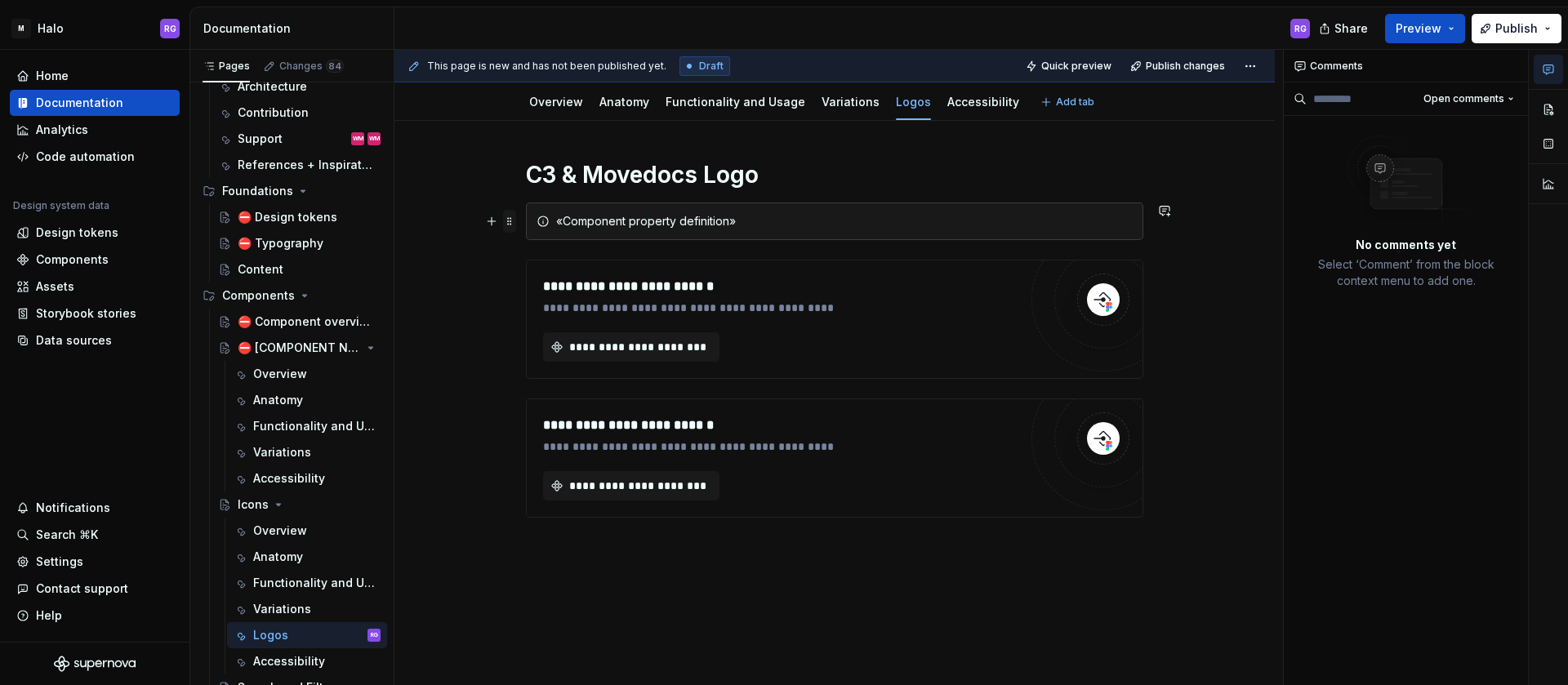
click at [509, 226] on span at bounding box center [510, 221] width 13 height 23
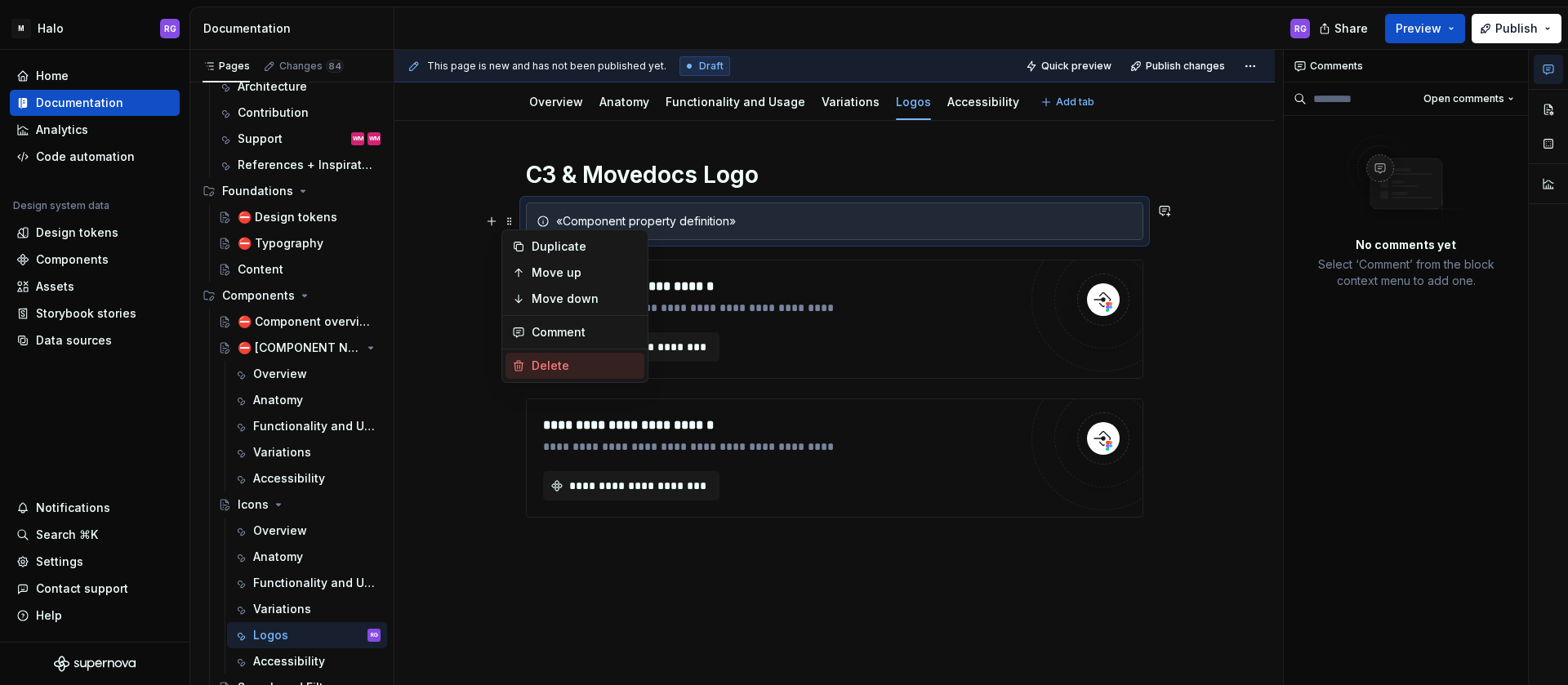
click at [553, 369] on div "Delete" at bounding box center [585, 366] width 106 height 17
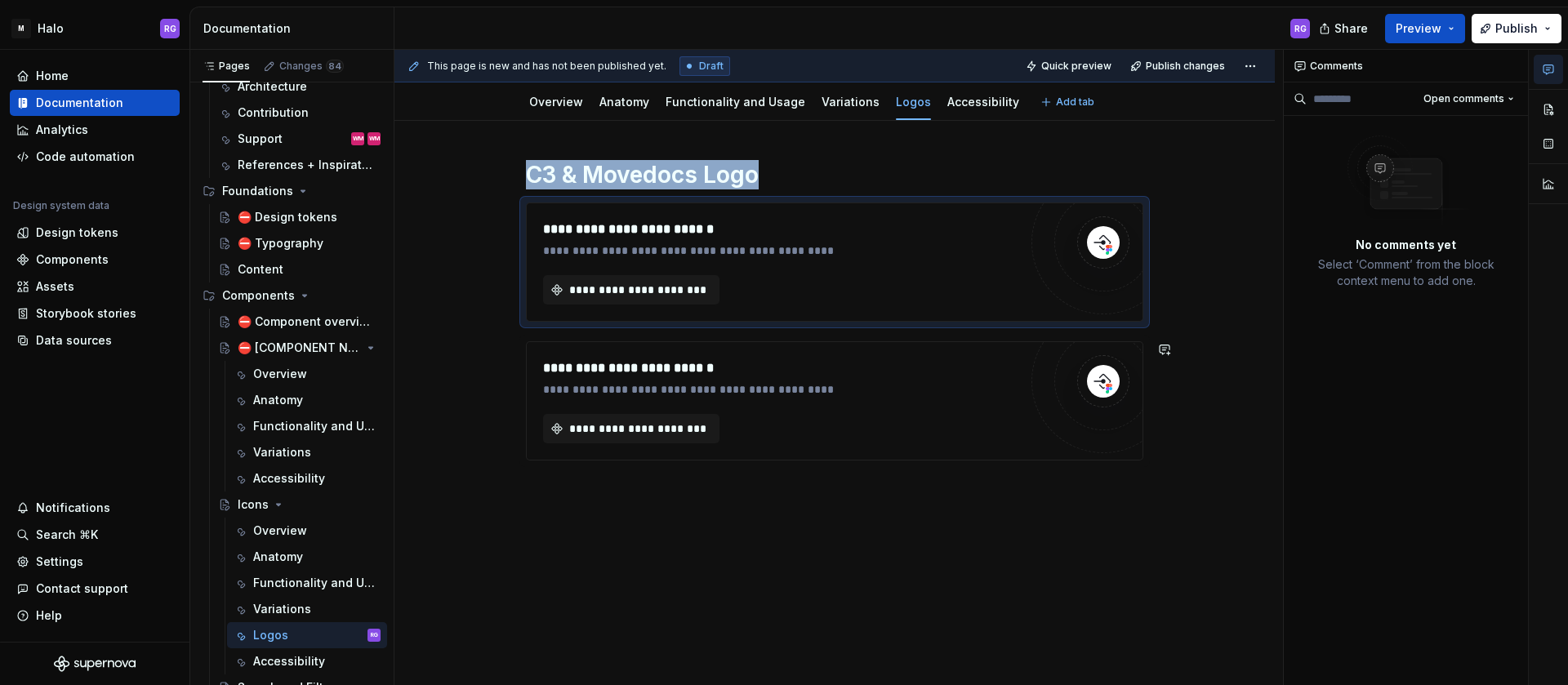
click at [1111, 518] on div "**********" at bounding box center [835, 403] width 880 height 565
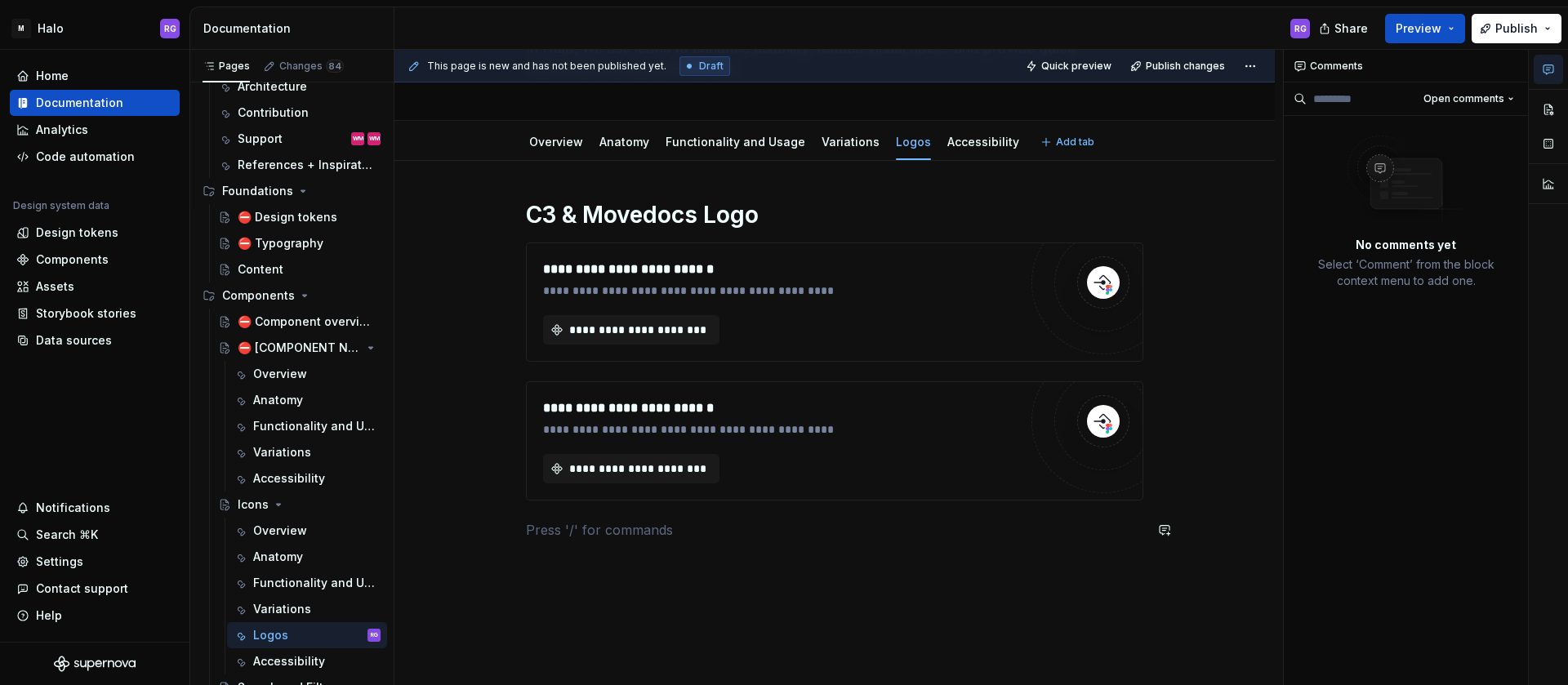
scroll to position [127, 0]
type textarea "*"
